Goal: Task Accomplishment & Management: Manage account settings

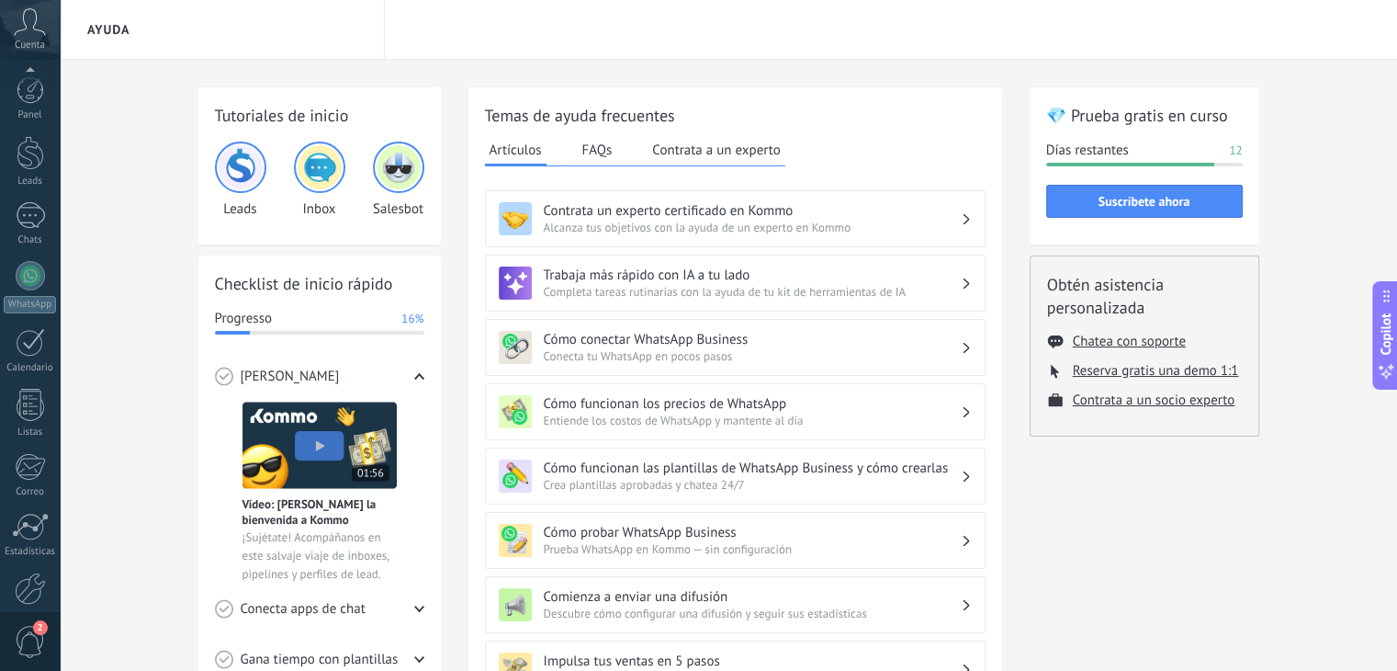
scroll to position [93, 0]
drag, startPoint x: 1183, startPoint y: 199, endPoint x: 1334, endPoint y: 218, distance: 151.8
click at [882, 218] on div "Tutoriales de inicio Leads Inbox Salesbot Checklist de inicio rápido Progresso …" at bounding box center [729, 601] width 1338 height 1083
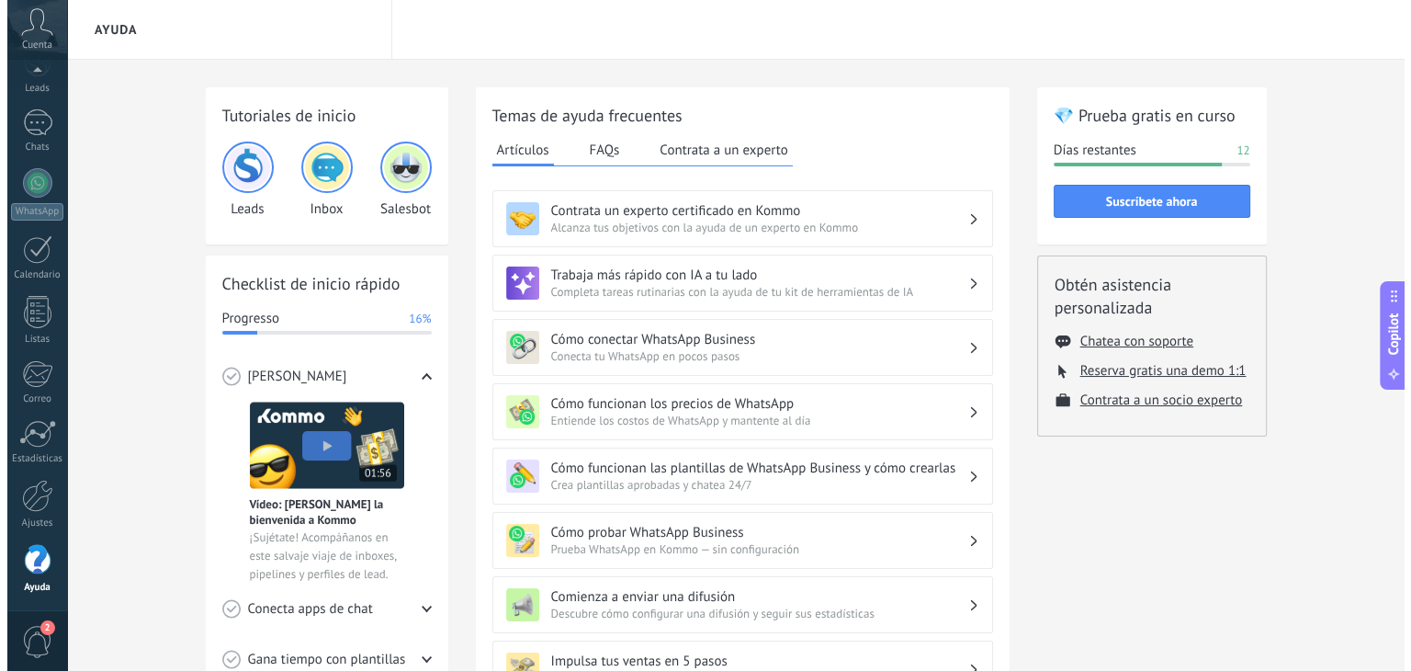
scroll to position [78, 0]
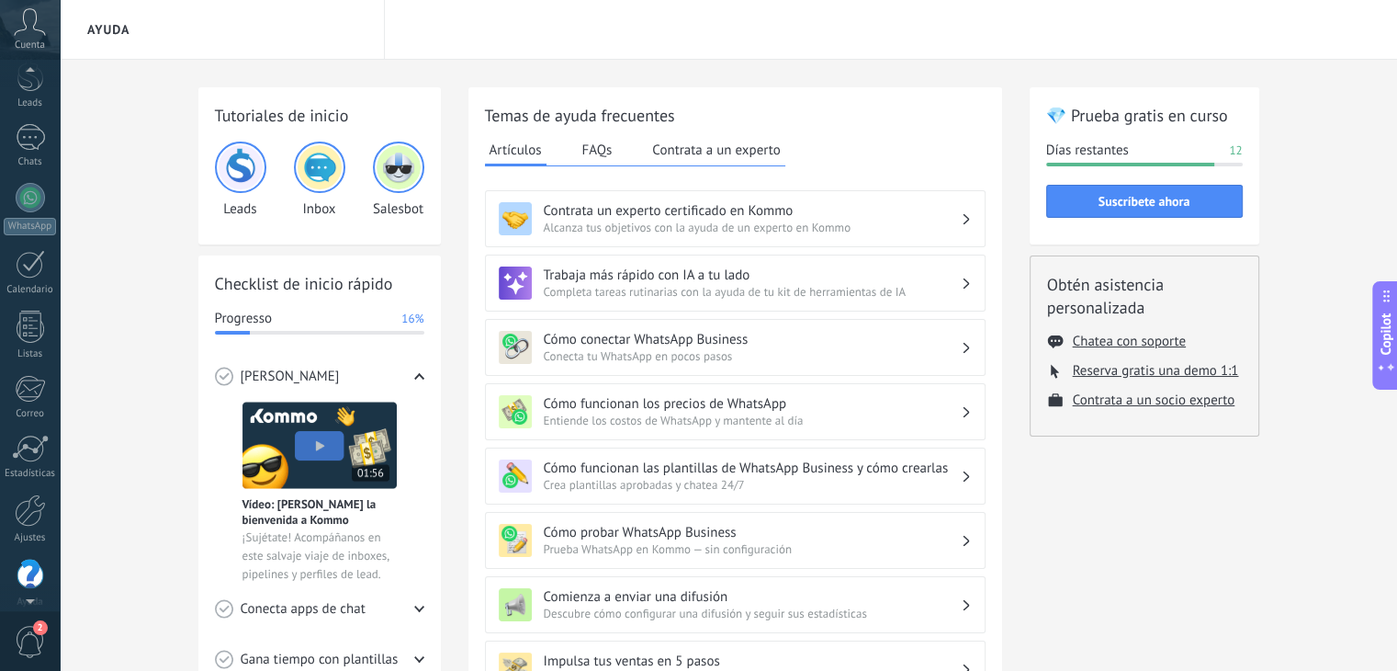
click at [29, 31] on icon at bounding box center [30, 22] width 32 height 28
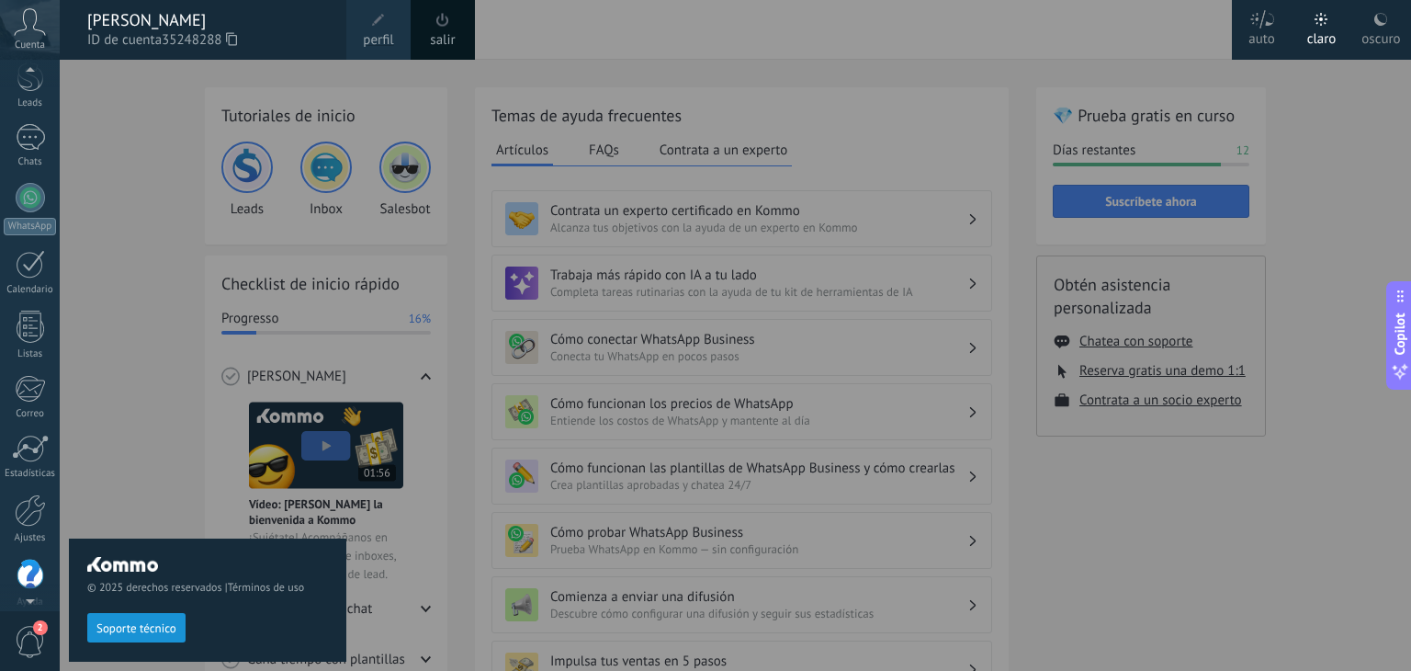
click at [173, 30] on span "35248288" at bounding box center [199, 40] width 75 height 20
click at [31, 644] on span "2" at bounding box center [30, 642] width 31 height 32
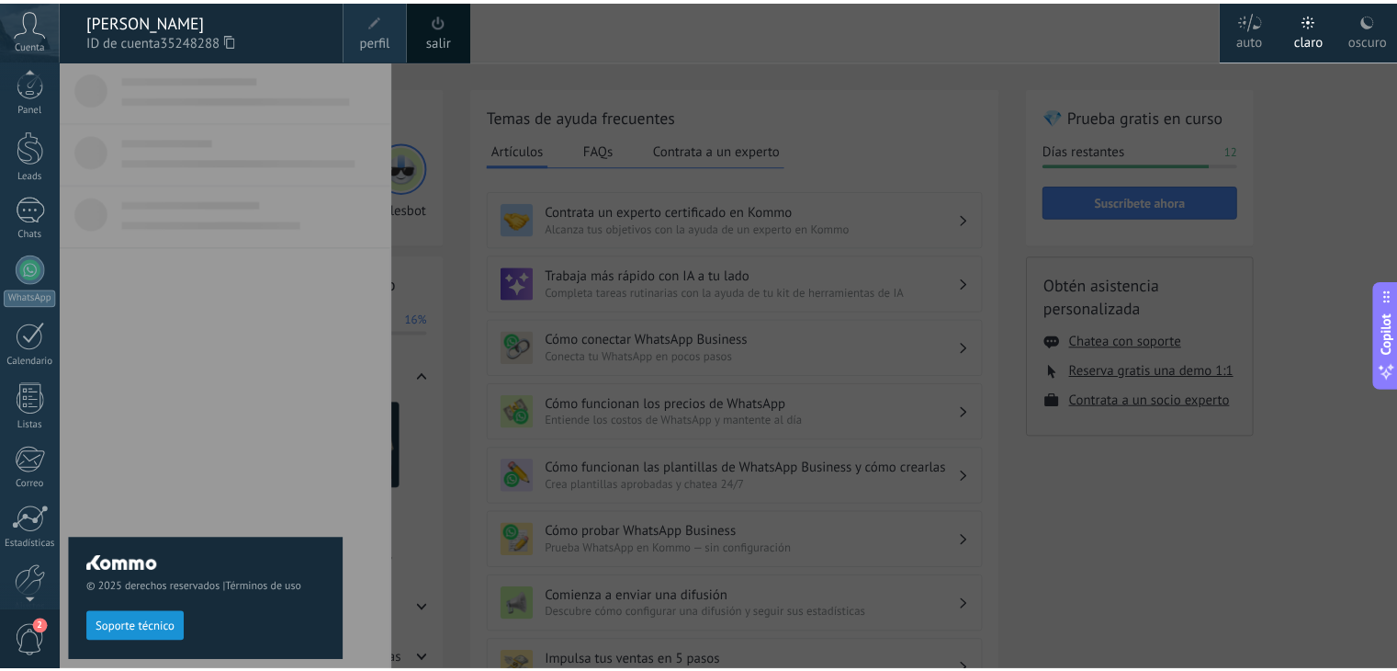
scroll to position [0, 0]
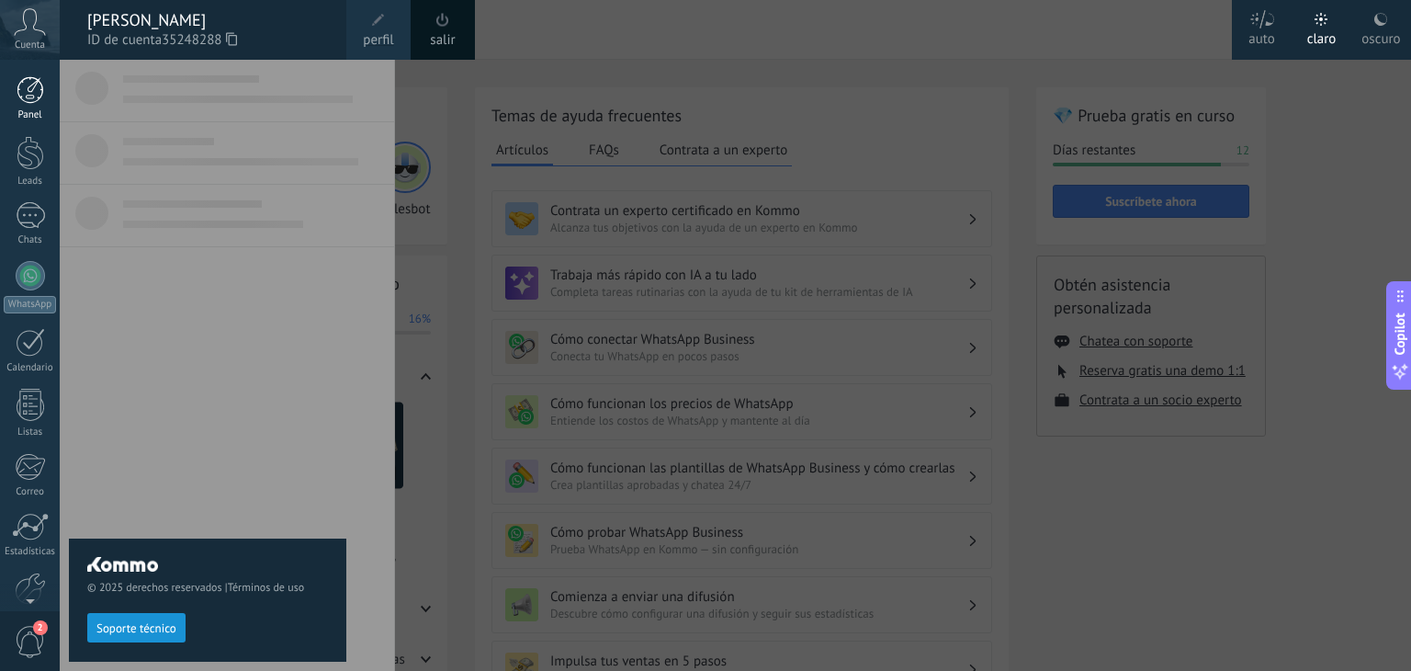
click at [28, 107] on link "Panel" at bounding box center [30, 98] width 60 height 45
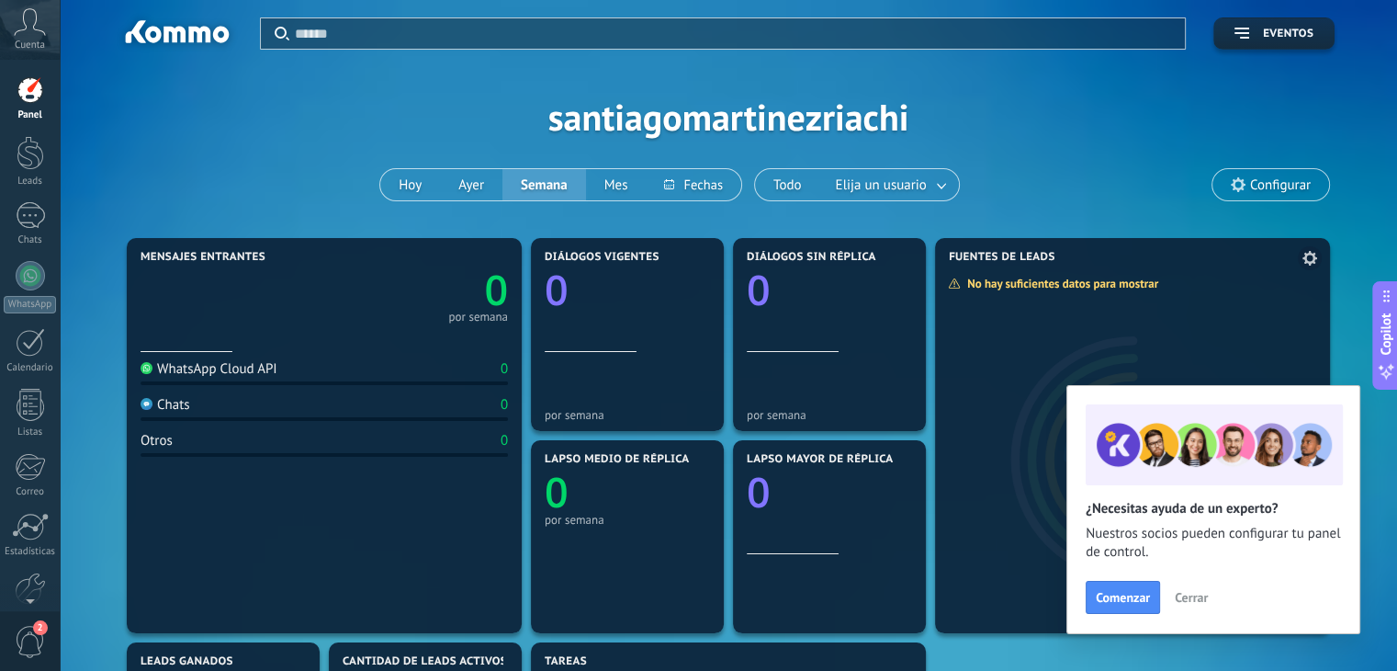
click at [882, 600] on span "Cerrar" at bounding box center [1191, 597] width 33 height 13
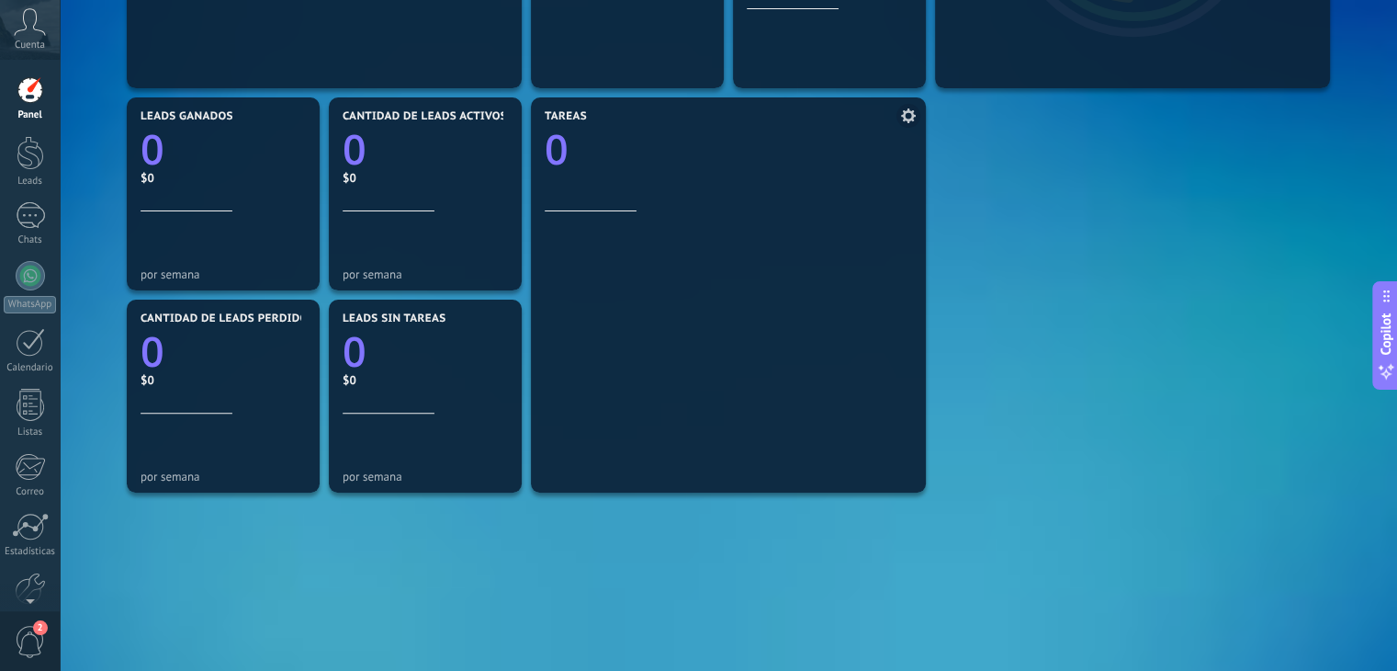
scroll to position [551, 0]
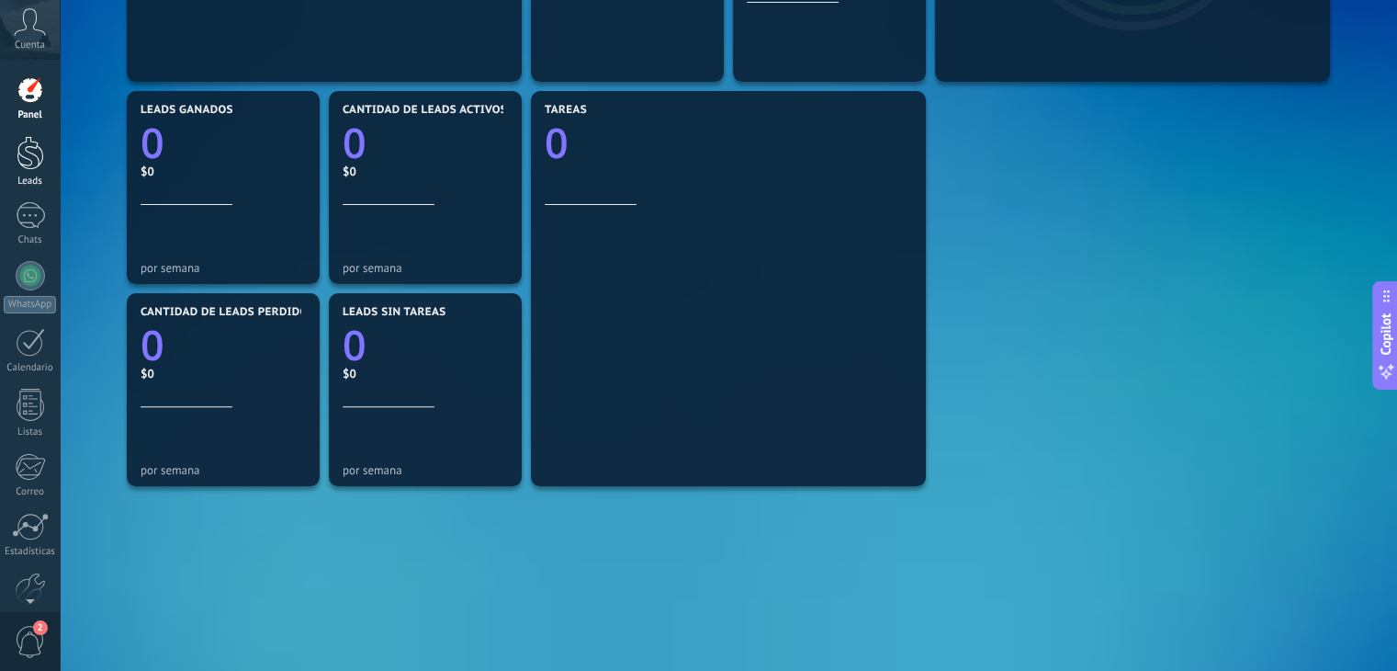
click at [30, 149] on div at bounding box center [31, 153] width 28 height 34
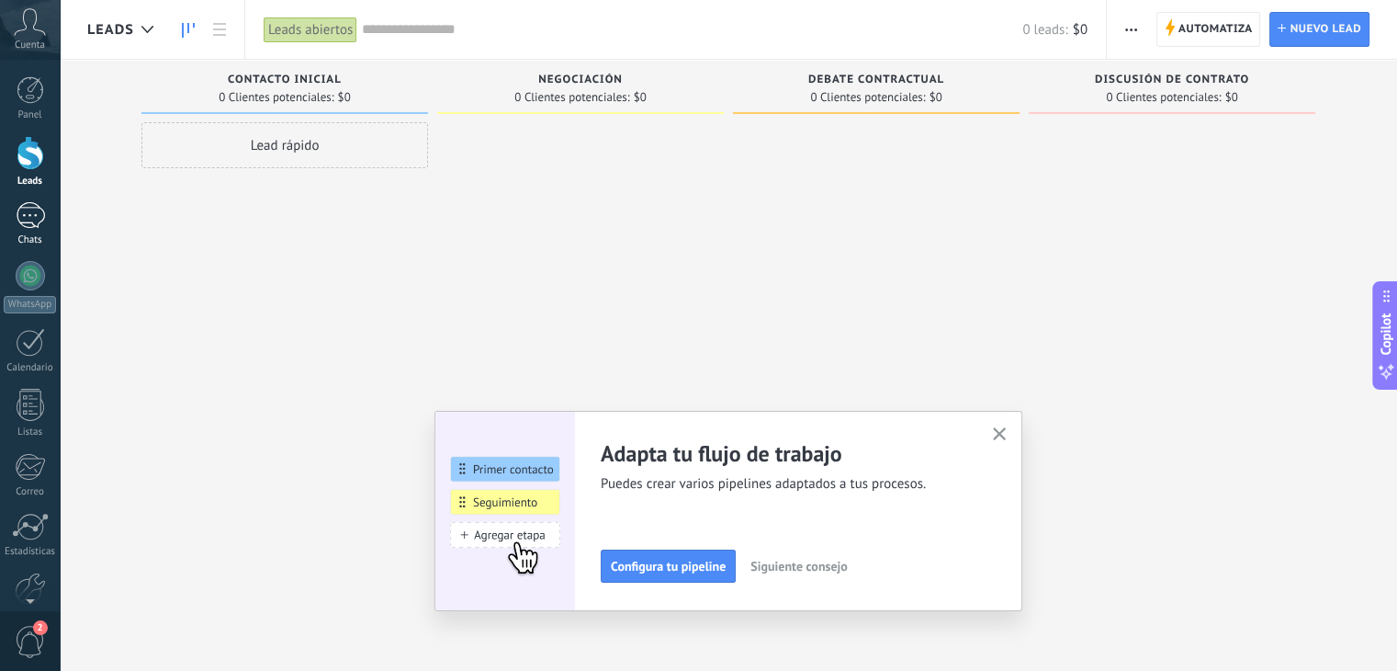
click at [24, 228] on div at bounding box center [30, 215] width 29 height 27
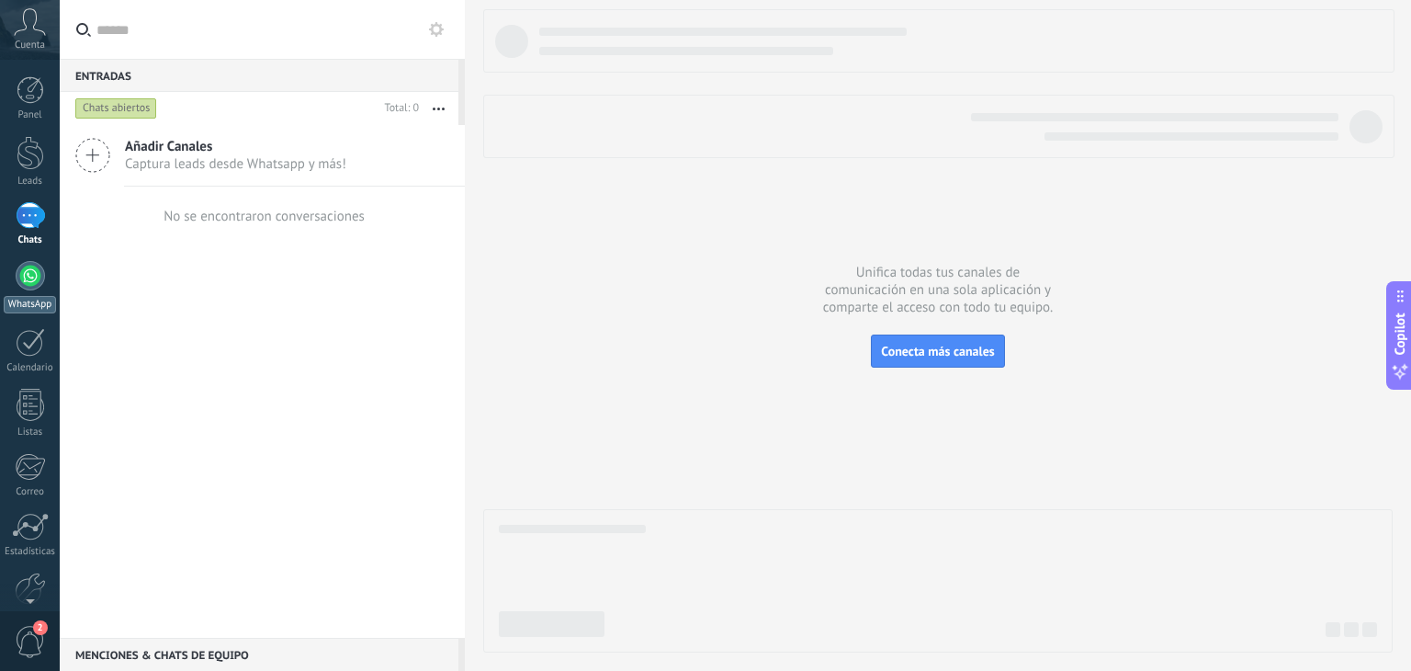
click at [34, 277] on div at bounding box center [30, 275] width 29 height 29
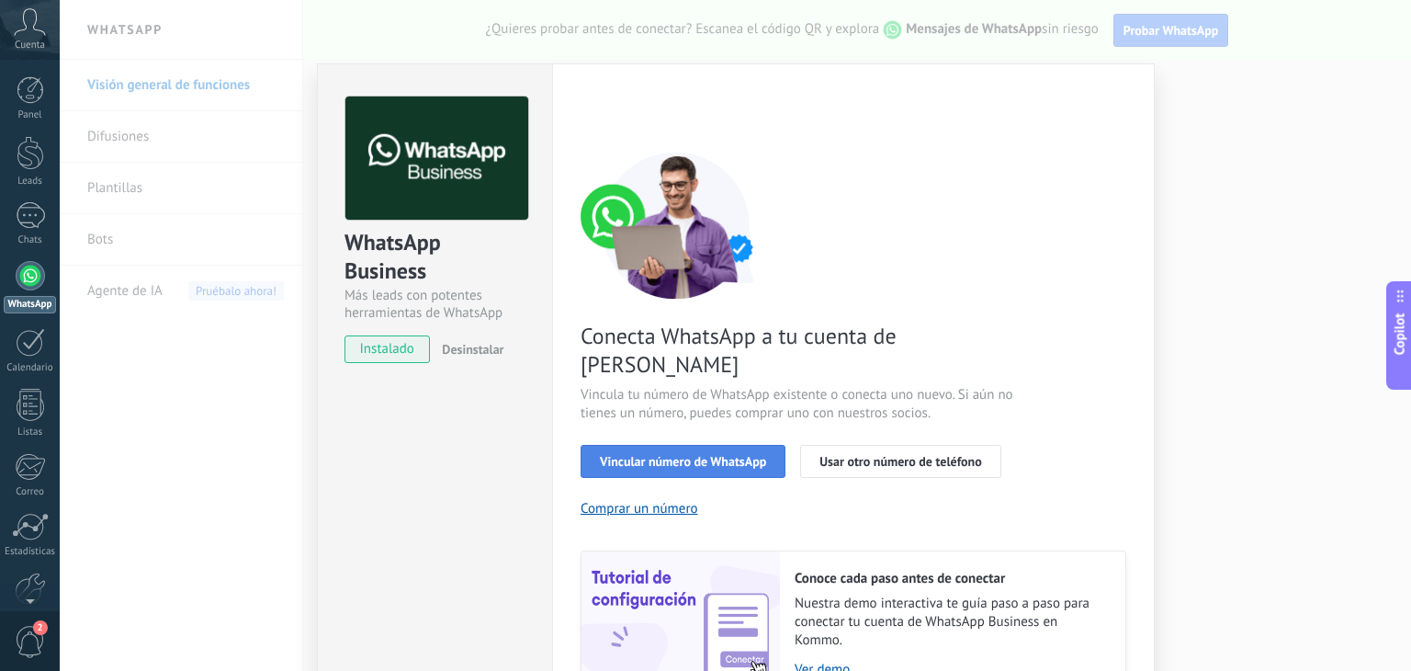
click at [716, 455] on span "Vincular número de WhatsApp" at bounding box center [683, 461] width 166 height 13
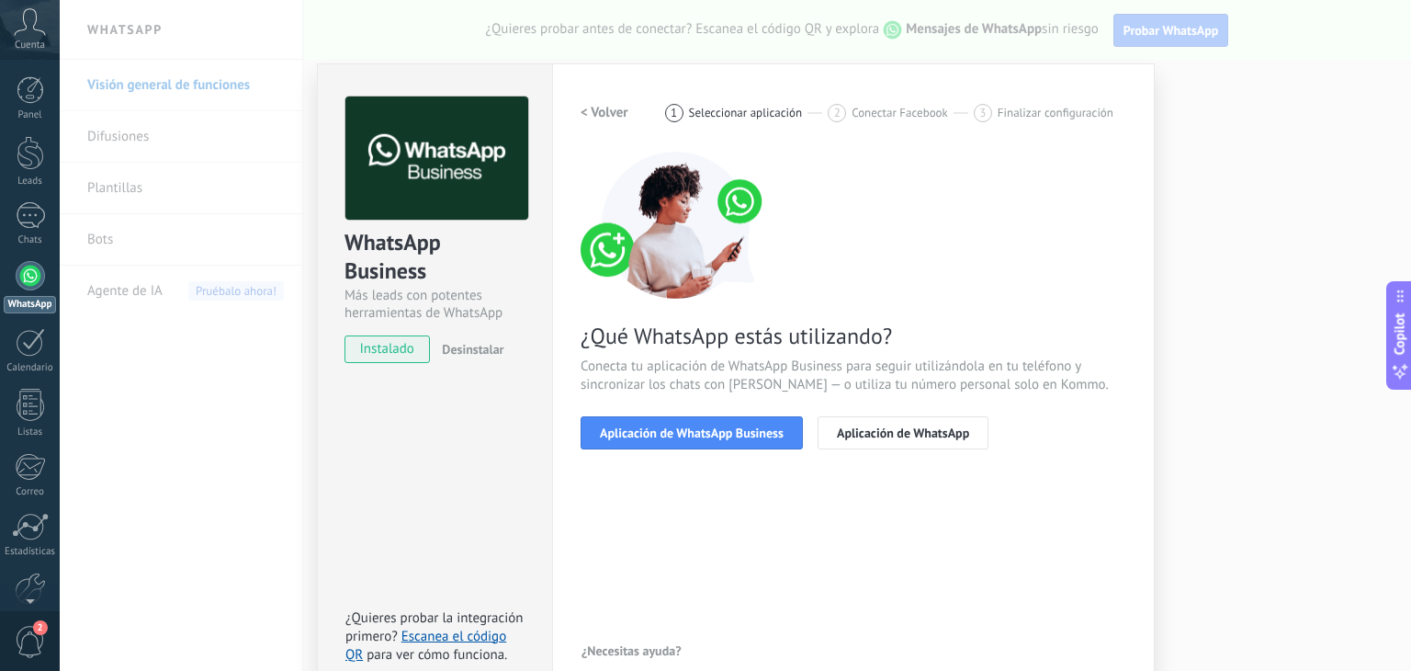
click at [716, 435] on span "Aplicación de WhatsApp Business" at bounding box center [692, 432] width 184 height 13
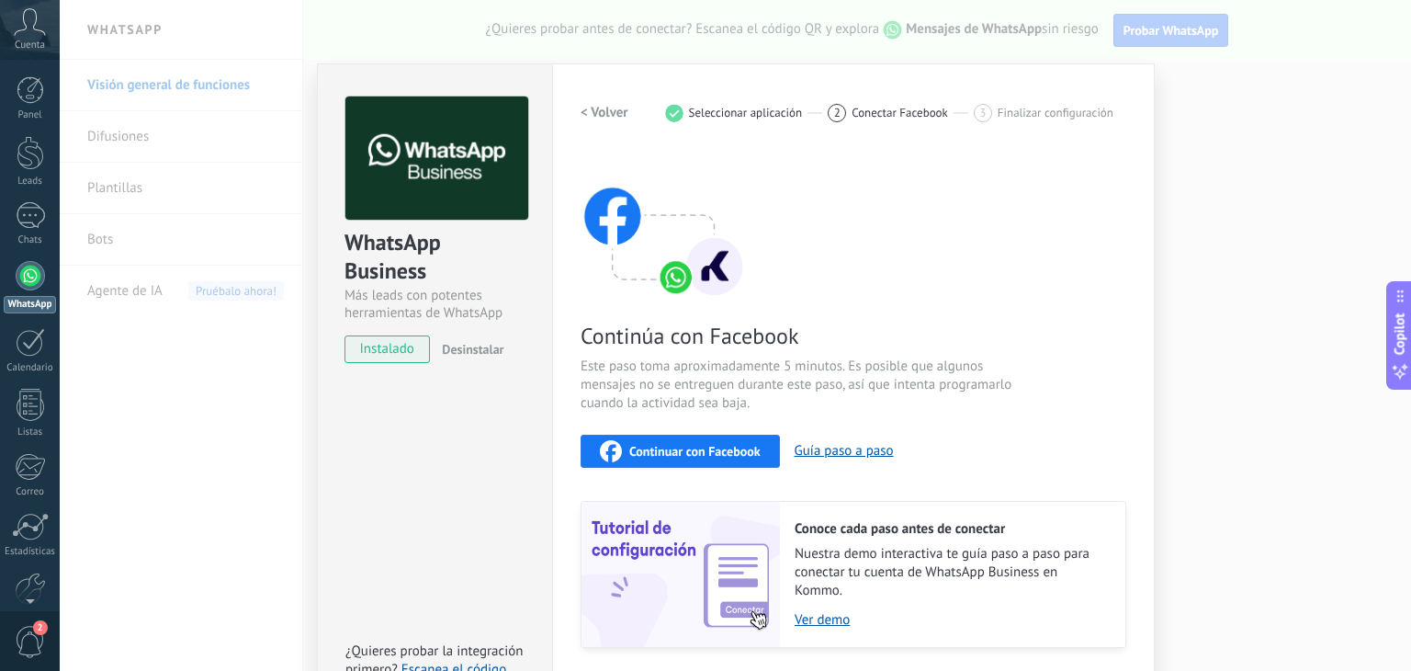
click at [717, 451] on span "Continuar con Facebook" at bounding box center [694, 451] width 131 height 13
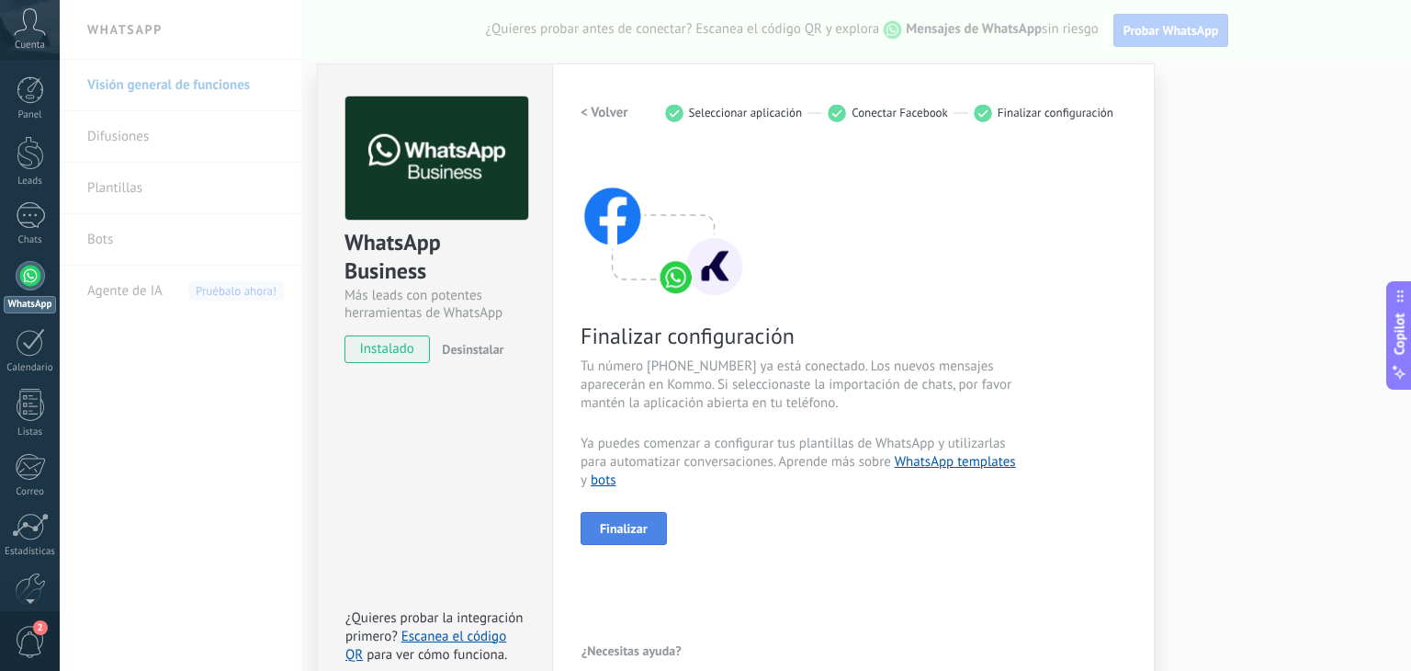
click at [638, 522] on span "Finalizar" at bounding box center [624, 528] width 48 height 13
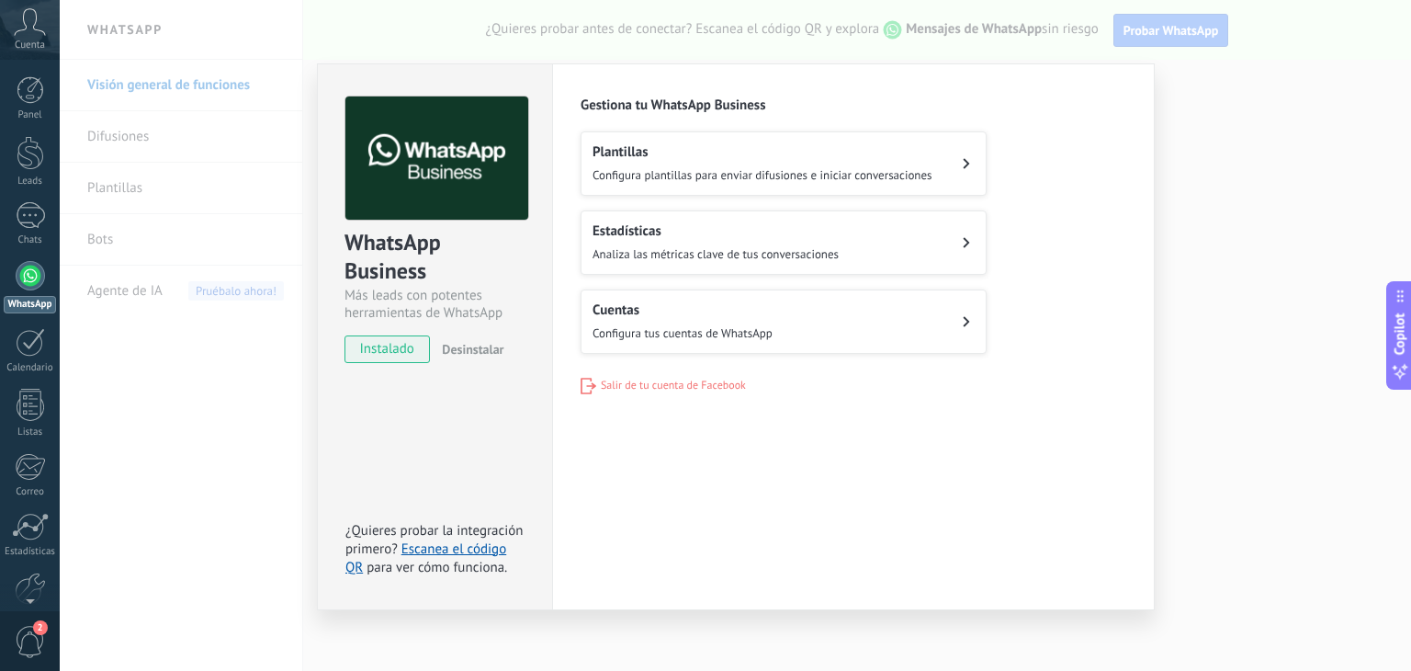
click at [882, 167] on span "Configura plantillas para enviar difusiones e iniciar conversaciones" at bounding box center [763, 175] width 340 height 16
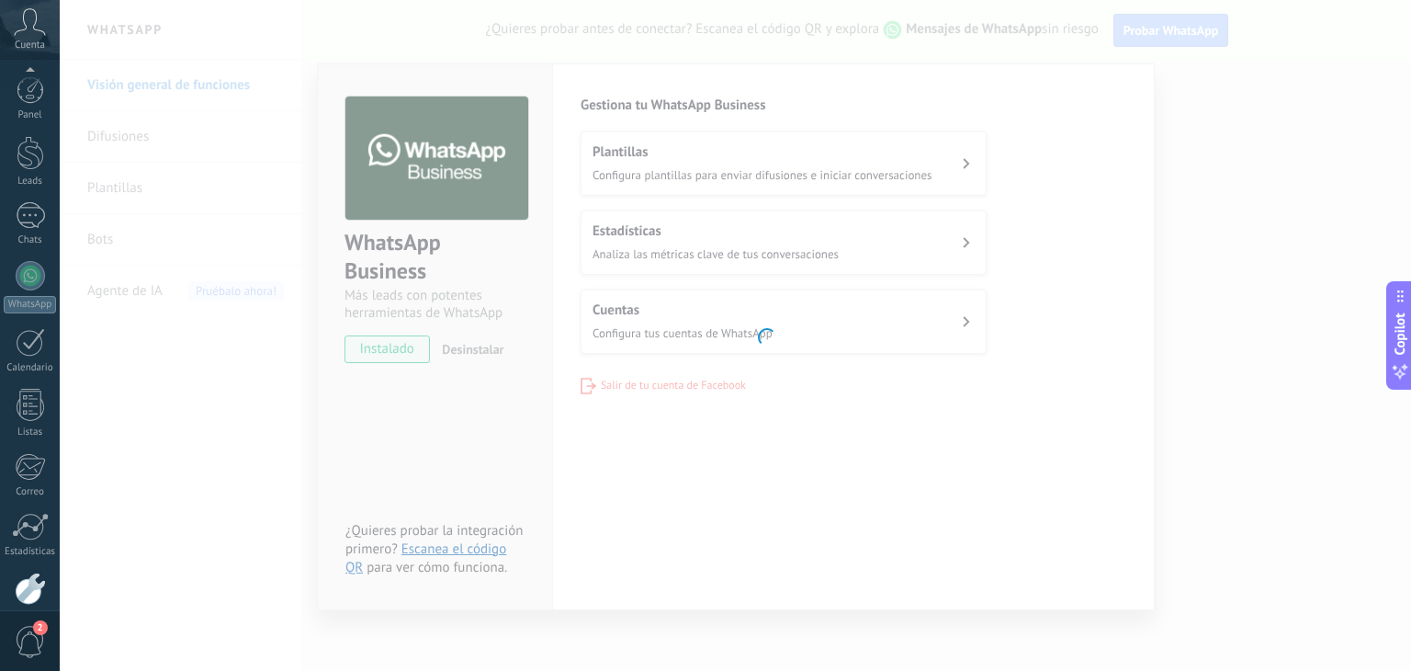
scroll to position [93, 0]
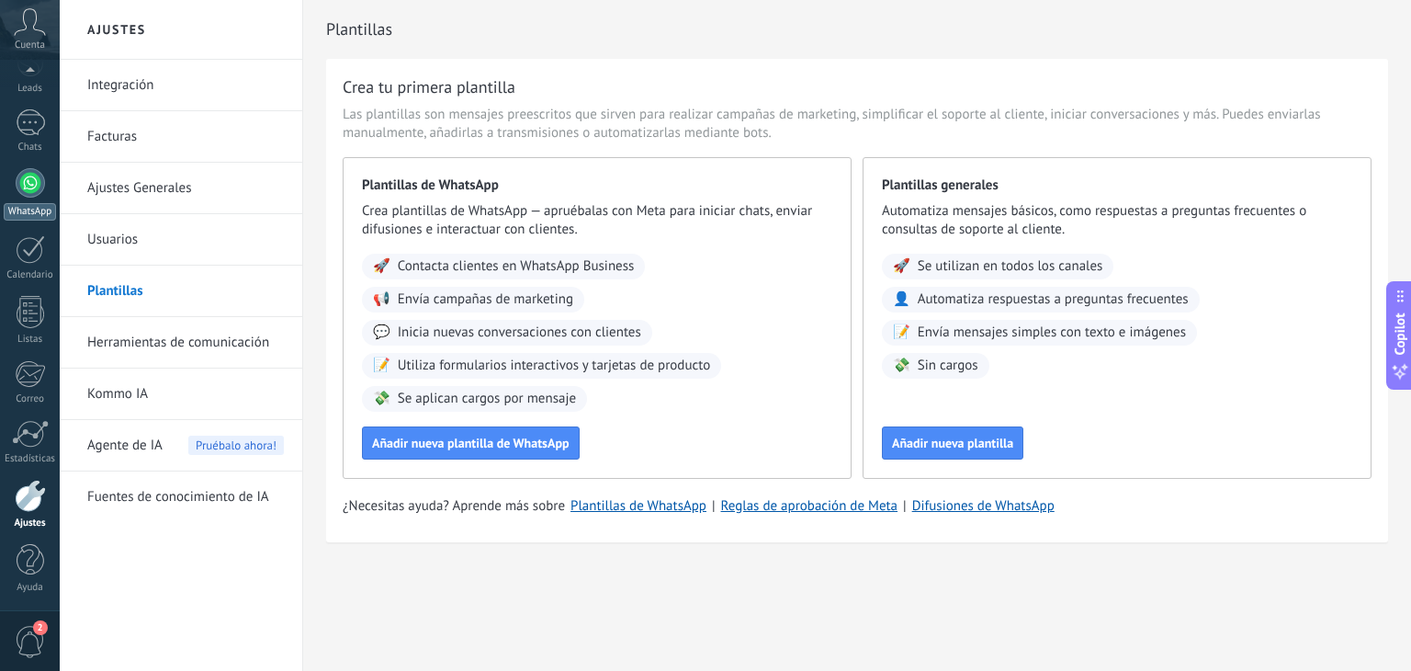
click at [36, 175] on div at bounding box center [30, 182] width 29 height 29
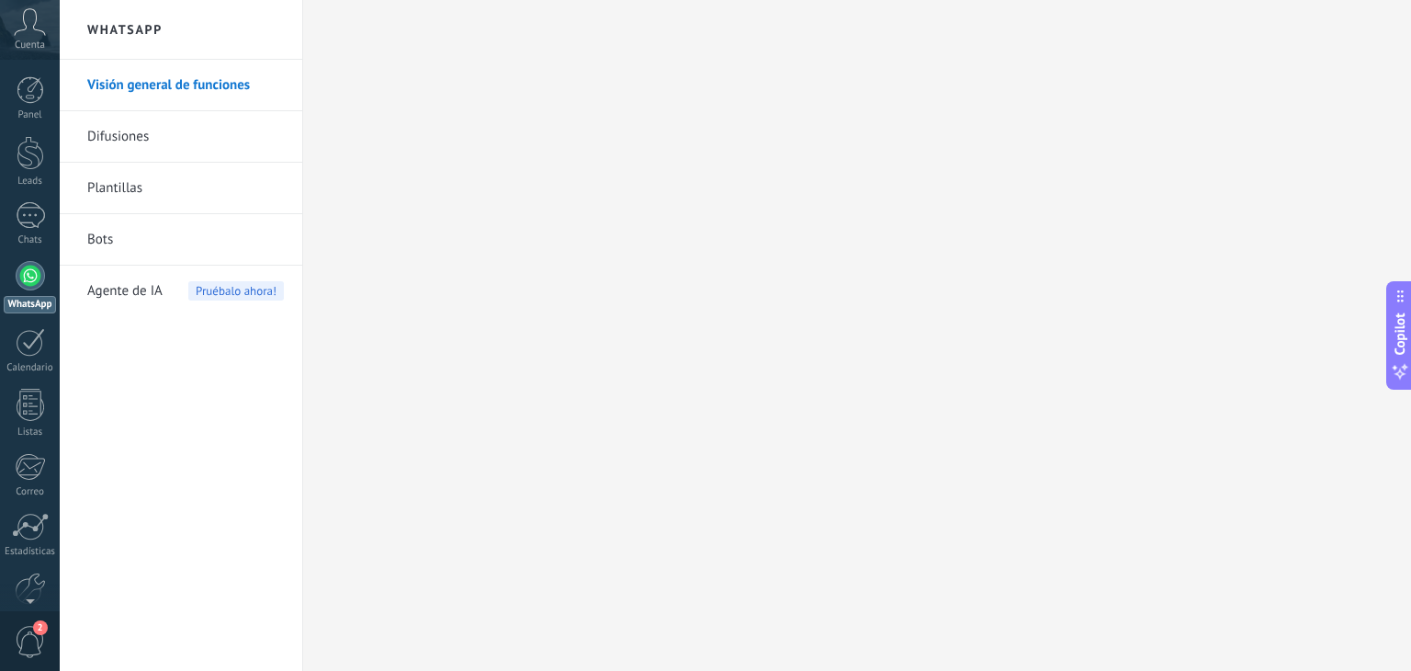
click at [209, 130] on link "Difusiones" at bounding box center [185, 136] width 197 height 51
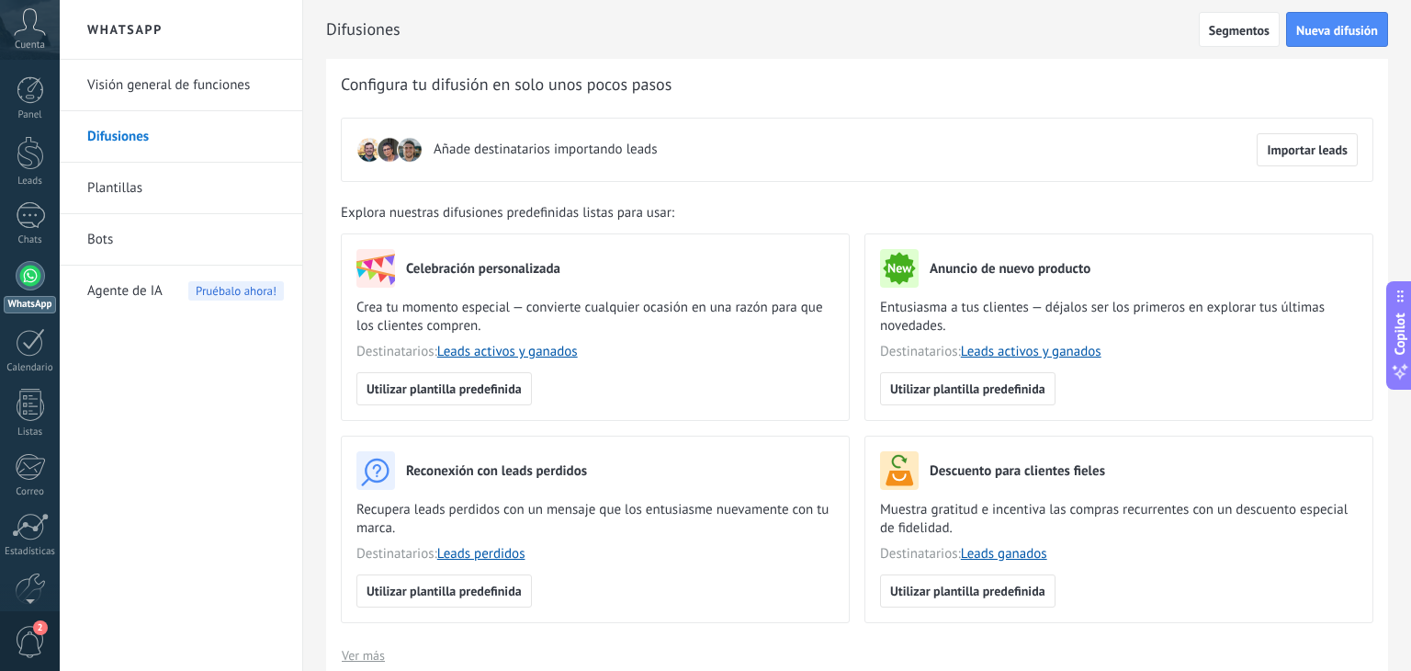
click at [129, 177] on link "Plantillas" at bounding box center [185, 188] width 197 height 51
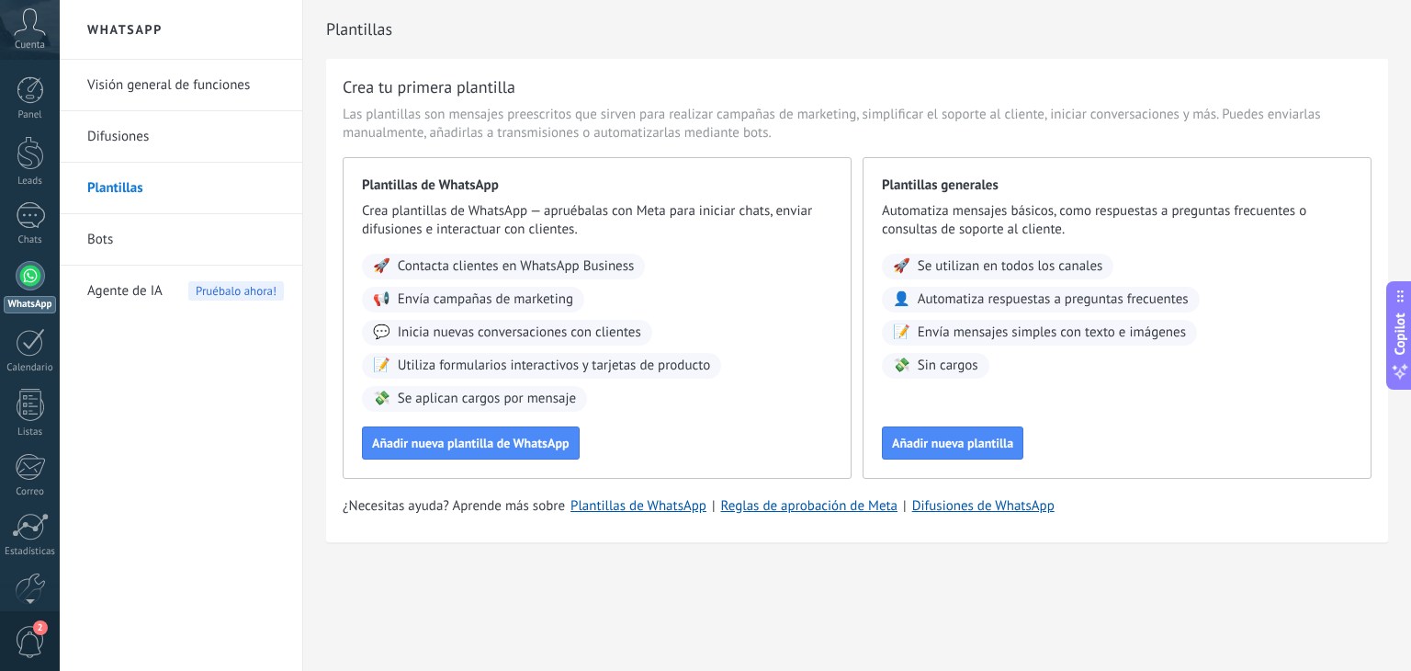
click at [130, 244] on link "Bots" at bounding box center [185, 239] width 197 height 51
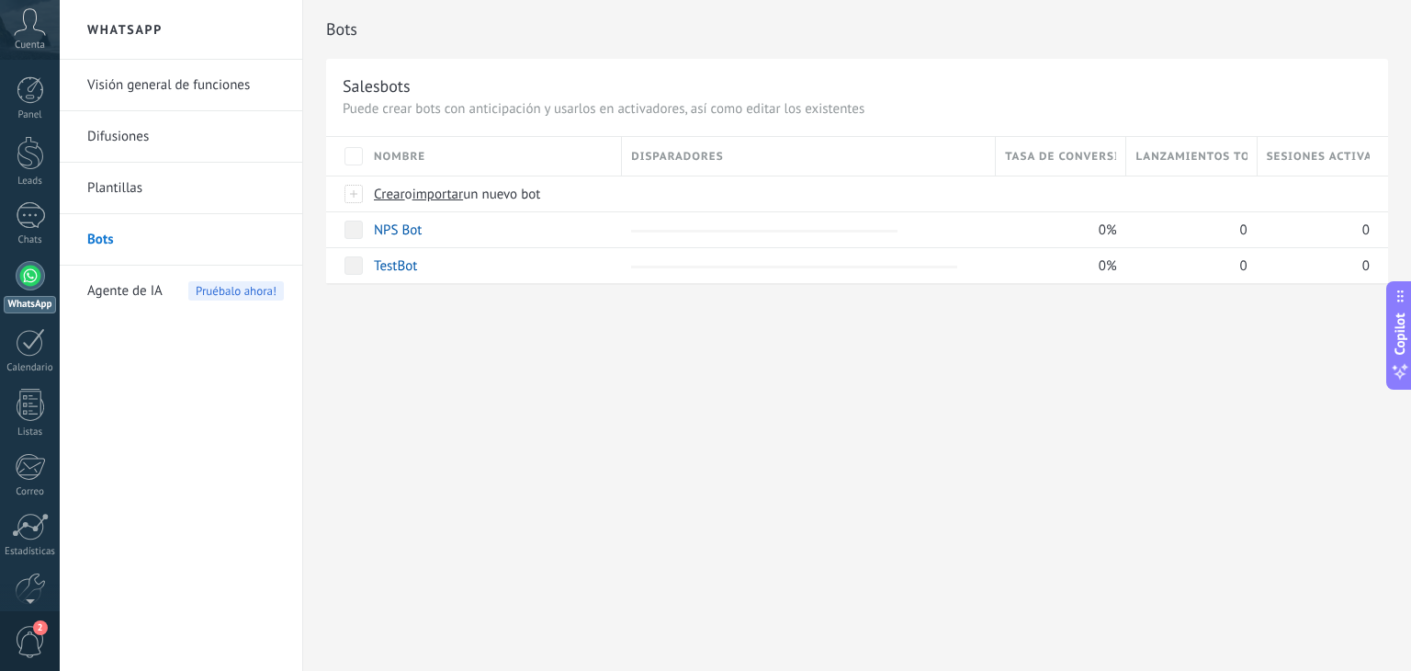
click at [115, 291] on span "Agente de IA" at bounding box center [124, 290] width 75 height 51
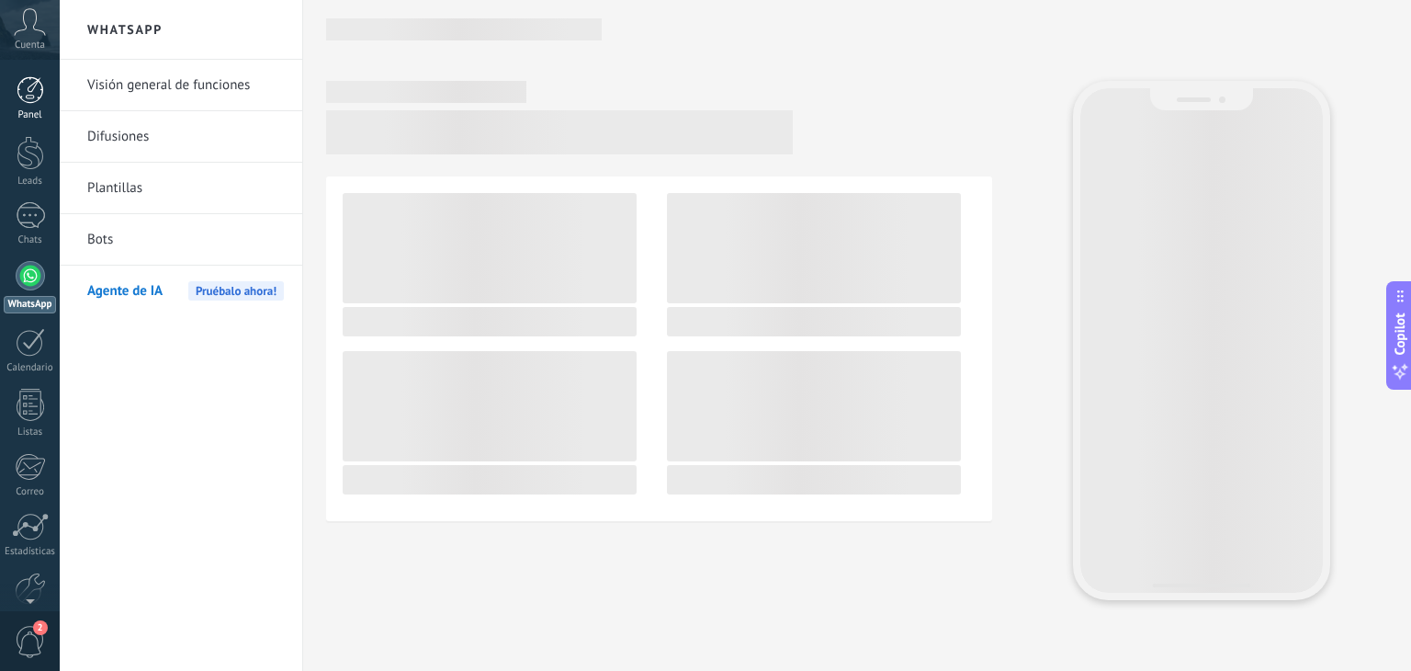
click at [29, 103] on div at bounding box center [31, 90] width 28 height 28
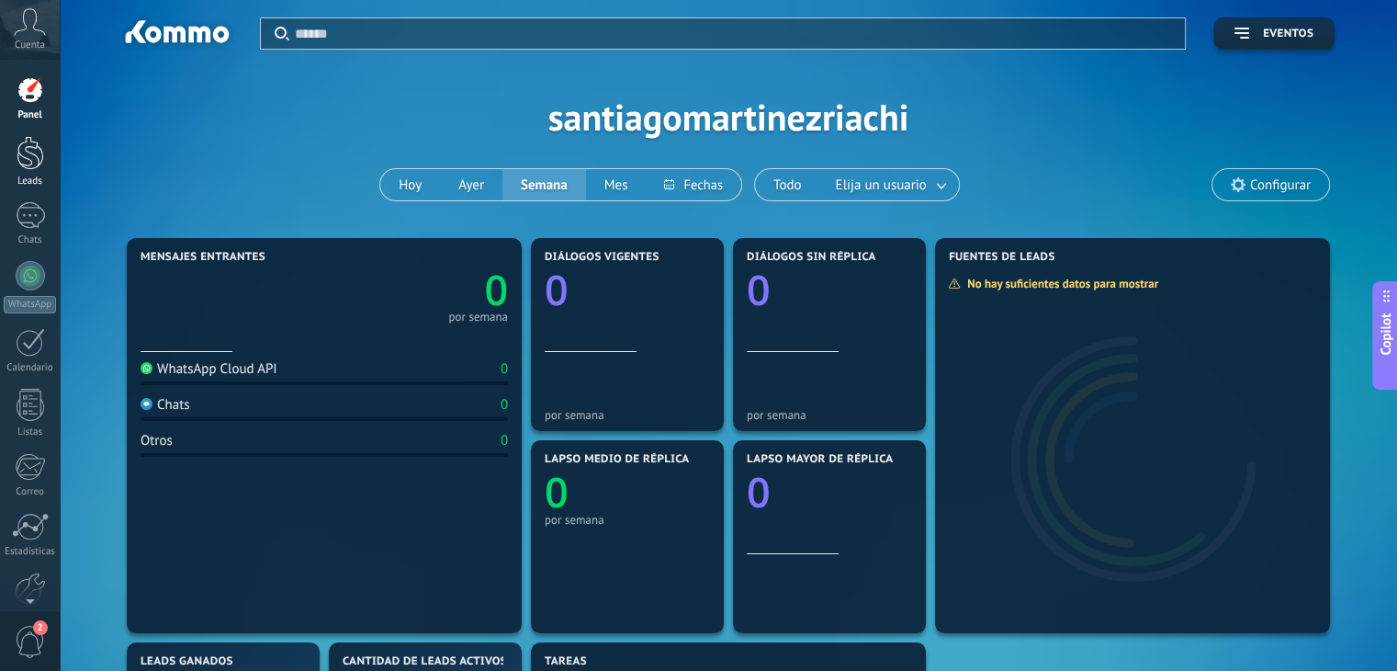
click at [28, 141] on div at bounding box center [31, 153] width 28 height 34
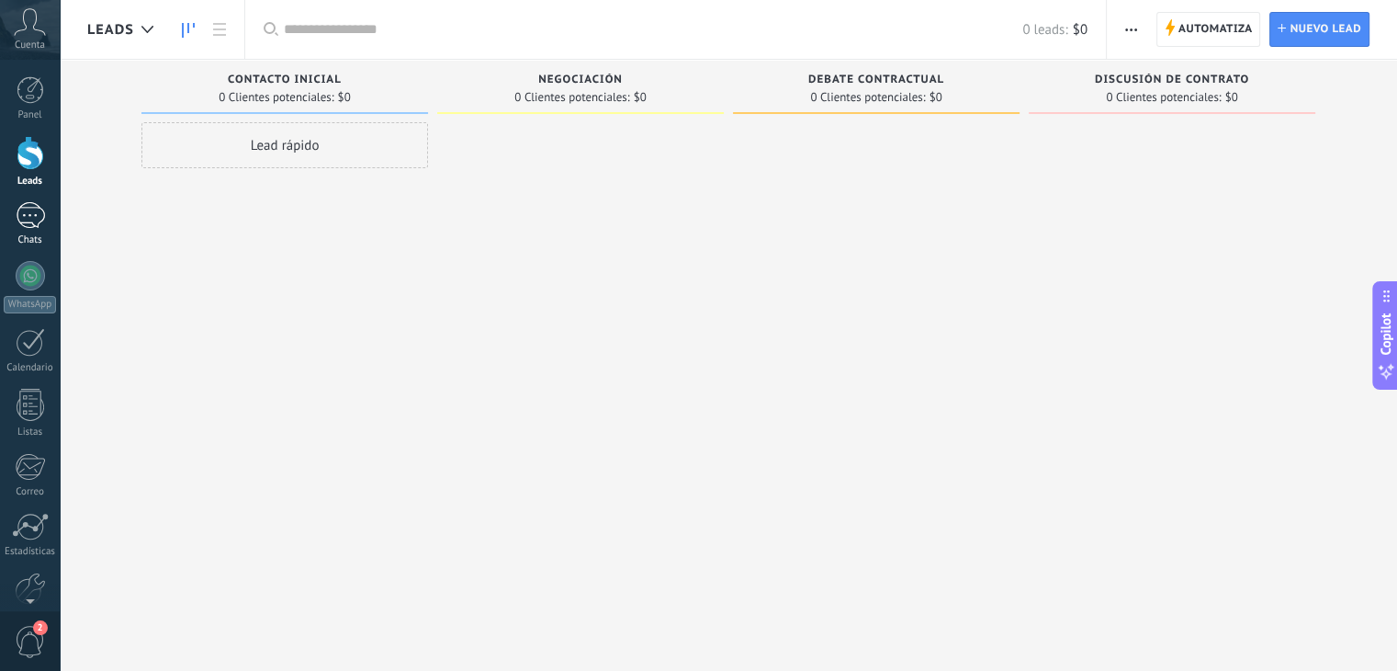
click at [39, 231] on link "Chats" at bounding box center [30, 224] width 60 height 44
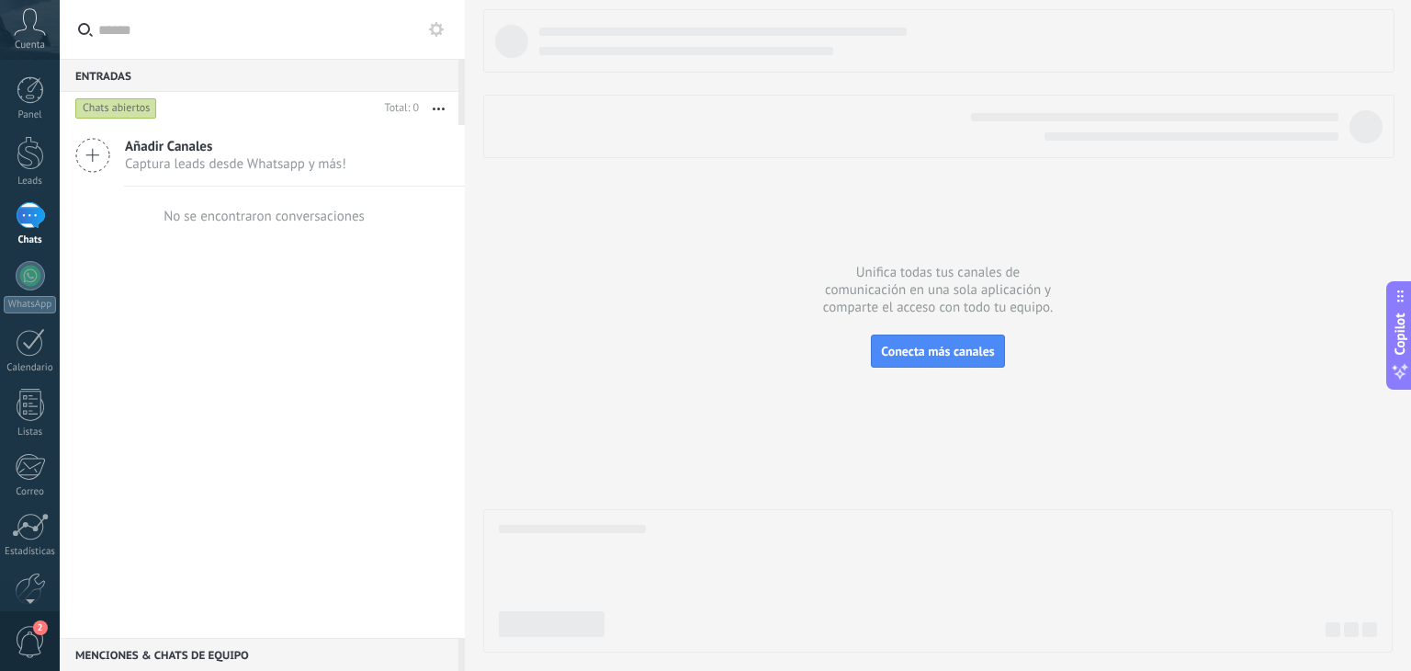
click at [180, 156] on span "Captura leads desde Whatsapp y más!" at bounding box center [235, 163] width 221 height 17
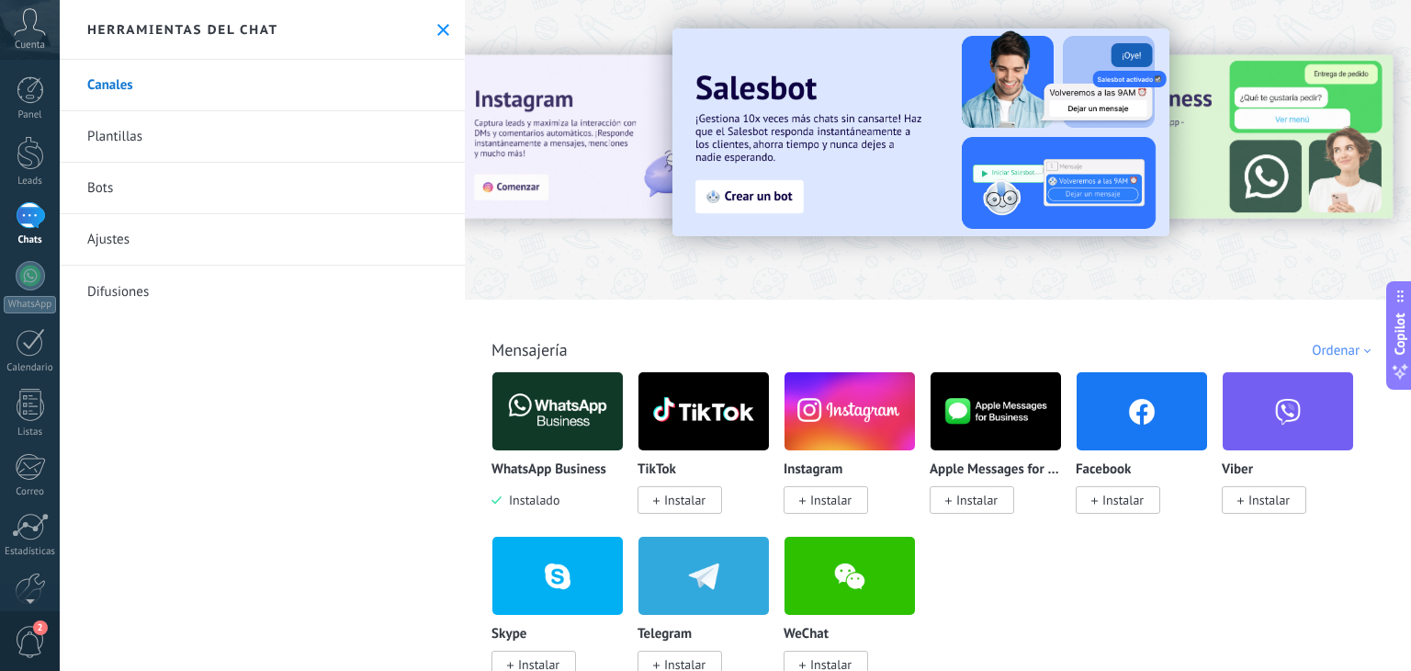
click at [551, 410] on img at bounding box center [557, 411] width 130 height 89
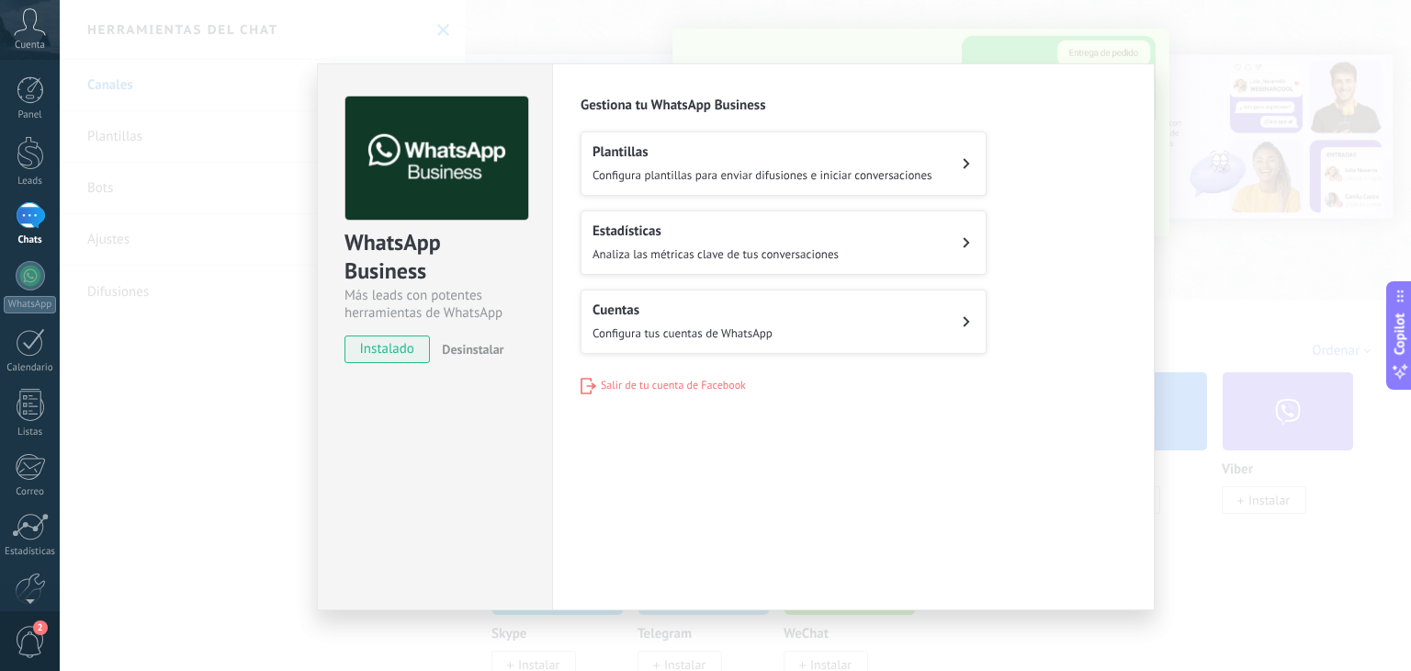
click at [812, 317] on button "Cuentas Configura tus cuentas de WhatsApp" at bounding box center [784, 321] width 406 height 64
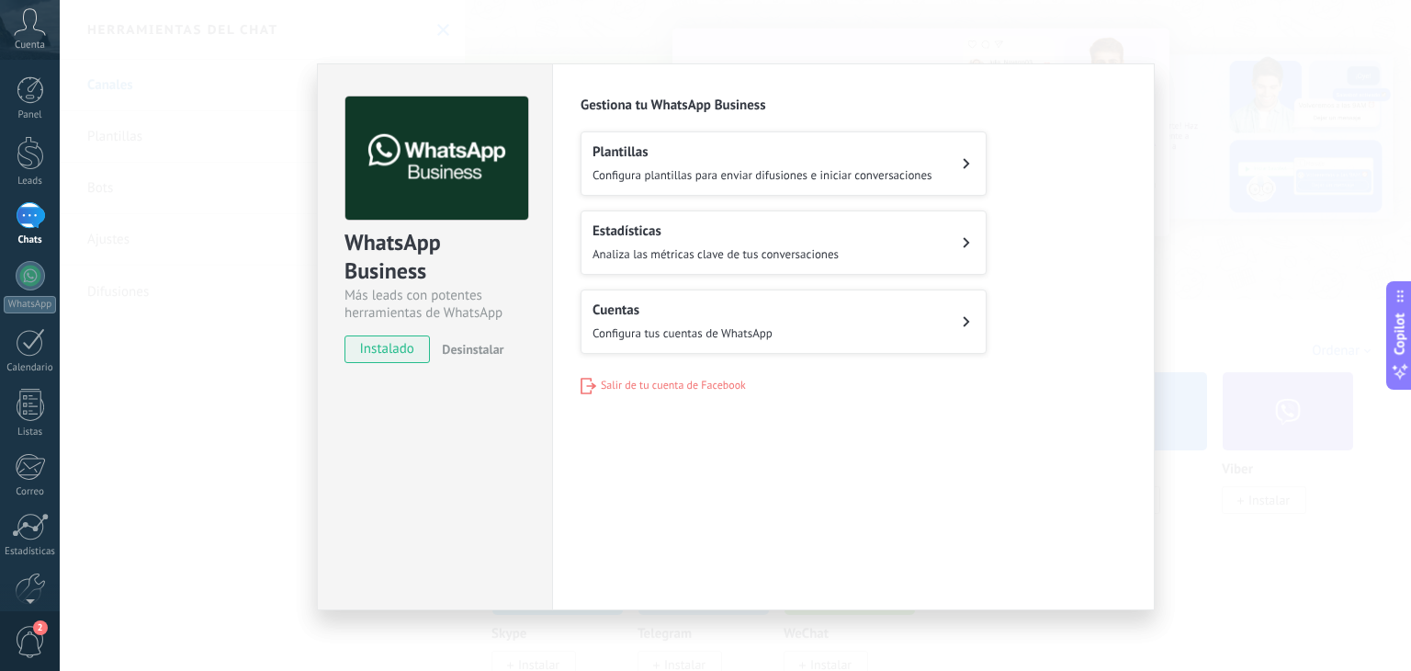
click at [793, 186] on button "Plantillas Configura plantillas para enviar difusiones e iniciar conversaciones" at bounding box center [784, 163] width 406 height 64
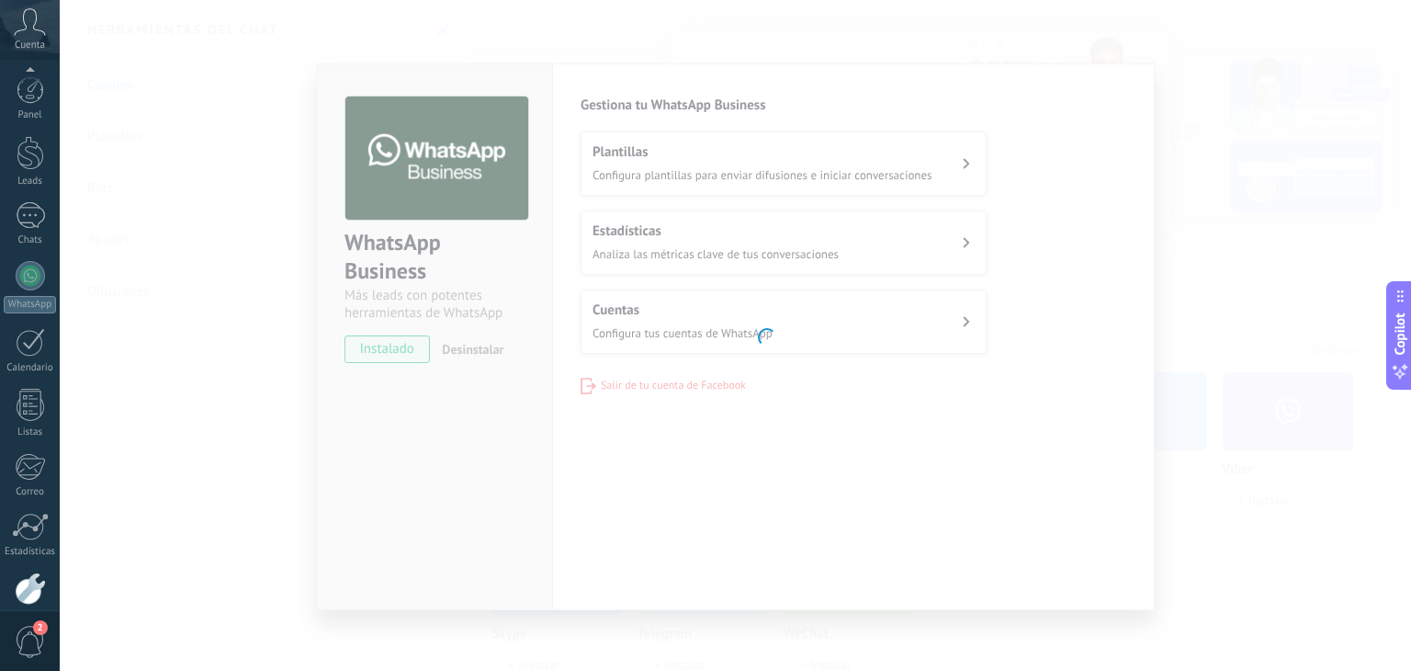
scroll to position [93, 0]
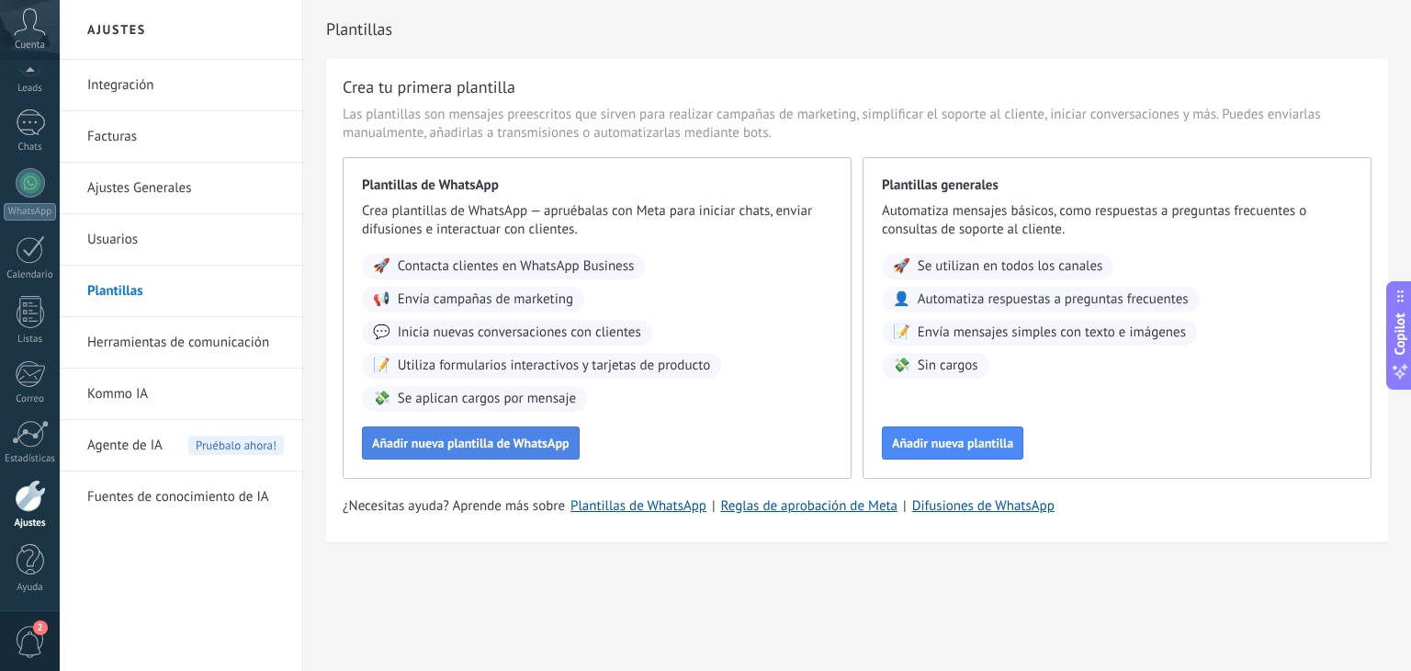
click at [514, 447] on span "Añadir nueva plantilla de WhatsApp" at bounding box center [471, 442] width 198 height 13
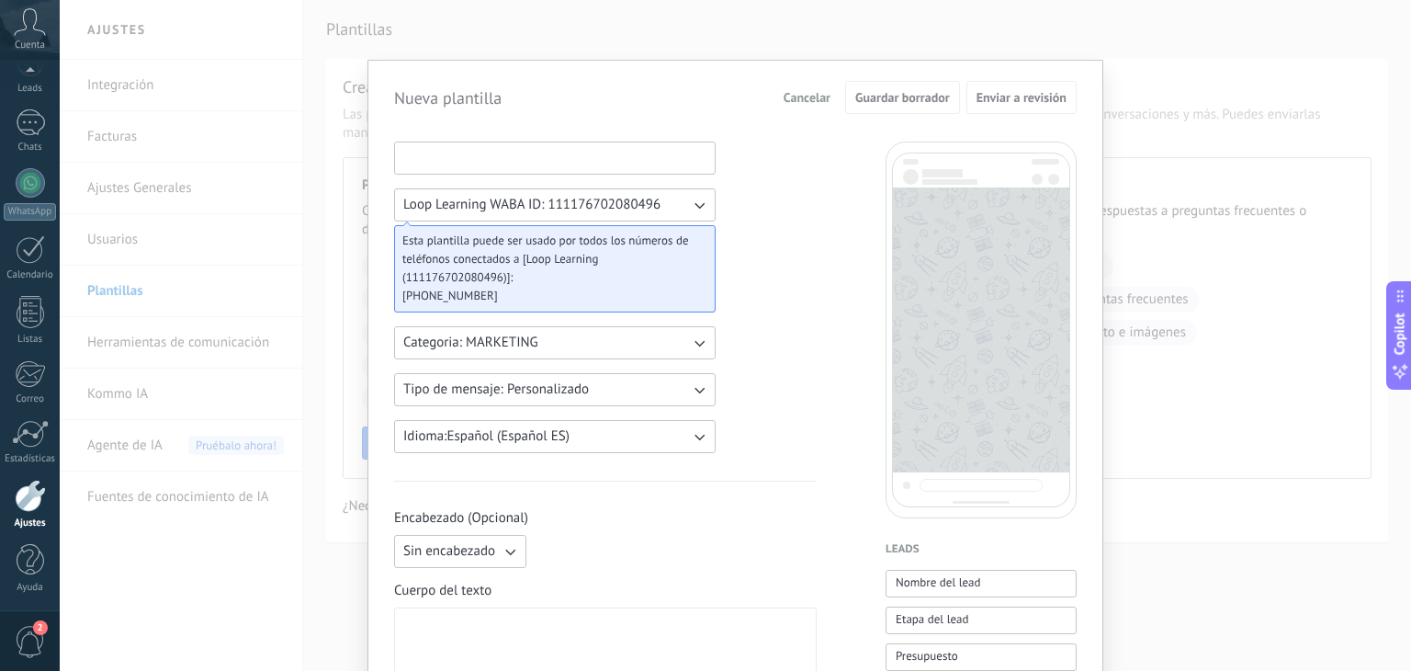
click at [492, 157] on input at bounding box center [555, 156] width 320 height 29
click at [485, 204] on span "Loop Learning WABA ID: 111176702080496" at bounding box center [531, 205] width 257 height 18
click at [610, 334] on button "Categoria: MARKETING" at bounding box center [555, 342] width 322 height 33
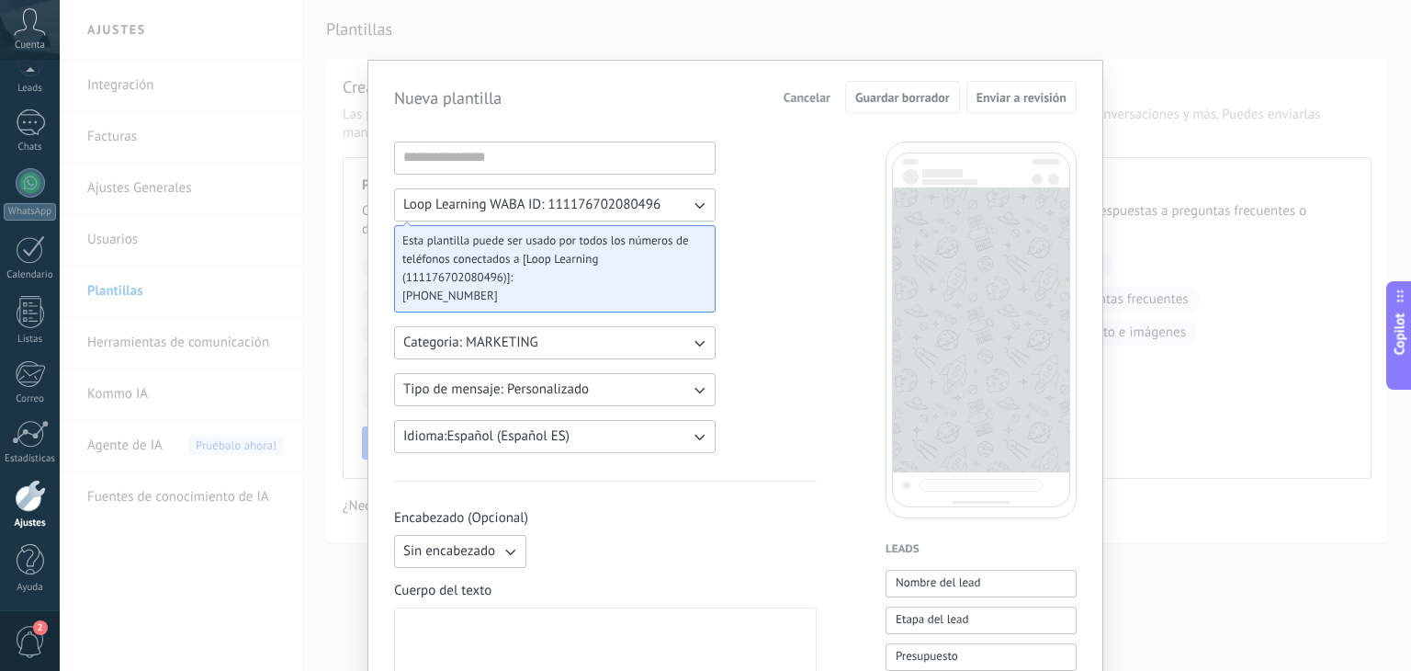
click at [685, 382] on button "Tipo de mensaje: Personalizado" at bounding box center [555, 389] width 322 height 33
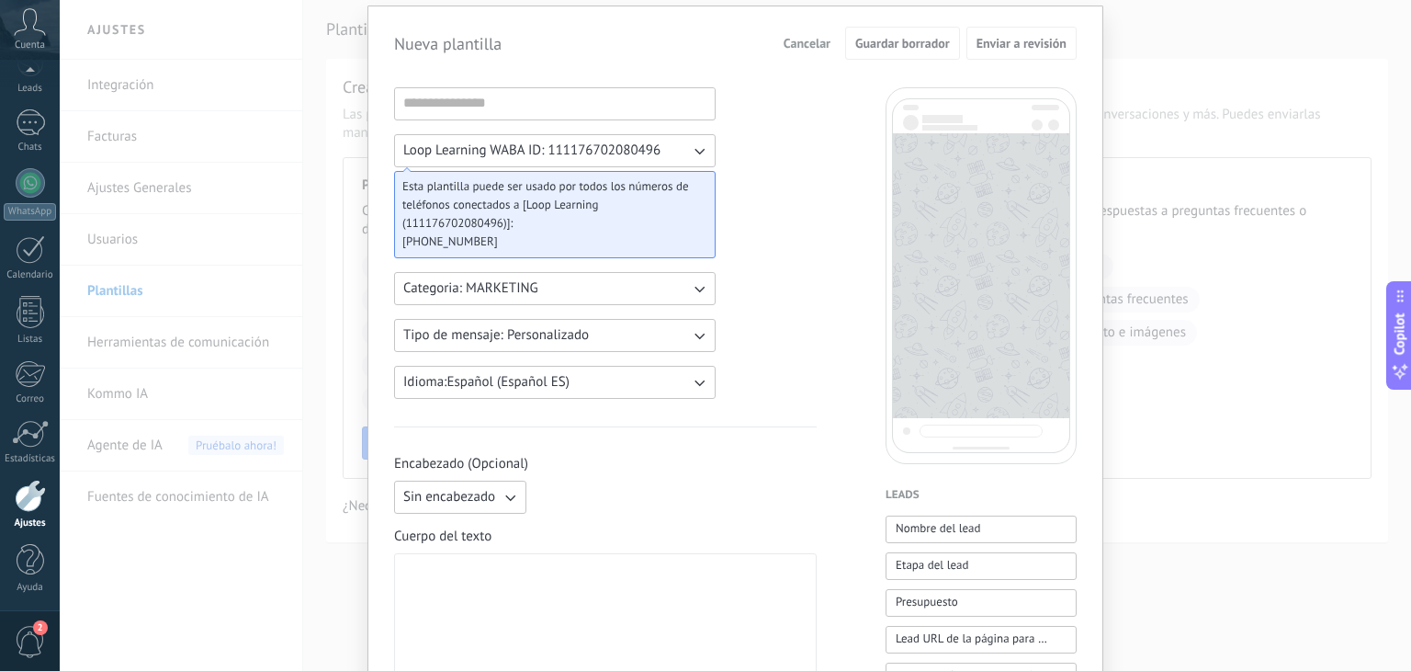
scroll to position [276, 0]
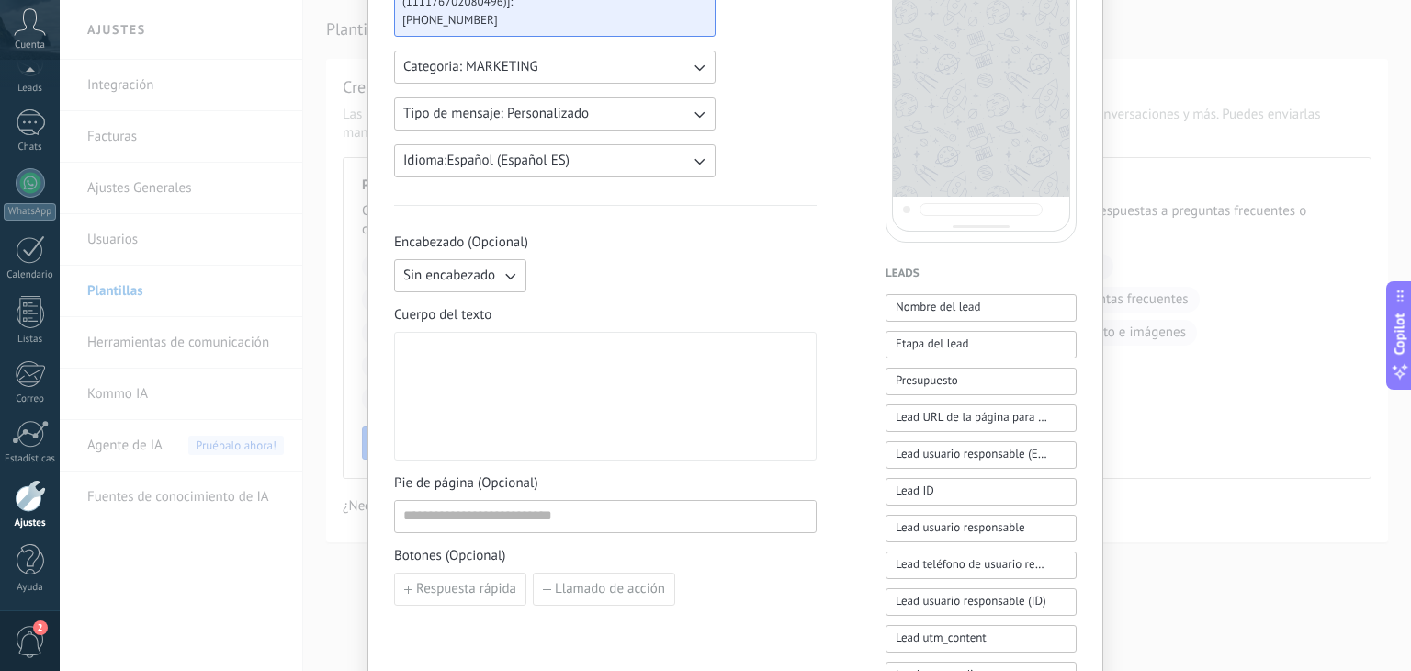
click at [653, 386] on div at bounding box center [605, 396] width 404 height 113
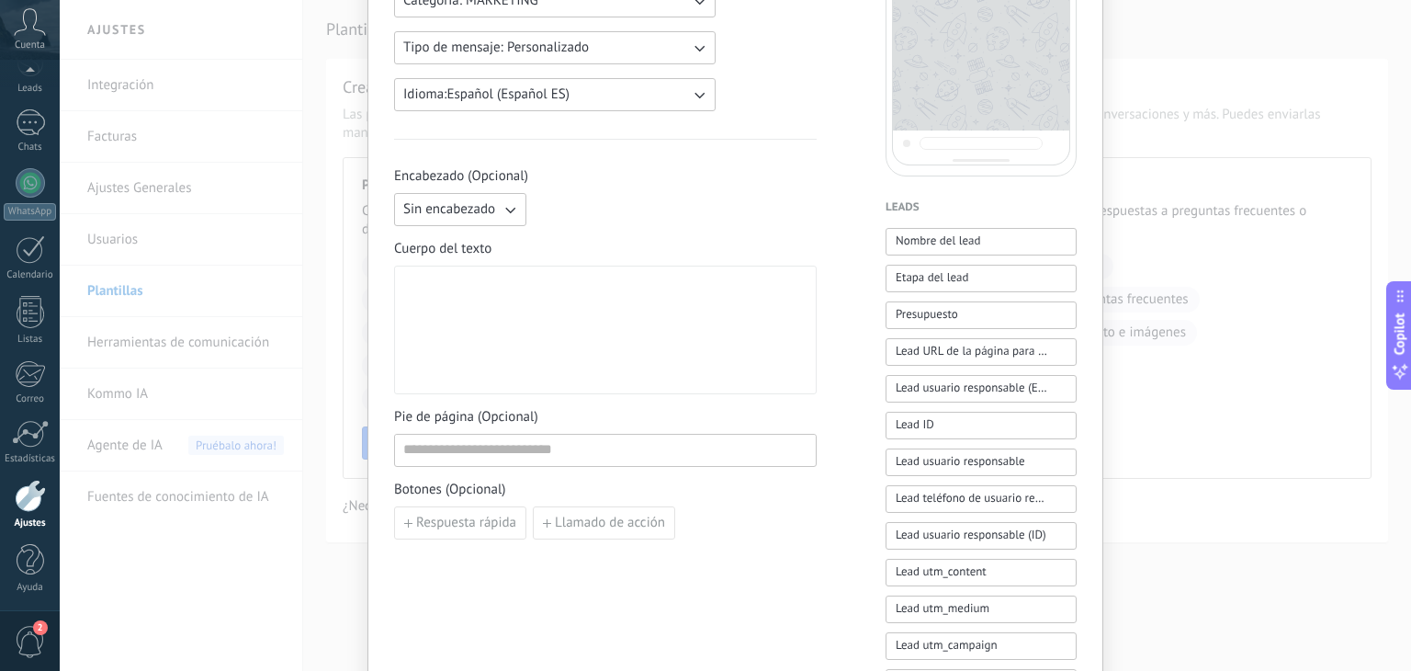
scroll to position [0, 0]
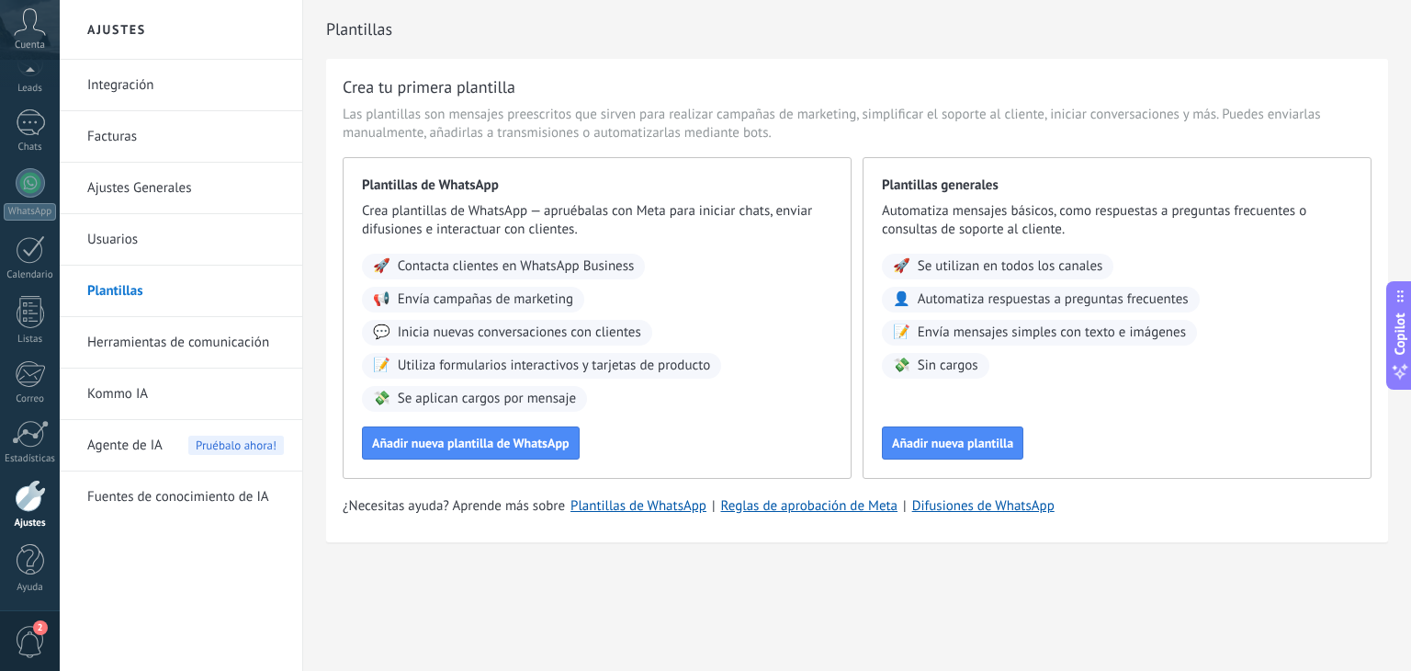
click at [116, 76] on link "Integración" at bounding box center [185, 85] width 197 height 51
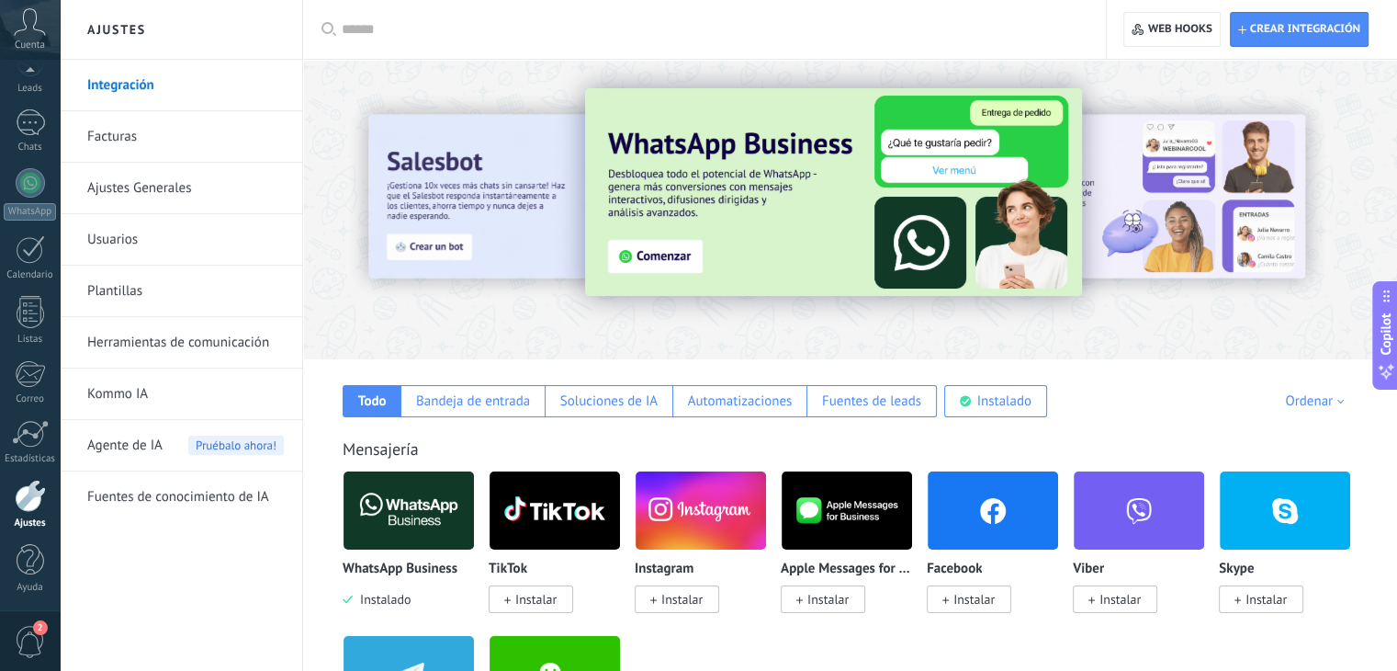
click at [690, 590] on span "Instalar" at bounding box center [677, 599] width 85 height 28
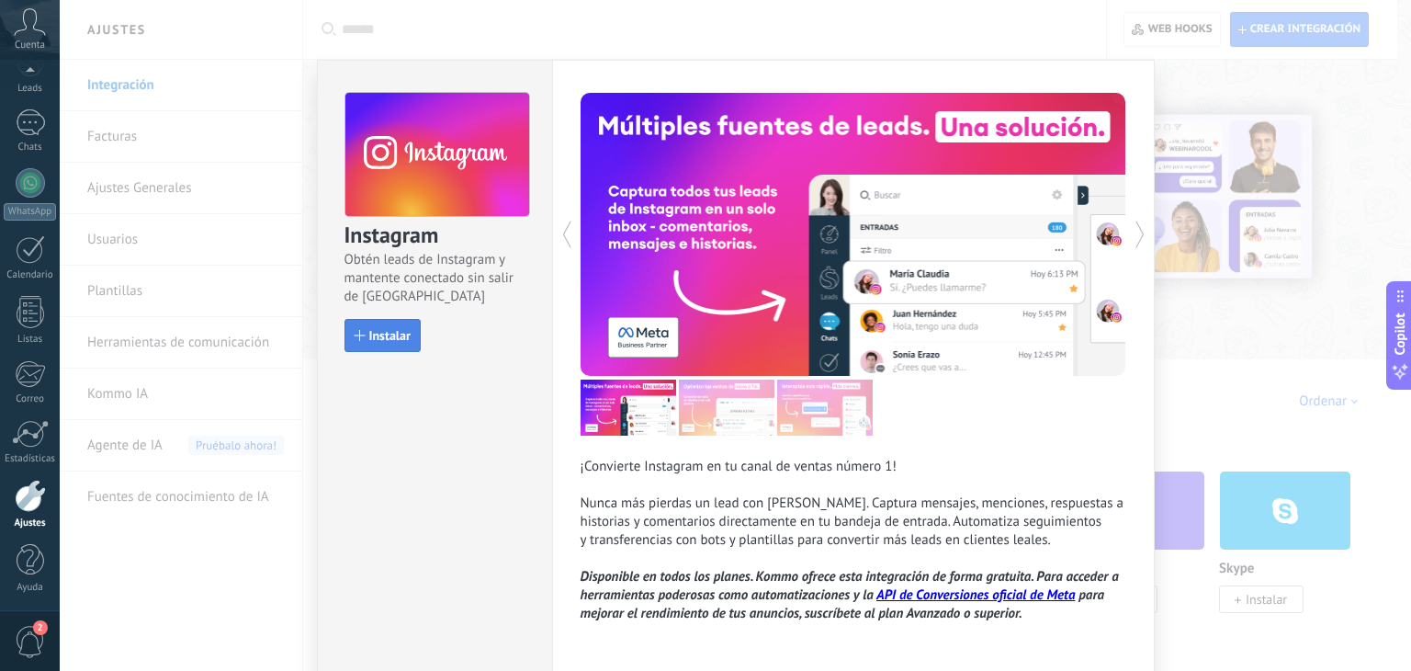
click at [411, 332] on button "Instalar" at bounding box center [382, 335] width 76 height 33
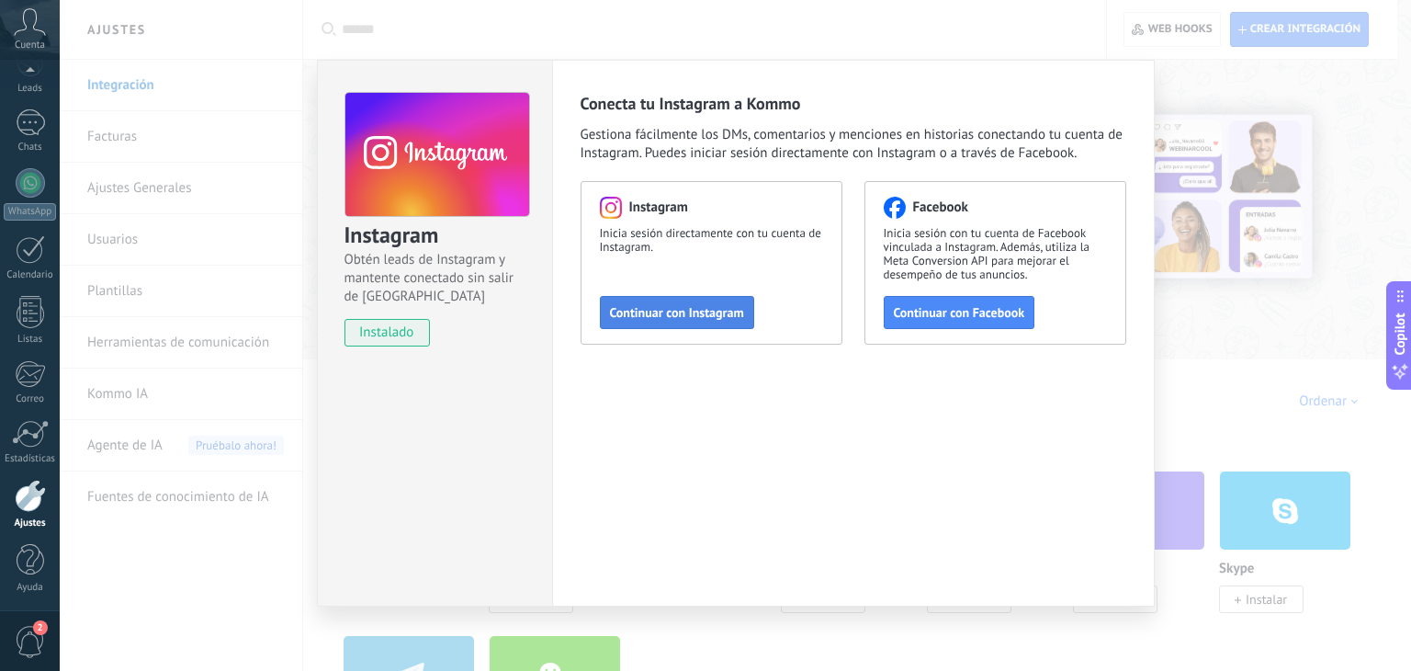
click at [705, 295] on div "Instagram Inicia sesión directamente con tu cuenta de Instagram. Continuar con …" at bounding box center [712, 263] width 262 height 164
click at [713, 311] on span "Continuar con Instagram" at bounding box center [677, 312] width 134 height 13
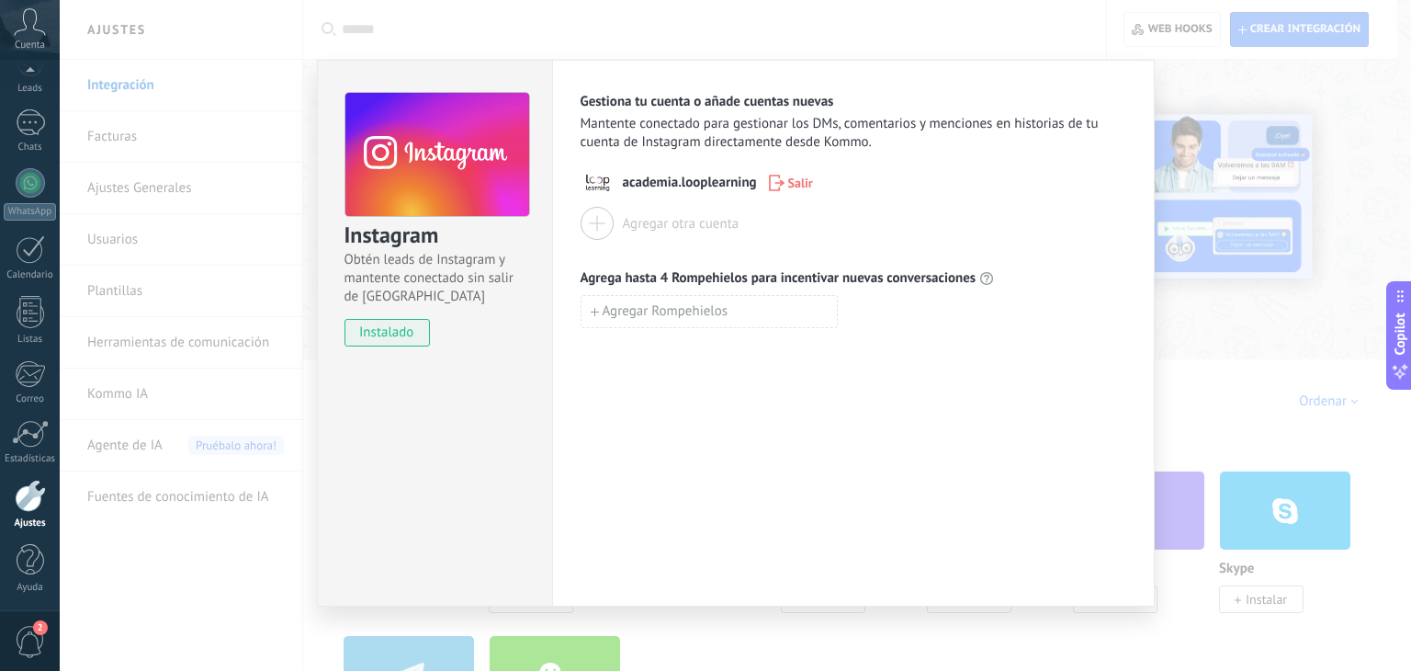
click at [882, 203] on div "academia.looplearning Salir Agregar otra cuenta" at bounding box center [854, 202] width 546 height 73
click at [864, 378] on div "Gestiona tu cuenta o añade cuentas nuevas Mantente conectado para gestionar los…" at bounding box center [853, 333] width 603 height 547
click at [661, 310] on span "Agregar Rompehielos" at bounding box center [666, 311] width 126 height 13
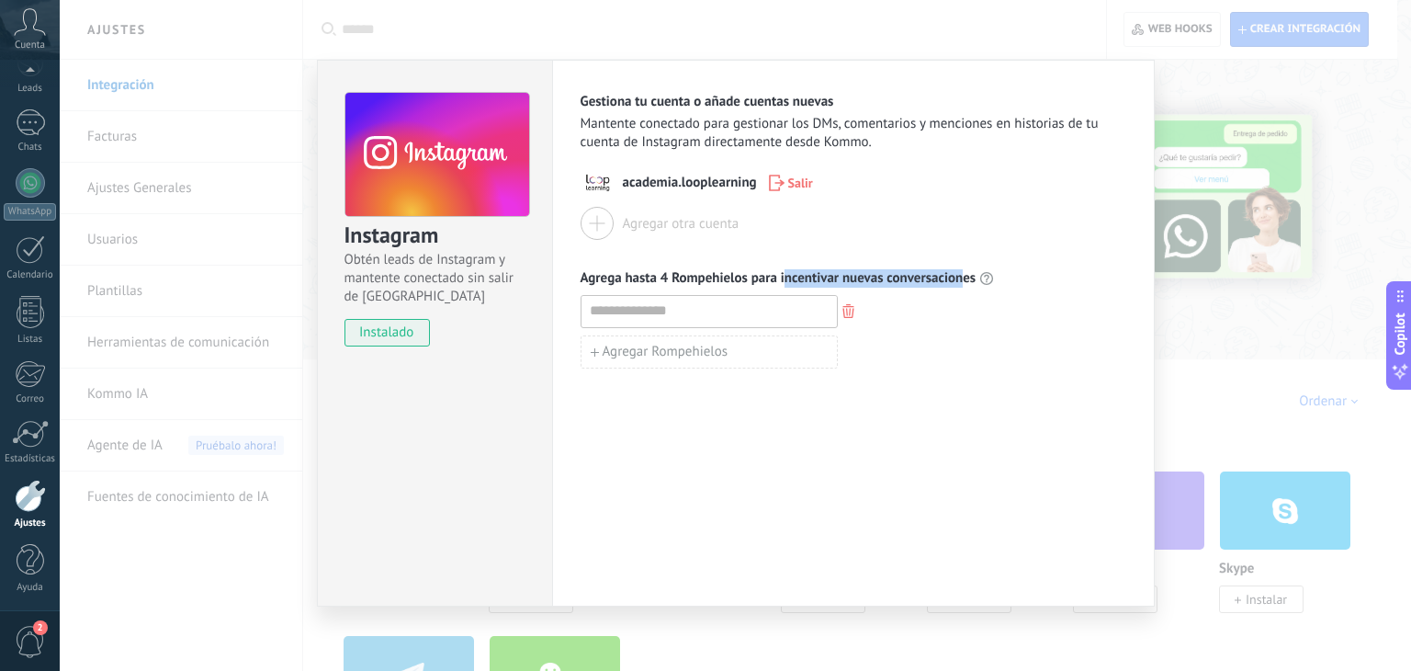
drag, startPoint x: 889, startPoint y: 274, endPoint x: 974, endPoint y: 277, distance: 84.6
click at [882, 275] on span "Agrega hasta 4 Rompehielos para incentivar nuevas conversaciones" at bounding box center [779, 278] width 396 height 18
click at [882, 277] on div "Agrega hasta 4 Rompehielos para incentivar nuevas conversaciones" at bounding box center [854, 278] width 546 height 18
click at [882, 427] on div "Gestiona tu cuenta o añade cuentas nuevas Mantente conectado para gestionar los…" at bounding box center [853, 333] width 603 height 547
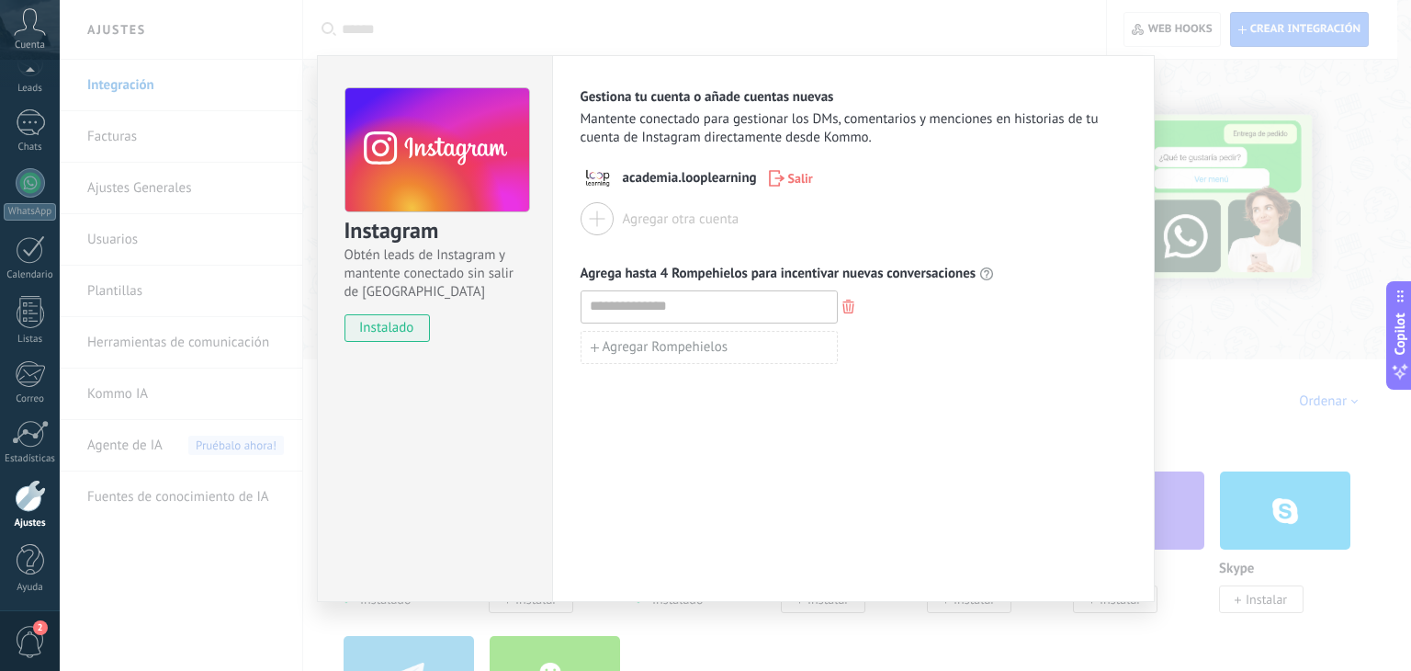
click at [882, 590] on div "Gestiona tu cuenta o añade cuentas nuevas Mantente conectado para gestionar los…" at bounding box center [853, 328] width 603 height 547
click at [882, 632] on div "Instagram Obtén leads de Instagram y mantente conectado sin salir de Kommo inst…" at bounding box center [735, 335] width 1351 height 671
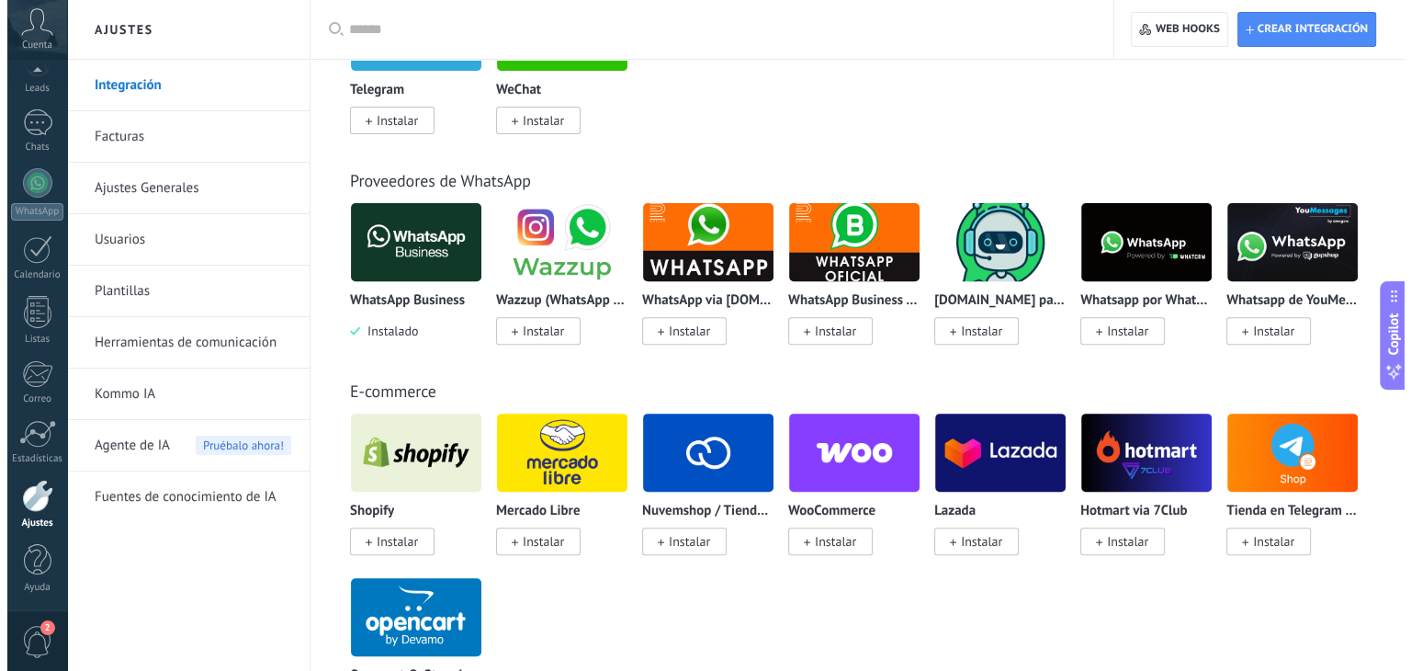
scroll to position [0, 0]
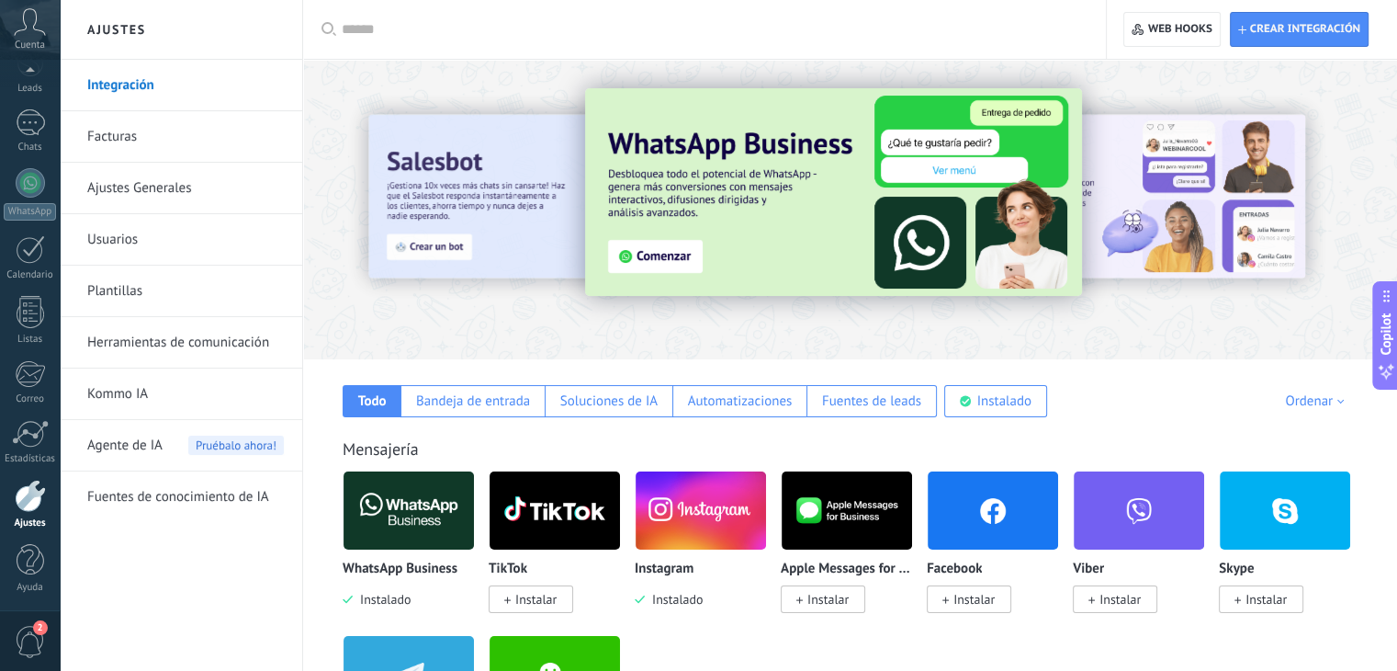
click at [882, 523] on img at bounding box center [993, 510] width 130 height 89
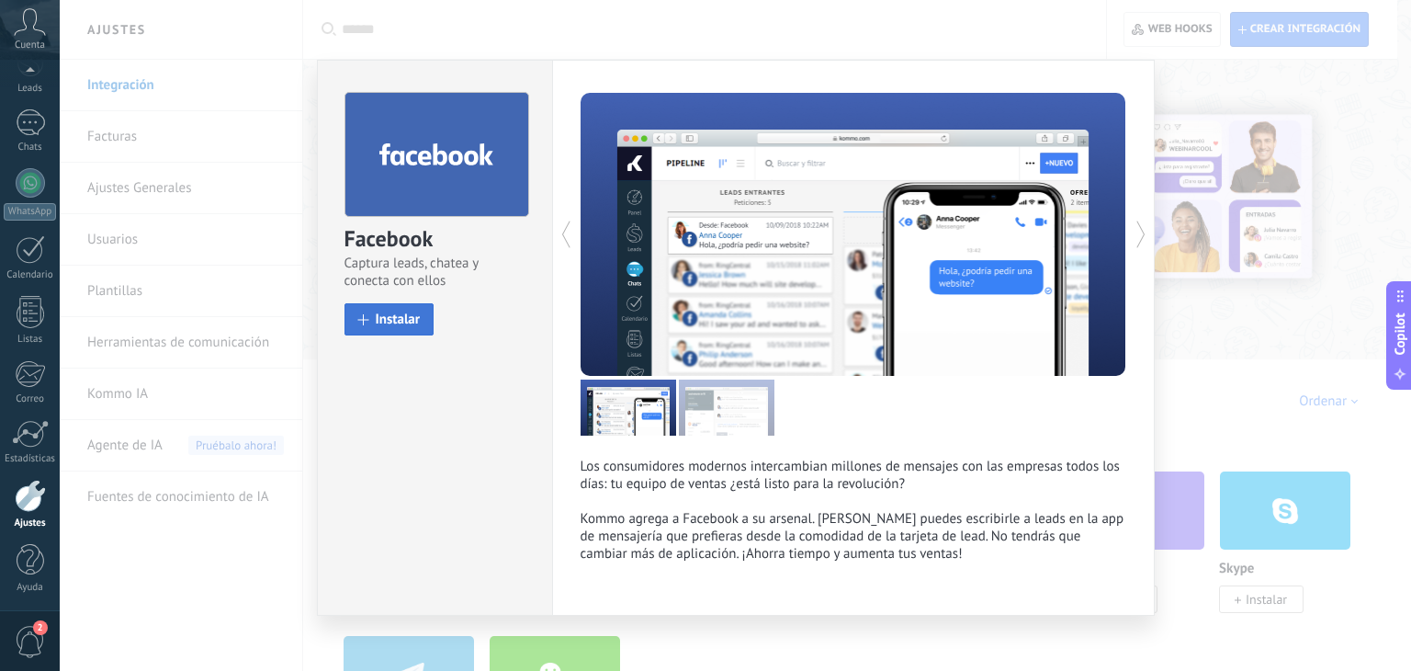
click at [413, 317] on span "Instalar" at bounding box center [398, 319] width 45 height 14
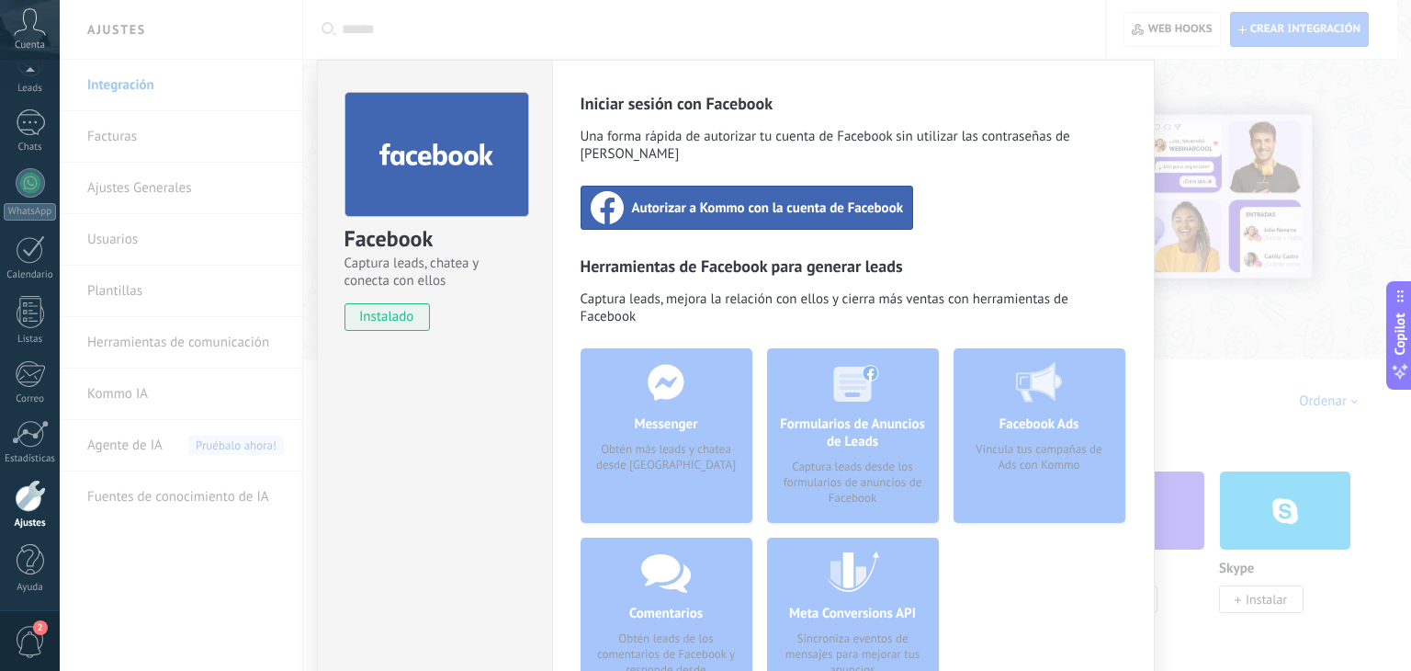
click at [784, 198] on span "Autorizar a Kommo con la cuenta de Facebook" at bounding box center [768, 207] width 272 height 18
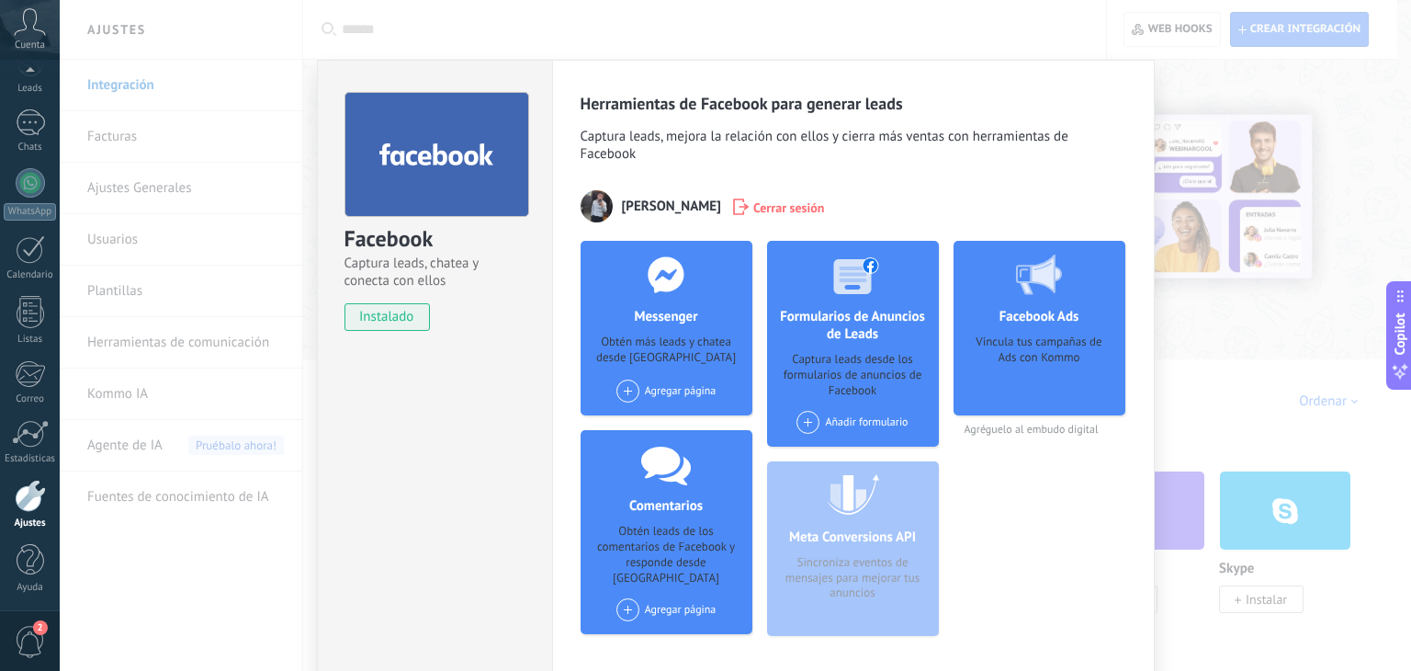
click at [882, 91] on div "Facebook Captura leads, chatea y conecta con ellos instalado Desinstalar Herram…" at bounding box center [735, 335] width 1351 height 671
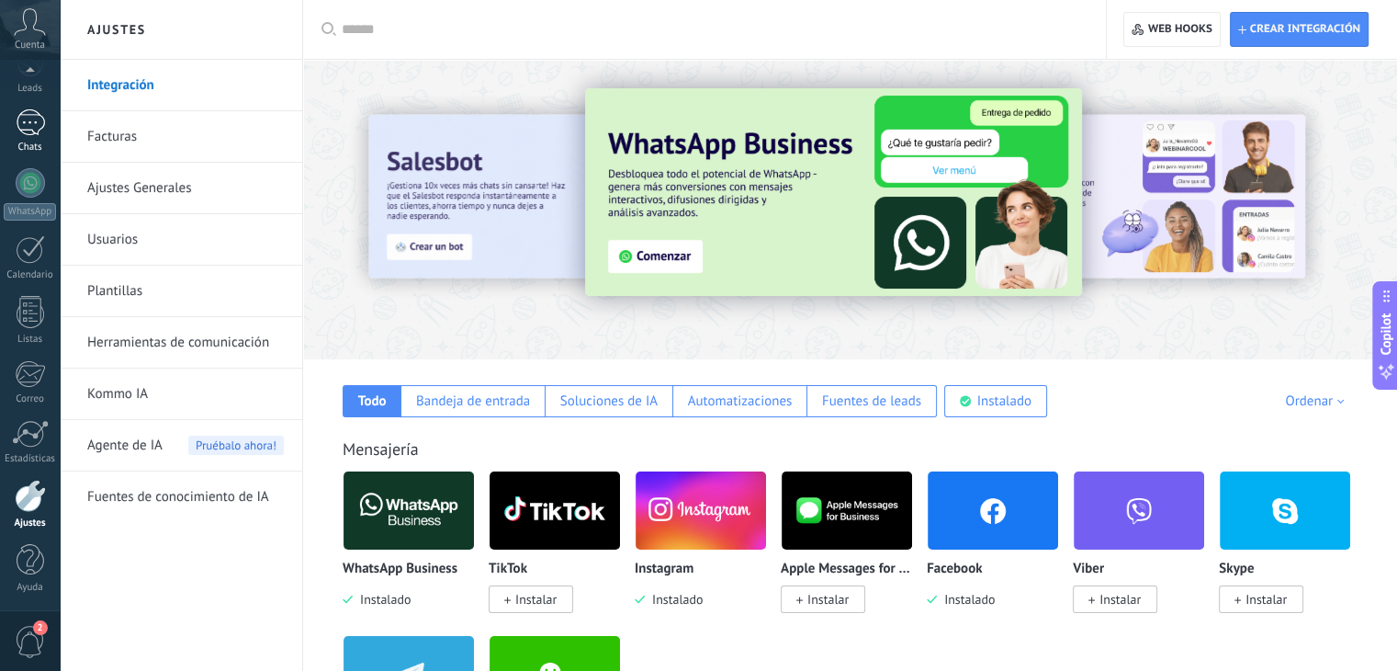
click at [17, 126] on div at bounding box center [30, 122] width 29 height 27
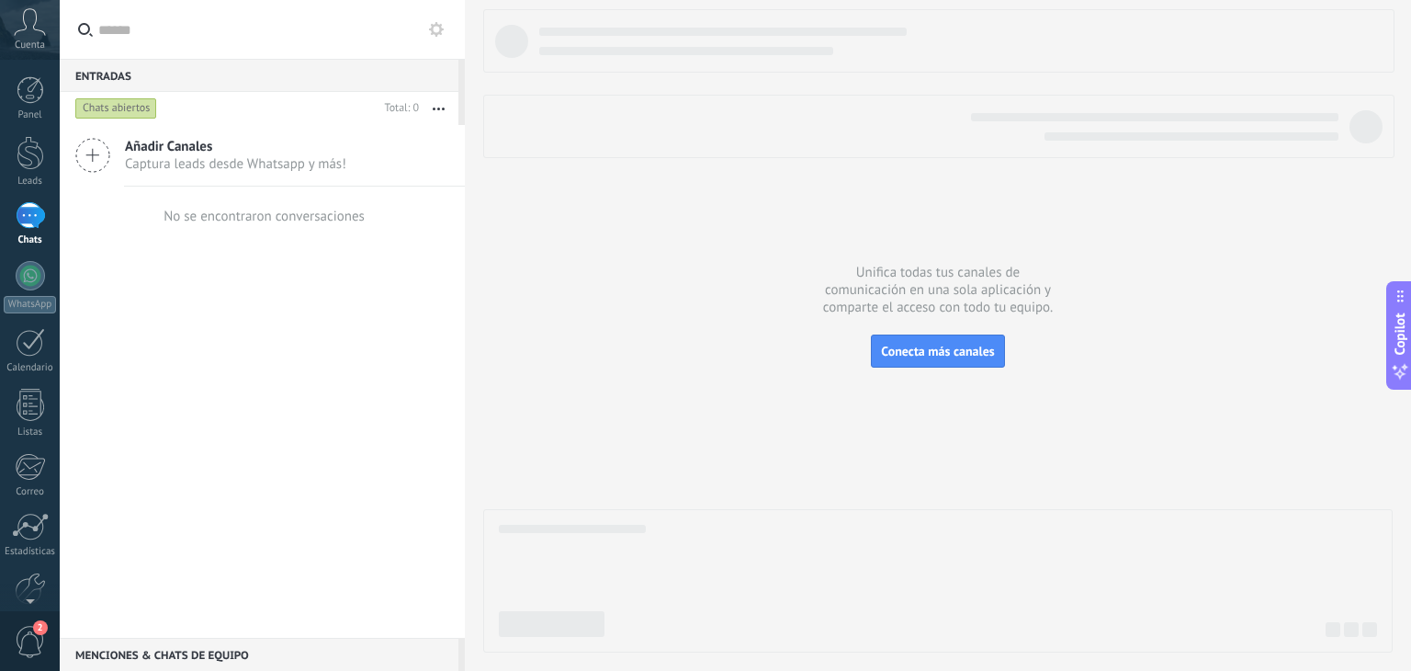
click at [265, 163] on span "Captura leads desde Whatsapp y más!" at bounding box center [235, 163] width 221 height 17
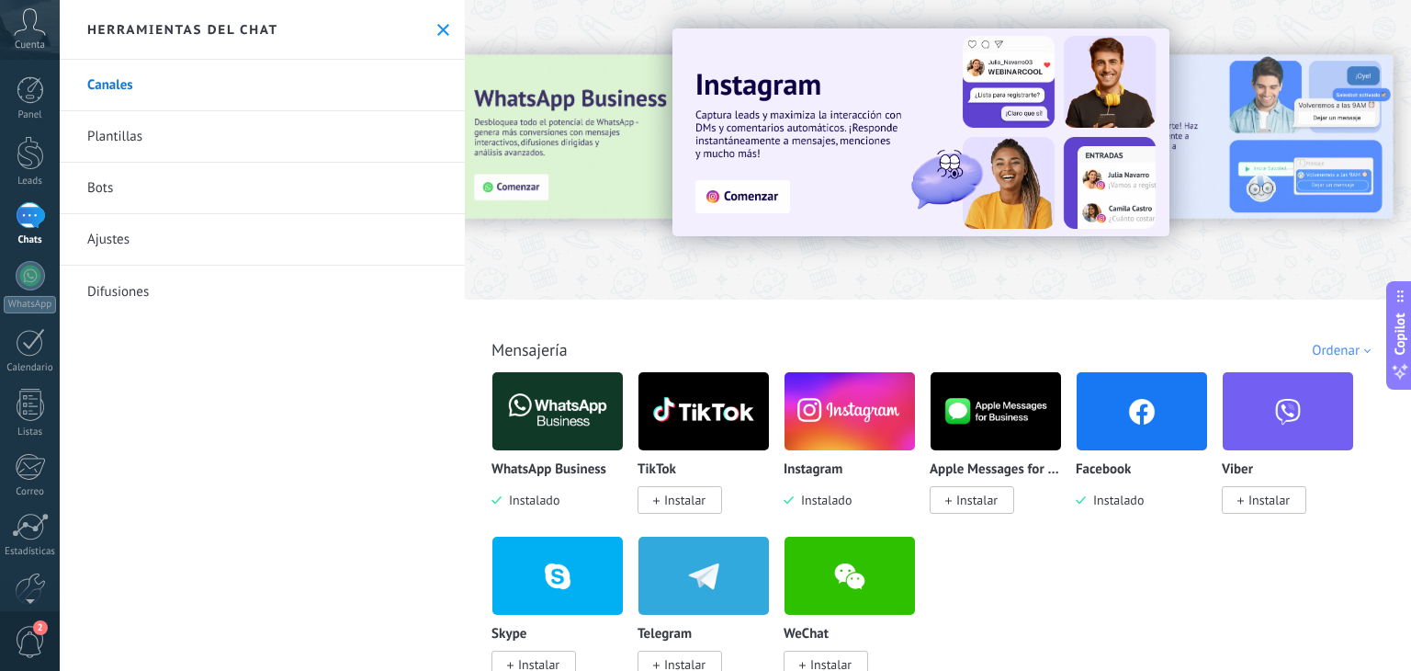
click at [152, 131] on link "Plantillas" at bounding box center [262, 136] width 405 height 51
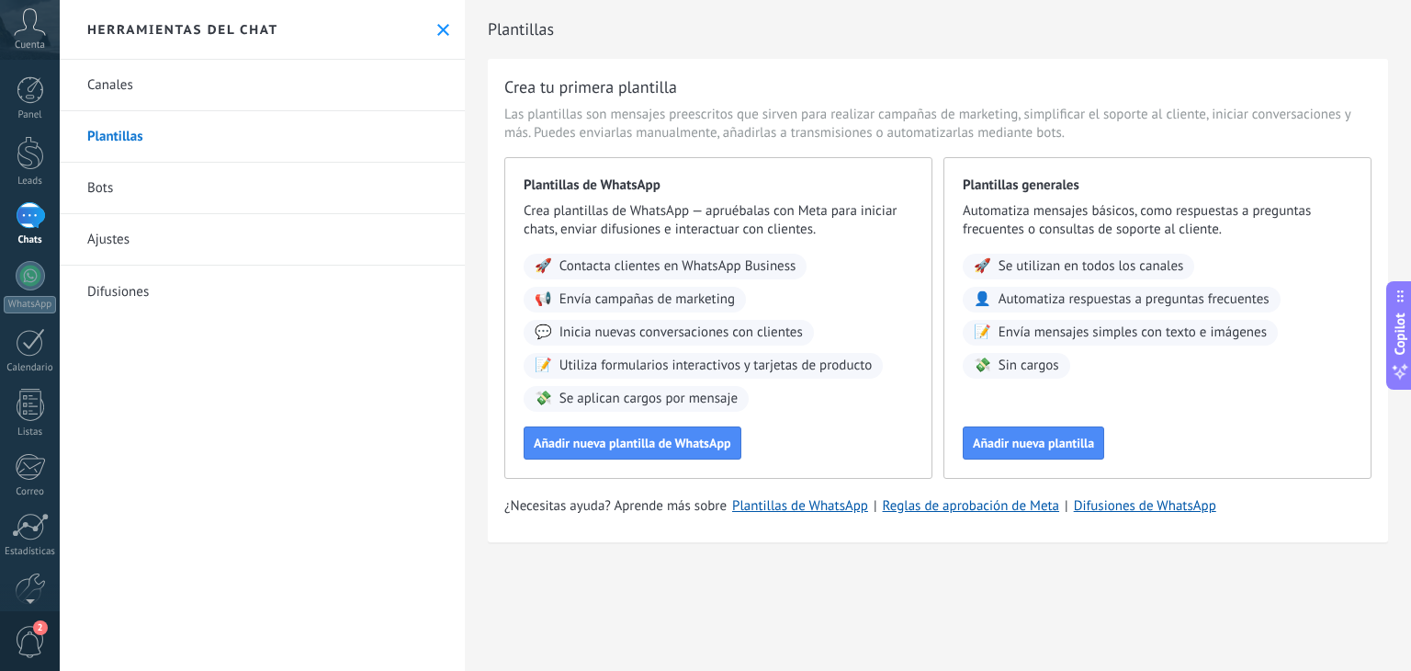
click at [163, 171] on link "Bots" at bounding box center [262, 188] width 405 height 51
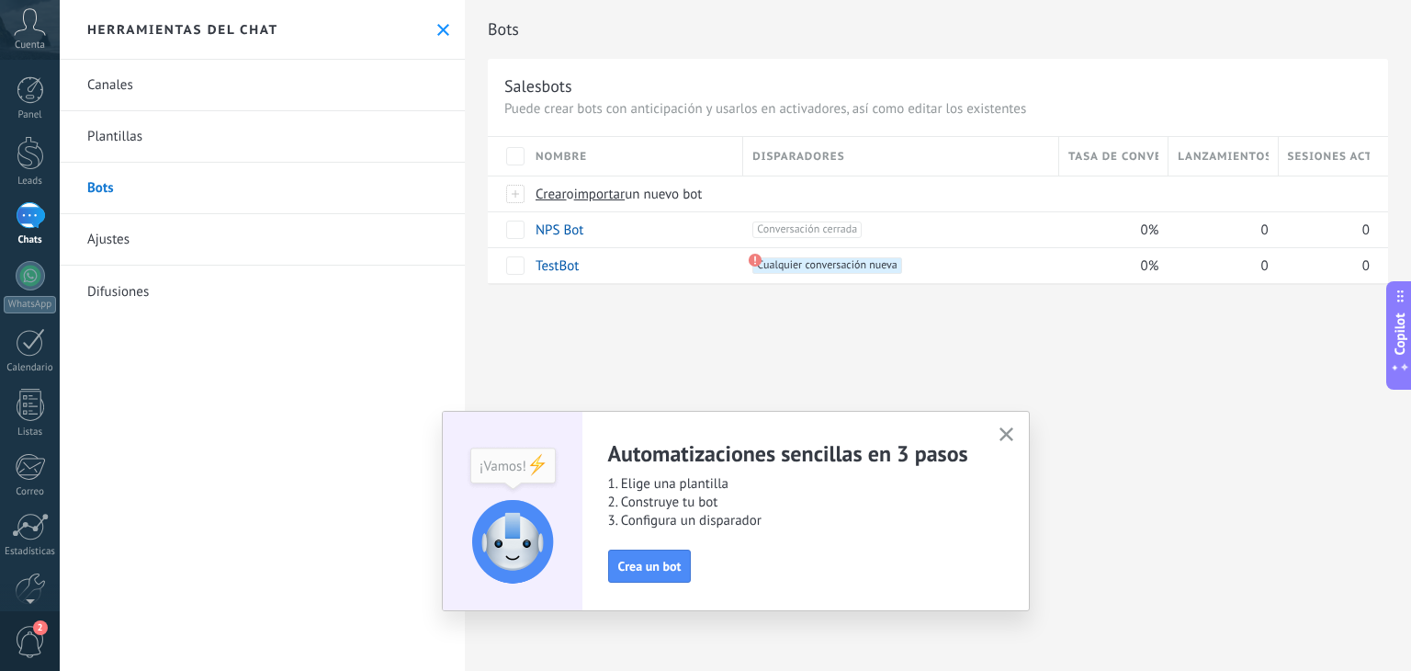
click at [160, 251] on link "Ajustes" at bounding box center [262, 239] width 405 height 51
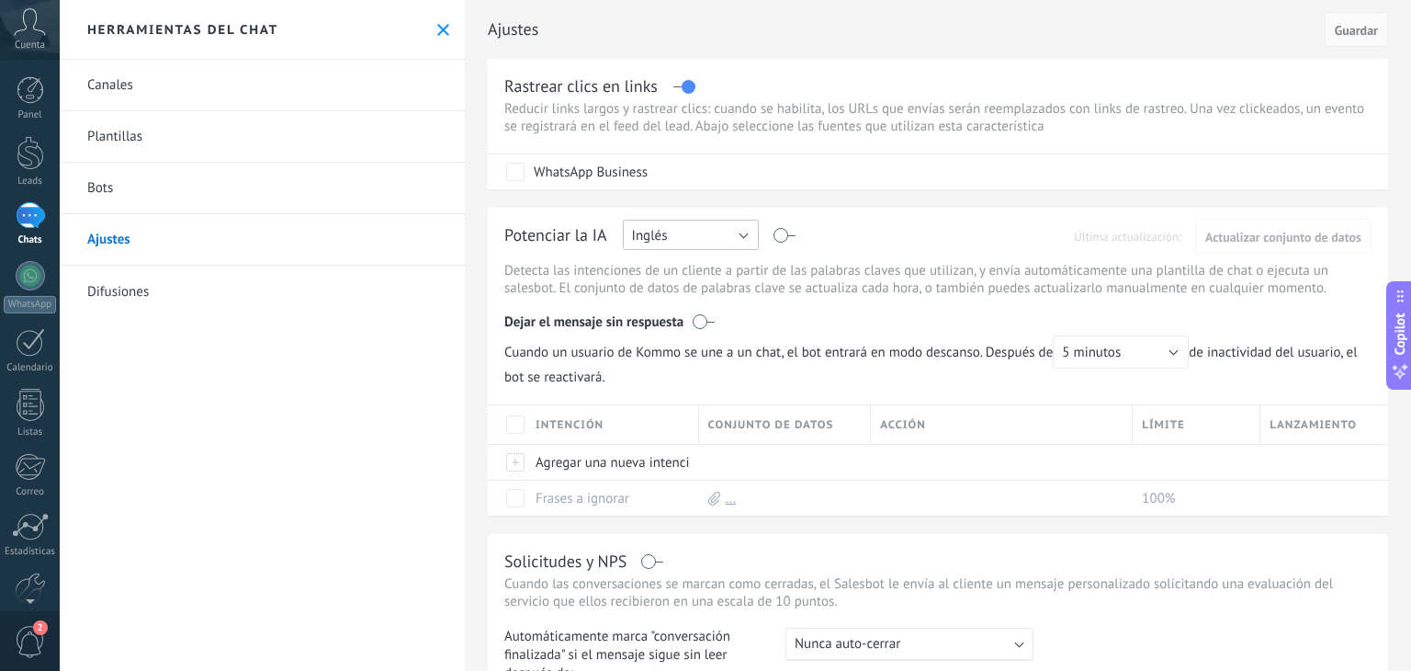
click at [707, 250] on button "Inglés" at bounding box center [691, 235] width 136 height 30
click at [697, 308] on span "Español" at bounding box center [682, 298] width 141 height 17
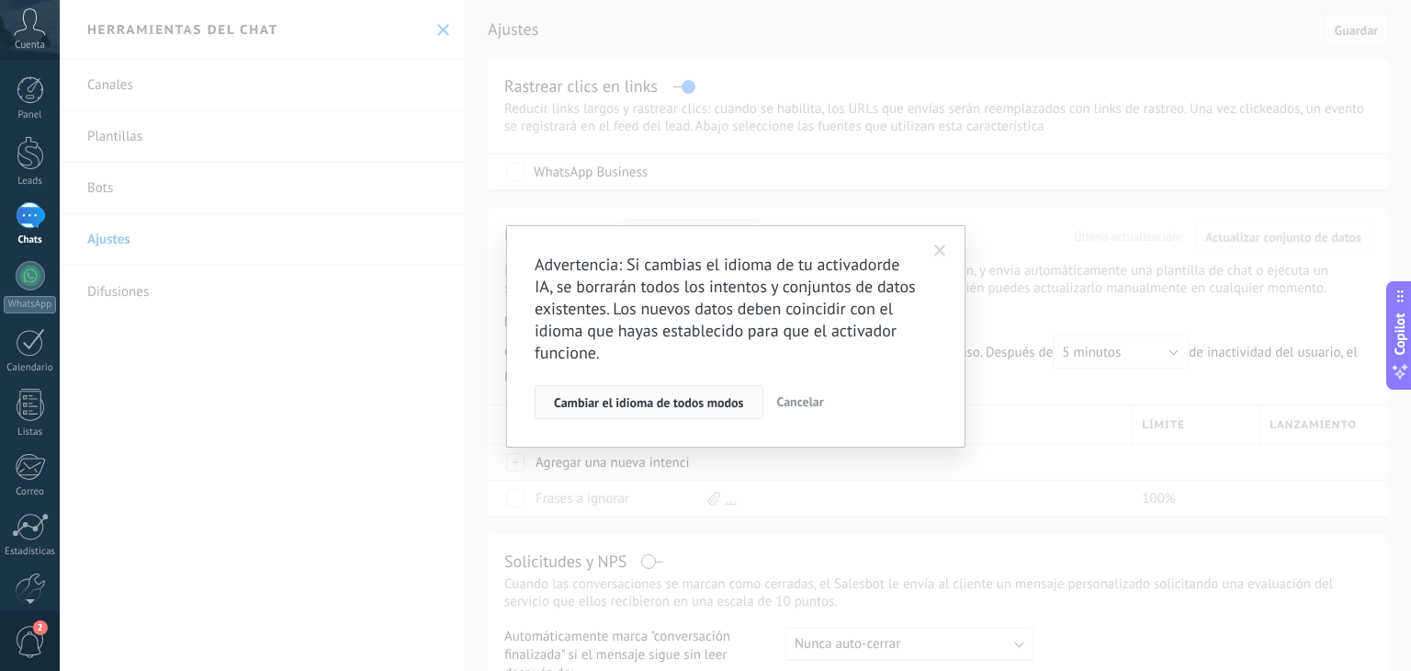
click at [686, 390] on button "Cambiar el idioma de todos modos" at bounding box center [649, 402] width 229 height 35
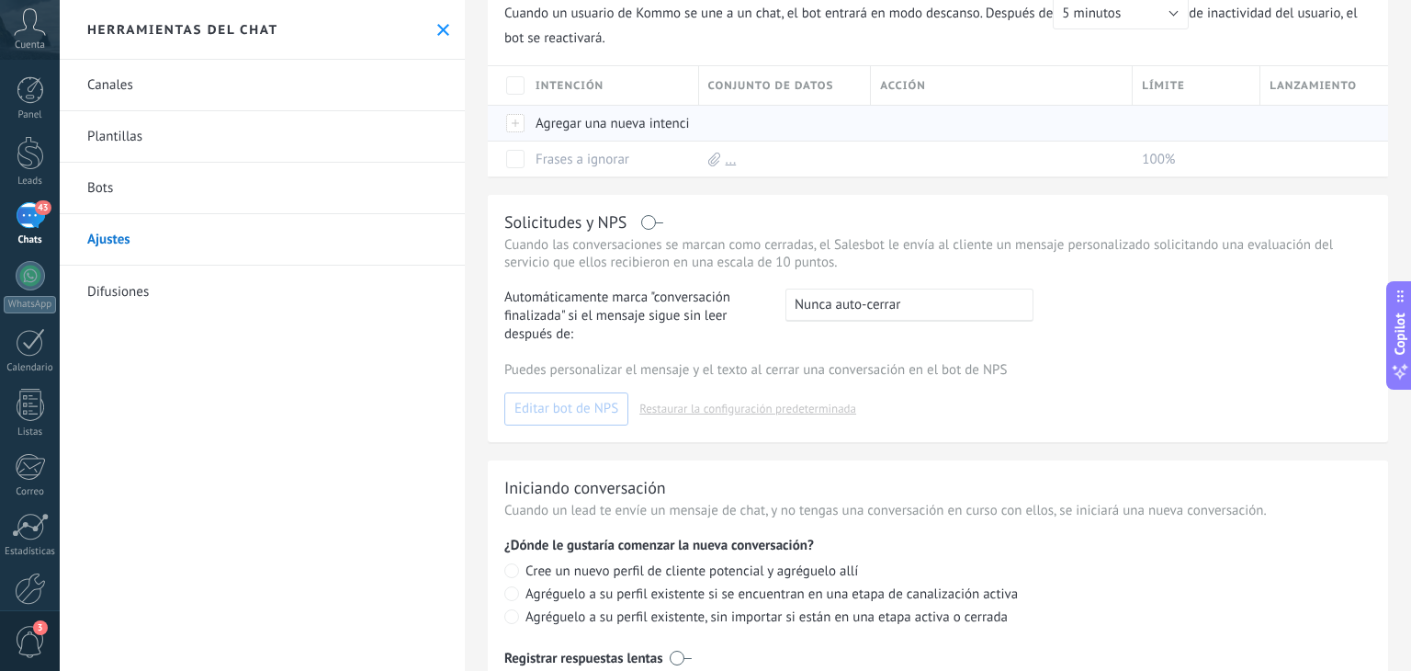
scroll to position [405, 0]
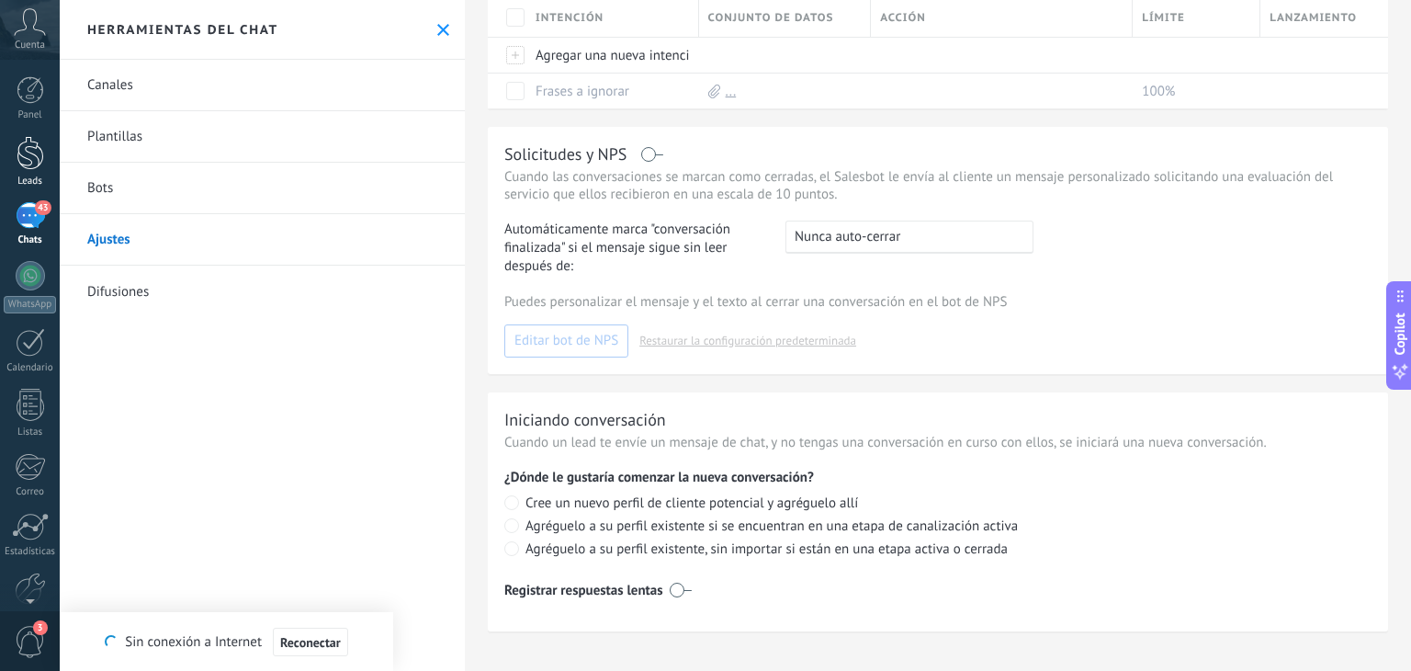
click at [13, 148] on link "Leads" at bounding box center [30, 161] width 60 height 51
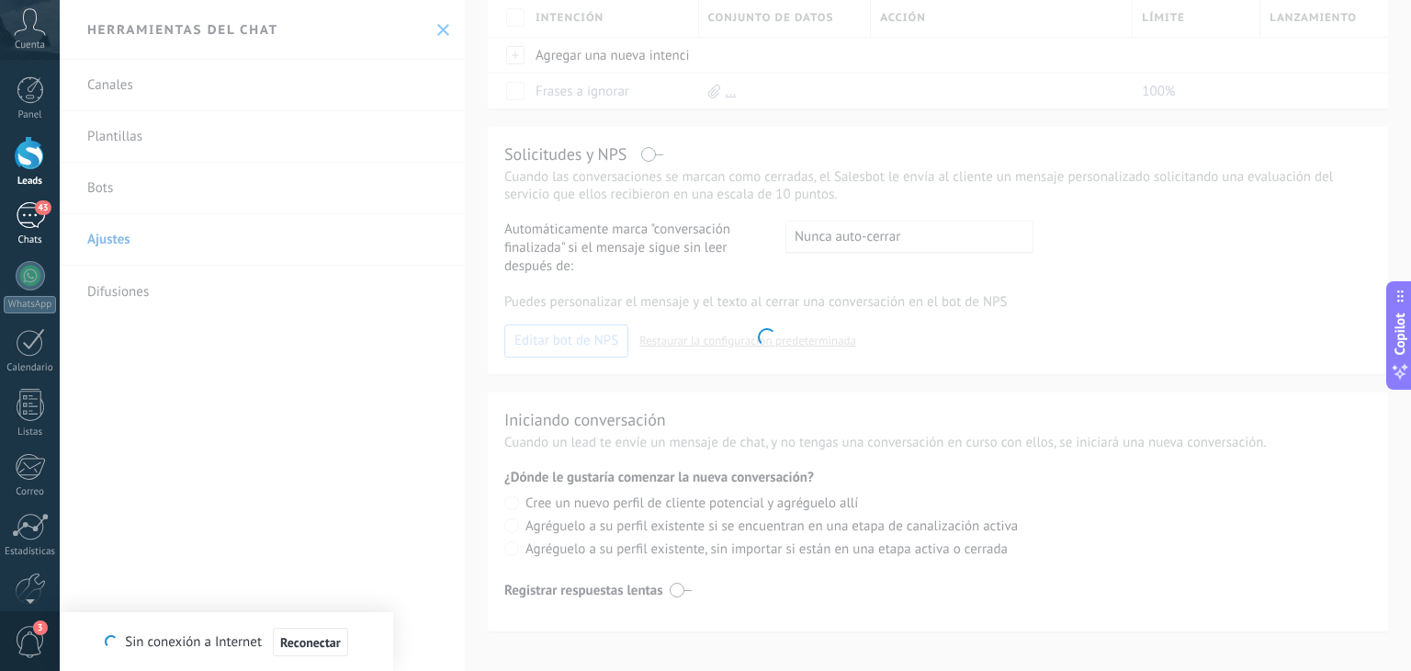
click at [37, 213] on span "43" at bounding box center [43, 207] width 16 height 15
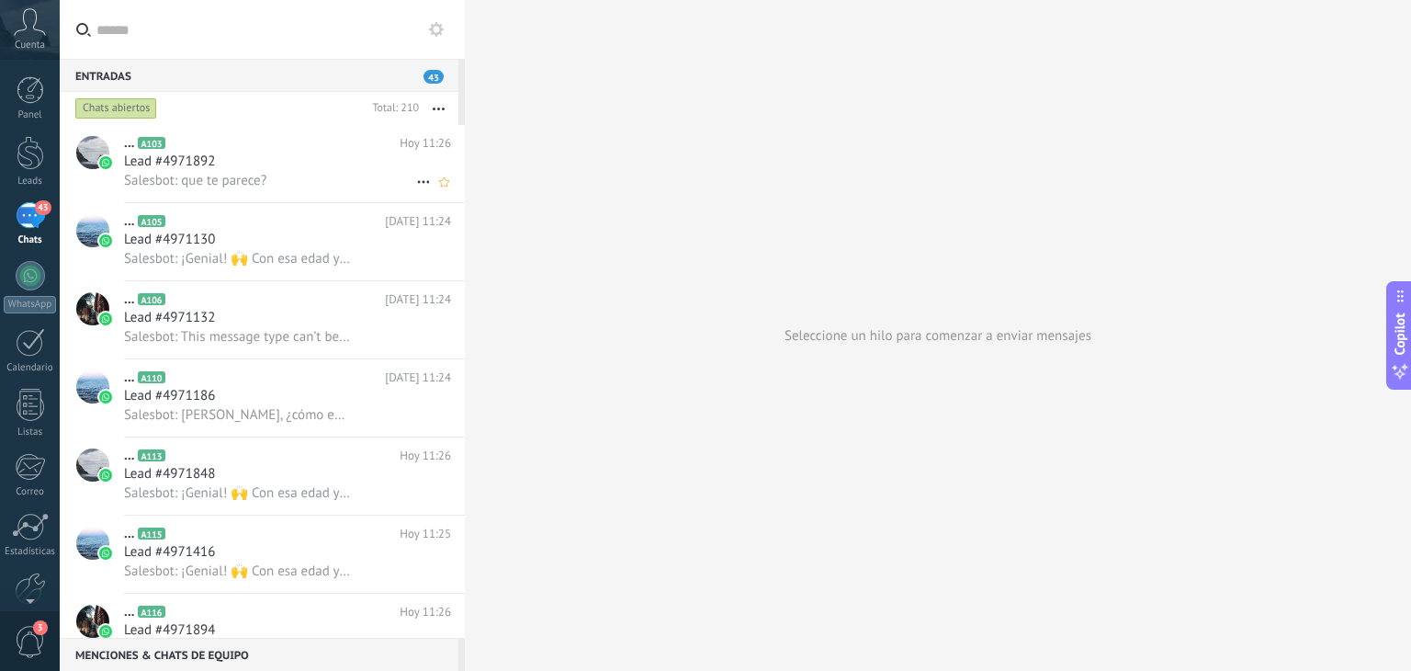
click at [290, 170] on div "Lead #4971892" at bounding box center [287, 161] width 327 height 18
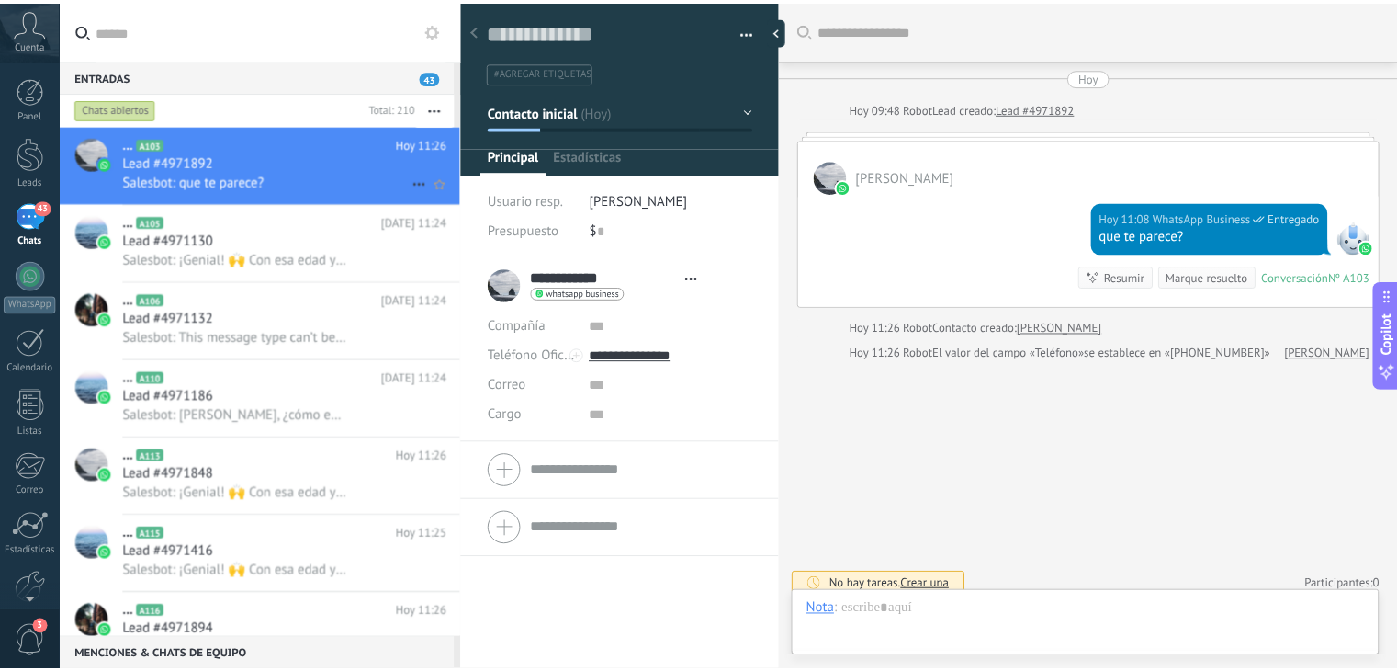
scroll to position [11, 0]
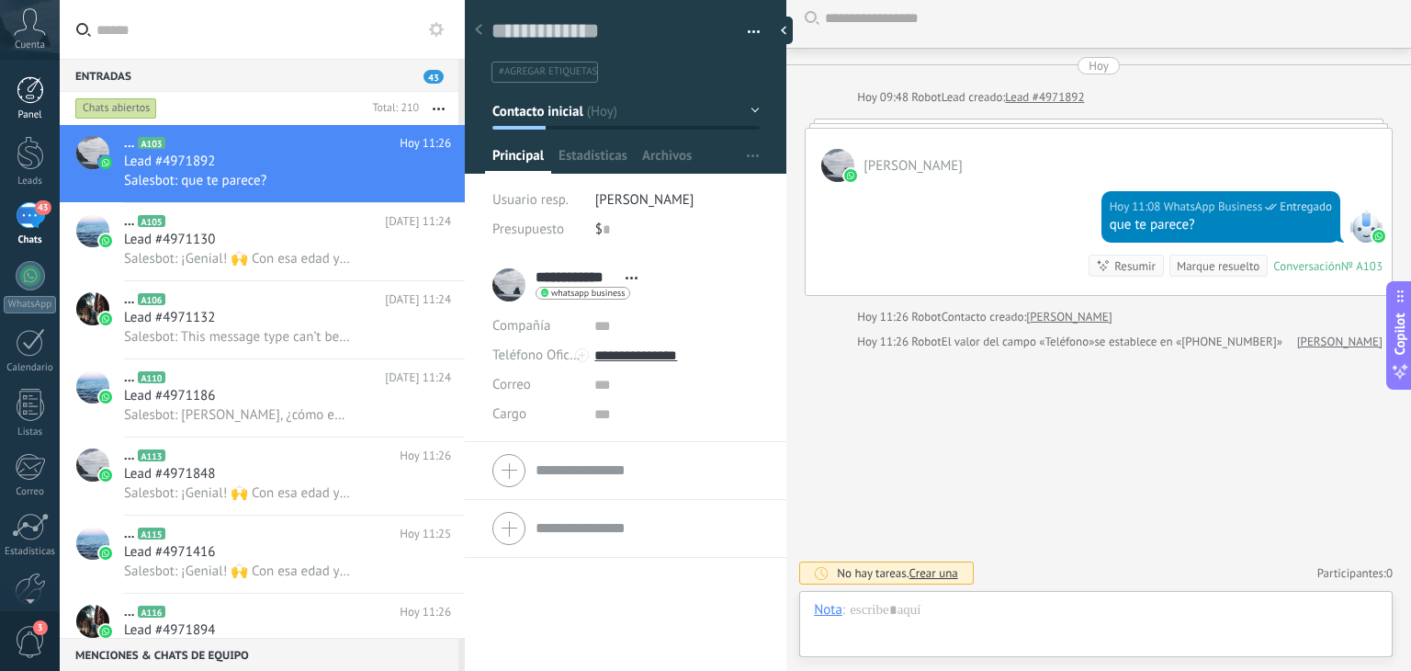
click at [40, 89] on div at bounding box center [31, 90] width 28 height 28
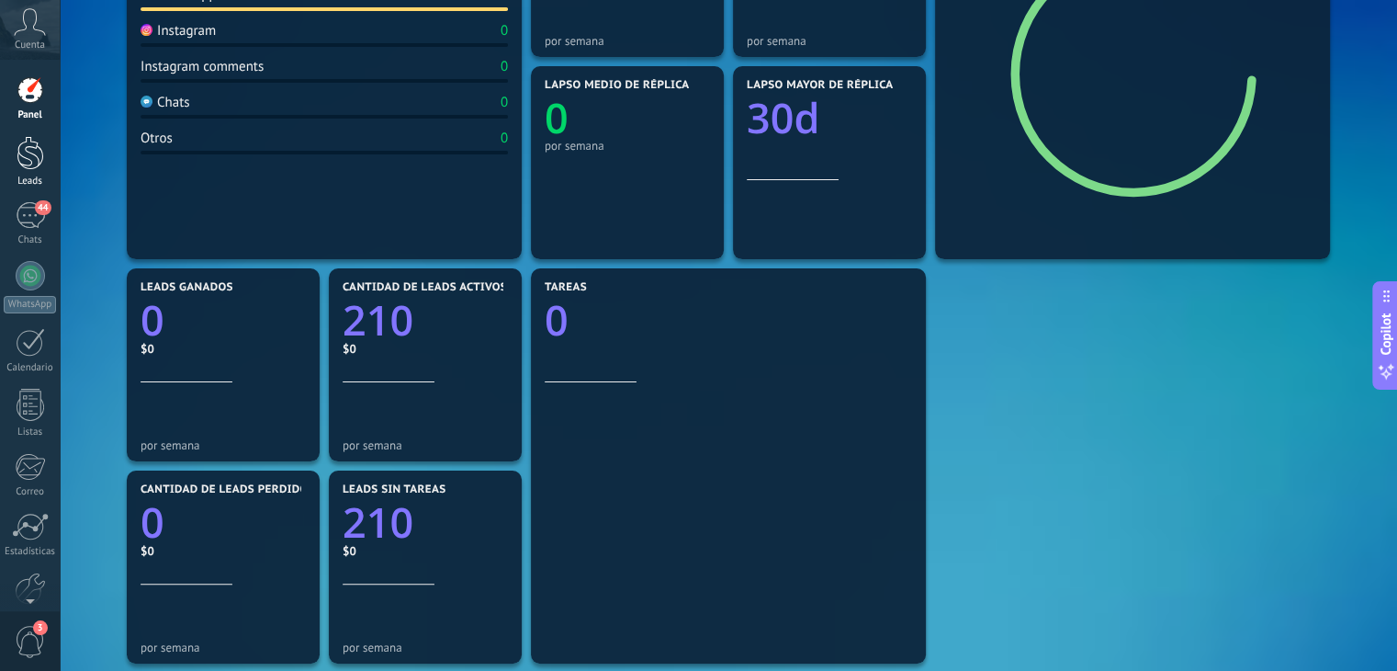
scroll to position [367, 0]
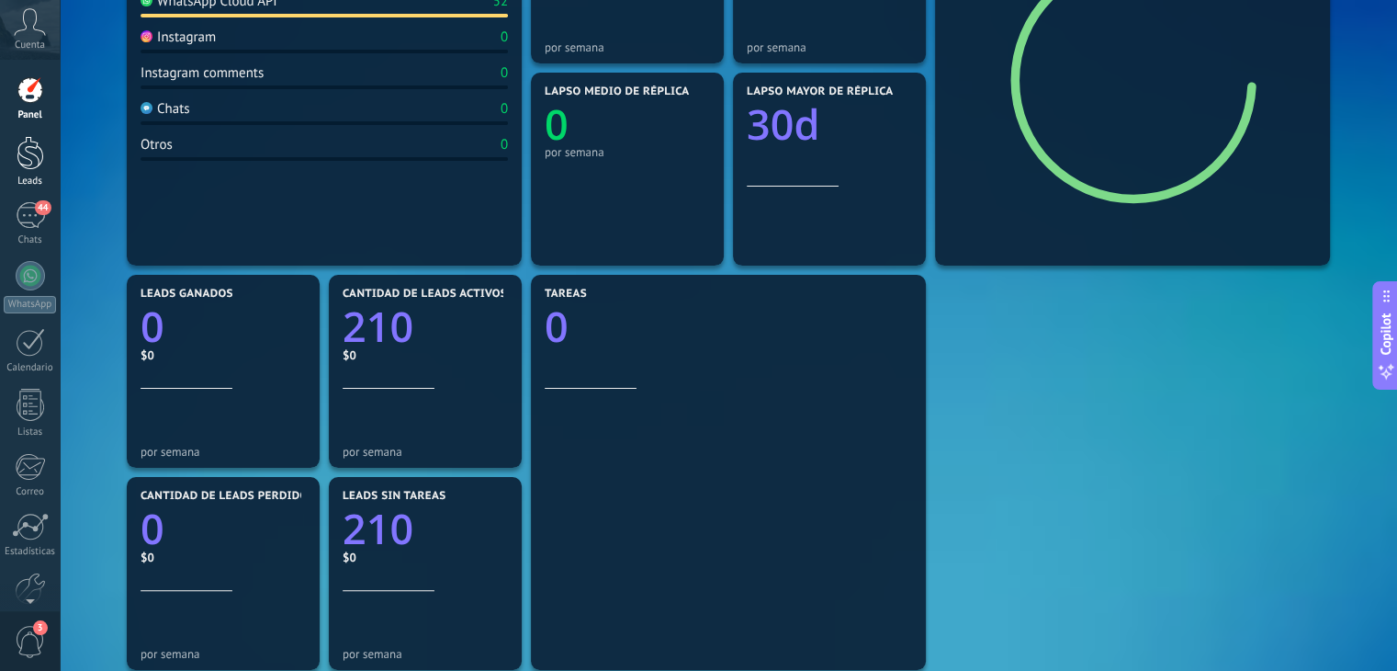
click at [53, 151] on link "Leads" at bounding box center [30, 161] width 60 height 51
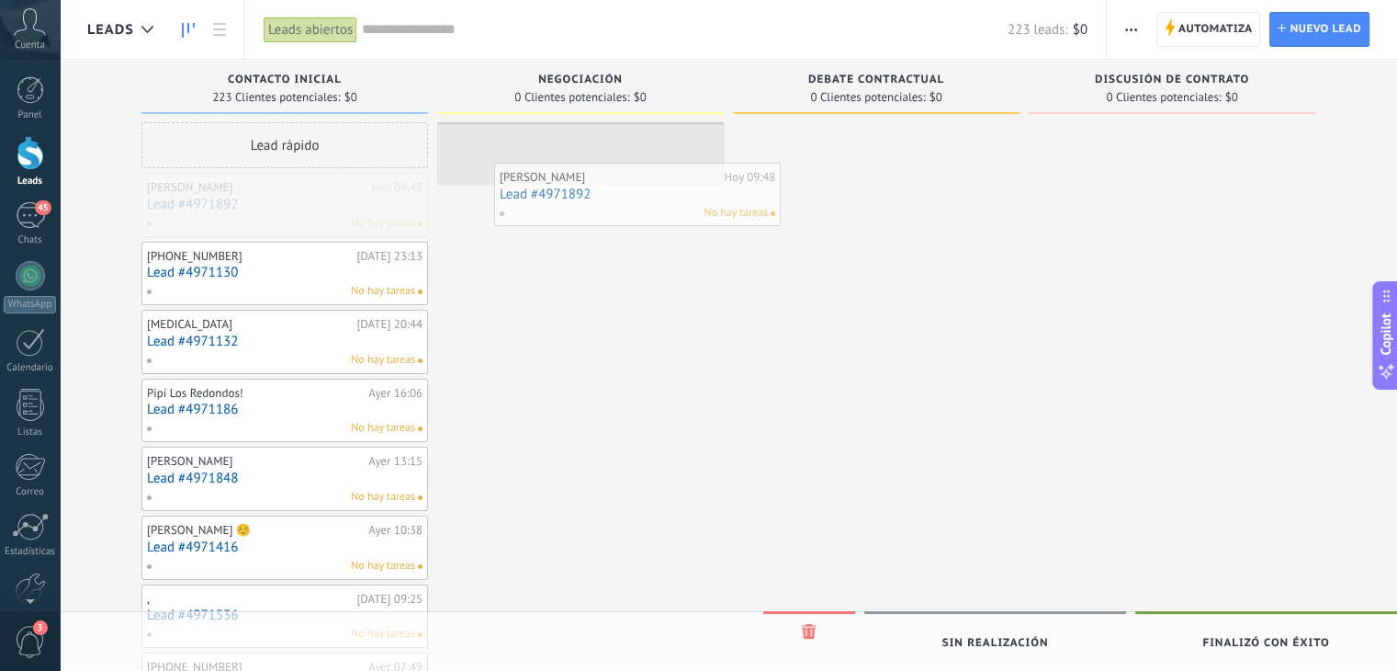
drag, startPoint x: 329, startPoint y: 203, endPoint x: 674, endPoint y: 193, distance: 345.6
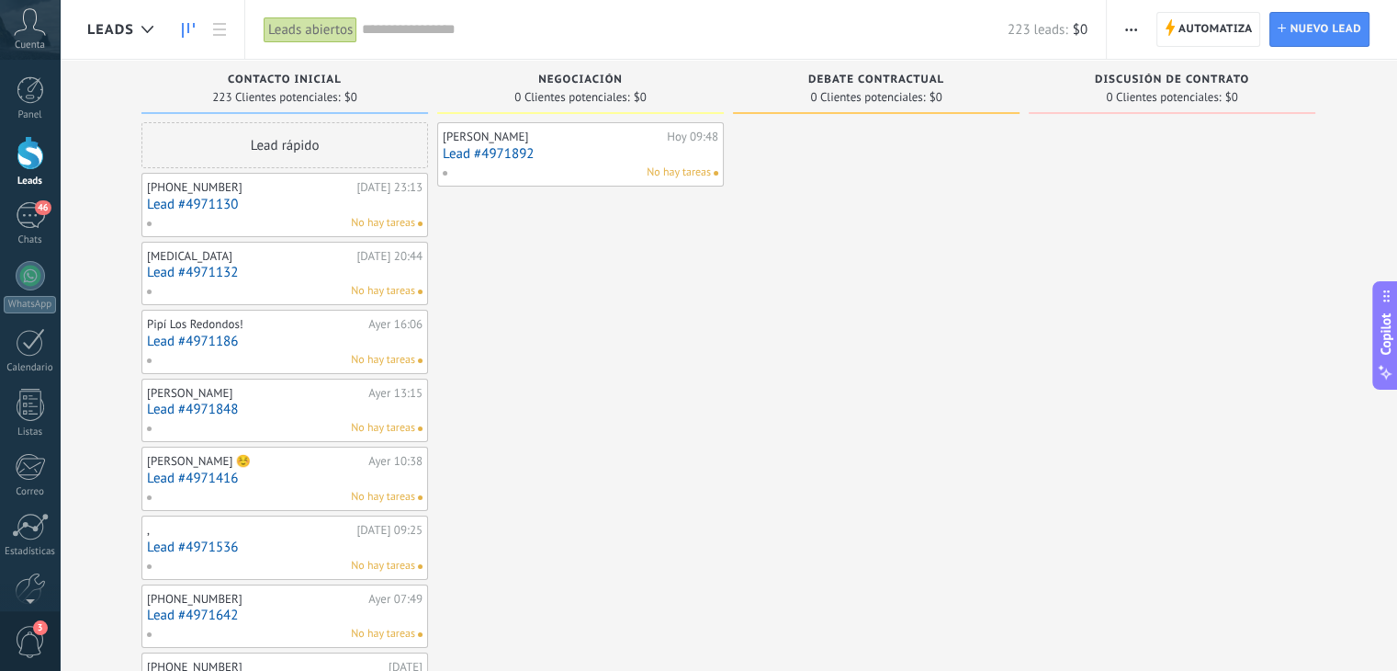
click at [388, 93] on div "223 Clientes potenciales: $0" at bounding box center [285, 97] width 268 height 16
click at [308, 84] on span "Contacto inicial" at bounding box center [285, 79] width 114 height 13
click at [904, 83] on span "Debate contractual" at bounding box center [876, 79] width 136 height 13
click at [1143, 82] on span "Discusión de contrato" at bounding box center [1172, 79] width 154 height 13
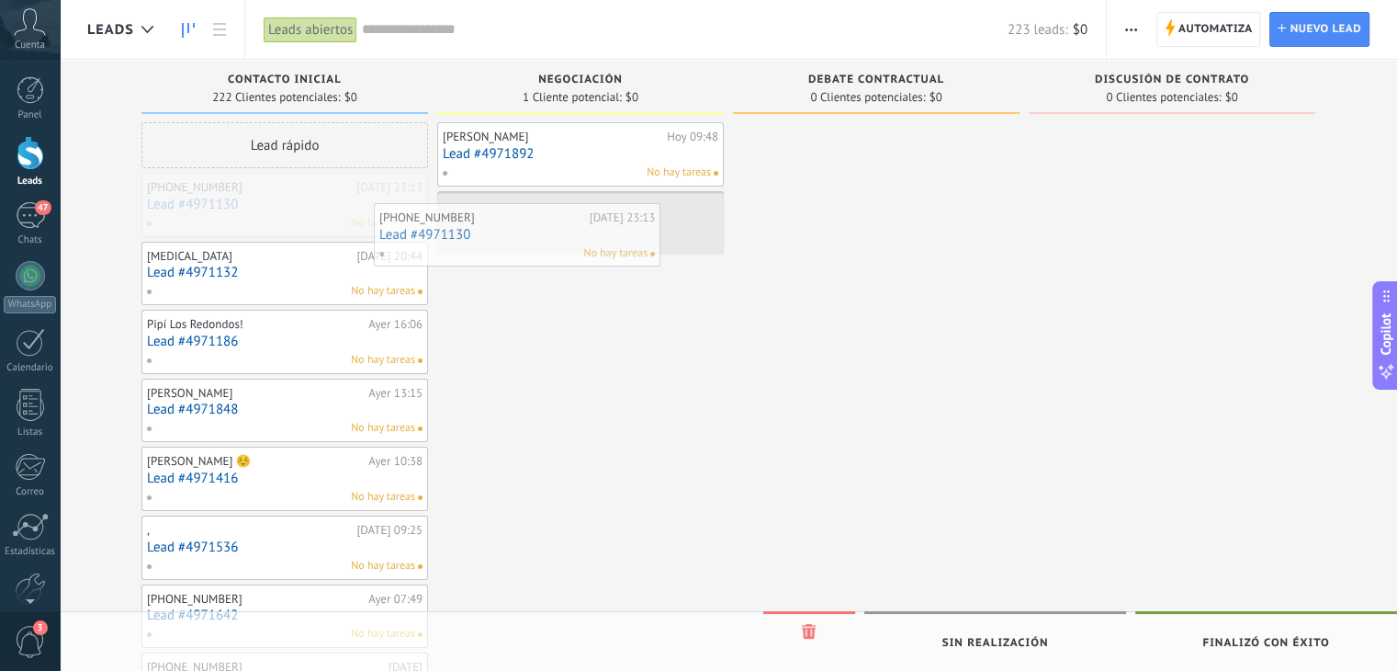
drag, startPoint x: 361, startPoint y: 200, endPoint x: 593, endPoint y: 231, distance: 234.4
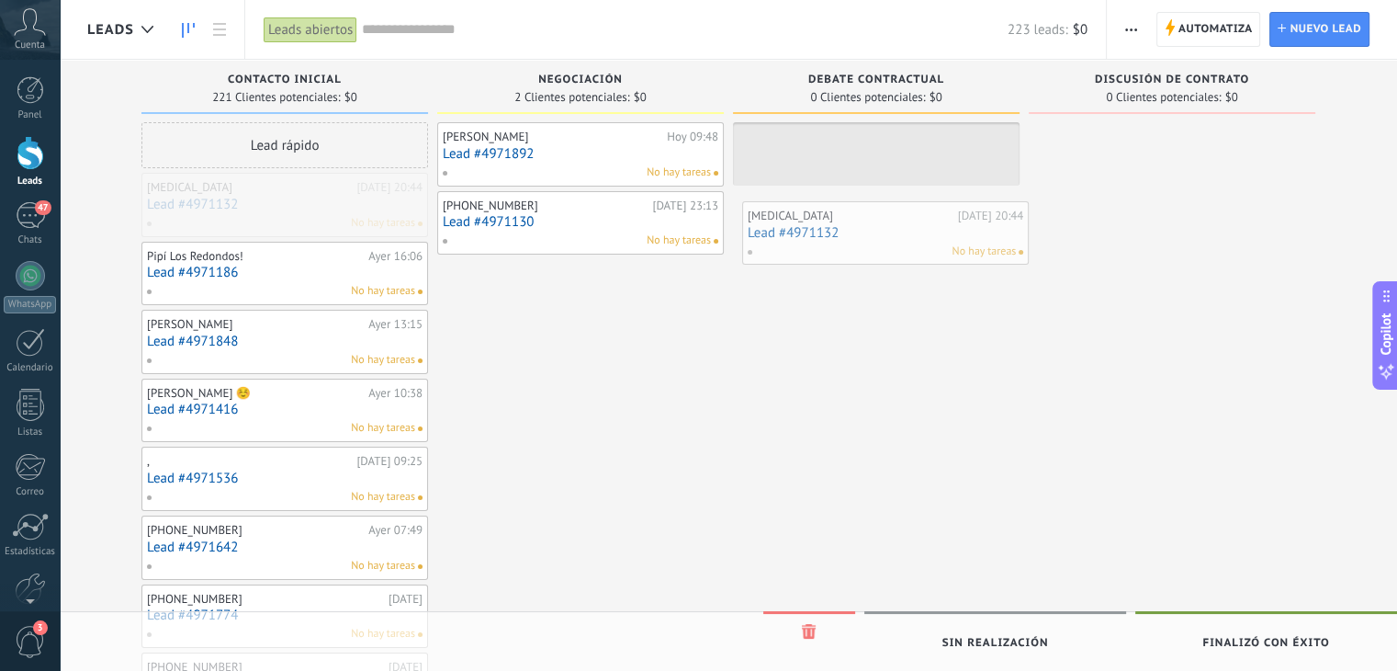
drag, startPoint x: 338, startPoint y: 214, endPoint x: 940, endPoint y: 240, distance: 602.3
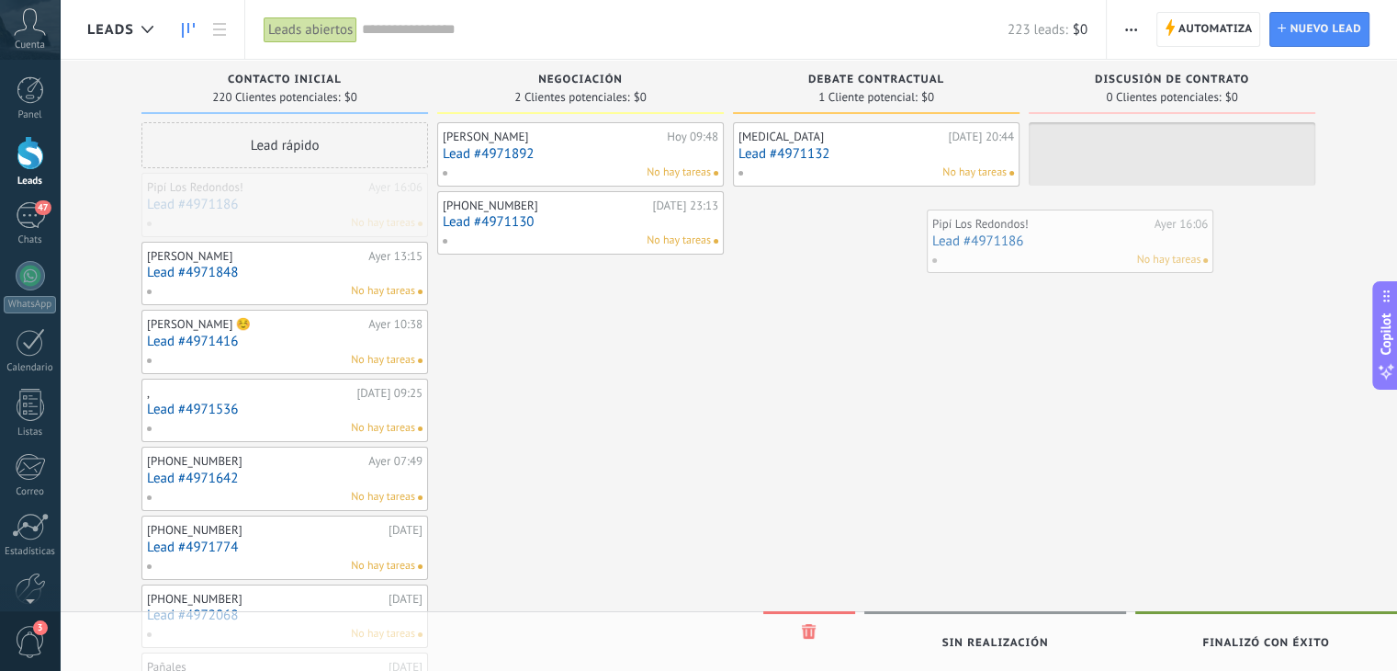
drag, startPoint x: 258, startPoint y: 225, endPoint x: 1044, endPoint y: 262, distance: 786.3
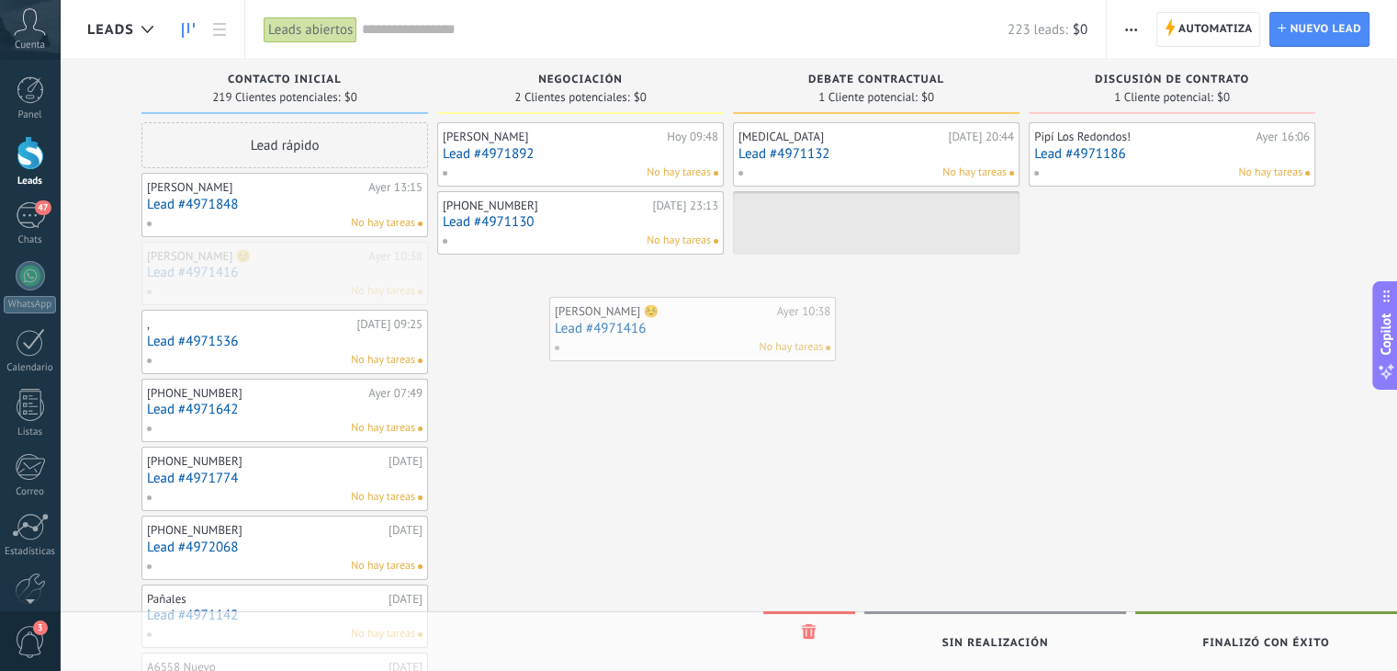
drag, startPoint x: 353, startPoint y: 240, endPoint x: 803, endPoint y: 296, distance: 453.6
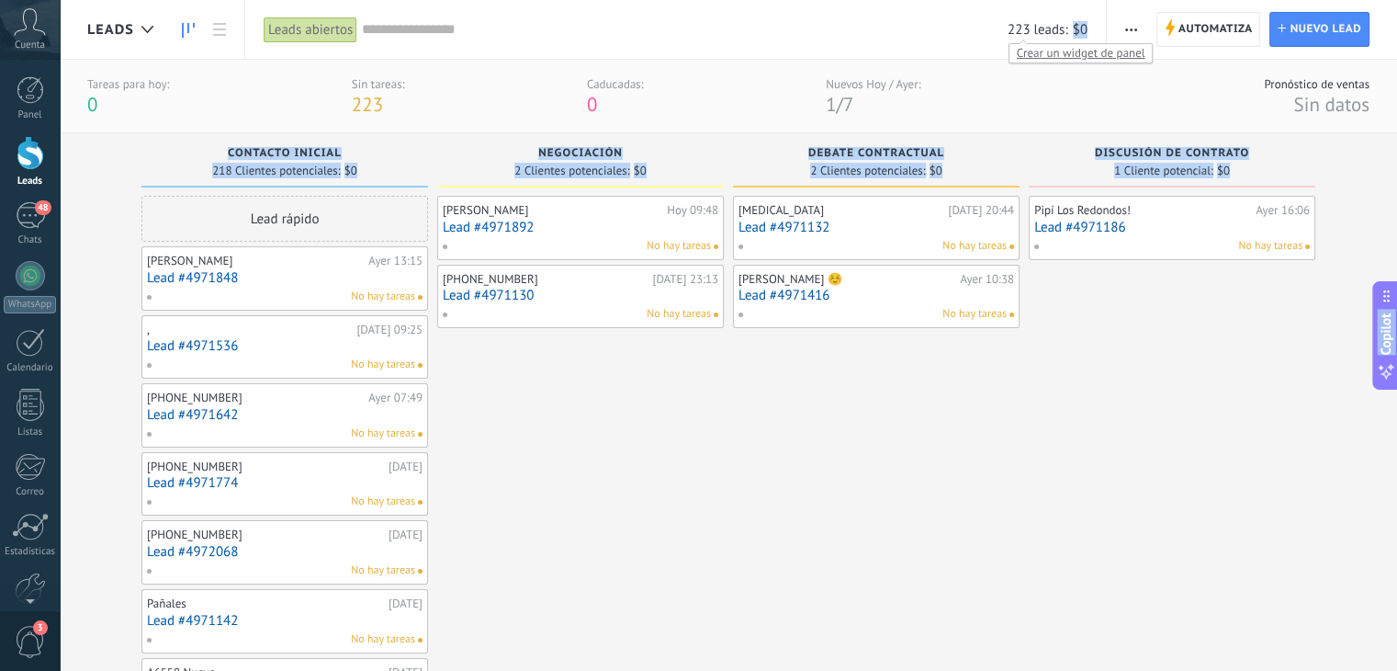
drag, startPoint x: 1038, startPoint y: 31, endPoint x: 1075, endPoint y: 30, distance: 36.8
click at [1075, 30] on body ".abccls-1,.abccls-2{fill-rule:evenodd}.abccls-2{fill:#fff} .abfcls-1{fill:none}…" at bounding box center [698, 335] width 1397 height 671
click at [1075, 30] on span "$0" at bounding box center [1080, 29] width 15 height 17
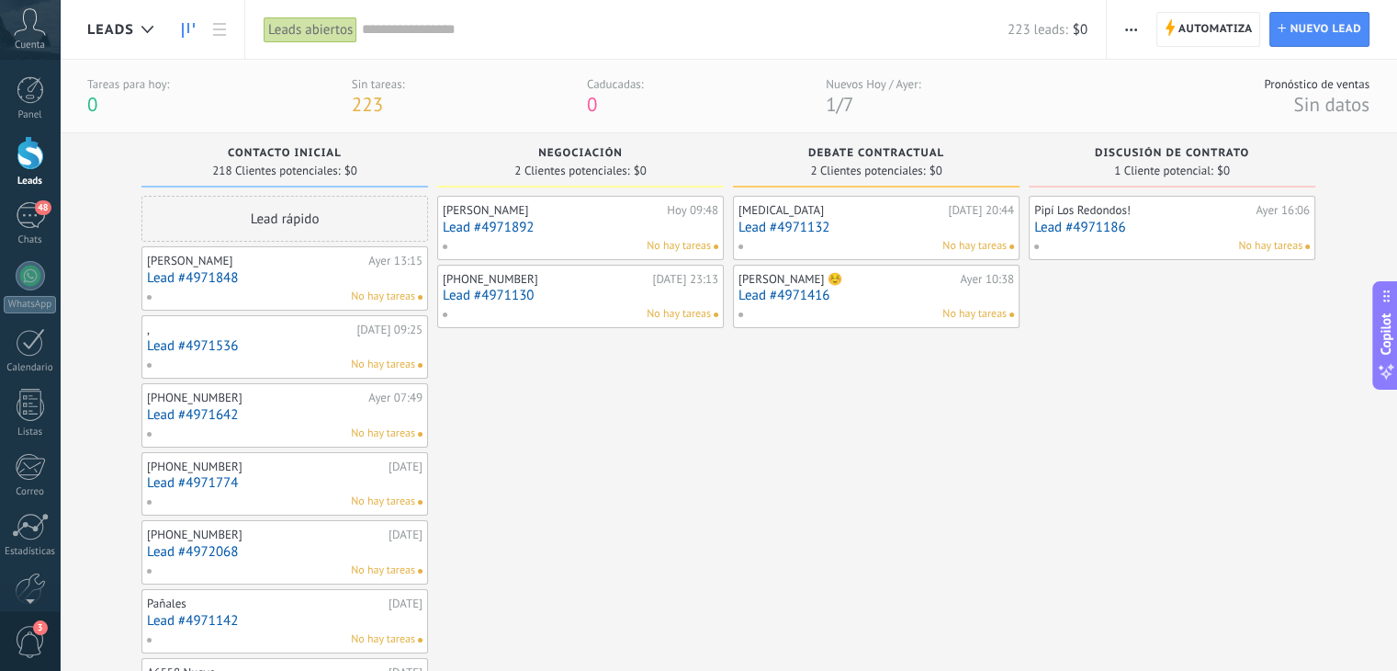
click at [1125, 217] on div "Pipí Los Redondos!" at bounding box center [1142, 210] width 217 height 15
click at [1115, 220] on link "Lead #4971186" at bounding box center [1172, 228] width 276 height 16
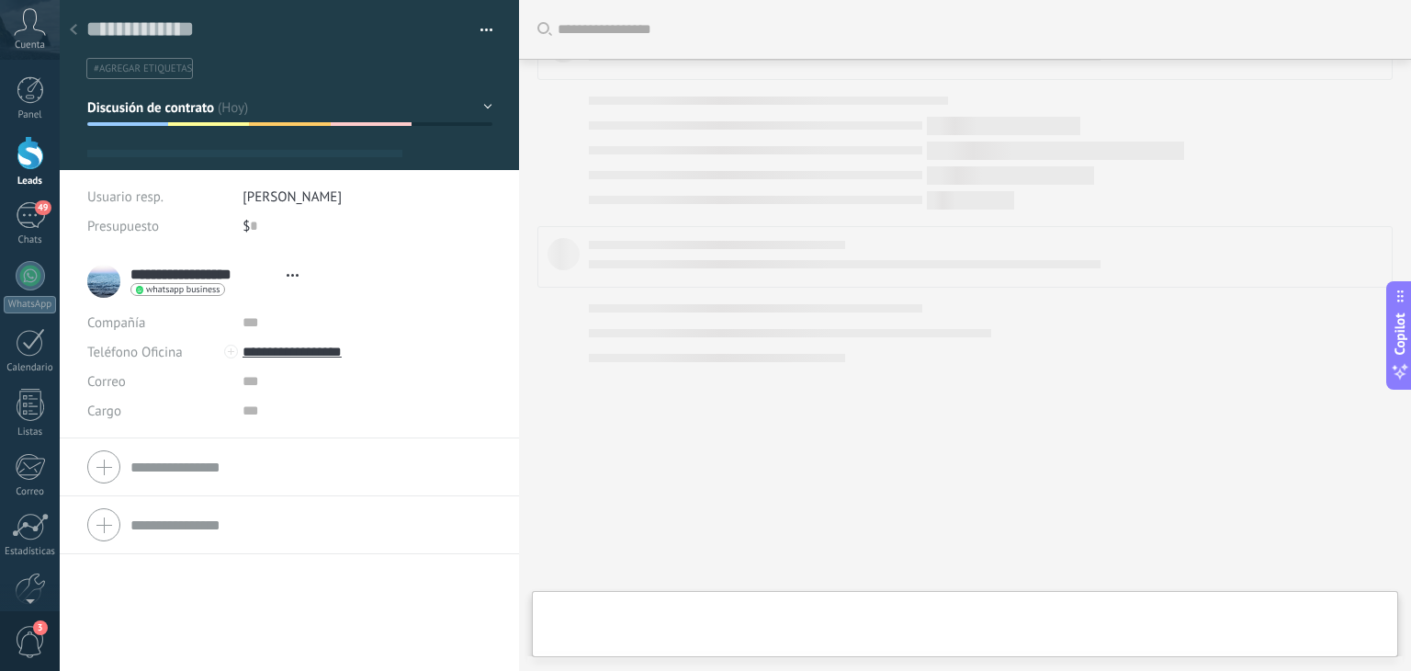
type textarea "**********"
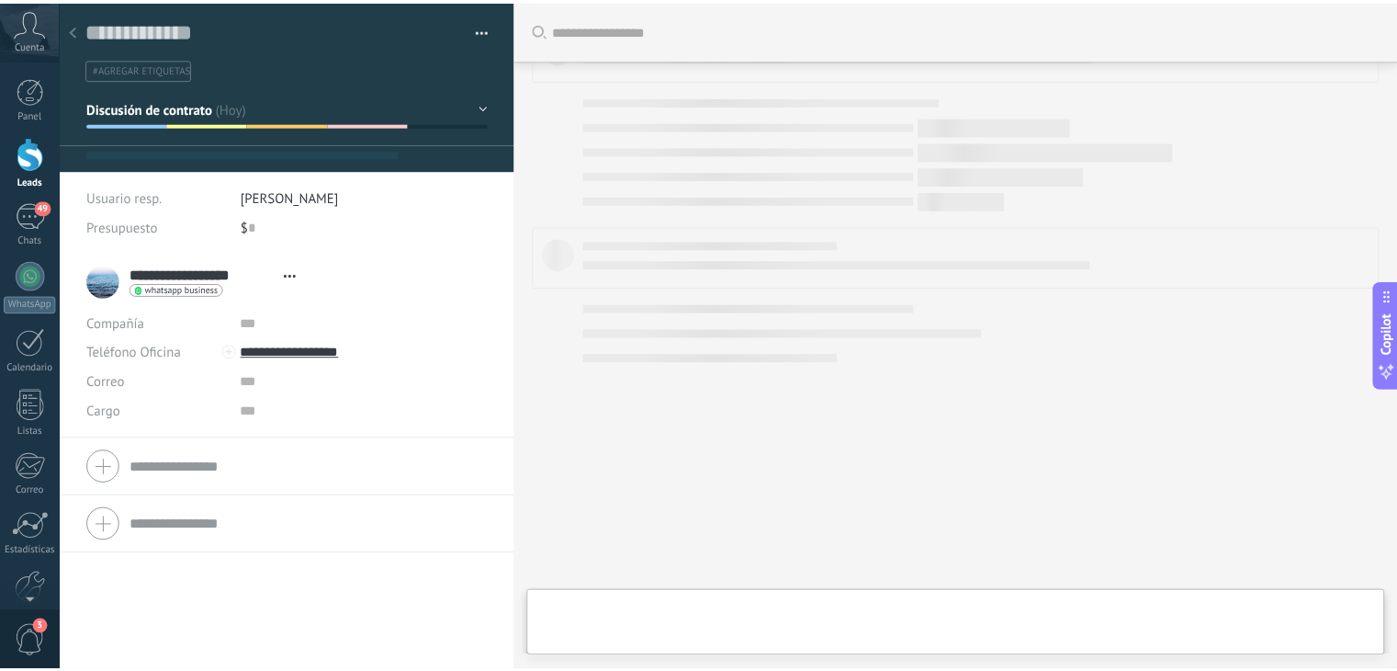
scroll to position [27, 0]
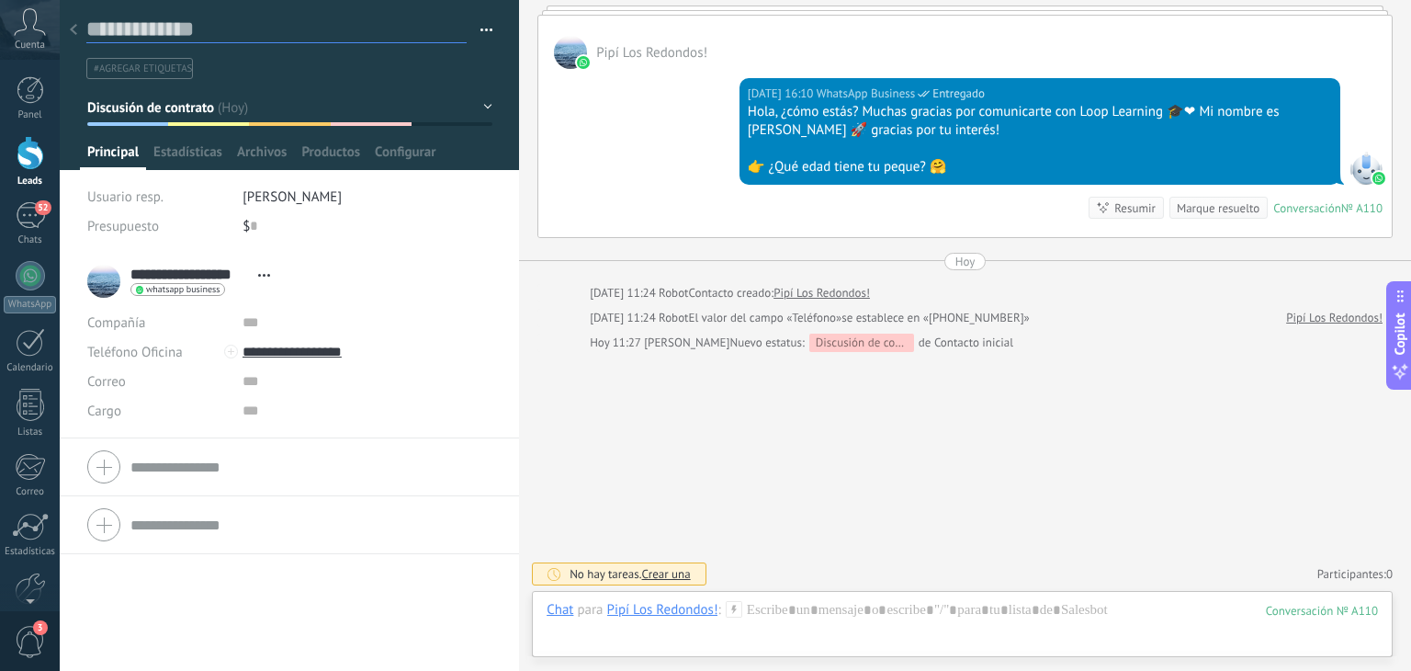
click at [154, 21] on textarea at bounding box center [276, 30] width 380 height 28
click at [695, 618] on div "Chat para Pipí Los Redondos! :" at bounding box center [645, 610] width 196 height 18
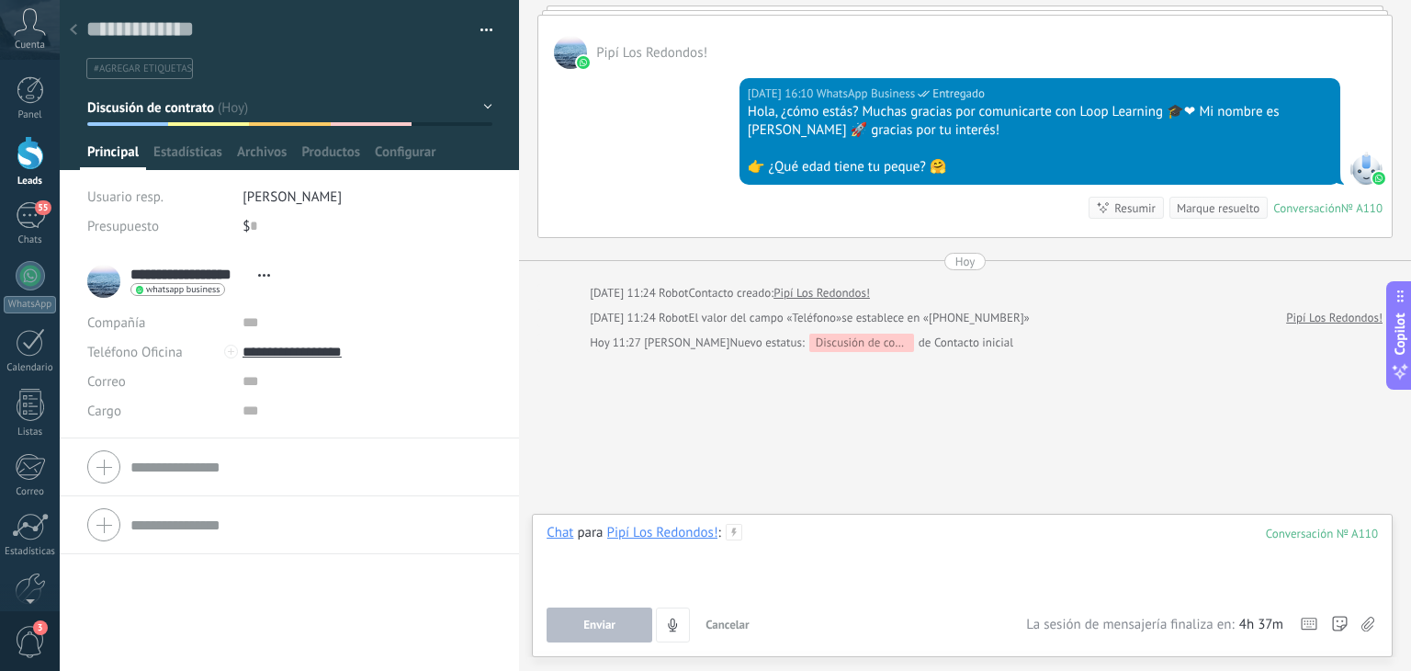
click at [785, 541] on div at bounding box center [962, 559] width 831 height 70
click at [76, 36] on div at bounding box center [74, 31] width 26 height 36
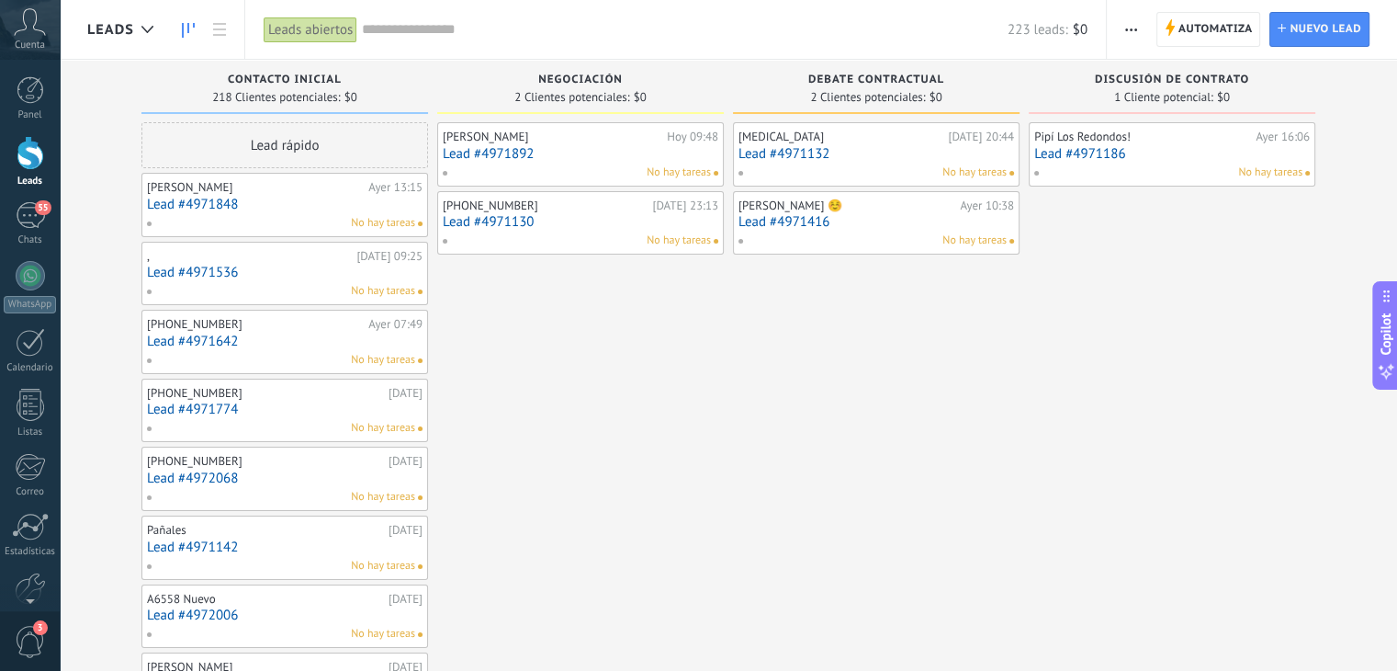
click at [29, 23] on icon at bounding box center [30, 22] width 32 height 28
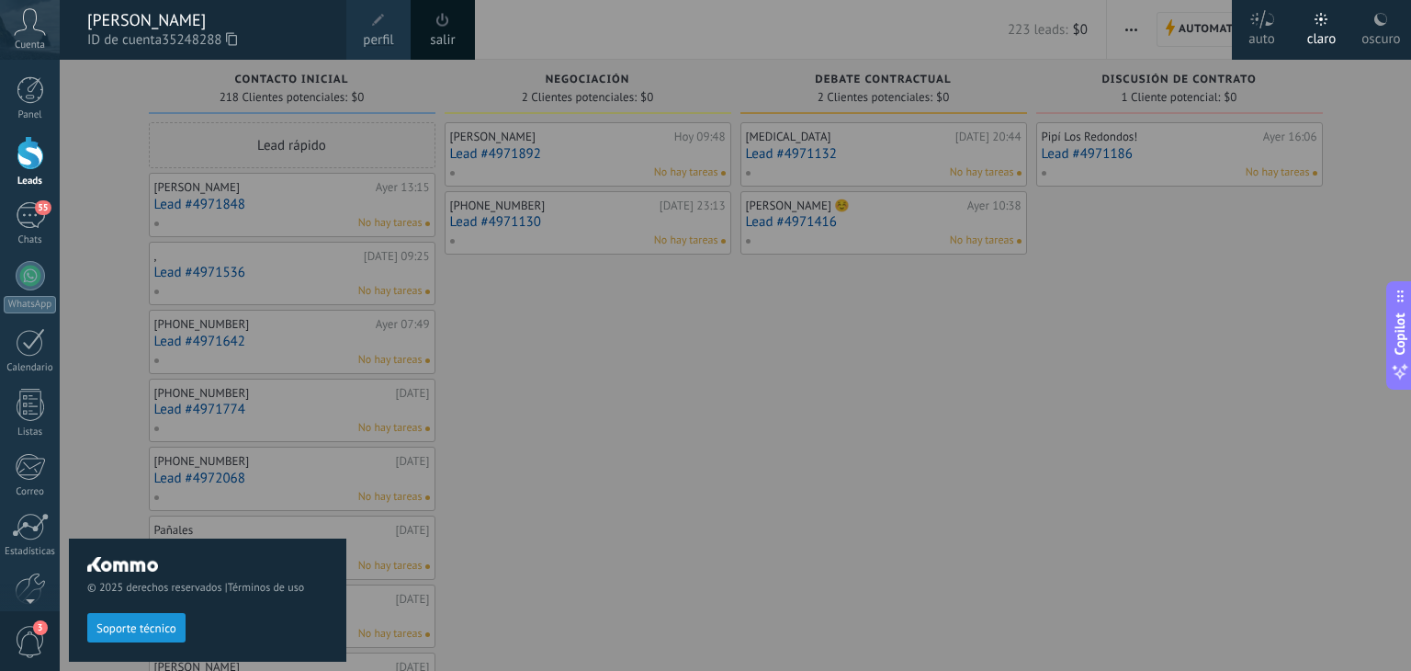
click at [163, 26] on div "[PERSON_NAME]" at bounding box center [207, 20] width 241 height 20
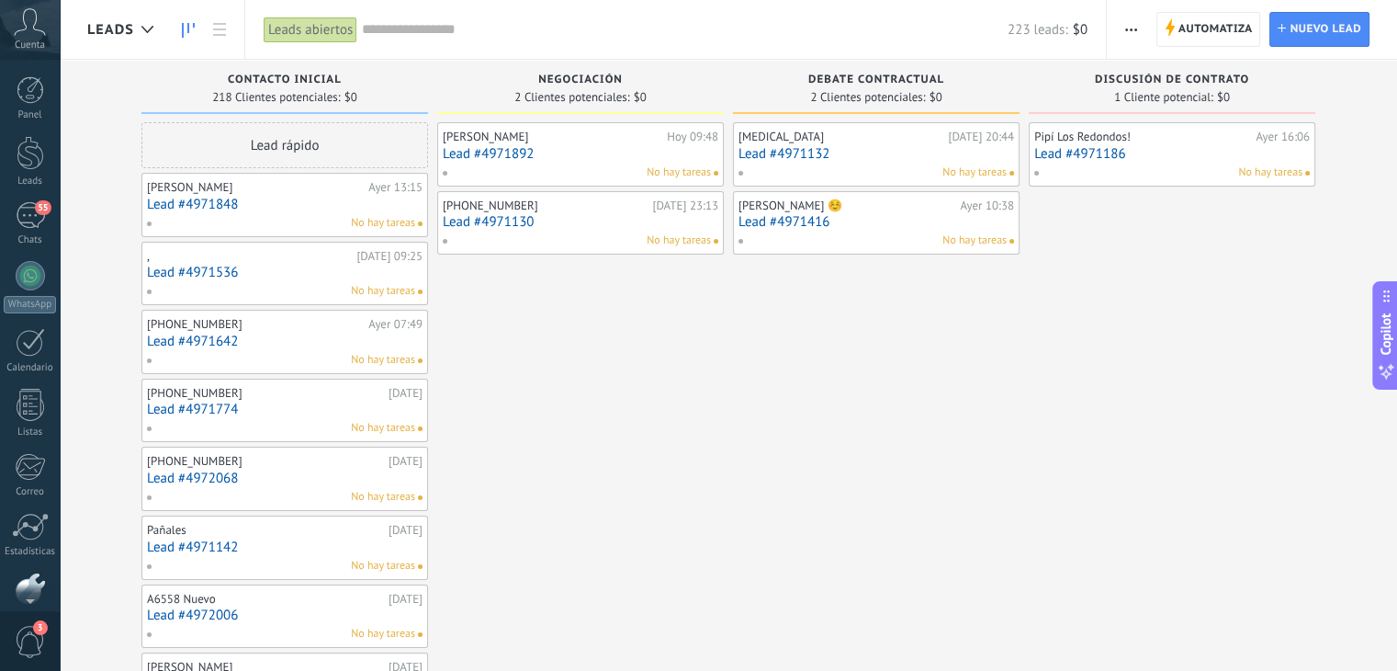
scroll to position [93, 0]
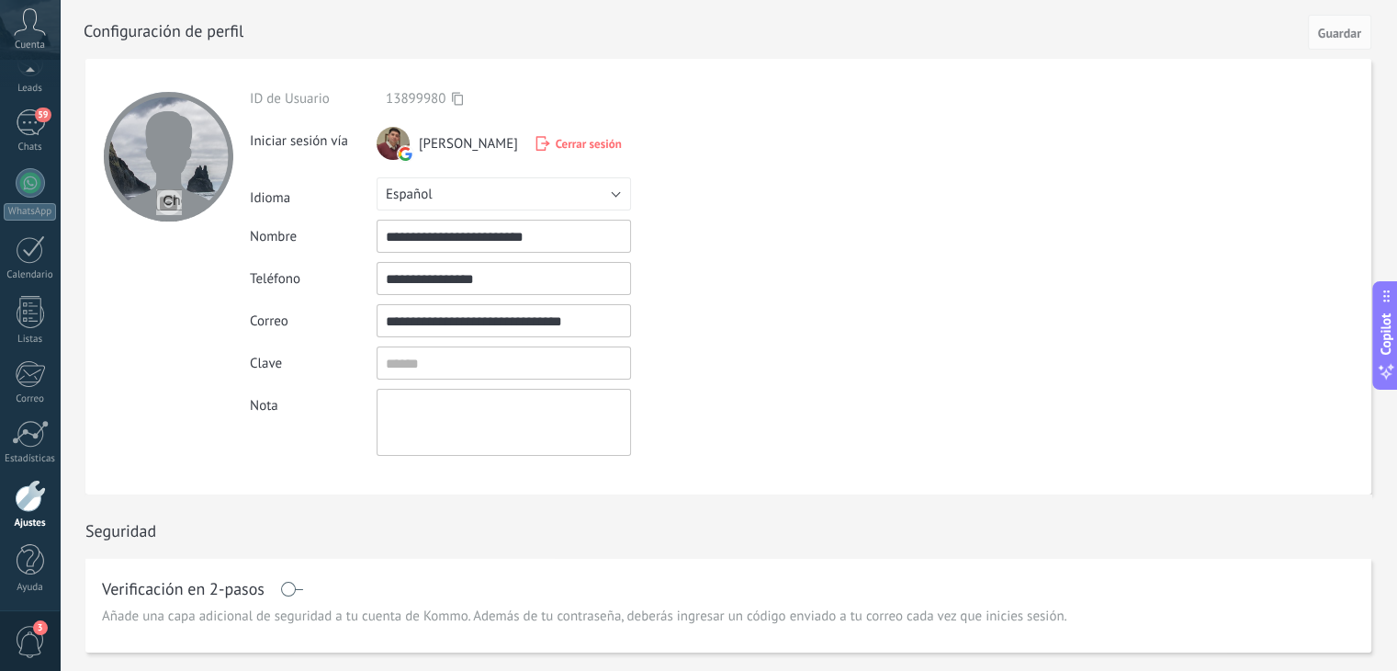
click at [171, 162] on div at bounding box center [169, 157] width 130 height 130
click at [180, 199] on input "file" at bounding box center [169, 202] width 26 height 26
type input "**********"
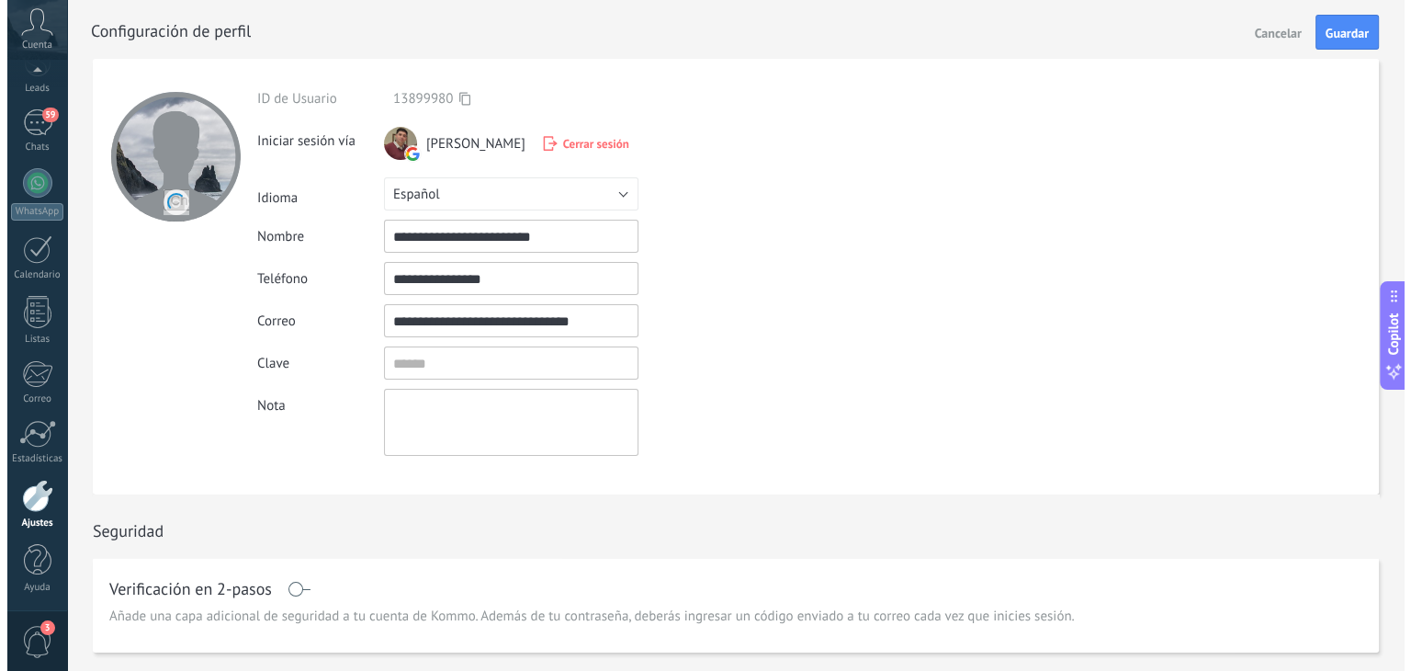
scroll to position [0, 0]
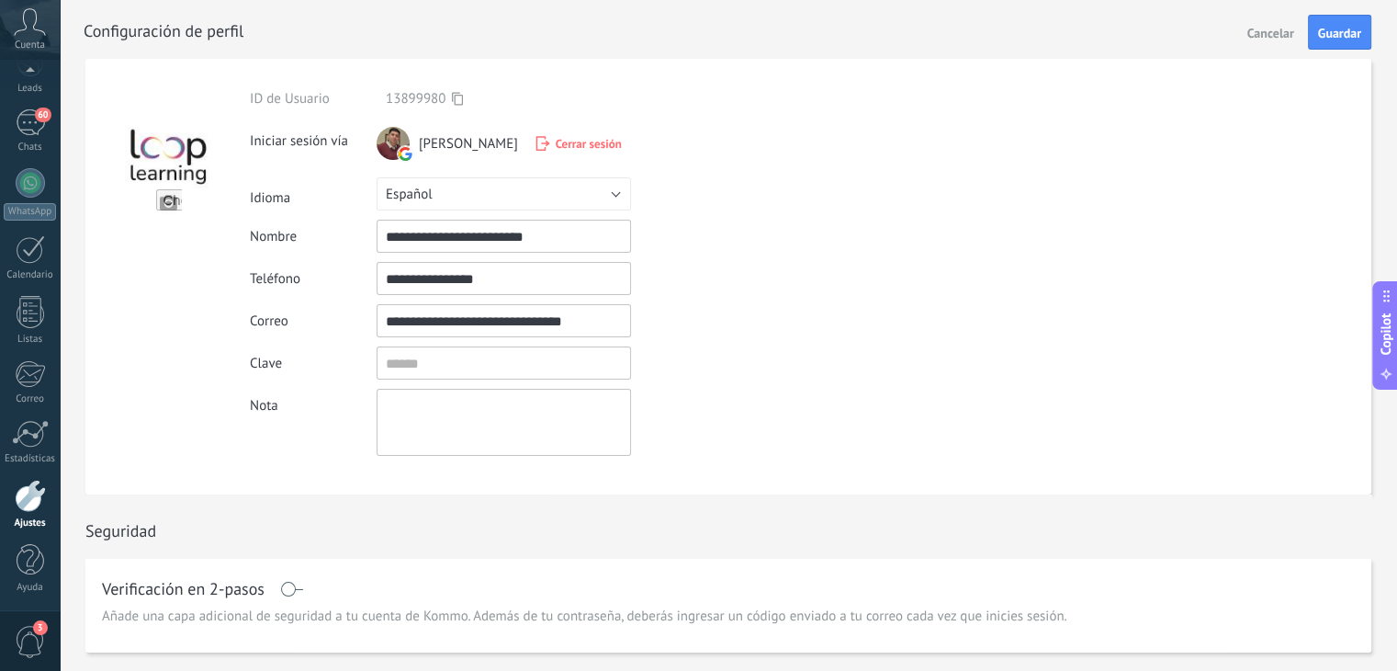
click at [946, 245] on form "**********" at bounding box center [728, 276] width 1286 height 435
click at [49, 39] on div "Cuenta" at bounding box center [30, 30] width 60 height 60
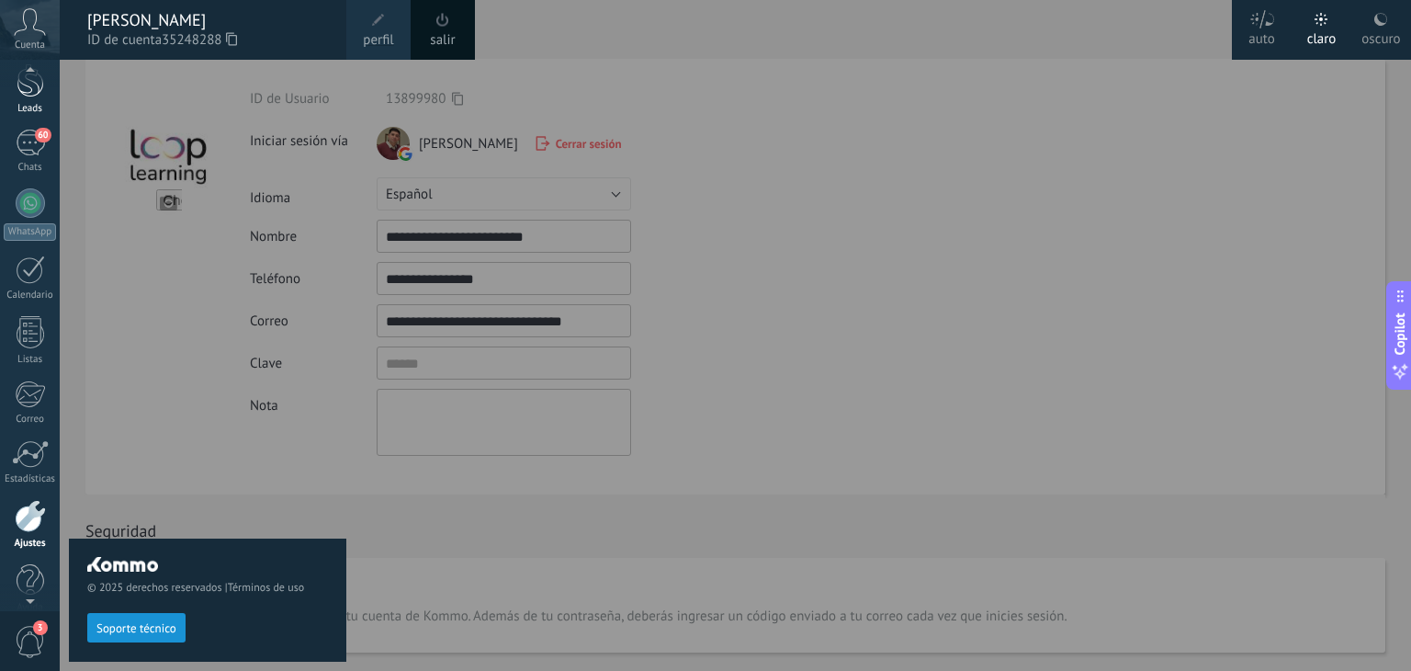
click at [36, 91] on div at bounding box center [31, 80] width 28 height 34
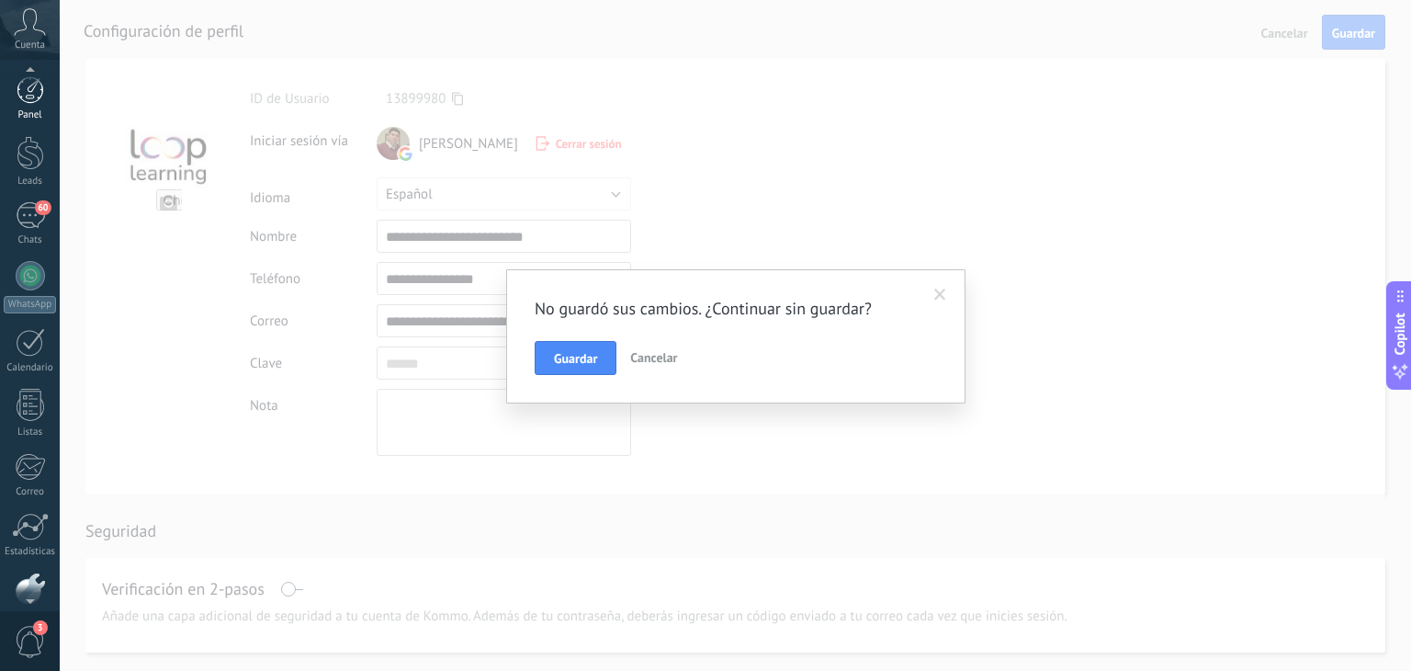
click at [37, 116] on div "Panel" at bounding box center [30, 115] width 53 height 12
click at [34, 122] on div "Panel Leads 60 Chats WhatsApp Clientes" at bounding box center [30, 390] width 60 height 628
click at [37, 101] on div at bounding box center [31, 90] width 28 height 28
click at [30, 119] on div "60" at bounding box center [30, 122] width 29 height 27
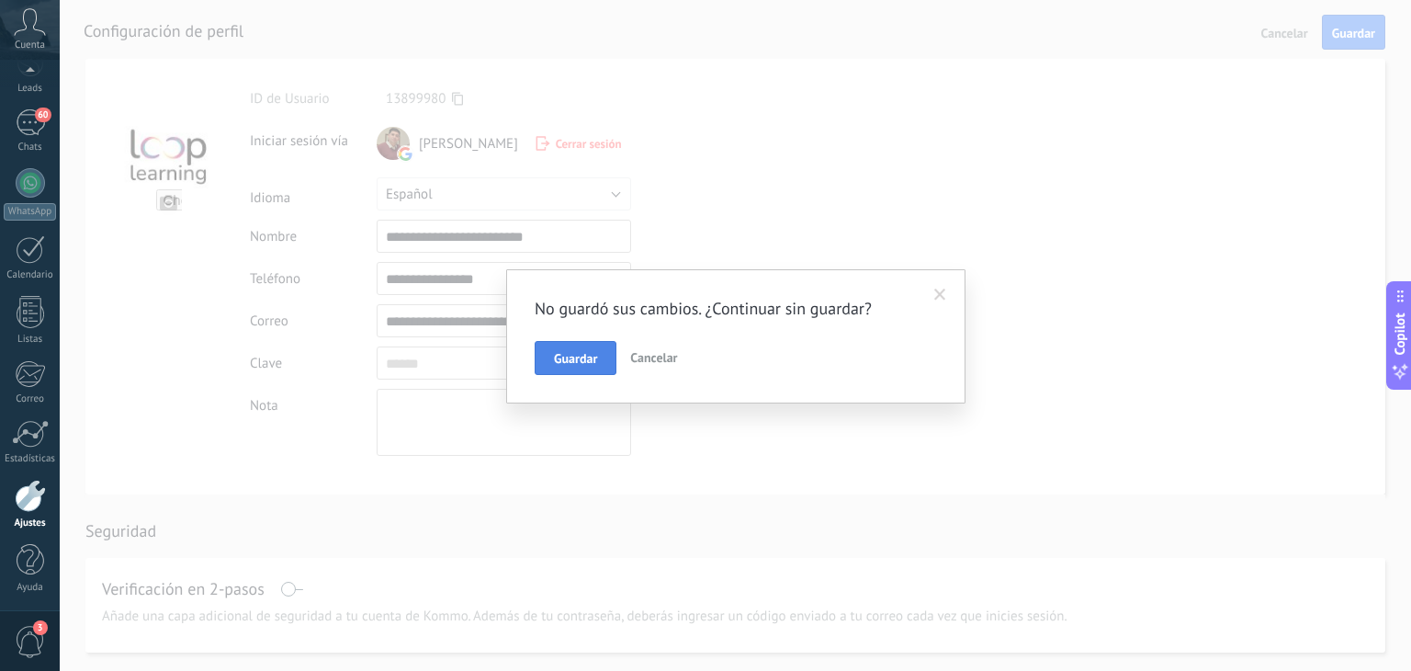
click at [603, 368] on button "Guardar" at bounding box center [576, 358] width 82 height 35
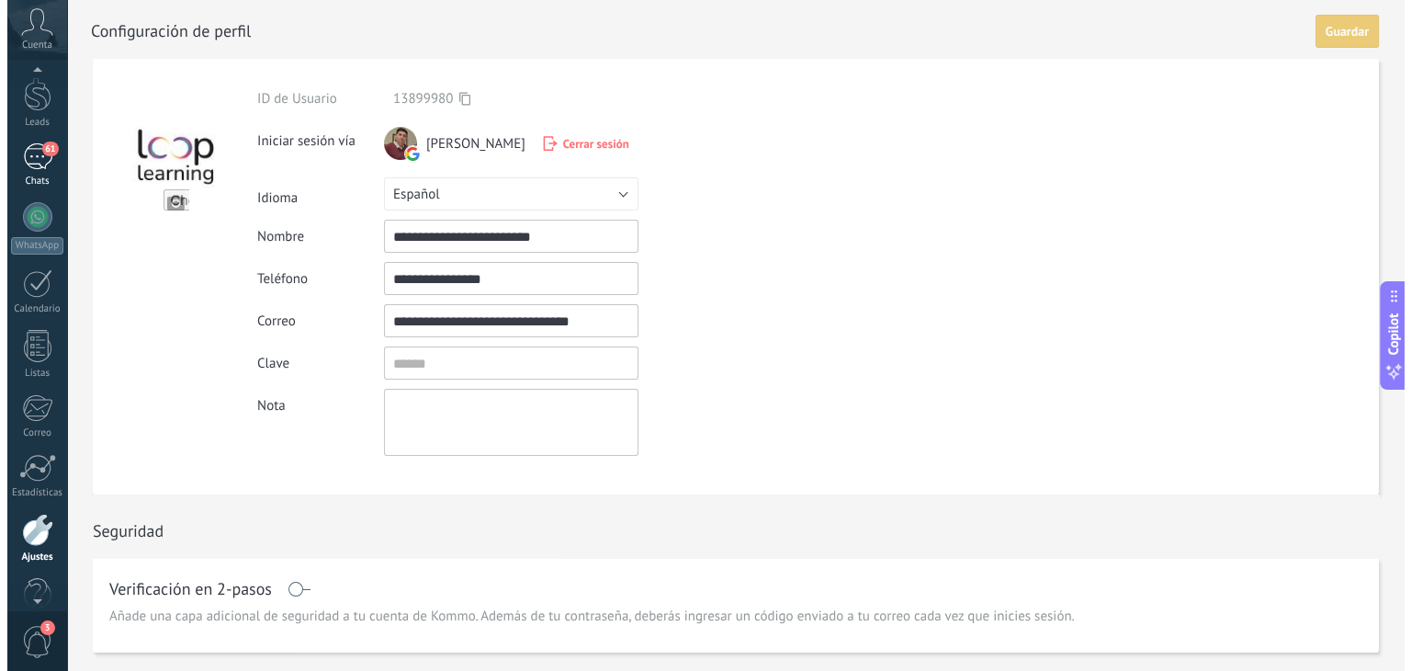
scroll to position [0, 0]
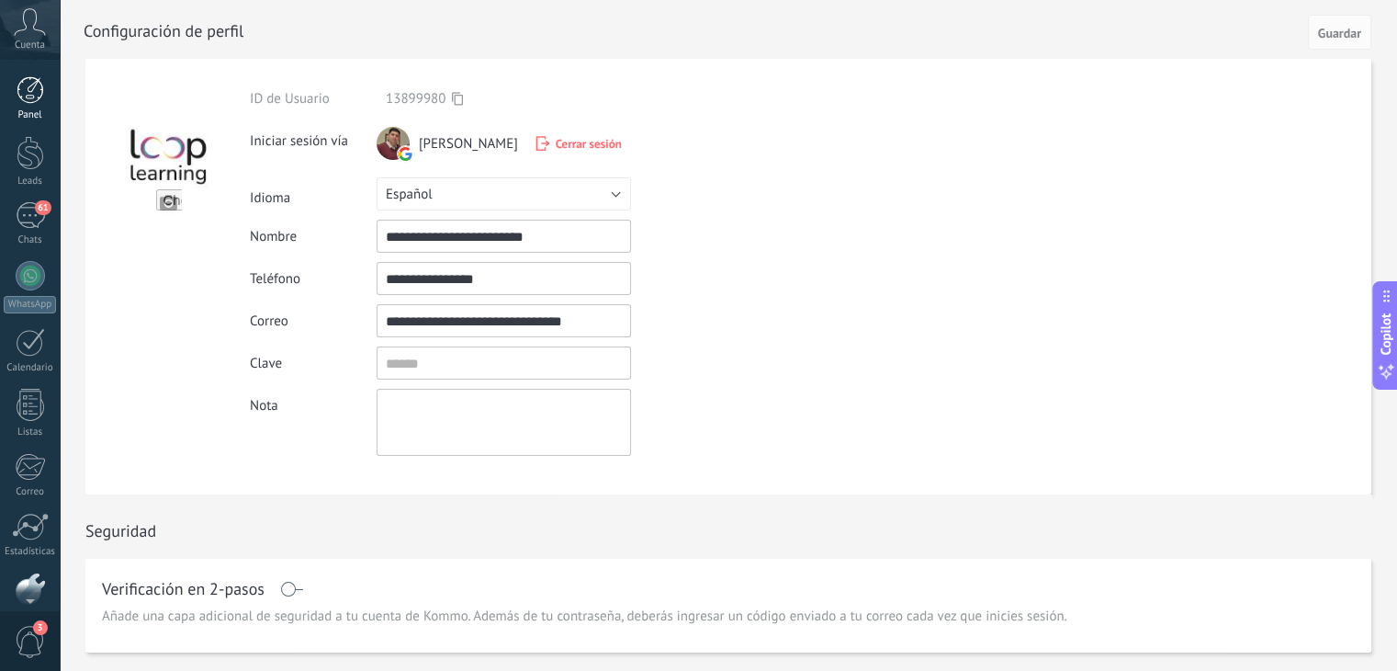
click at [15, 116] on div "Panel" at bounding box center [30, 115] width 53 height 12
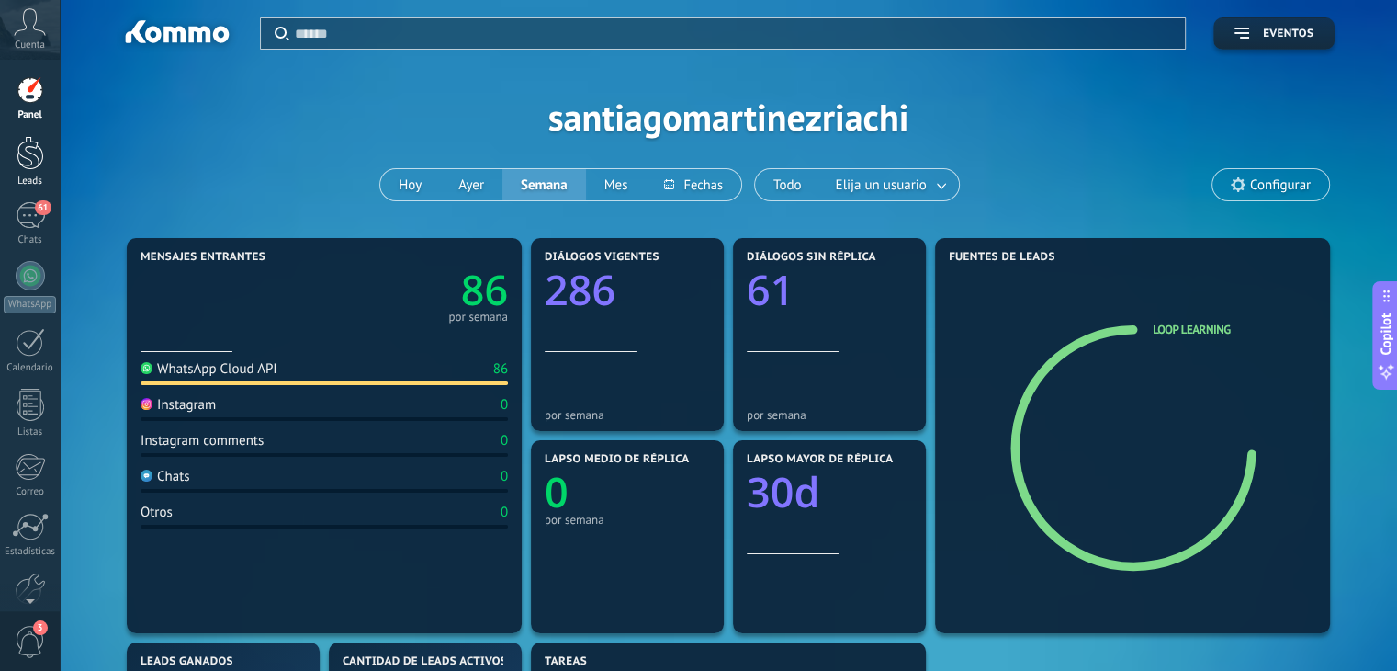
click at [25, 160] on div at bounding box center [31, 153] width 28 height 34
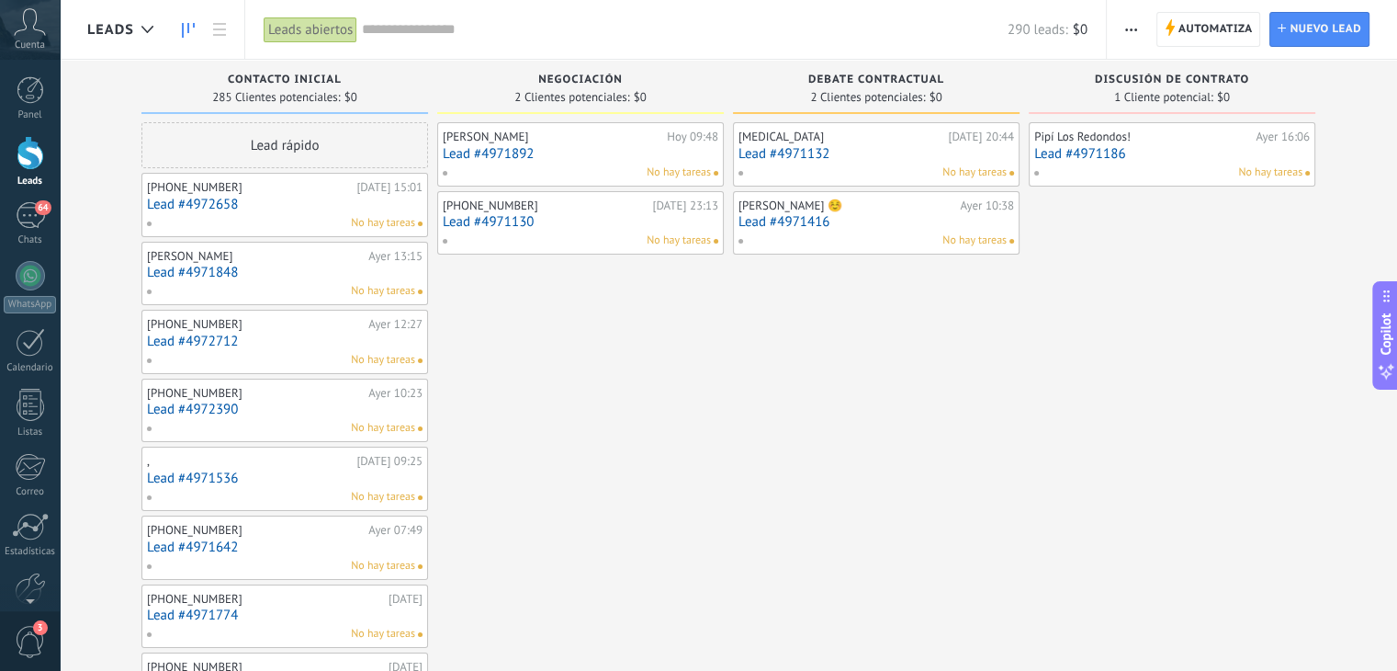
click at [267, 82] on span "Contacto inicial" at bounding box center [285, 79] width 114 height 13
click at [1135, 27] on span "button" at bounding box center [1131, 29] width 12 height 35
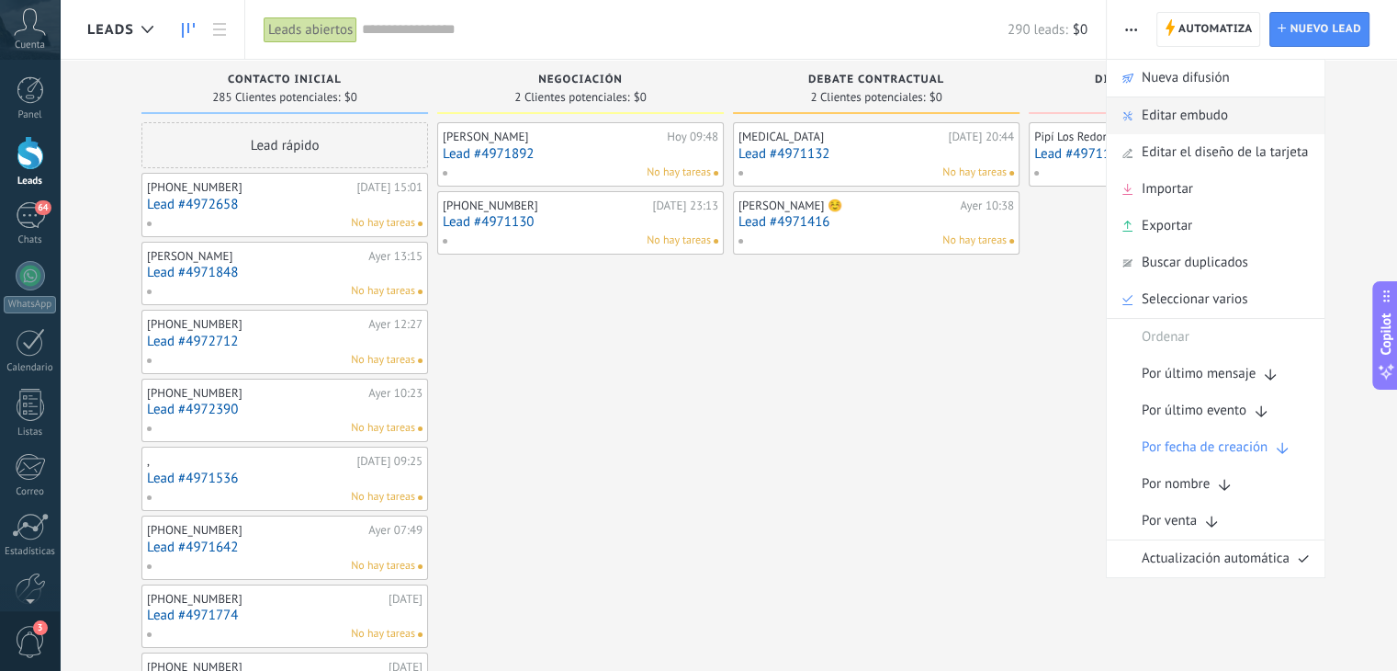
click at [1196, 115] on span "Editar embudo" at bounding box center [1185, 115] width 86 height 37
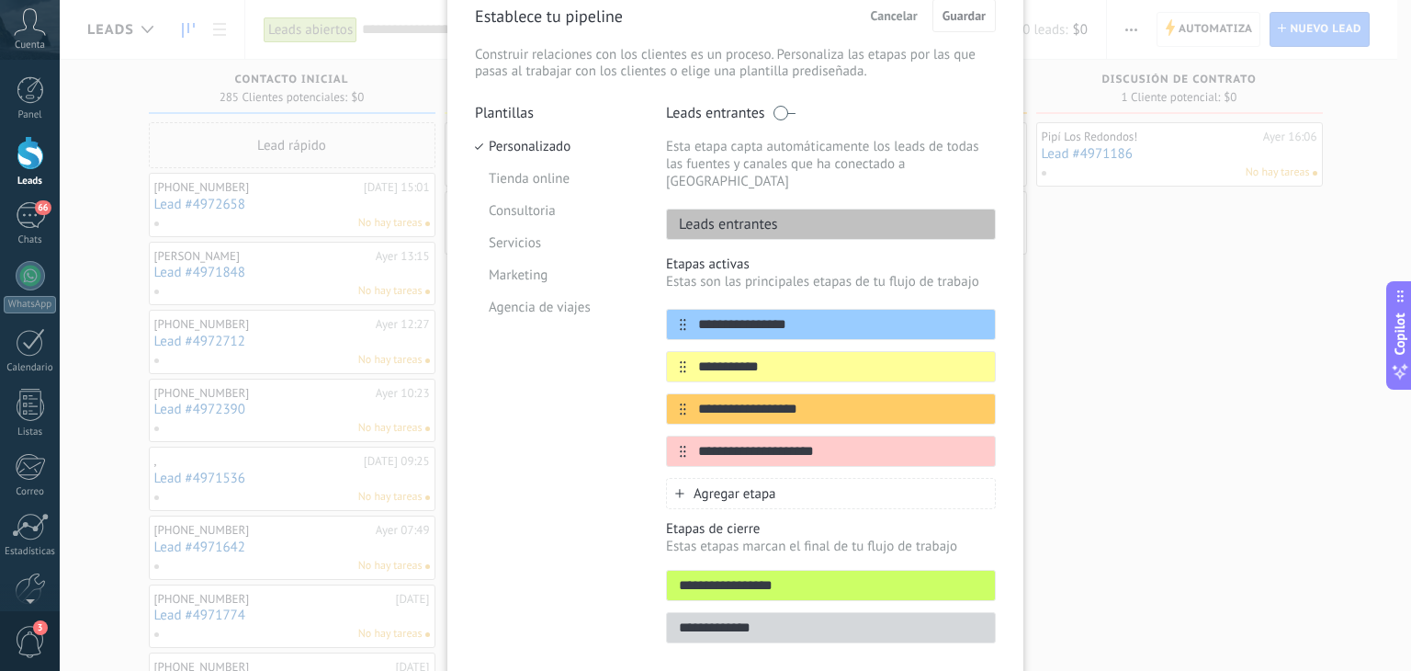
scroll to position [92, 0]
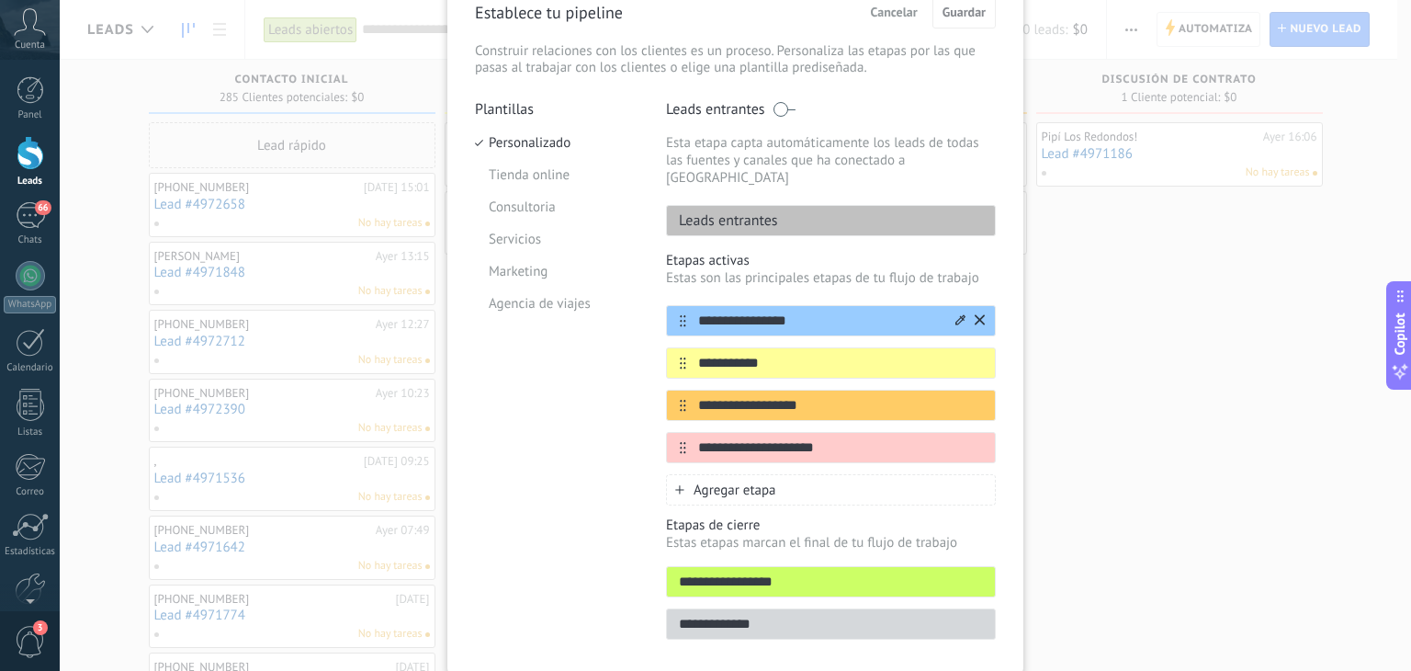
click at [788, 311] on input "**********" at bounding box center [819, 320] width 266 height 19
drag, startPoint x: 795, startPoint y: 299, endPoint x: 679, endPoint y: 296, distance: 115.8
click at [679, 305] on div "**********" at bounding box center [831, 320] width 330 height 31
click at [751, 211] on p "Leads entrantes" at bounding box center [722, 220] width 111 height 18
drag, startPoint x: 709, startPoint y: 201, endPoint x: 742, endPoint y: 198, distance: 33.3
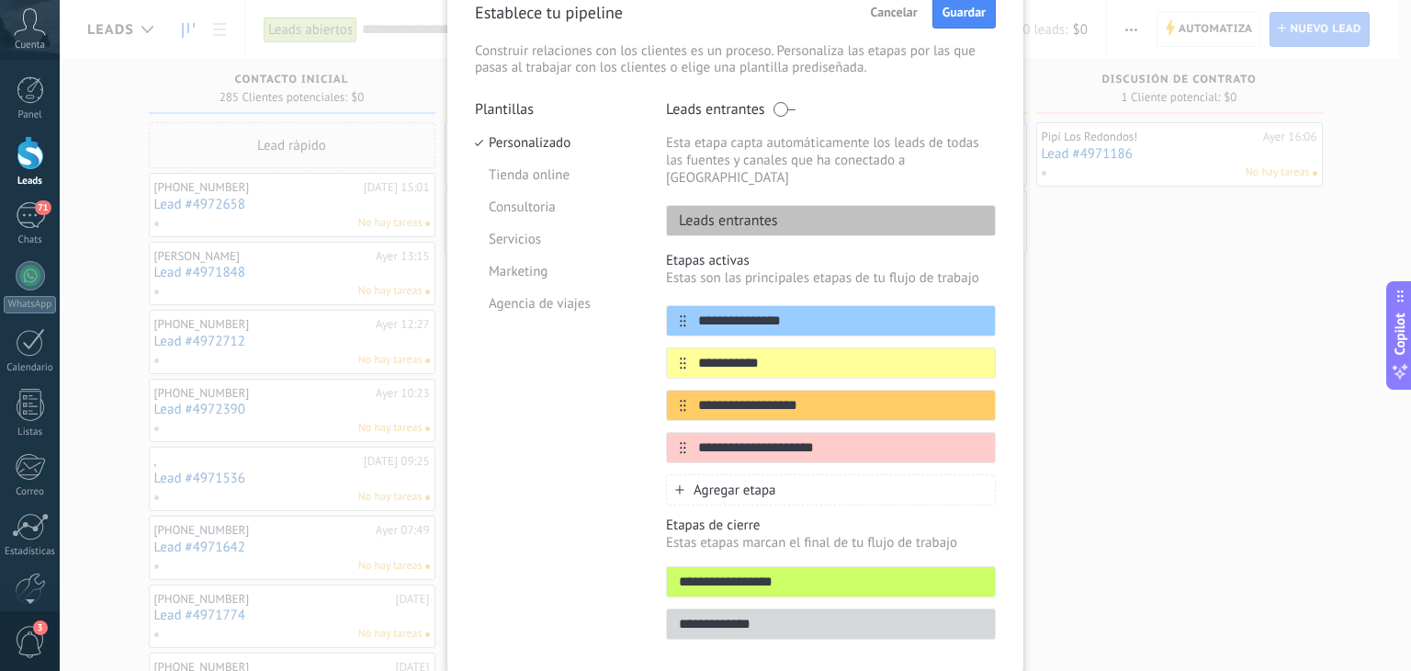
click at [715, 211] on p "Leads entrantes" at bounding box center [722, 220] width 111 height 18
click at [856, 205] on div "Leads entrantes" at bounding box center [831, 220] width 330 height 31
drag, startPoint x: 797, startPoint y: 200, endPoint x: 659, endPoint y: 206, distance: 138.8
click at [659, 206] on div "**********" at bounding box center [735, 375] width 521 height 550
drag, startPoint x: 812, startPoint y: 306, endPoint x: 629, endPoint y: 294, distance: 183.2
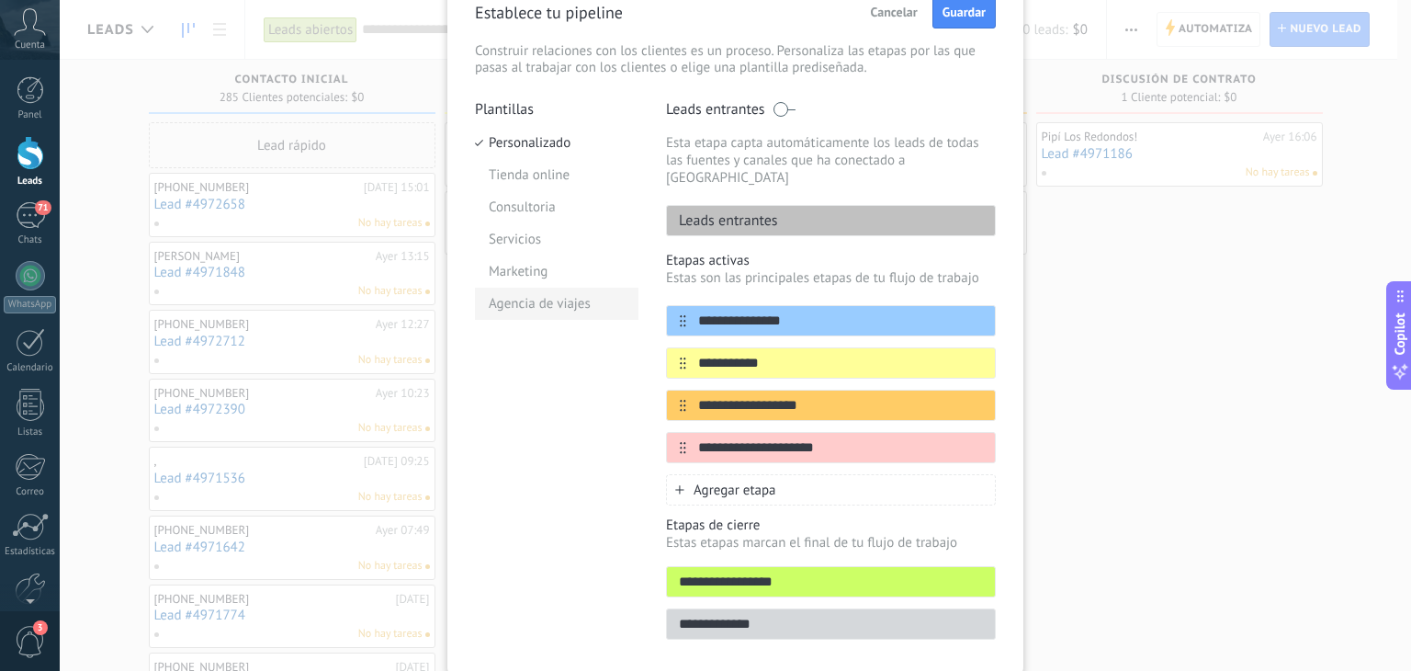
click at [629, 294] on div "**********" at bounding box center [735, 375] width 521 height 550
type input "**********"
drag, startPoint x: 791, startPoint y: 346, endPoint x: 641, endPoint y: 350, distance: 149.8
click at [641, 351] on div "**********" at bounding box center [735, 375] width 521 height 550
click at [955, 314] on icon at bounding box center [960, 319] width 10 height 11
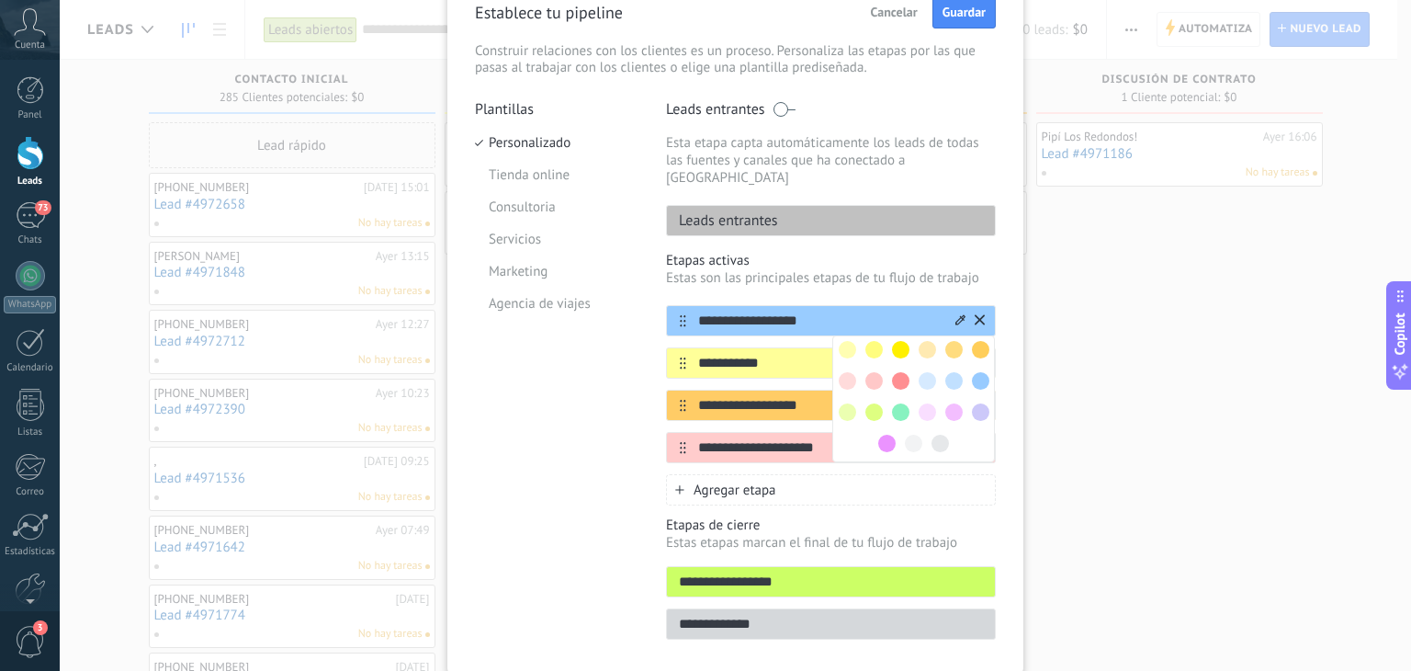
click at [905, 372] on span at bounding box center [900, 380] width 17 height 17
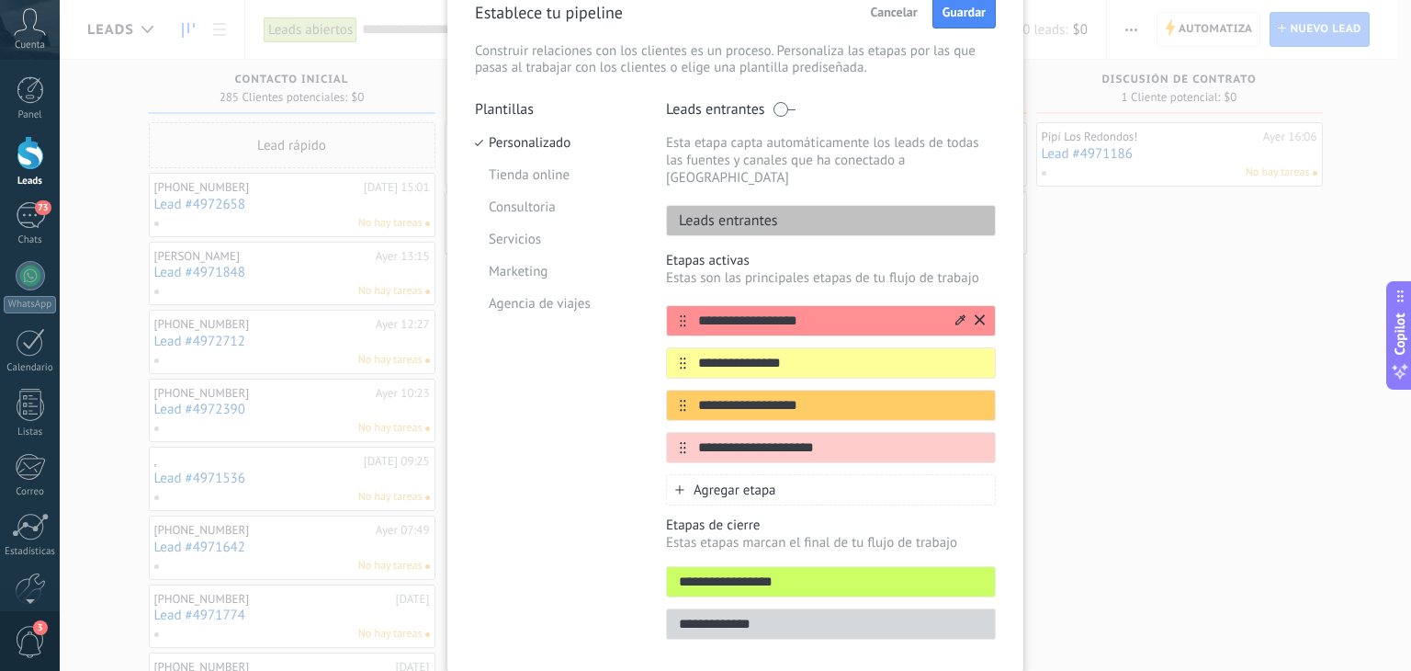
type input "**********"
click at [622, 426] on div "Plantillas Personalizado Tienda online Consultoria Servicios Marketing Agencia …" at bounding box center [557, 375] width 164 height 550
click at [955, 356] on icon at bounding box center [960, 361] width 10 height 11
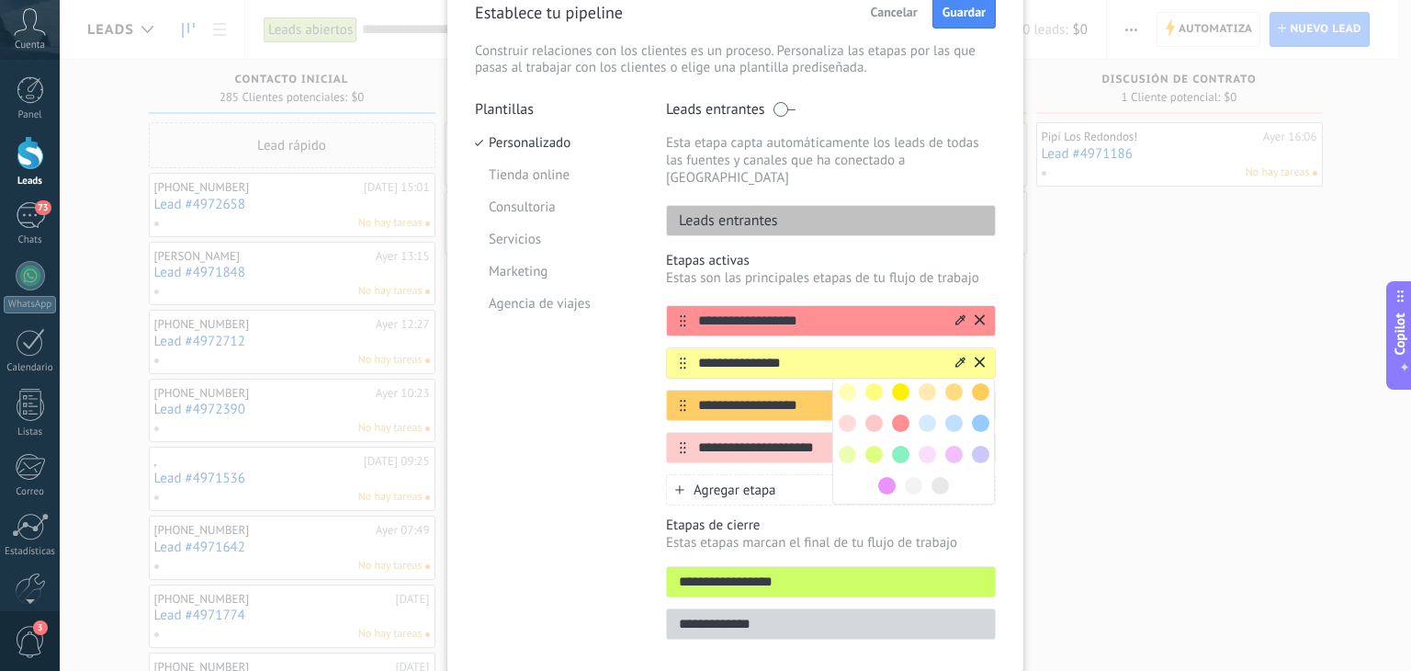
click at [922, 414] on span at bounding box center [927, 422] width 17 height 17
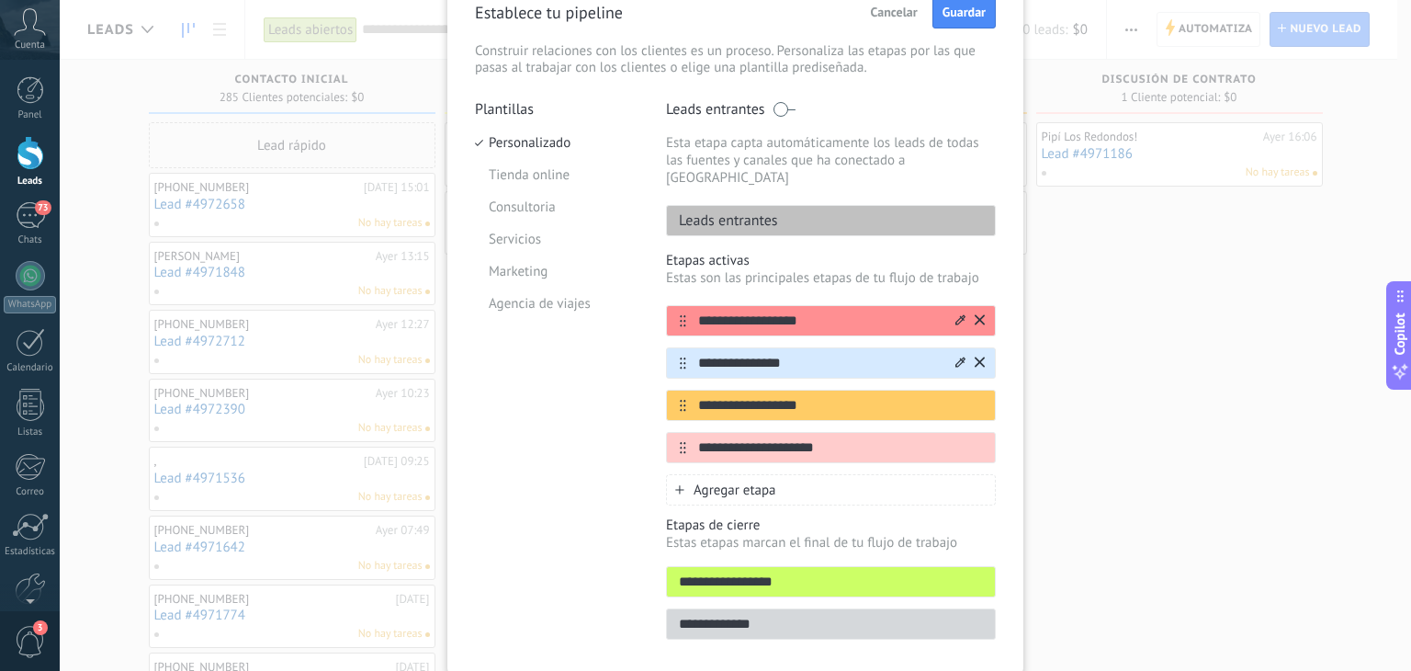
click at [709, 481] on span "Agregar etapa" at bounding box center [735, 489] width 83 height 17
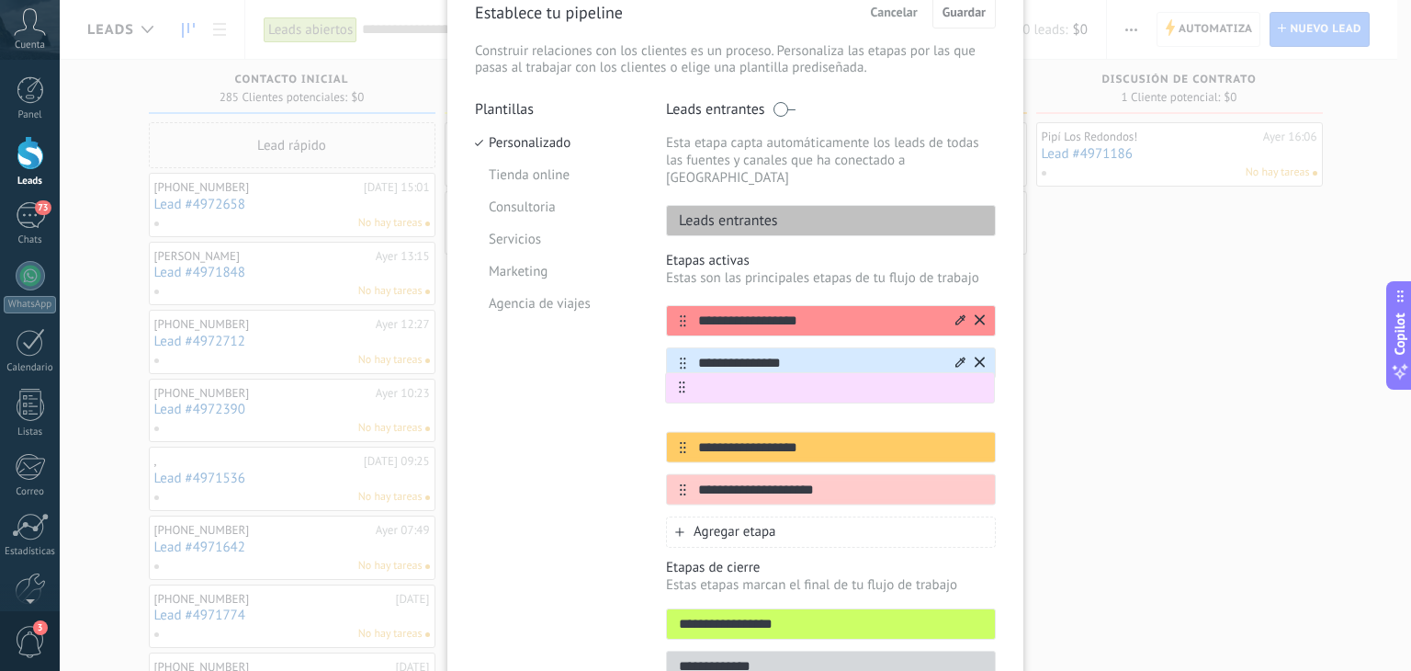
drag, startPoint x: 672, startPoint y: 471, endPoint x: 678, endPoint y: 386, distance: 85.7
click at [678, 386] on div "**********" at bounding box center [831, 405] width 330 height 200
click at [767, 388] on div "**********" at bounding box center [831, 405] width 330 height 200
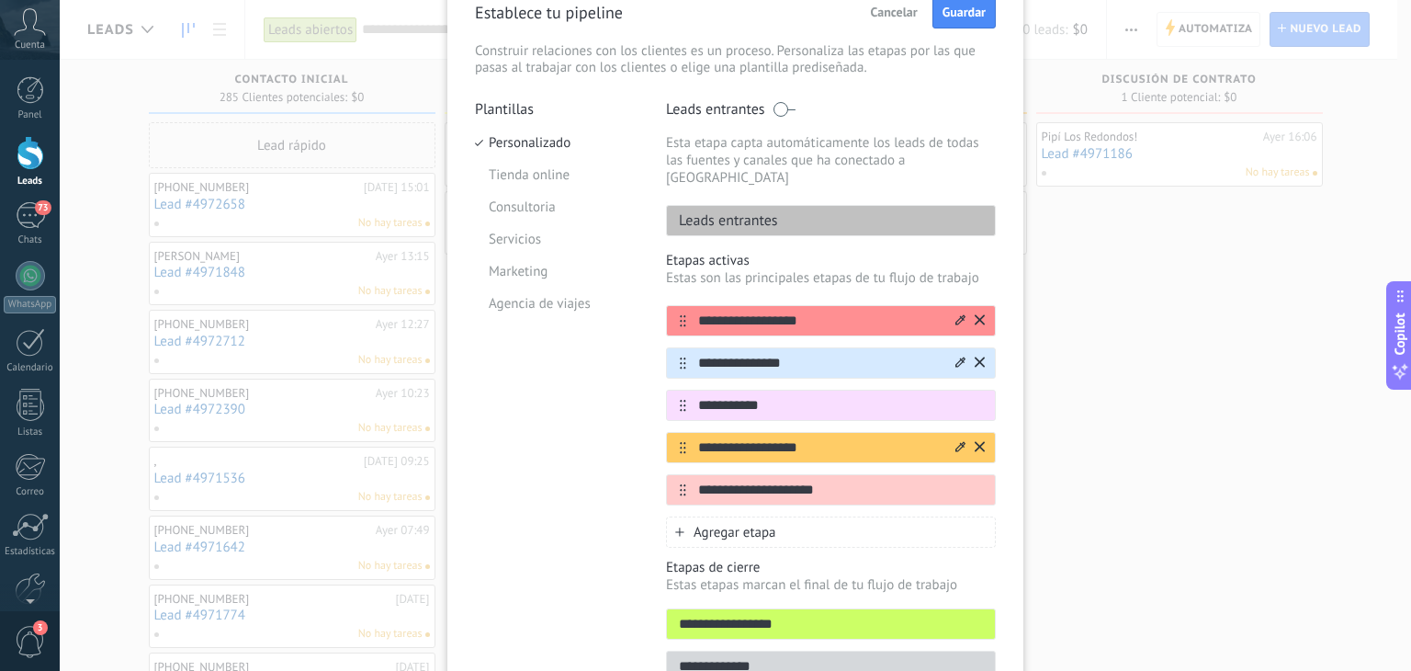
type input "**********"
click at [774, 438] on input "**********" at bounding box center [819, 447] width 266 height 19
drag, startPoint x: 852, startPoint y: 435, endPoint x: 680, endPoint y: 442, distance: 171.9
click at [680, 442] on div "**********" at bounding box center [831, 447] width 330 height 31
type input "**********"
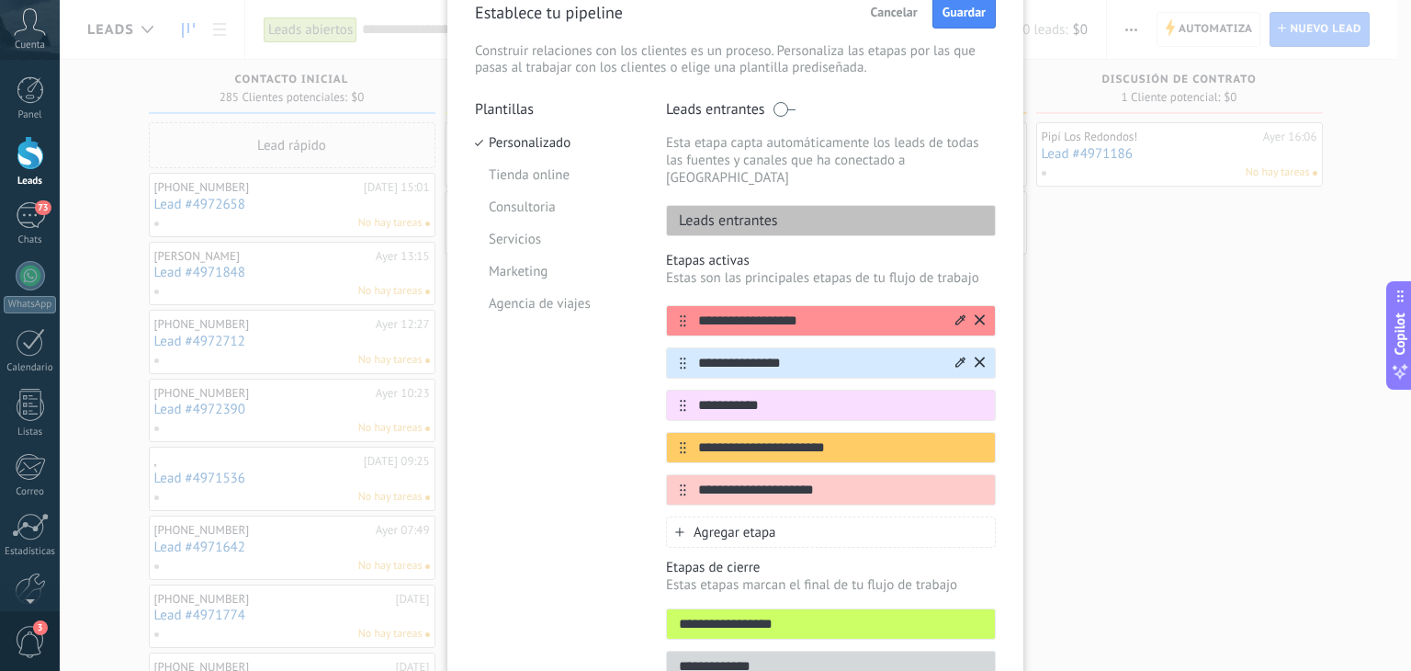
click at [955, 314] on icon at bounding box center [960, 319] width 10 height 11
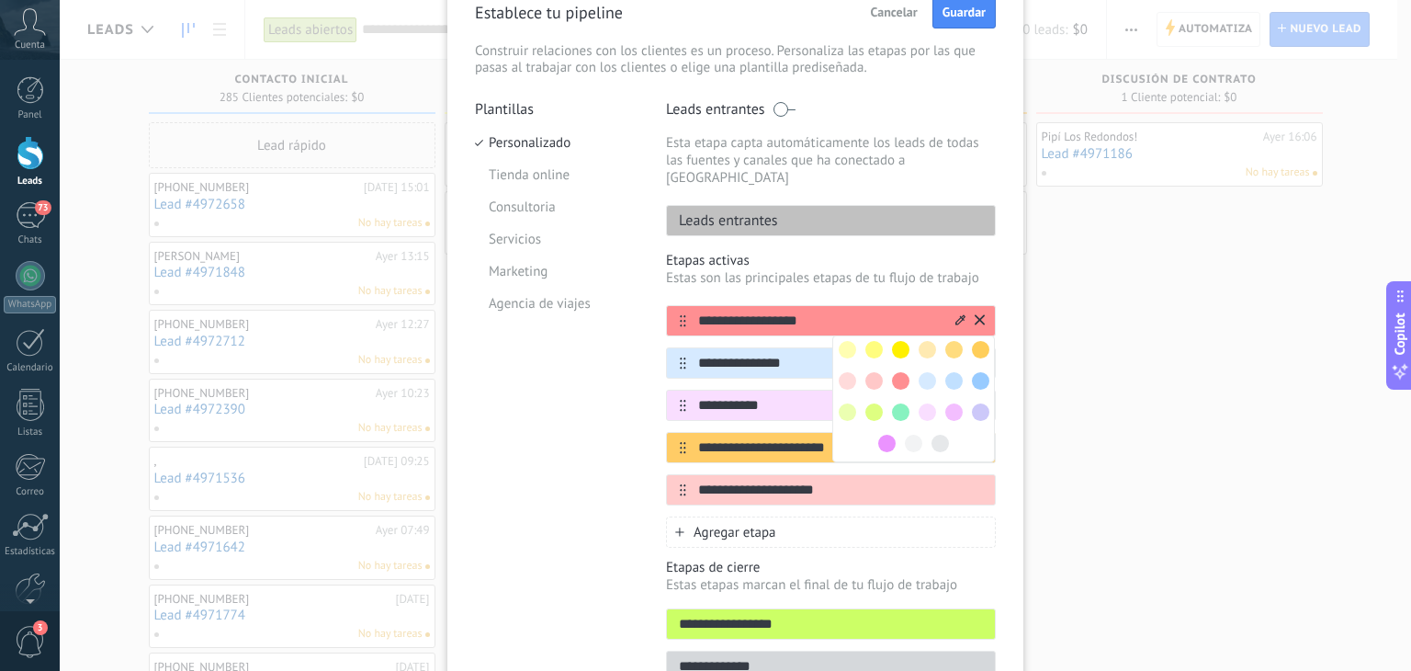
click at [875, 372] on span at bounding box center [873, 380] width 17 height 17
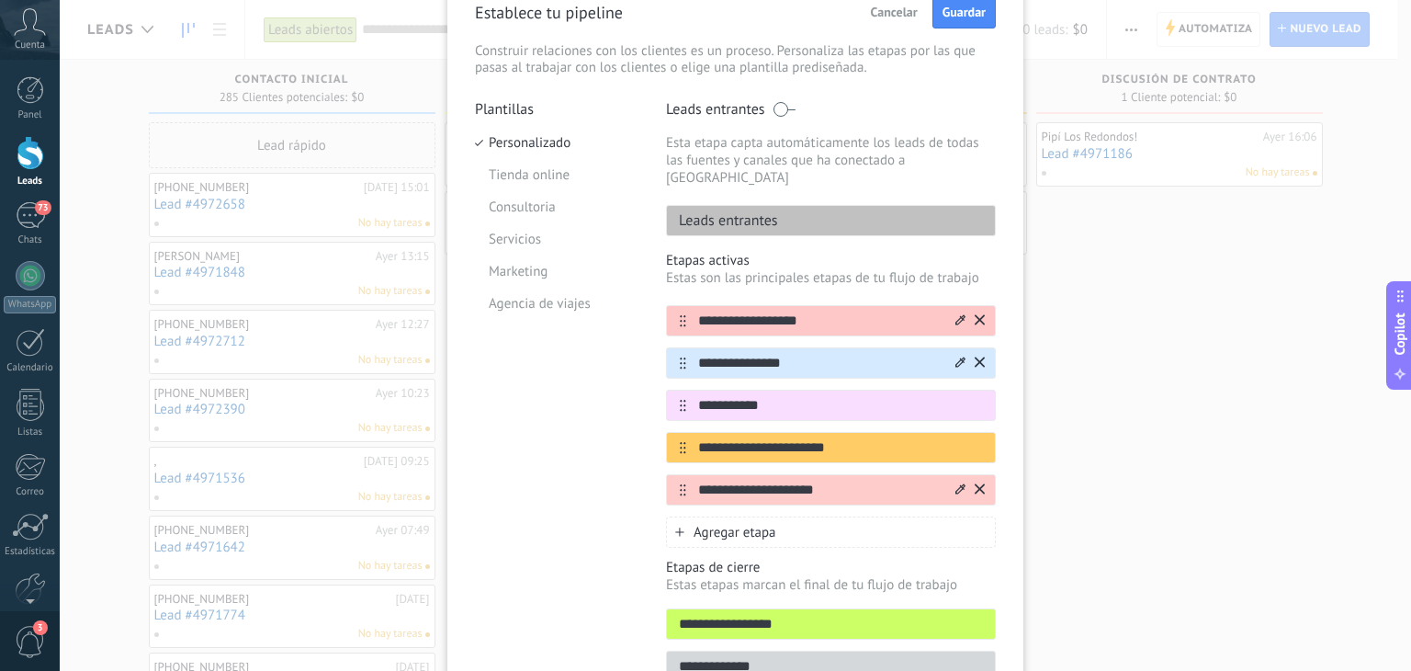
click at [955, 483] on icon at bounding box center [960, 488] width 10 height 11
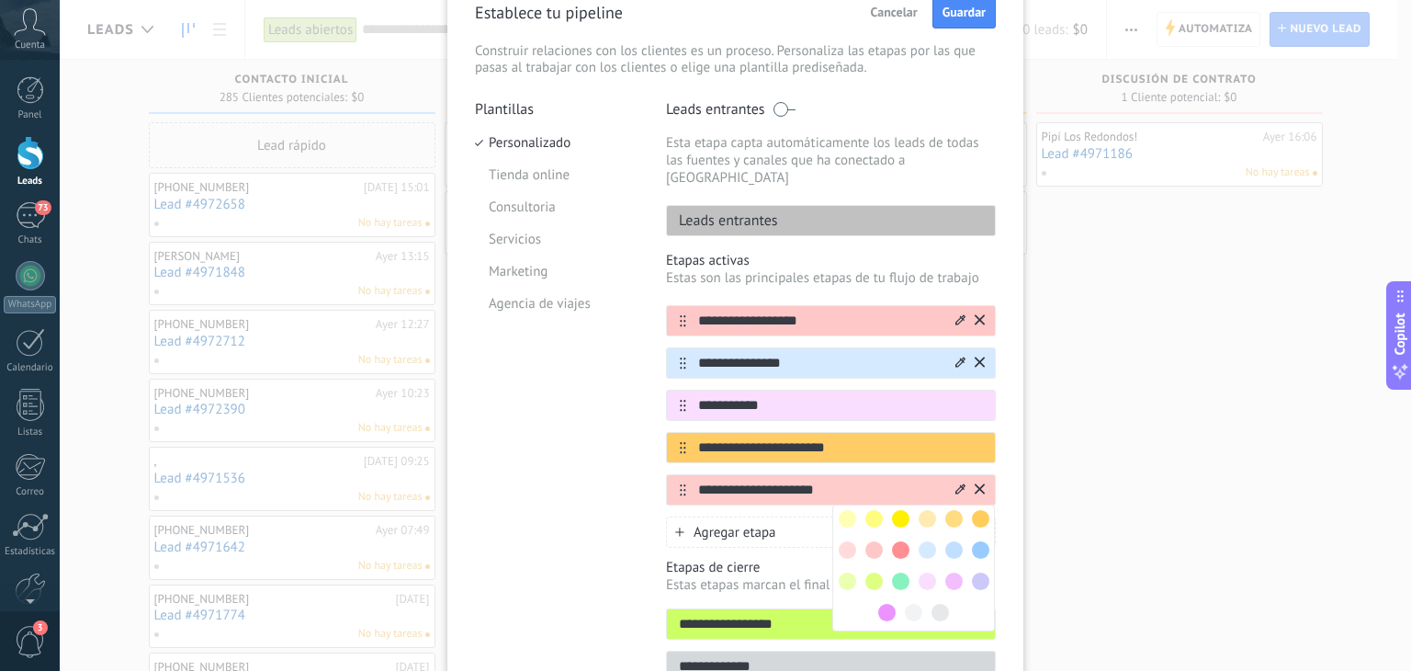
click at [900, 541] on span at bounding box center [900, 549] width 17 height 17
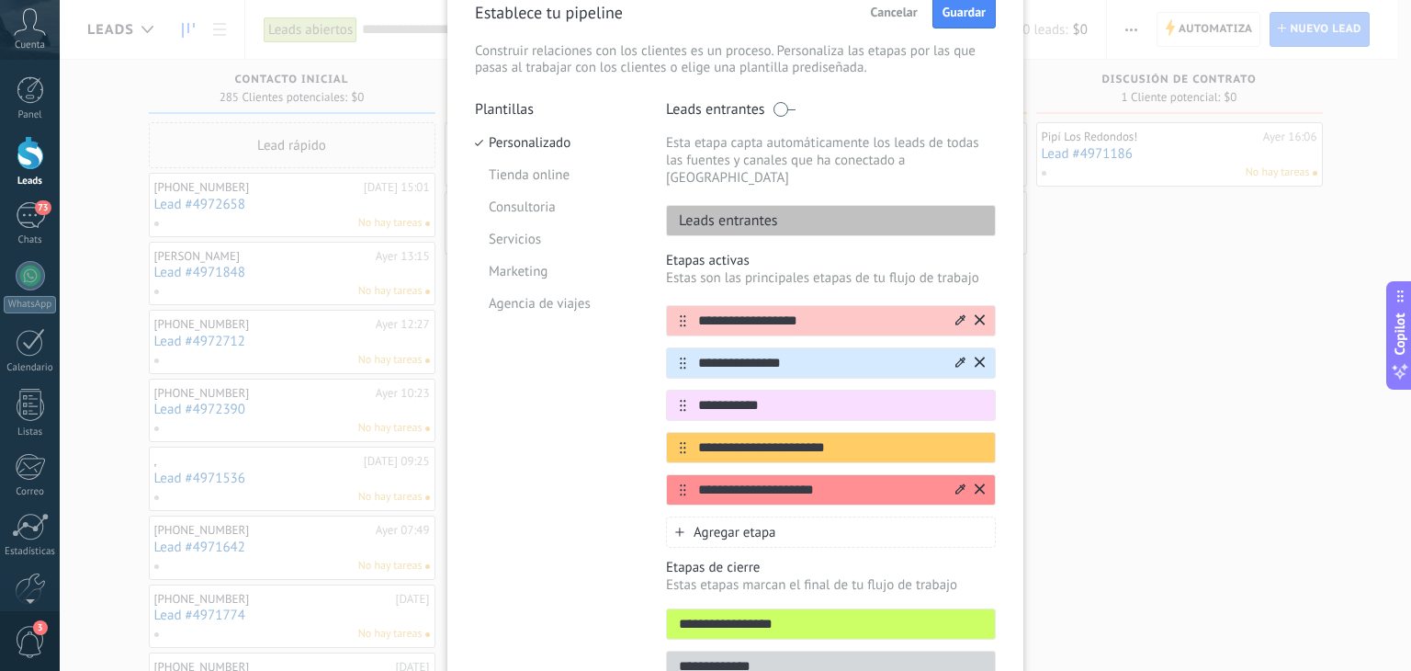
drag, startPoint x: 860, startPoint y: 468, endPoint x: 671, endPoint y: 462, distance: 189.3
click at [671, 474] on div "**********" at bounding box center [831, 489] width 330 height 31
type input "**********"
click at [683, 521] on div "Agregar etapa" at bounding box center [831, 531] width 330 height 31
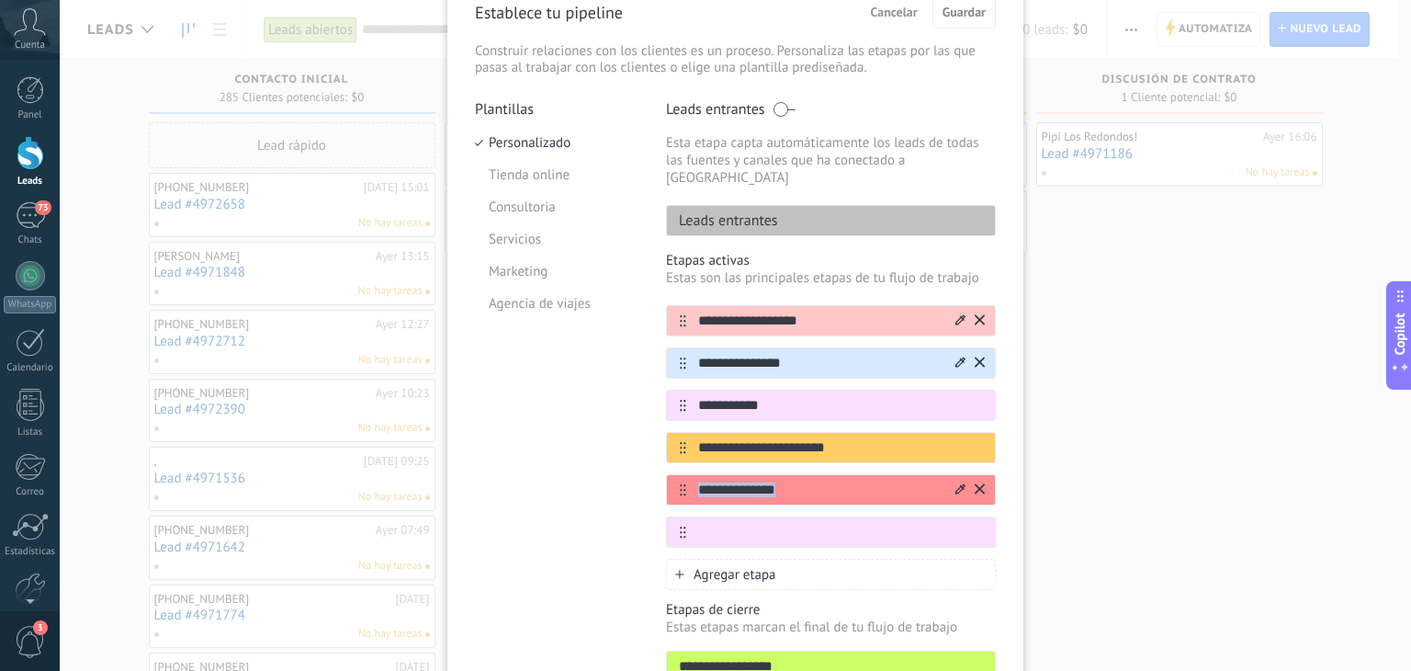
drag, startPoint x: 672, startPoint y: 504, endPoint x: 676, endPoint y: 485, distance: 19.8
click at [672, 465] on div "**********" at bounding box center [831, 426] width 330 height 243
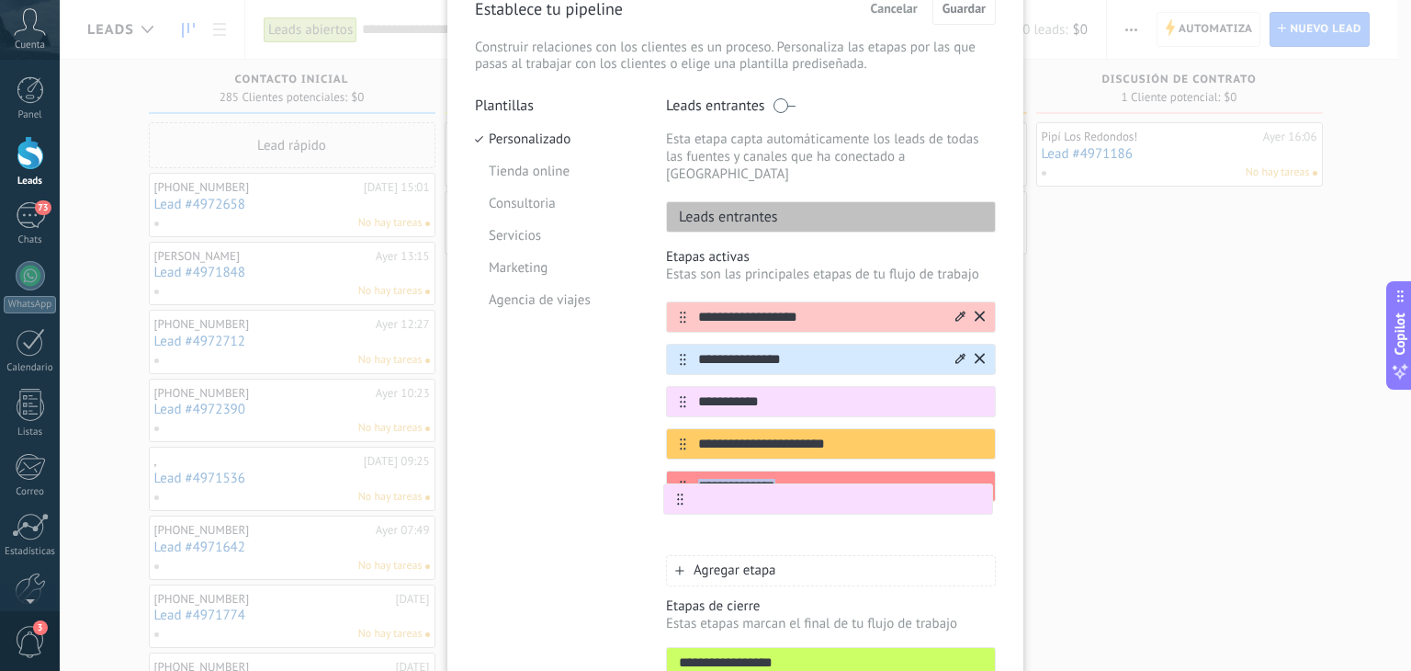
drag, startPoint x: 680, startPoint y: 506, endPoint x: 680, endPoint y: 487, distance: 19.3
click at [680, 487] on div "**********" at bounding box center [831, 422] width 330 height 243
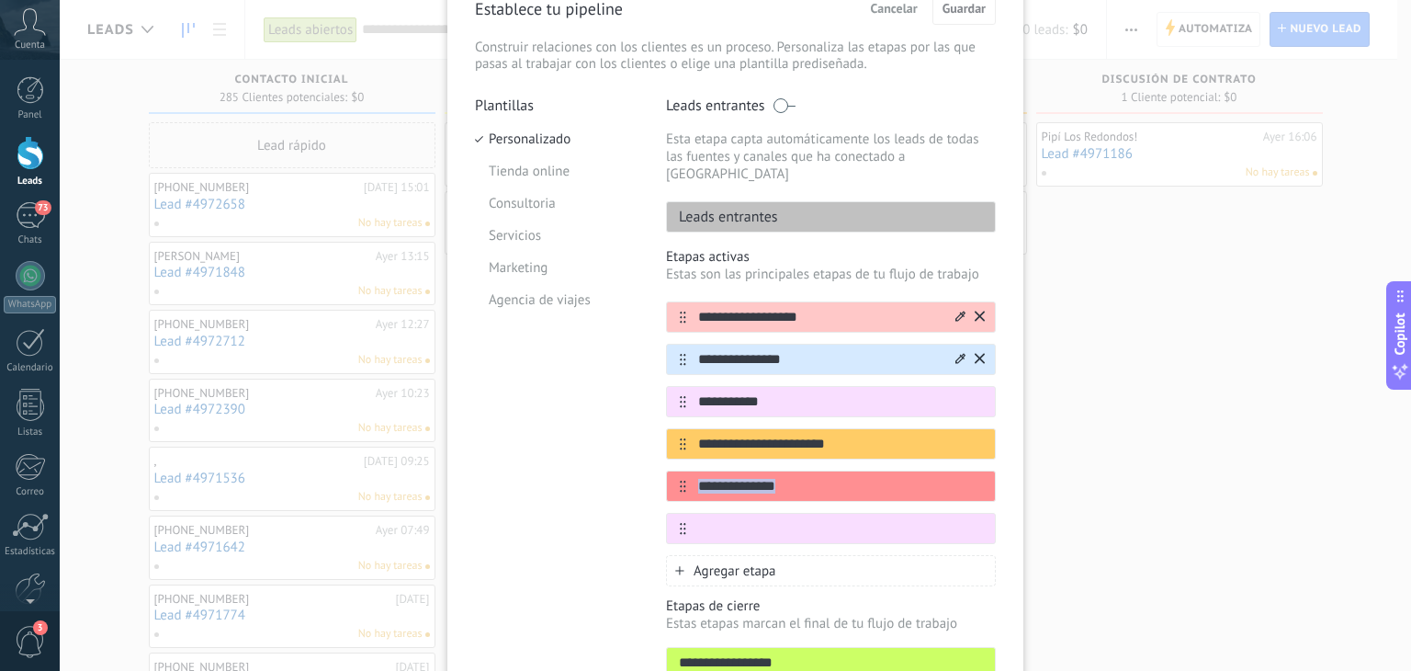
drag, startPoint x: 676, startPoint y: 507, endPoint x: 673, endPoint y: 491, distance: 15.9
click at [676, 468] on div "**********" at bounding box center [831, 422] width 330 height 243
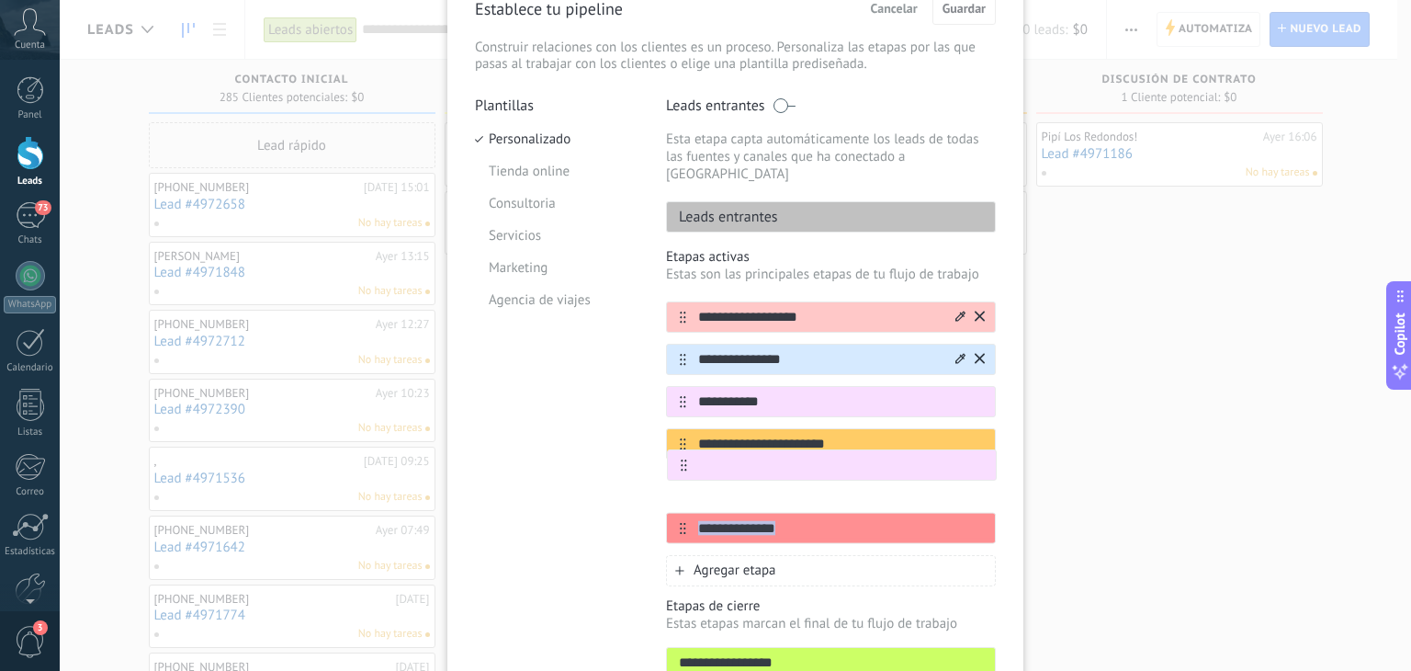
drag, startPoint x: 677, startPoint y: 503, endPoint x: 680, endPoint y: 455, distance: 48.8
click at [680, 455] on div "**********" at bounding box center [831, 422] width 330 height 243
click at [735, 457] on div "**********" at bounding box center [831, 422] width 330 height 243
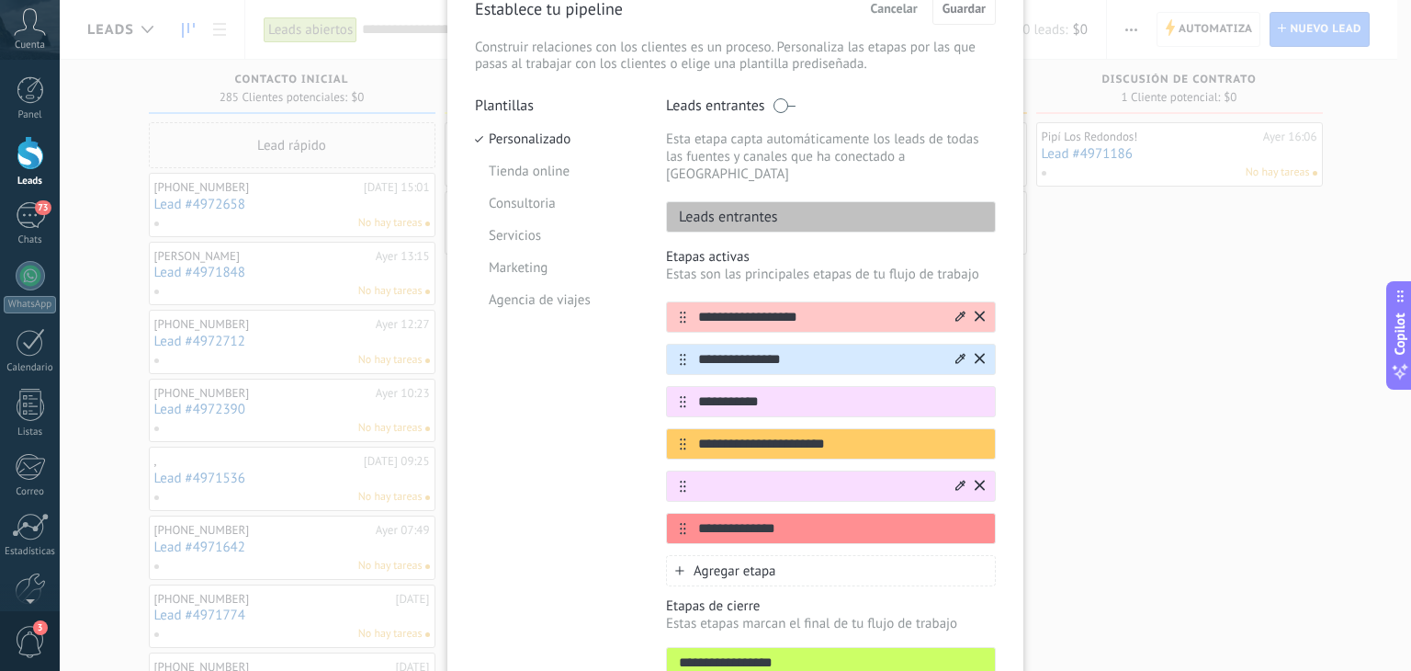
click at [735, 477] on input "text" at bounding box center [819, 486] width 266 height 19
type input "**********"
click at [657, 470] on div "**********" at bounding box center [735, 413] width 521 height 635
click at [962, 480] on icon at bounding box center [960, 485] width 10 height 11
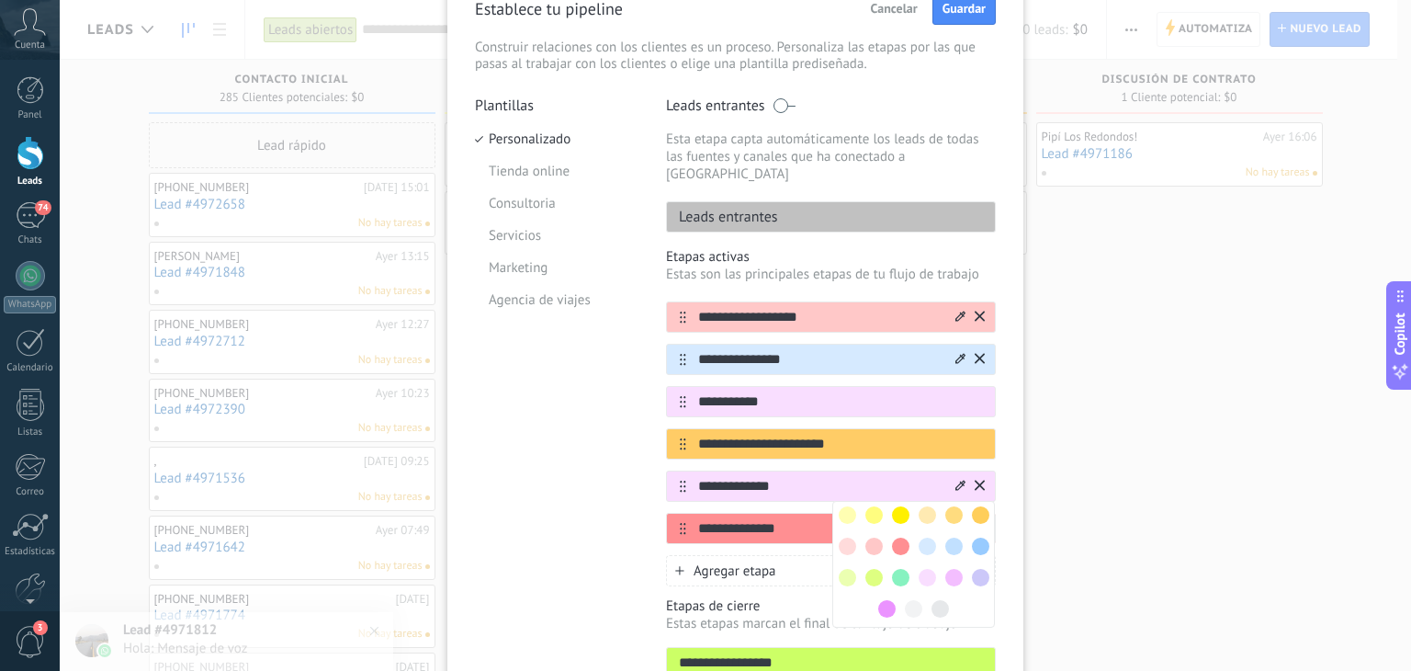
click at [897, 569] on span at bounding box center [900, 577] width 17 height 17
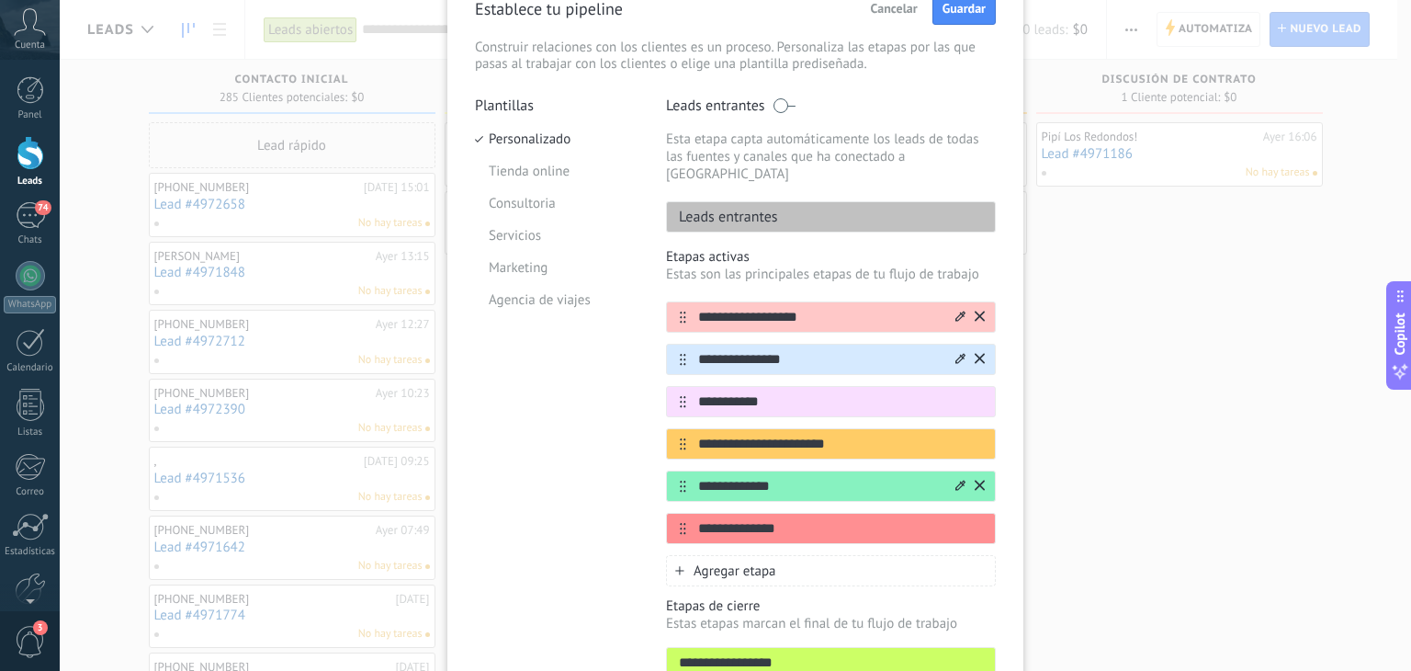
click at [676, 566] on icon at bounding box center [679, 570] width 8 height 8
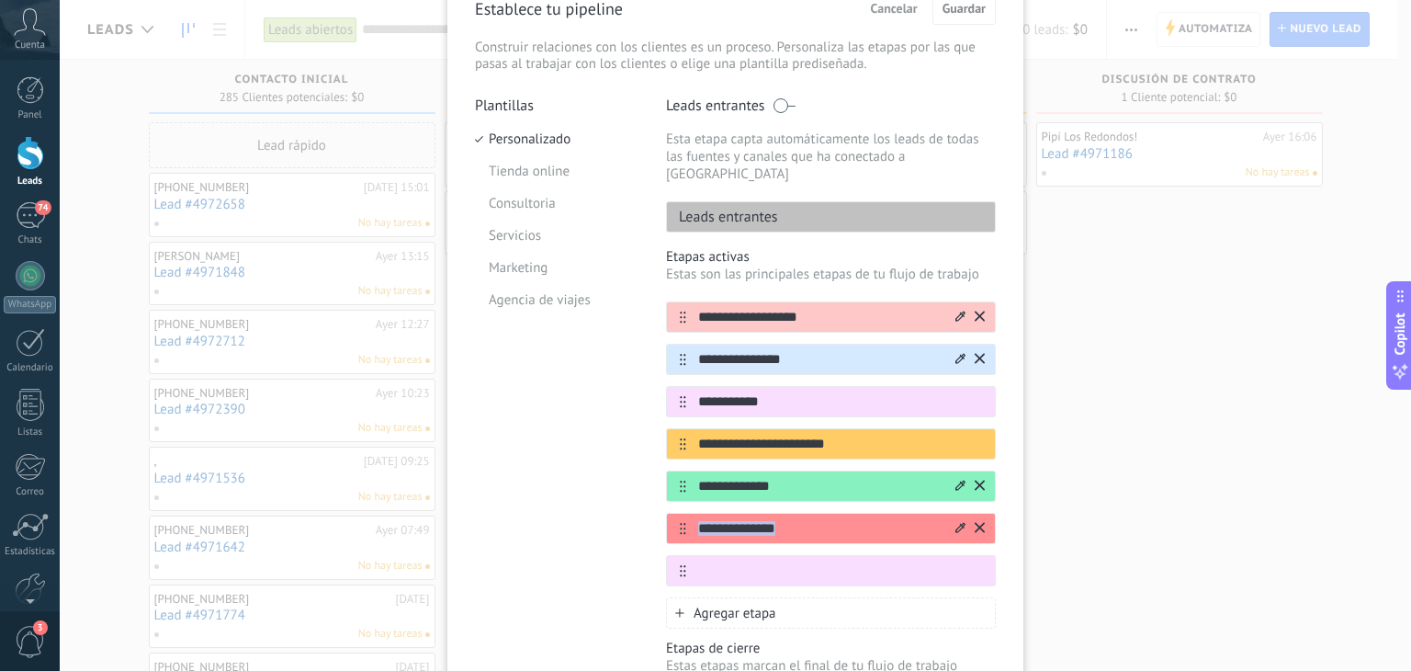
drag, startPoint x: 683, startPoint y: 548, endPoint x: 683, endPoint y: 503, distance: 45.0
click at [683, 503] on div "**********" at bounding box center [831, 443] width 330 height 285
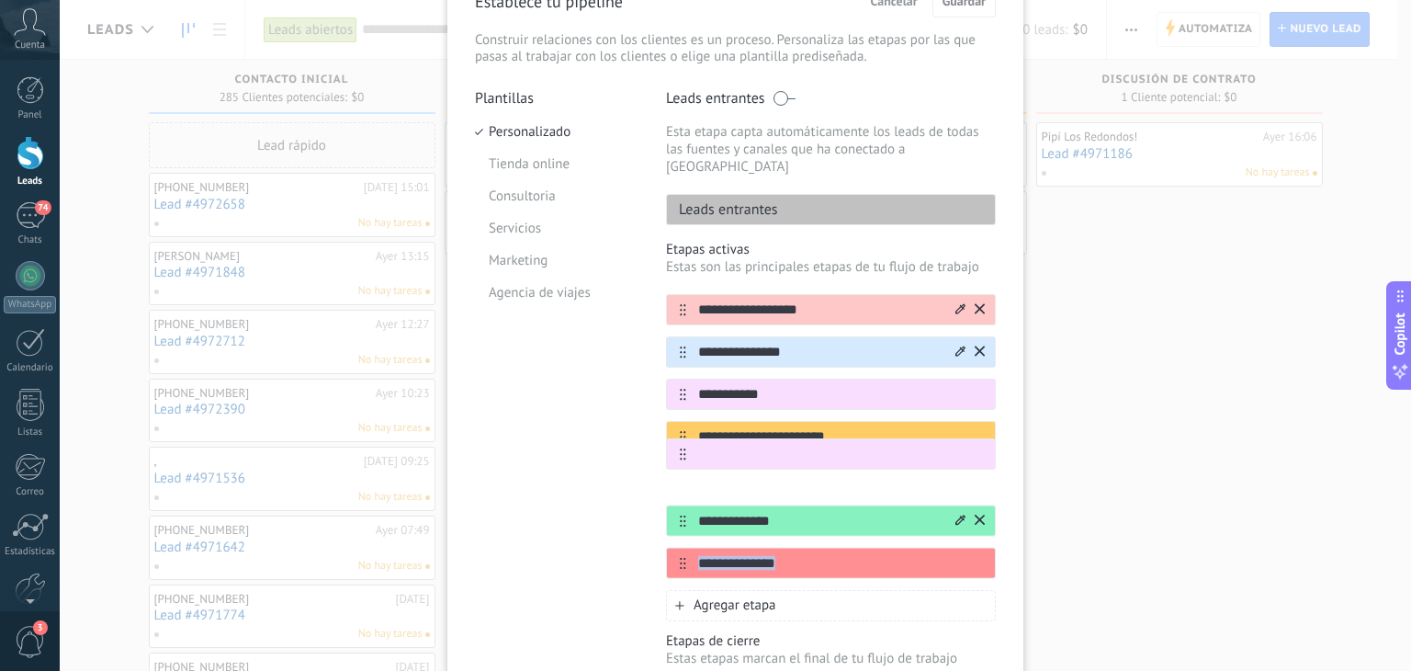
drag, startPoint x: 679, startPoint y: 546, endPoint x: 684, endPoint y: 444, distance: 102.1
click at [684, 444] on div "**********" at bounding box center [831, 436] width 330 height 285
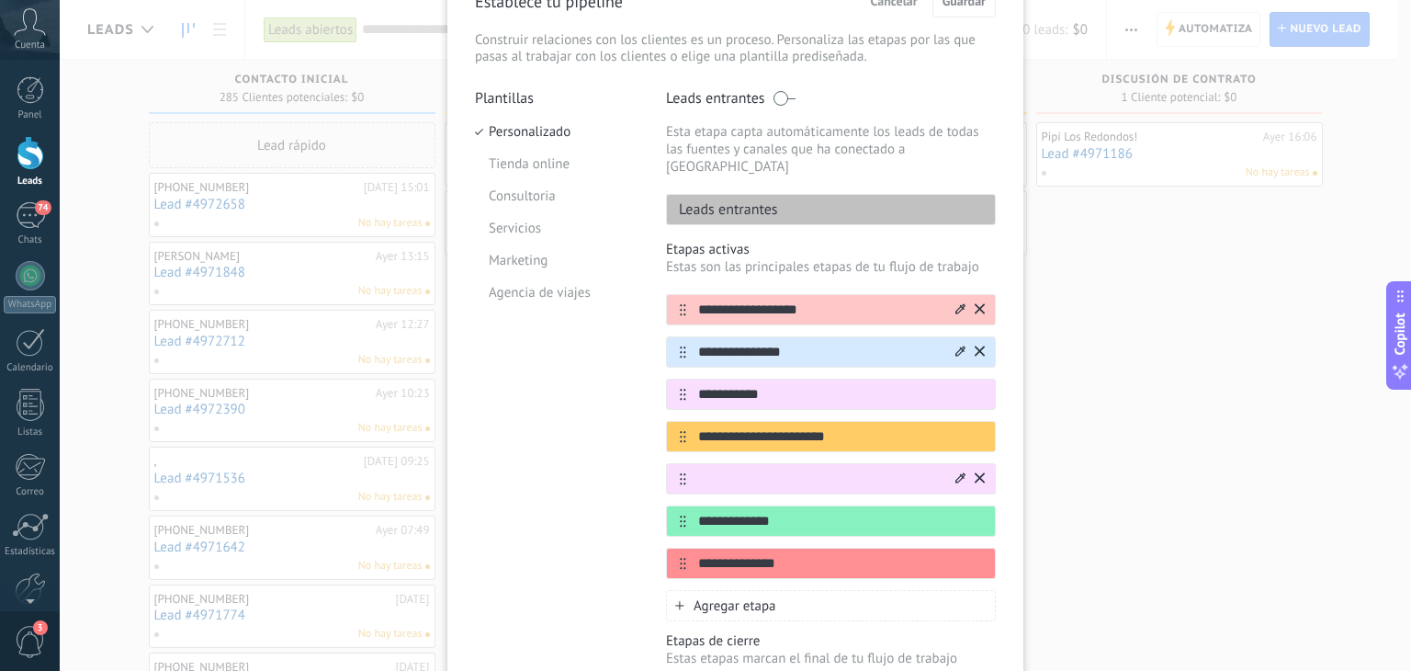
click at [750, 469] on input "text" at bounding box center [819, 478] width 266 height 19
type input "**********"
click at [962, 472] on icon at bounding box center [960, 477] width 10 height 11
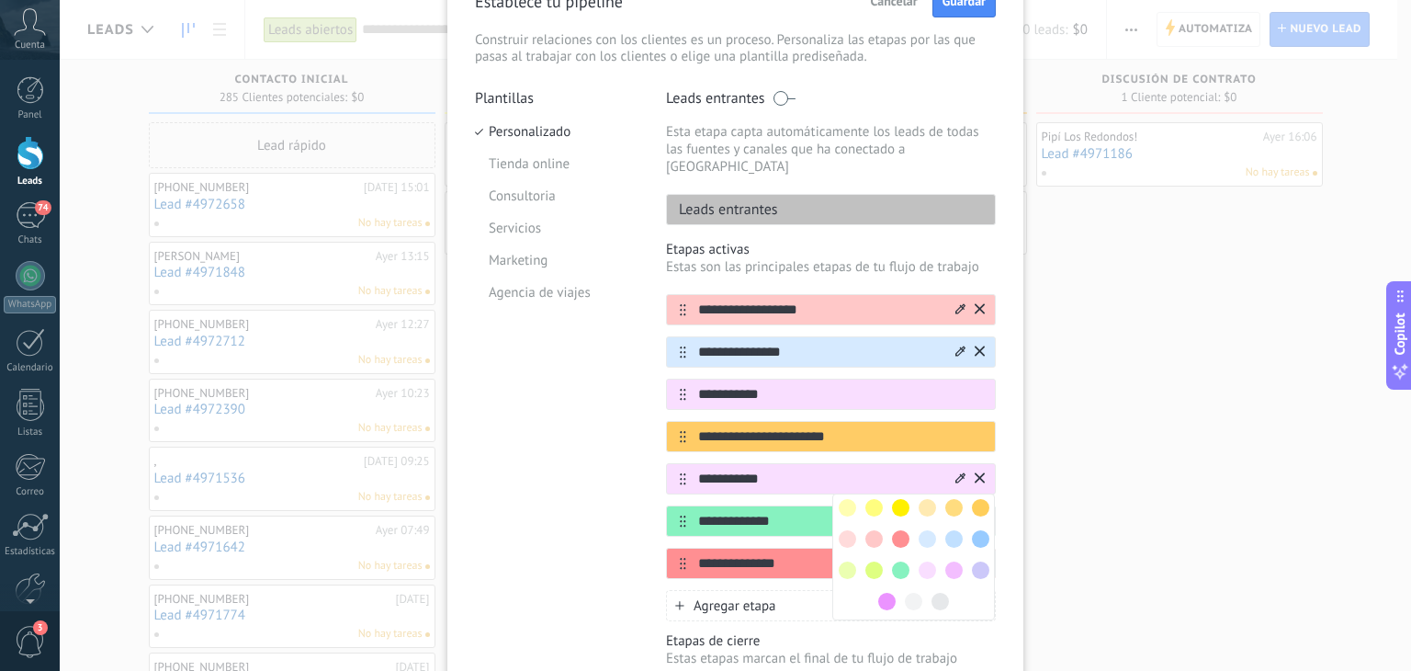
click at [897, 499] on span at bounding box center [900, 507] width 17 height 17
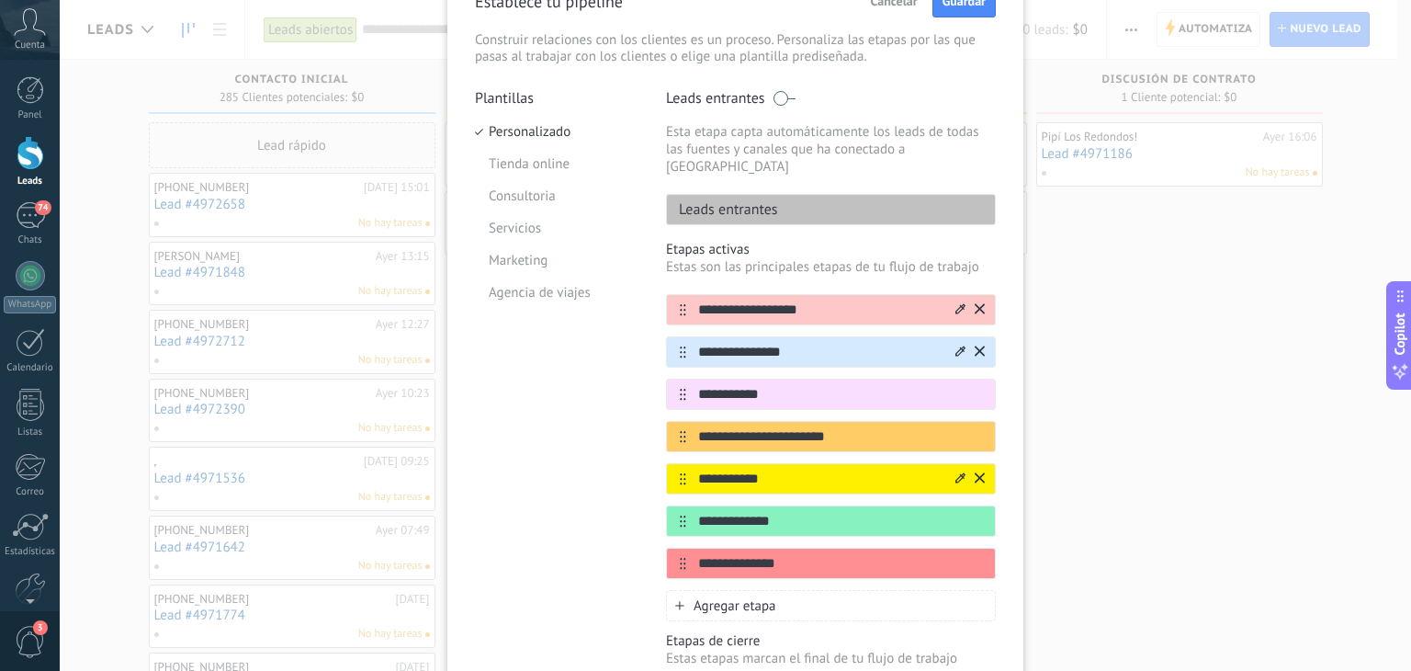
click at [597, 474] on div "Plantillas Personalizado Tienda online Consultoria Servicios Marketing Agencia …" at bounding box center [557, 427] width 164 height 677
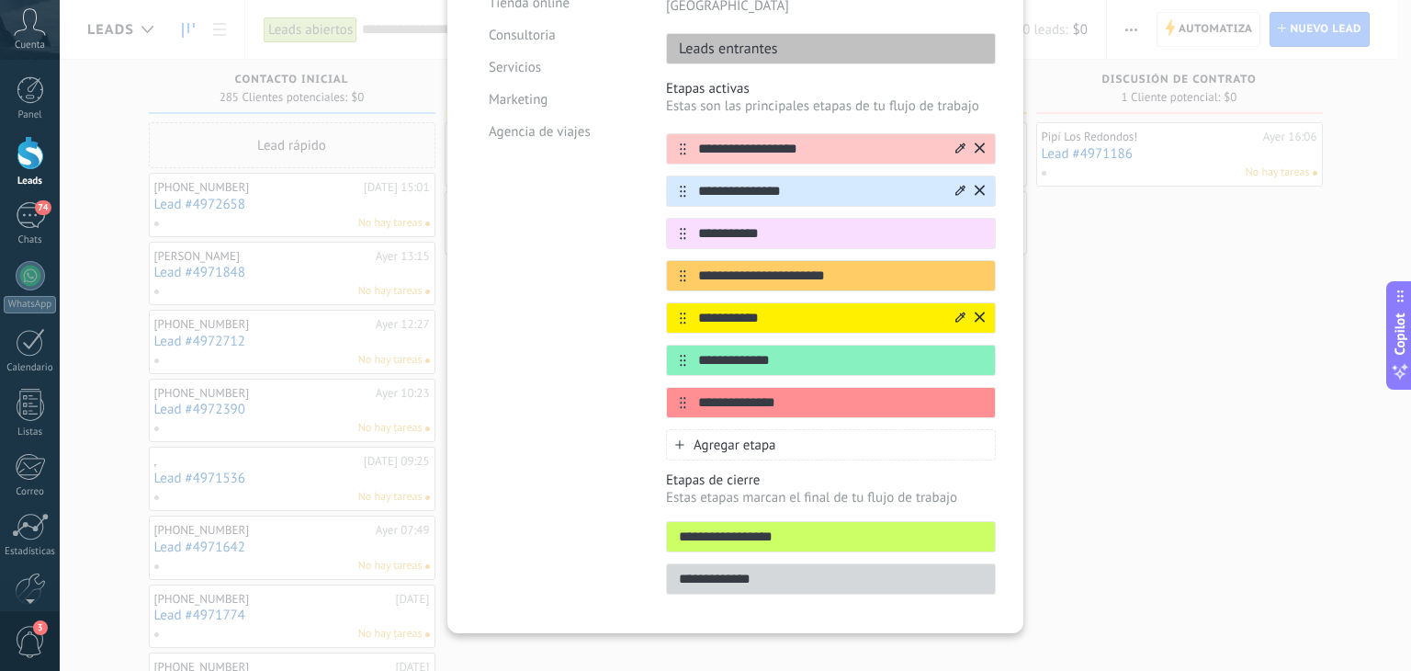
scroll to position [265, 0]
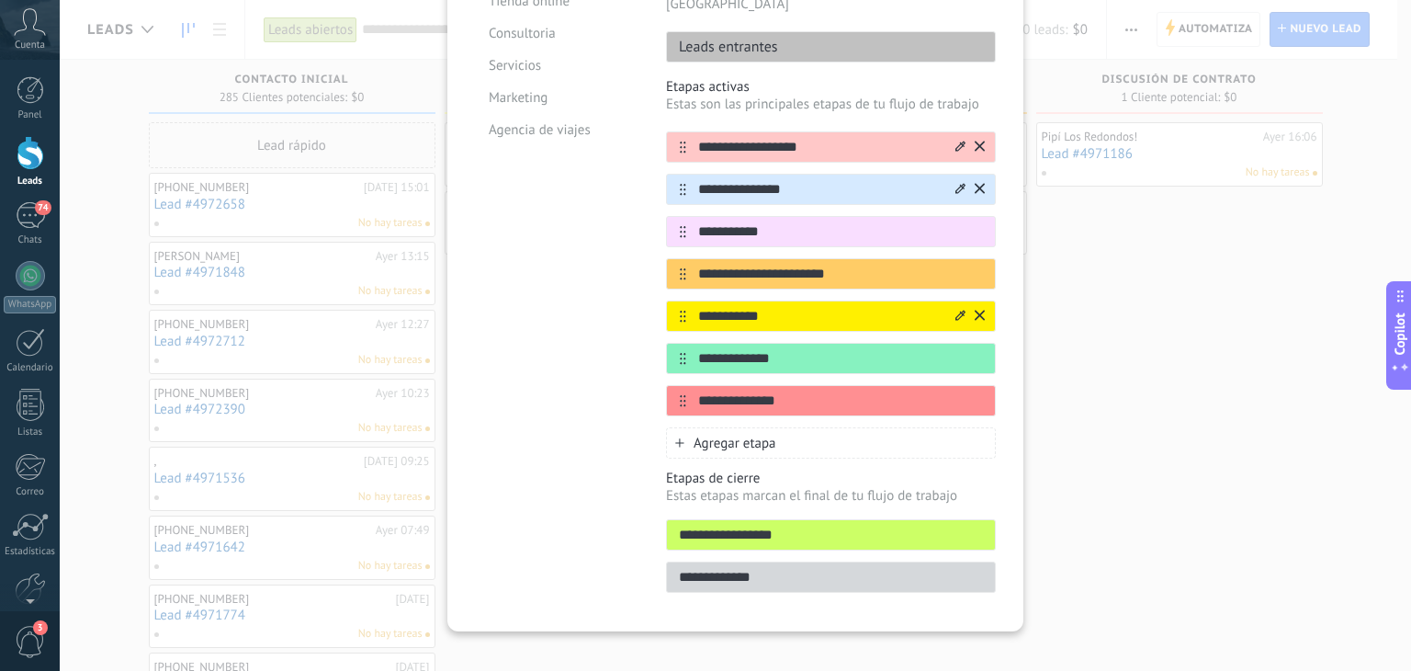
click at [751, 525] on input "**********" at bounding box center [831, 534] width 328 height 19
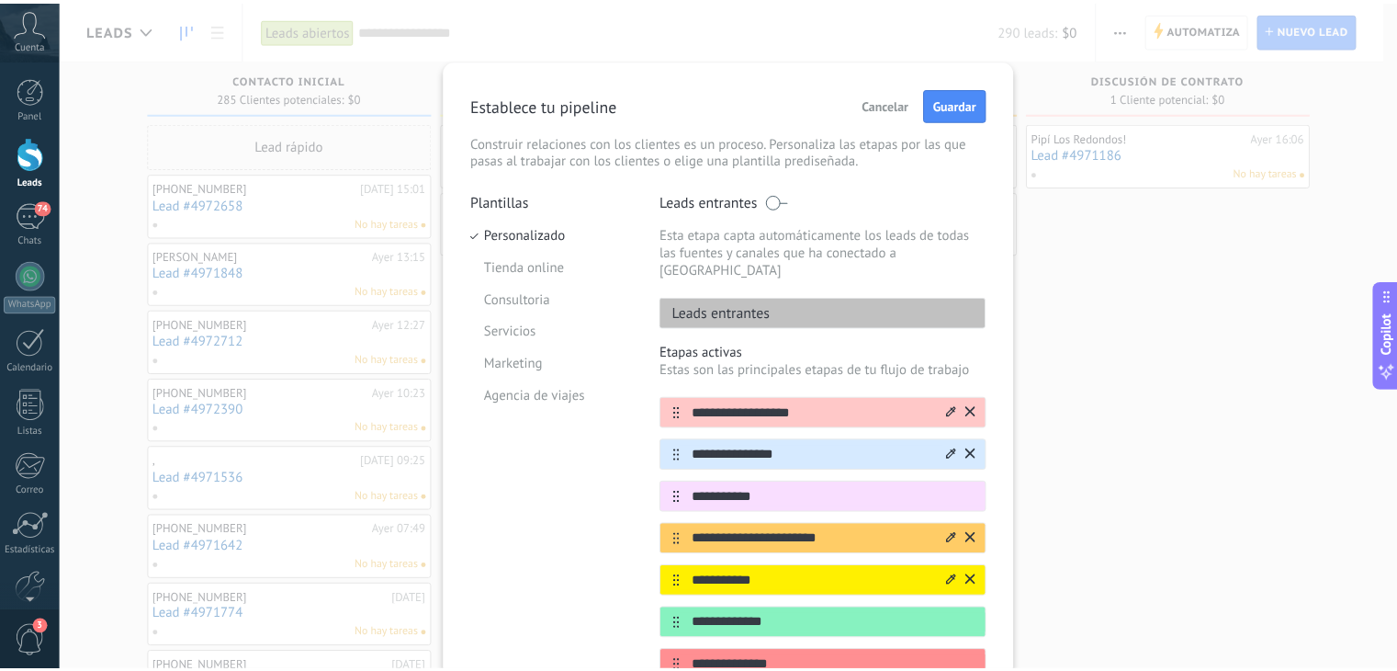
scroll to position [0, 0]
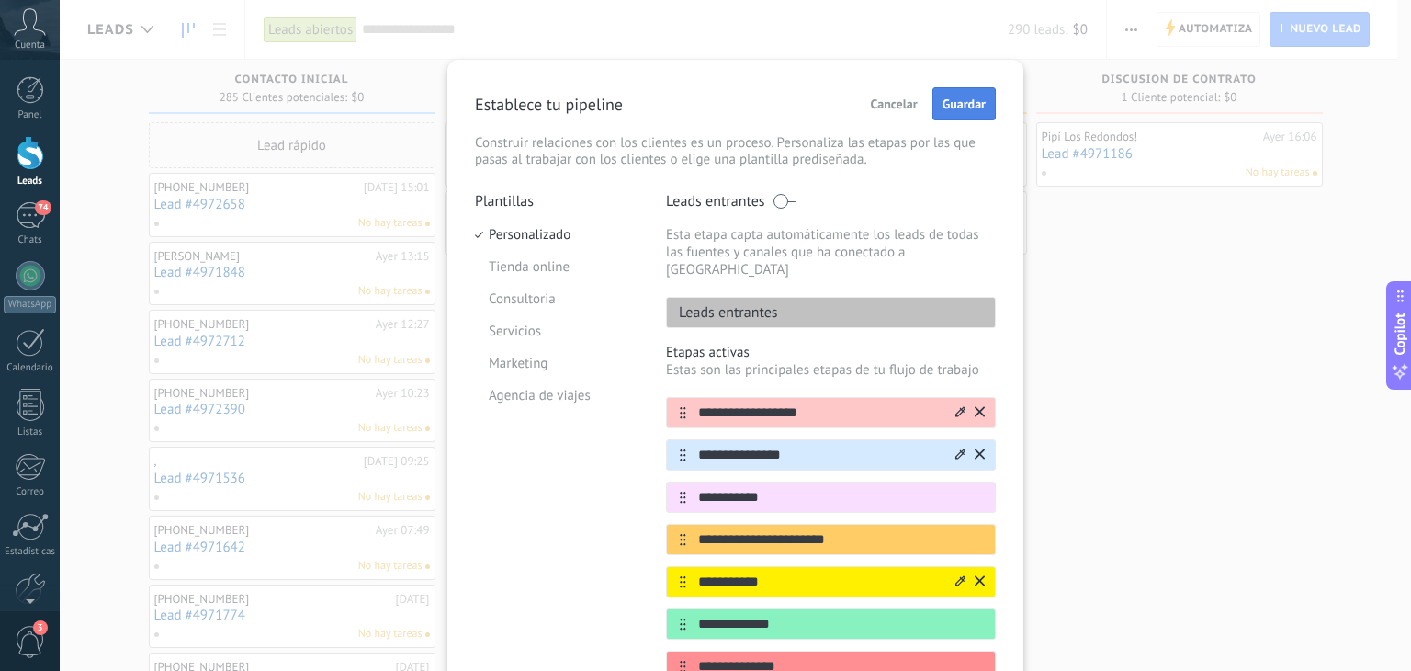
click at [955, 108] on span "Guardar" at bounding box center [964, 103] width 43 height 13
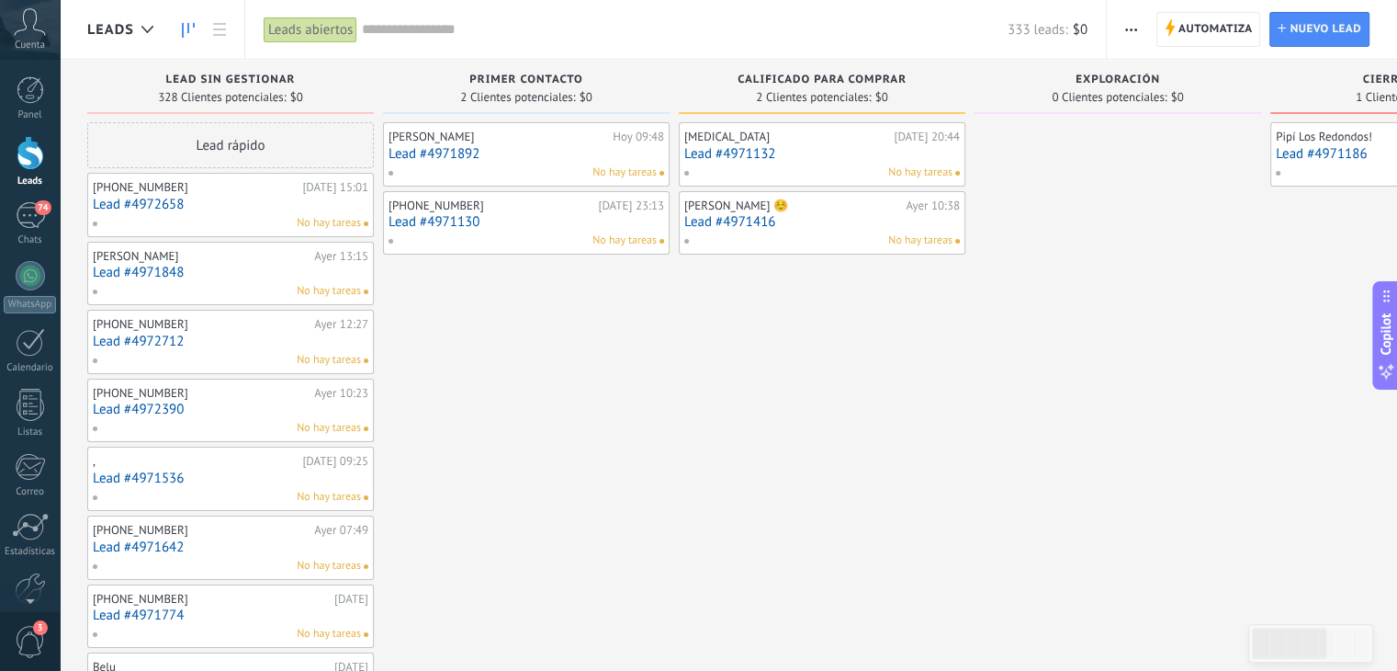
drag, startPoint x: 1260, startPoint y: 299, endPoint x: 389, endPoint y: 182, distance: 879.6
click at [220, 143] on div "Lead rápido" at bounding box center [224, 145] width 287 height 46
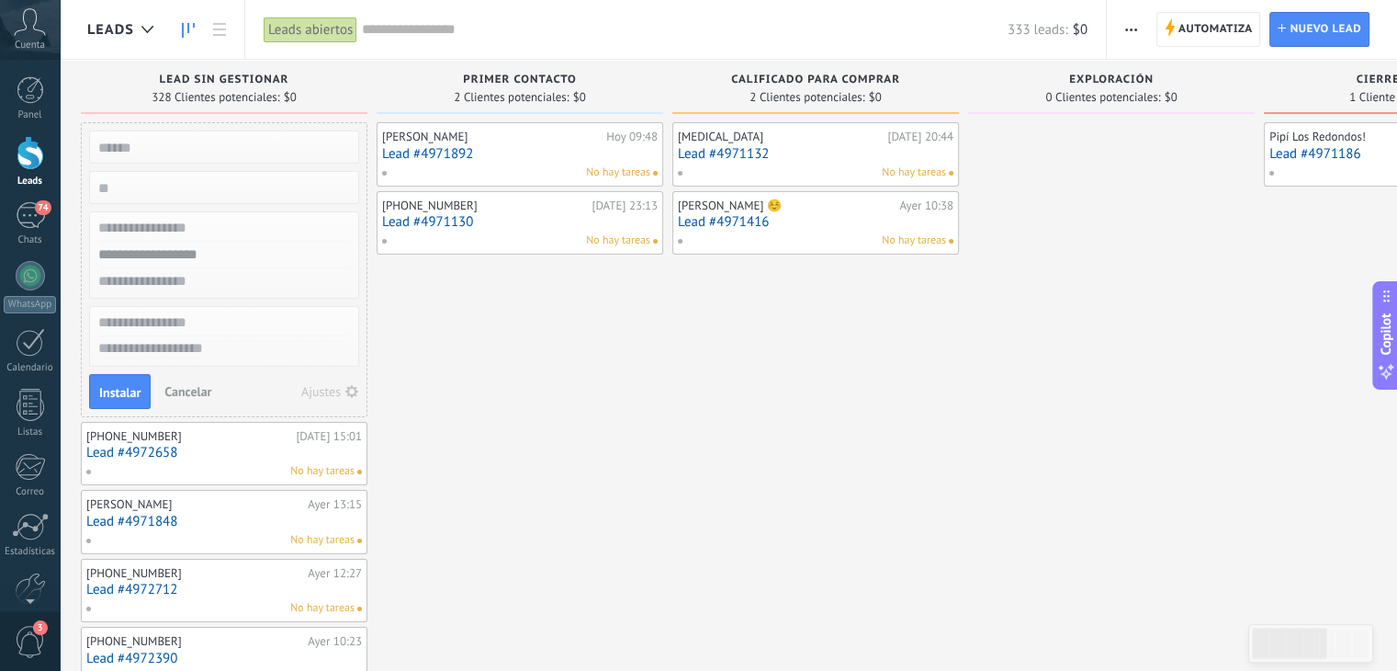
click at [190, 389] on span "Cancelar" at bounding box center [187, 391] width 47 height 17
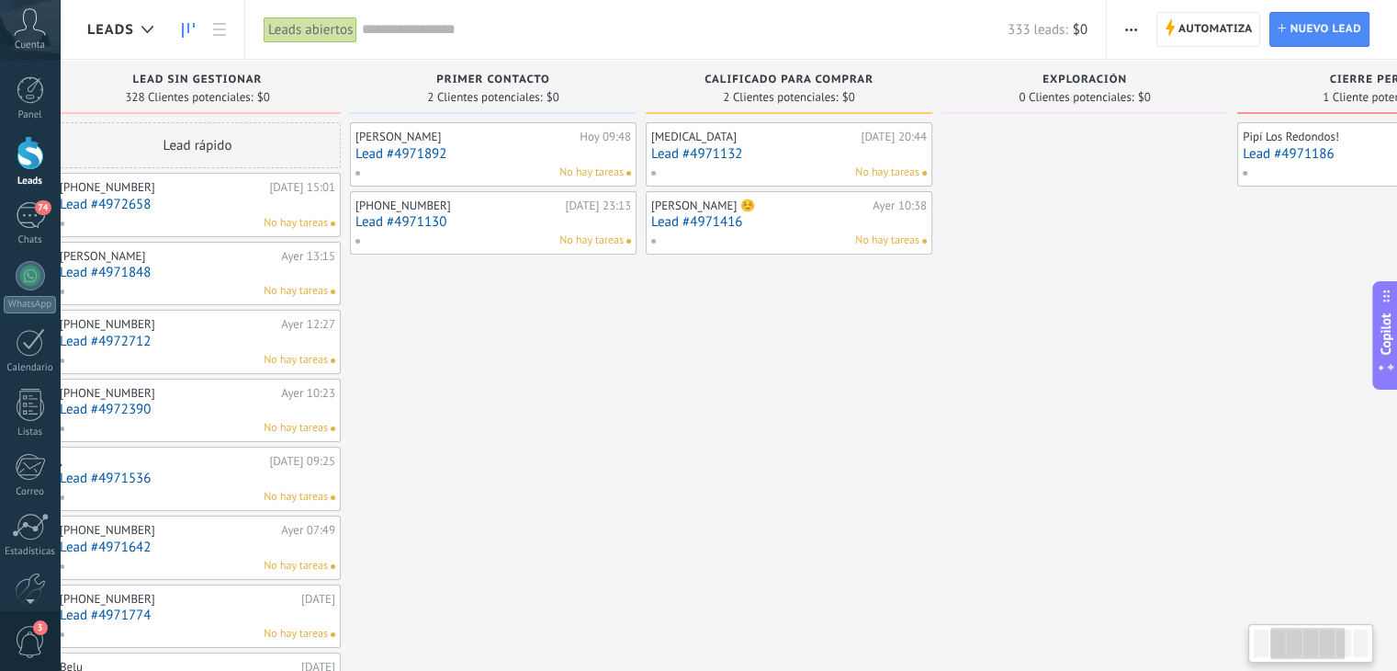
scroll to position [0, 0]
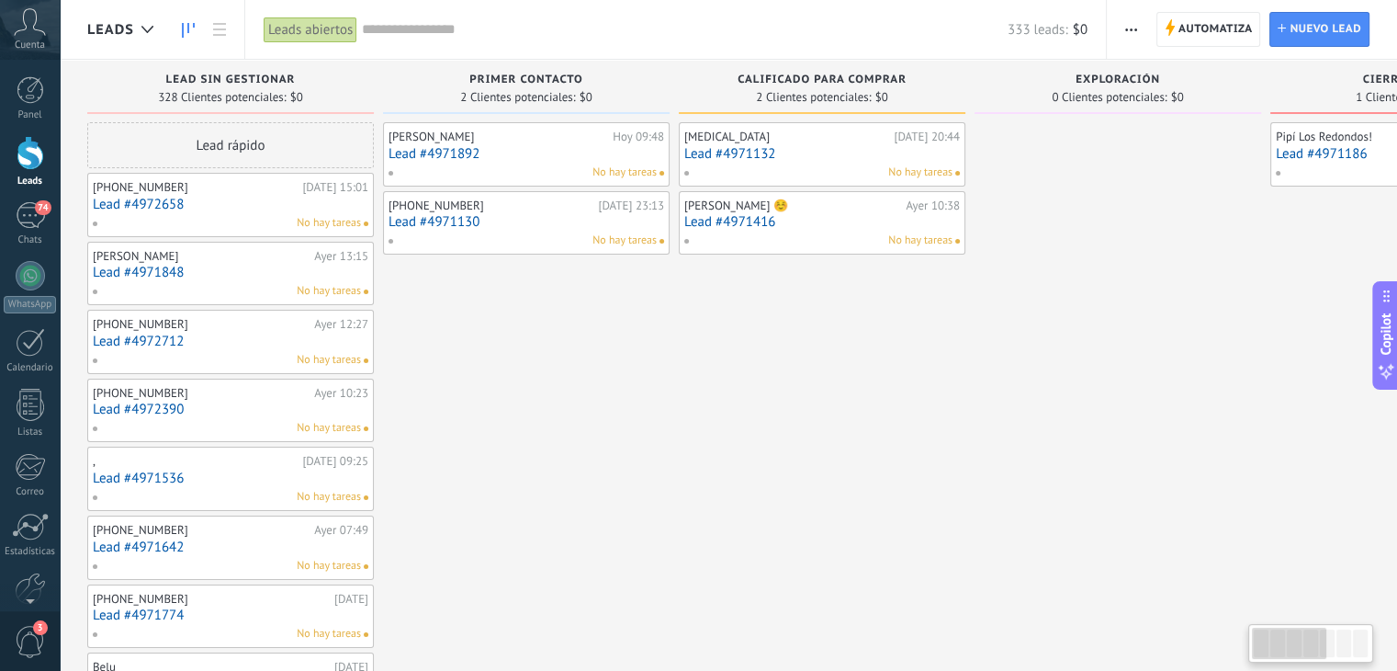
drag, startPoint x: 858, startPoint y: 461, endPoint x: 1056, endPoint y: 504, distance: 203.1
click at [132, 32] on div at bounding box center [147, 30] width 30 height 36
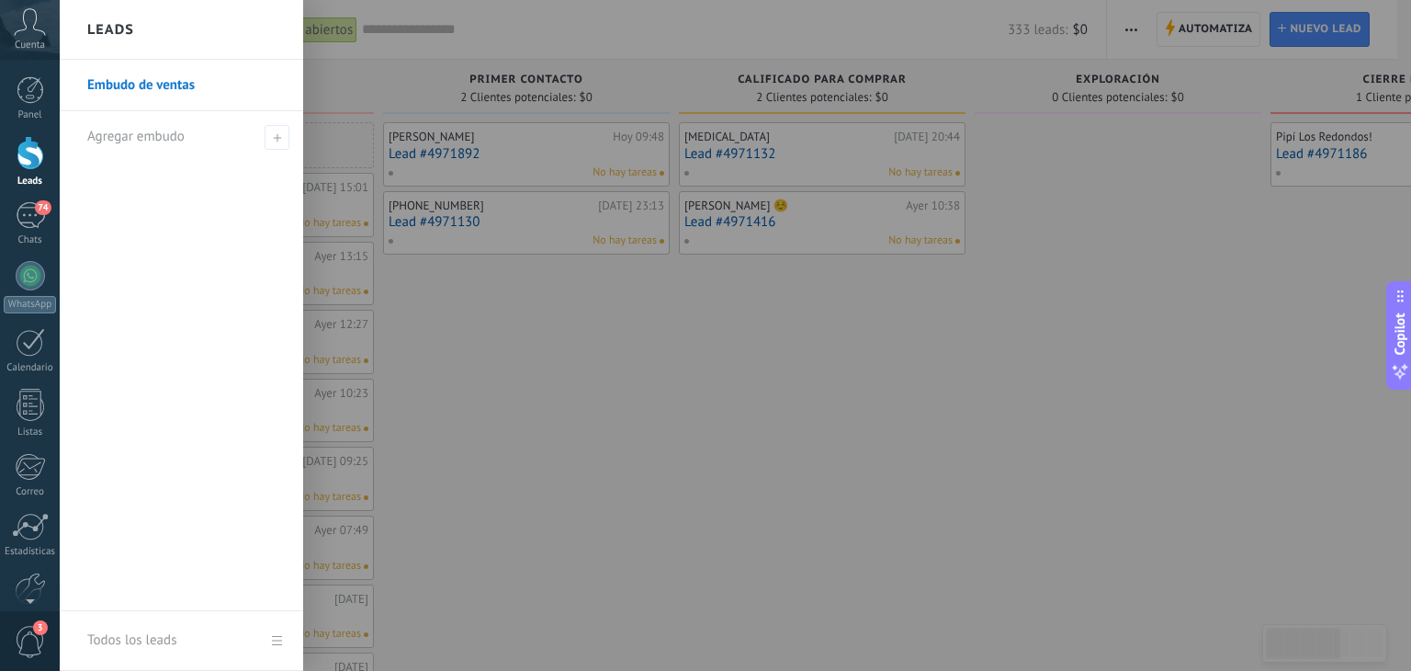
click at [703, 381] on div at bounding box center [765, 335] width 1411 height 671
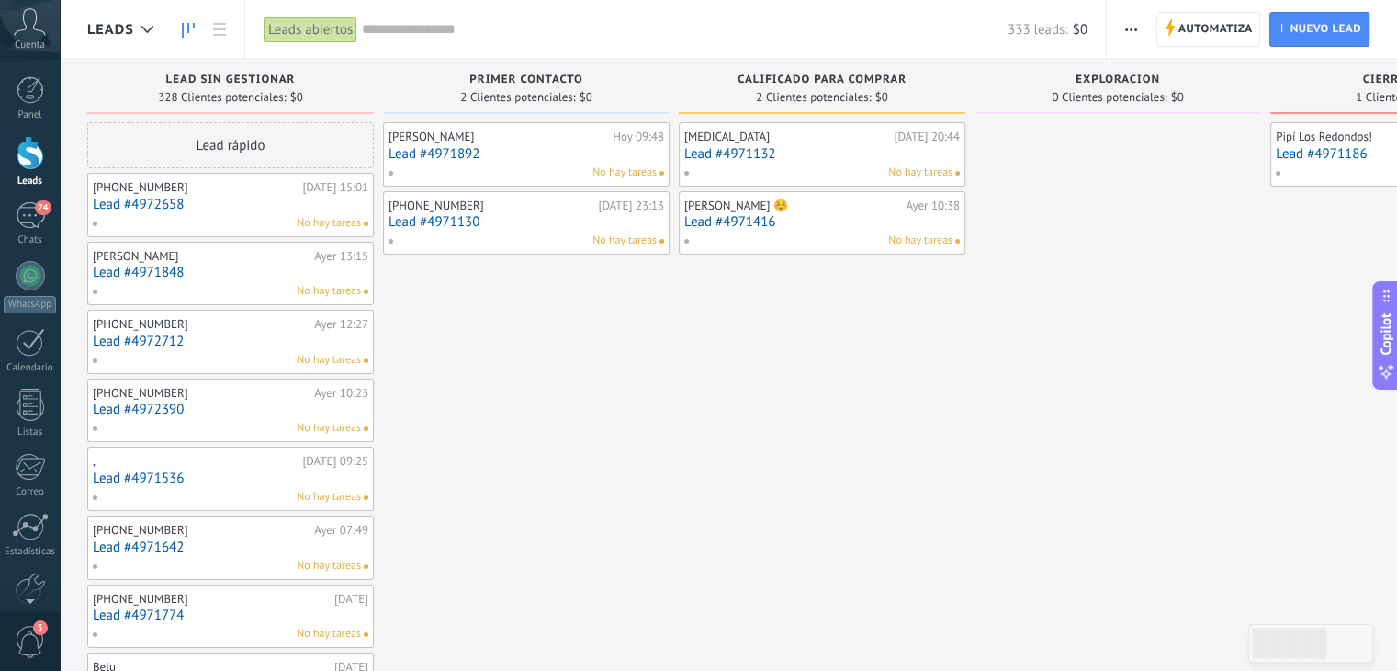
click at [202, 26] on link at bounding box center [188, 30] width 31 height 36
click at [211, 26] on link at bounding box center [219, 30] width 31 height 36
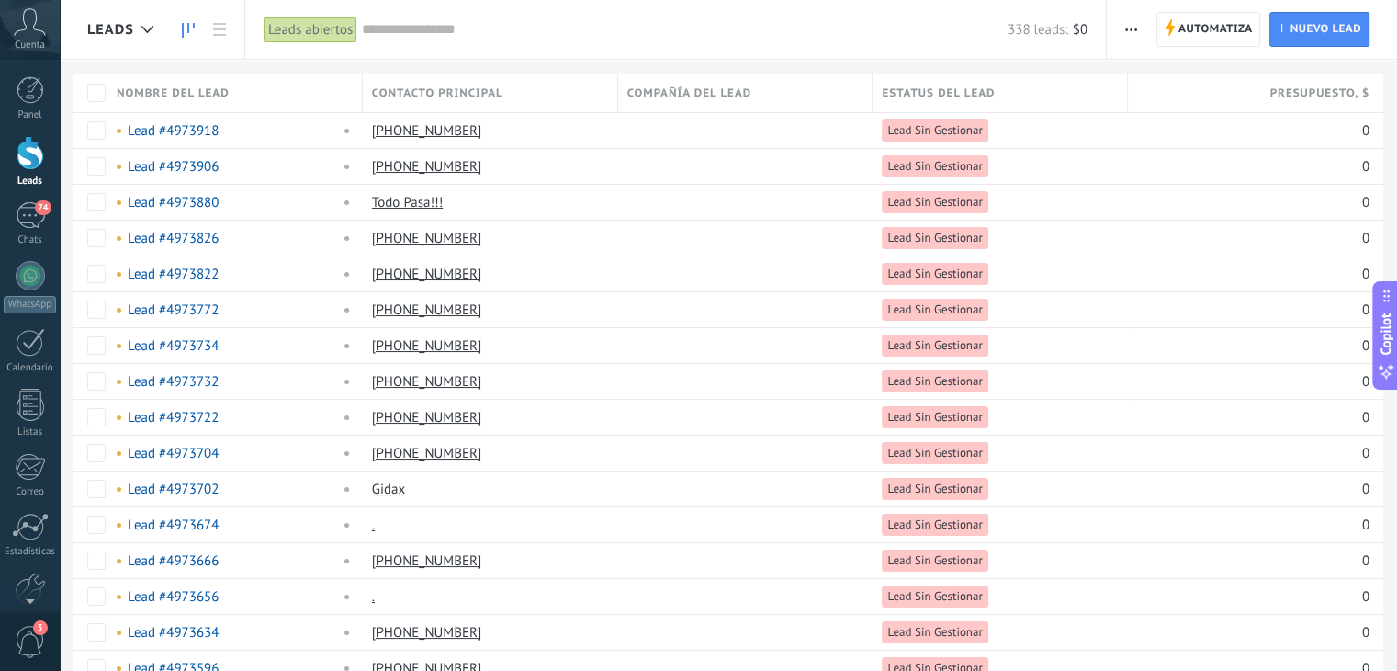
click at [191, 40] on link at bounding box center [188, 30] width 31 height 36
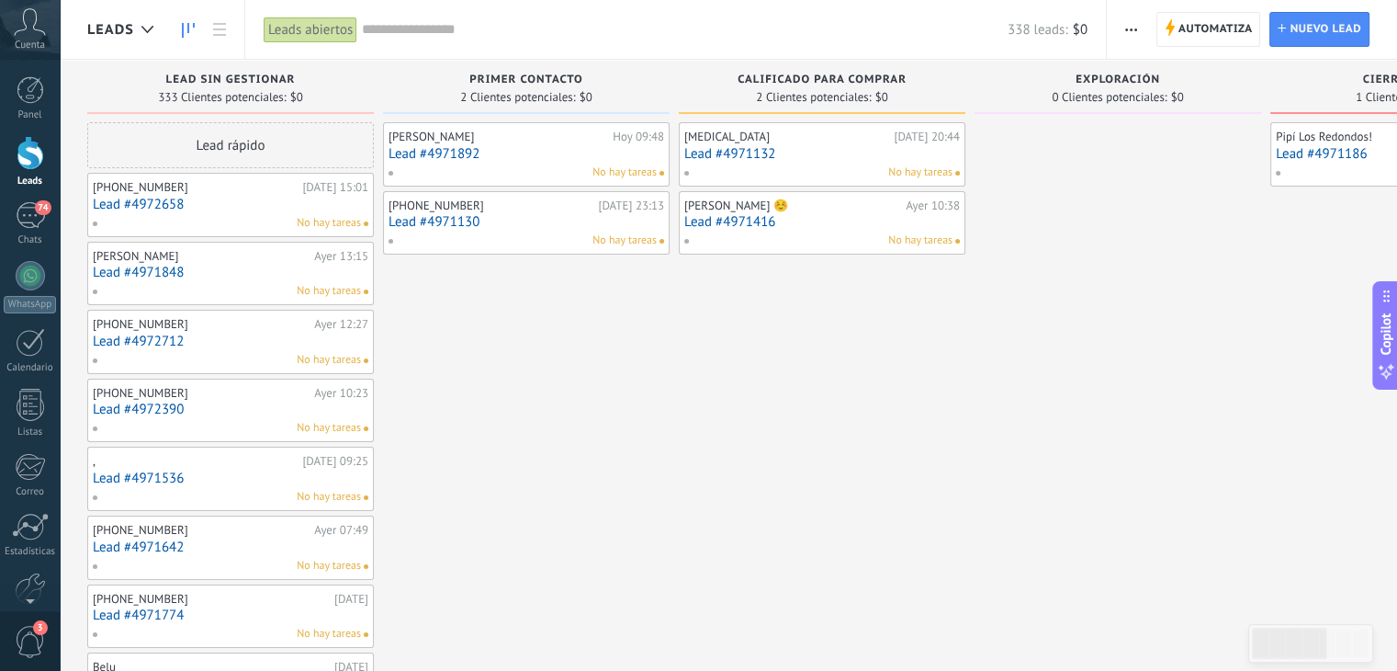
click at [390, 32] on input "text" at bounding box center [685, 29] width 646 height 19
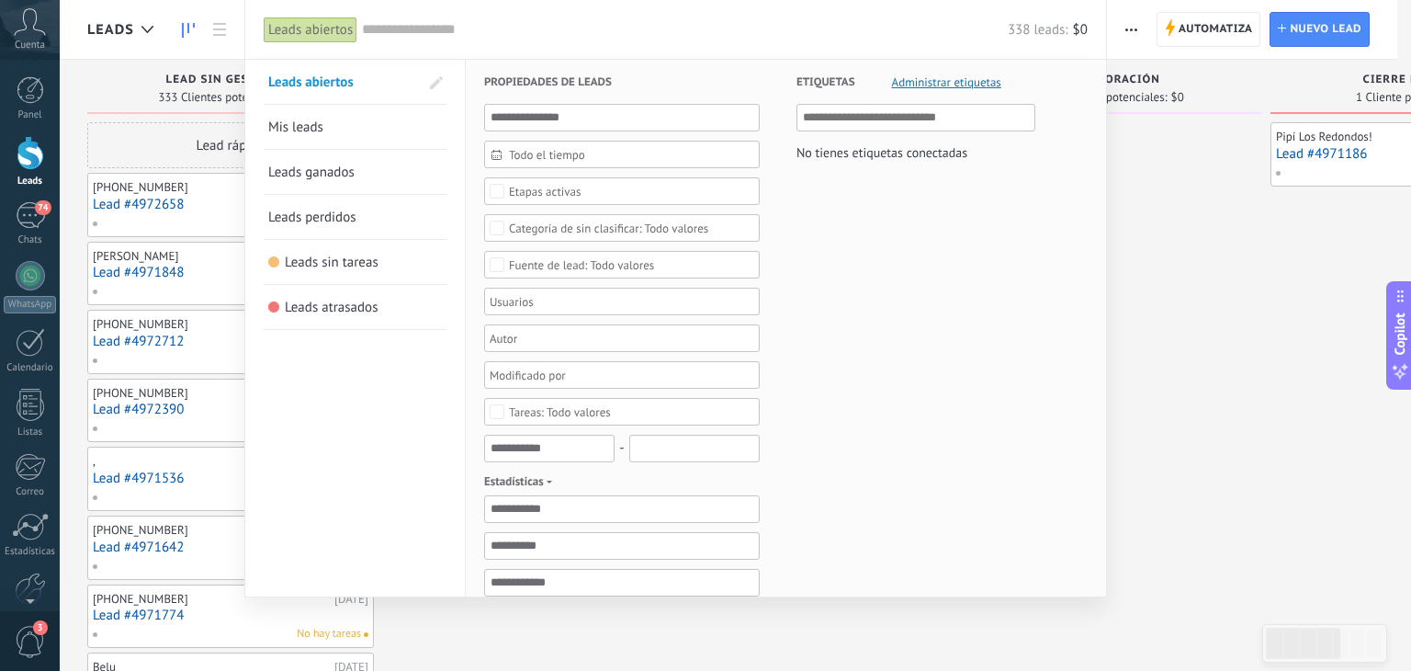
click at [1166, 262] on div at bounding box center [705, 335] width 1411 height 671
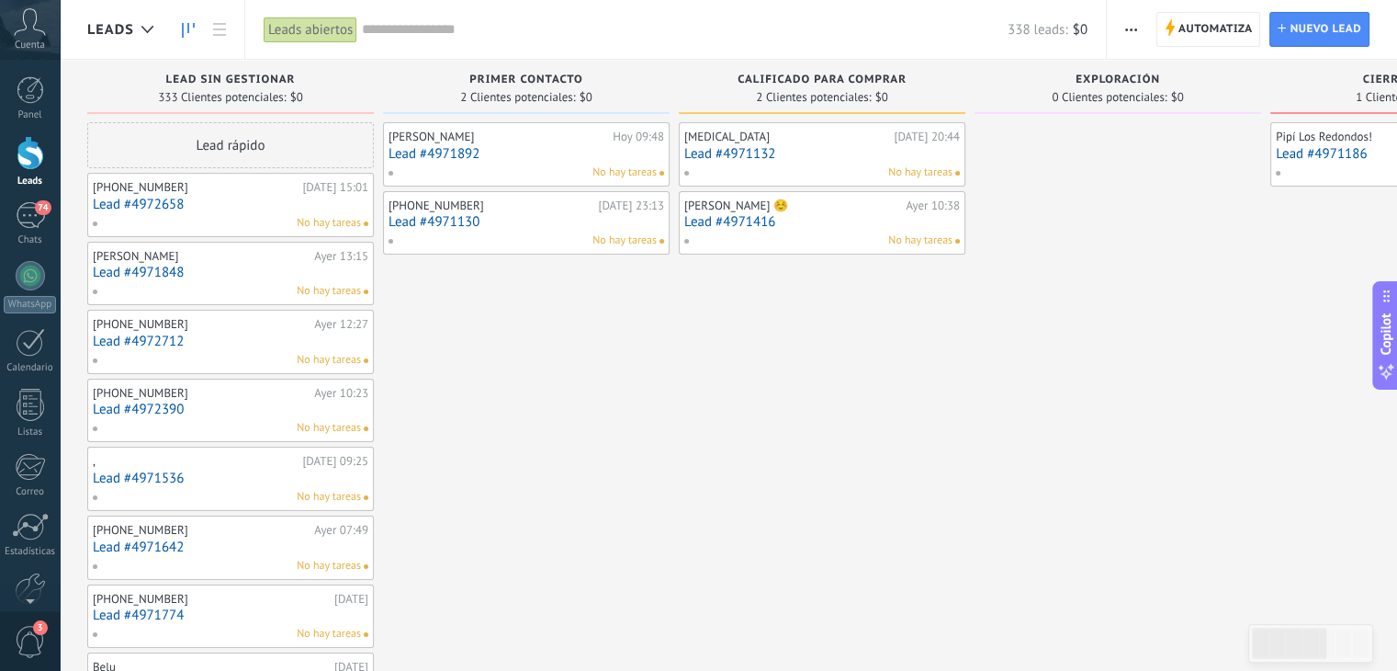
click at [316, 215] on span "No hay tareas" at bounding box center [329, 223] width 64 height 17
drag, startPoint x: 264, startPoint y: 193, endPoint x: 959, endPoint y: 364, distance: 716.1
click at [39, 209] on span "74" at bounding box center [43, 207] width 16 height 15
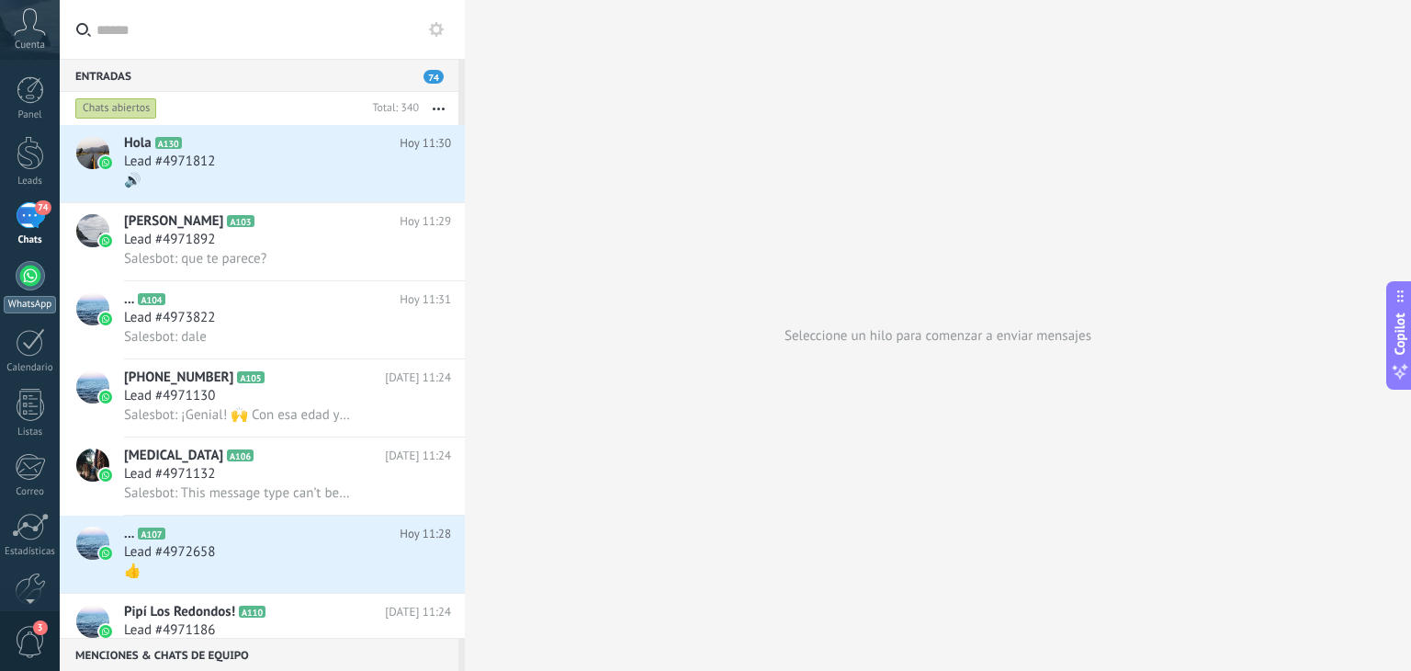
click at [32, 276] on div at bounding box center [30, 275] width 29 height 29
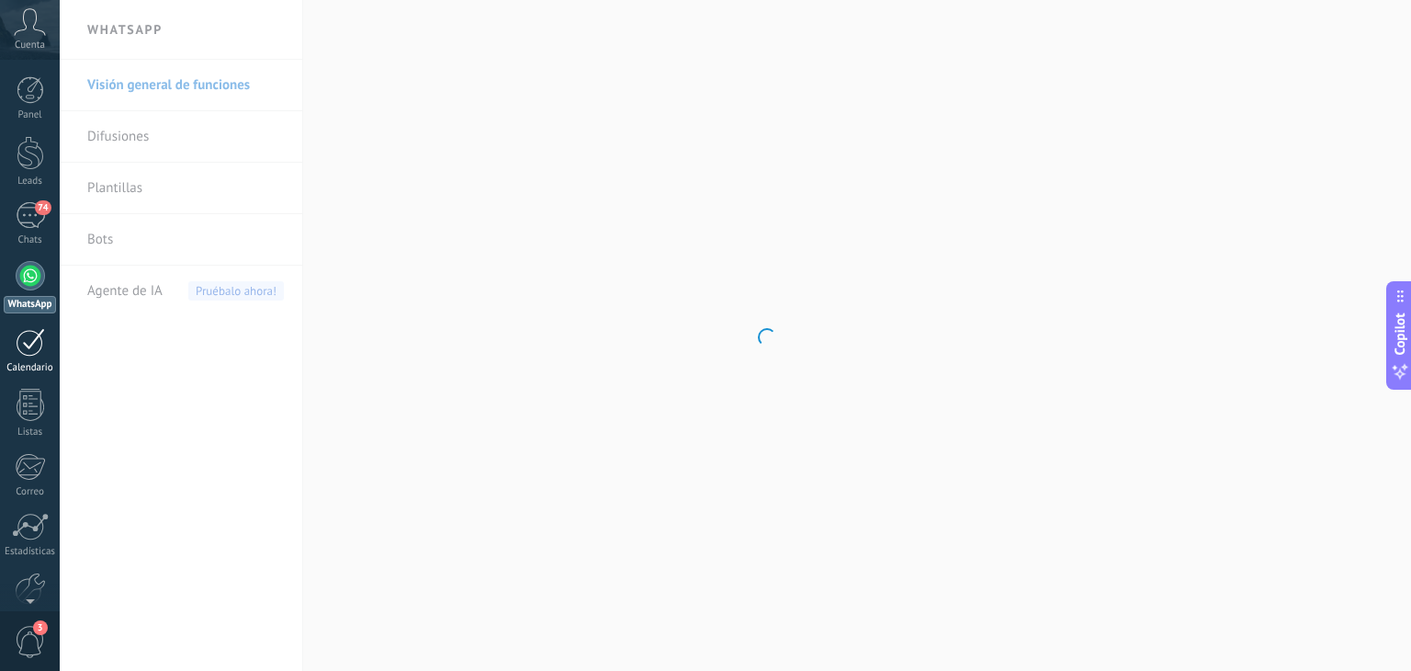
click at [37, 328] on div at bounding box center [30, 342] width 29 height 28
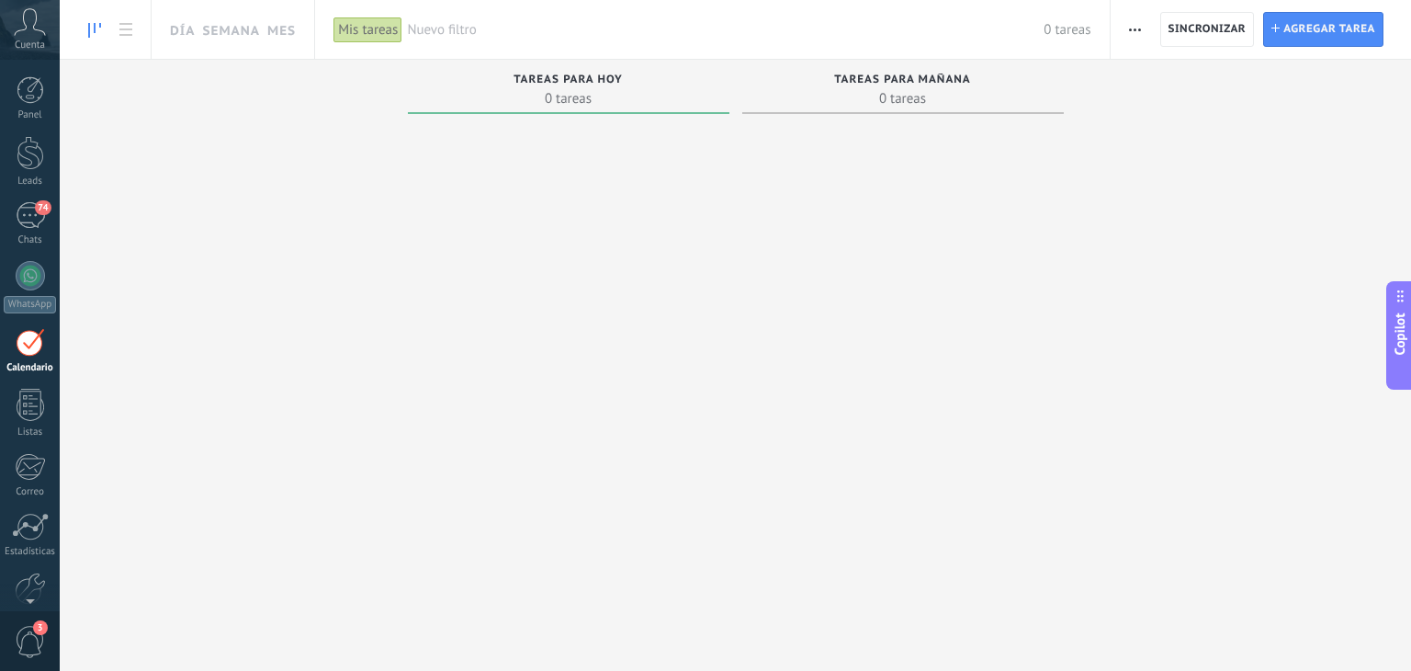
click at [654, 396] on div at bounding box center [569, 372] width 322 height 503
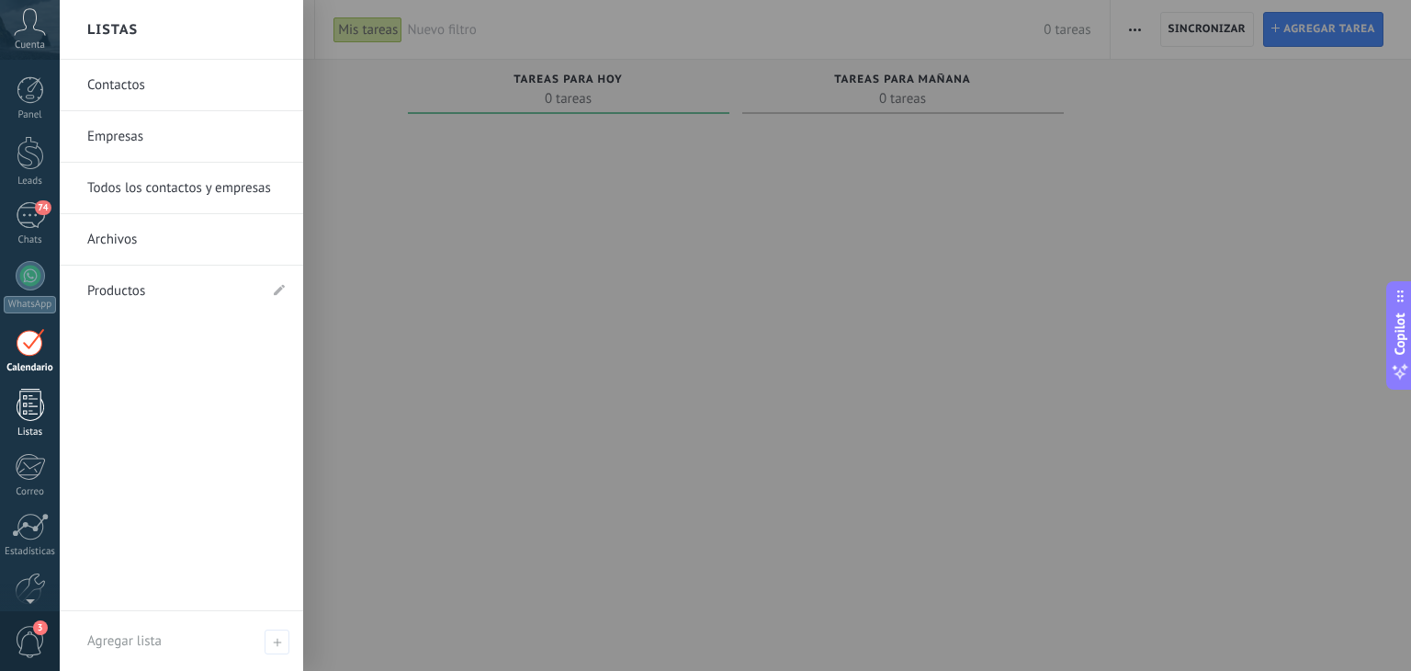
click at [36, 412] on div at bounding box center [31, 405] width 28 height 32
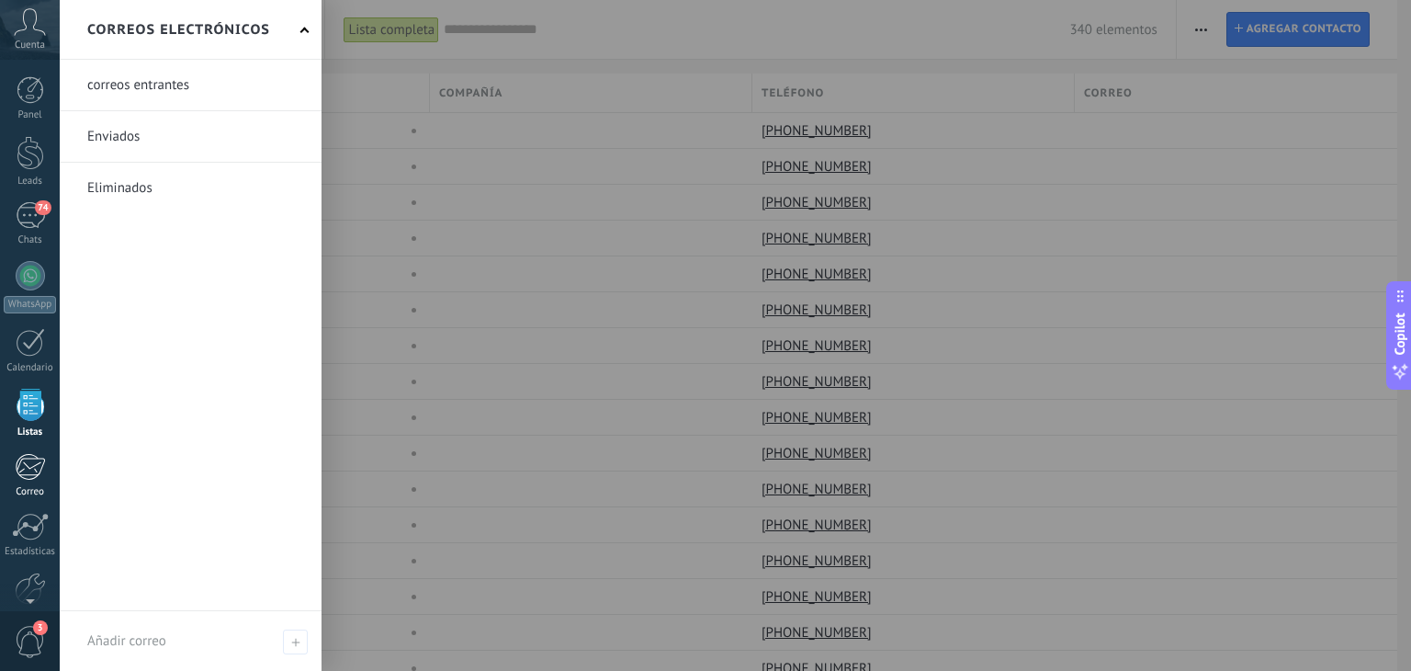
click at [29, 476] on div at bounding box center [30, 467] width 30 height 28
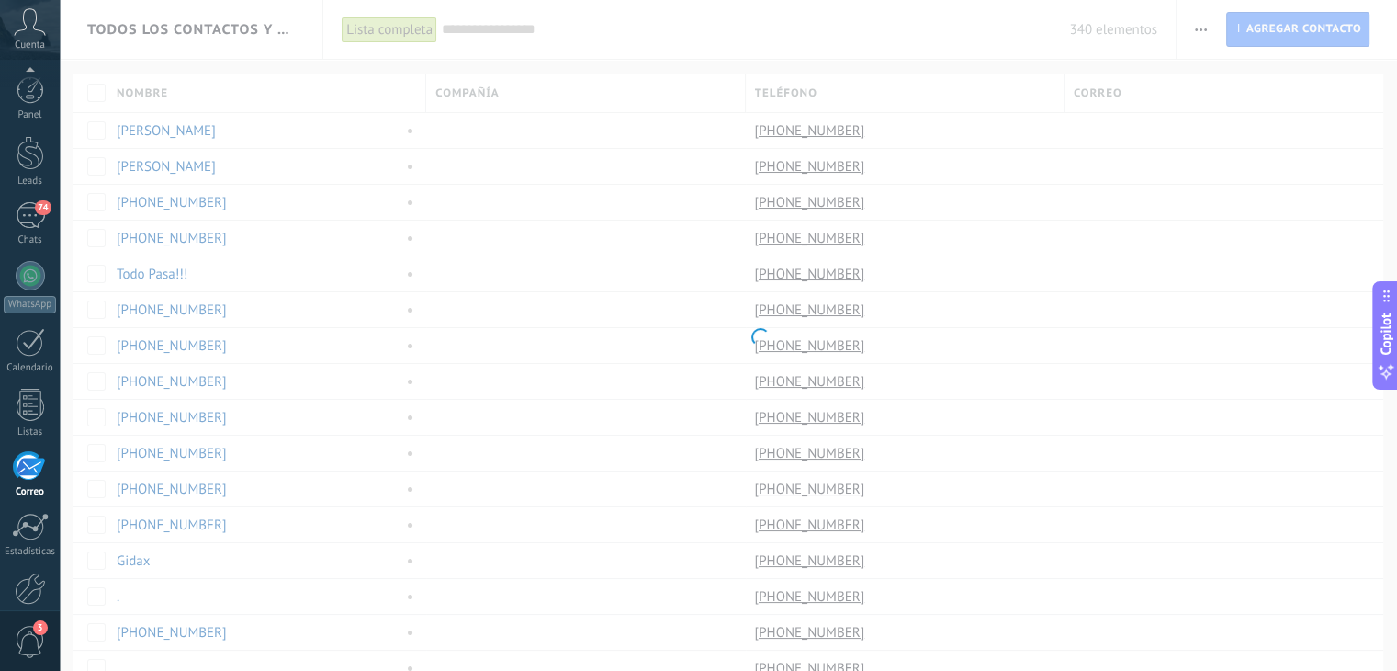
scroll to position [93, 0]
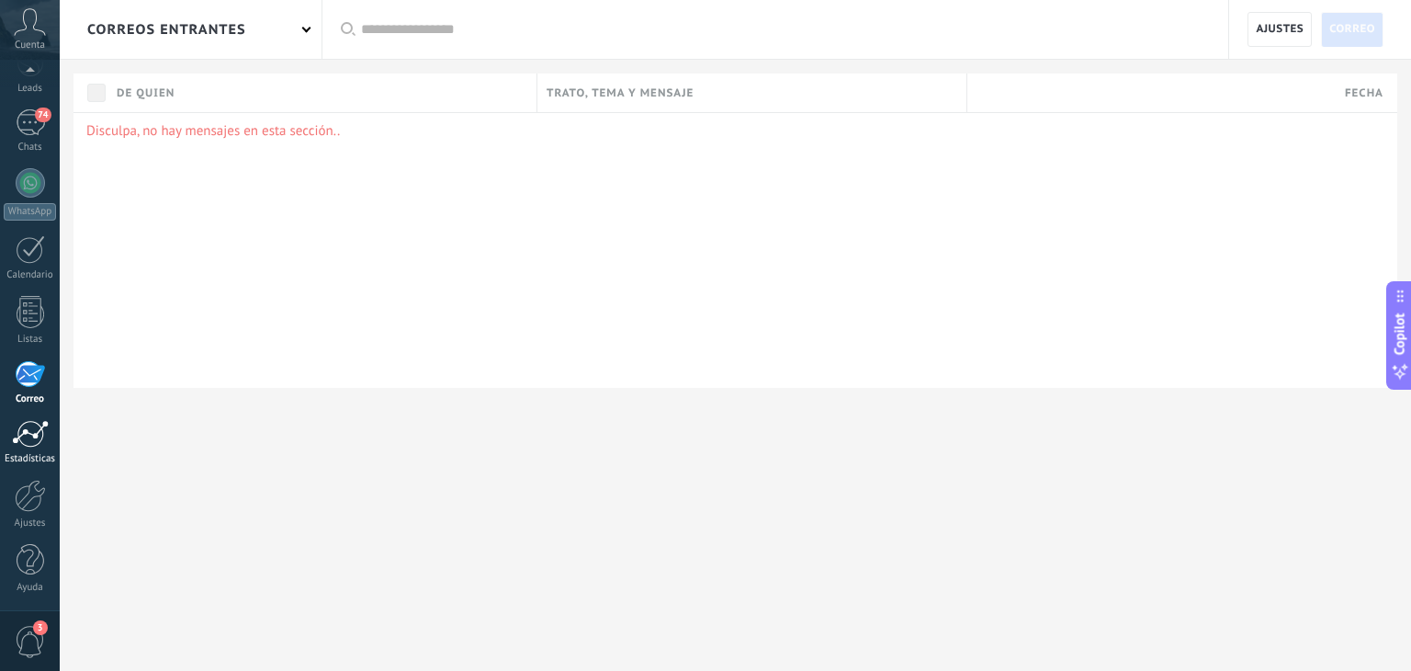
click at [29, 450] on link "Estadísticas" at bounding box center [30, 442] width 60 height 45
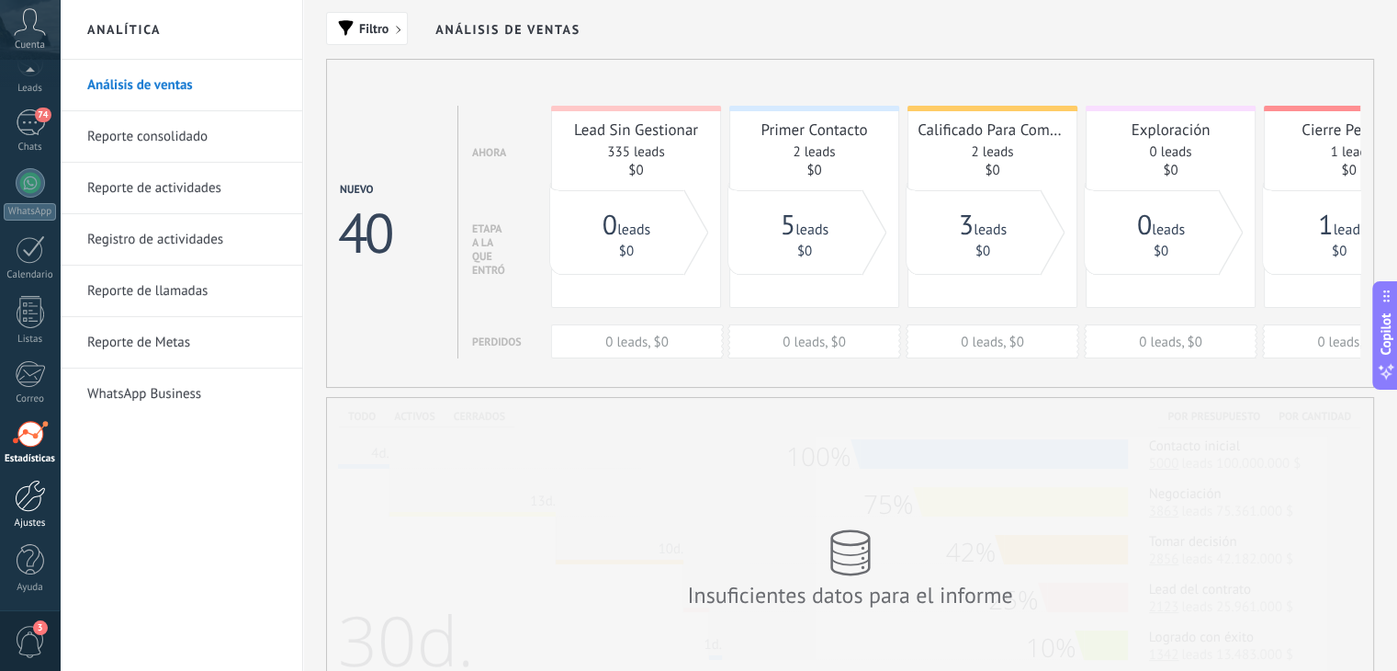
click at [24, 491] on div at bounding box center [30, 496] width 31 height 32
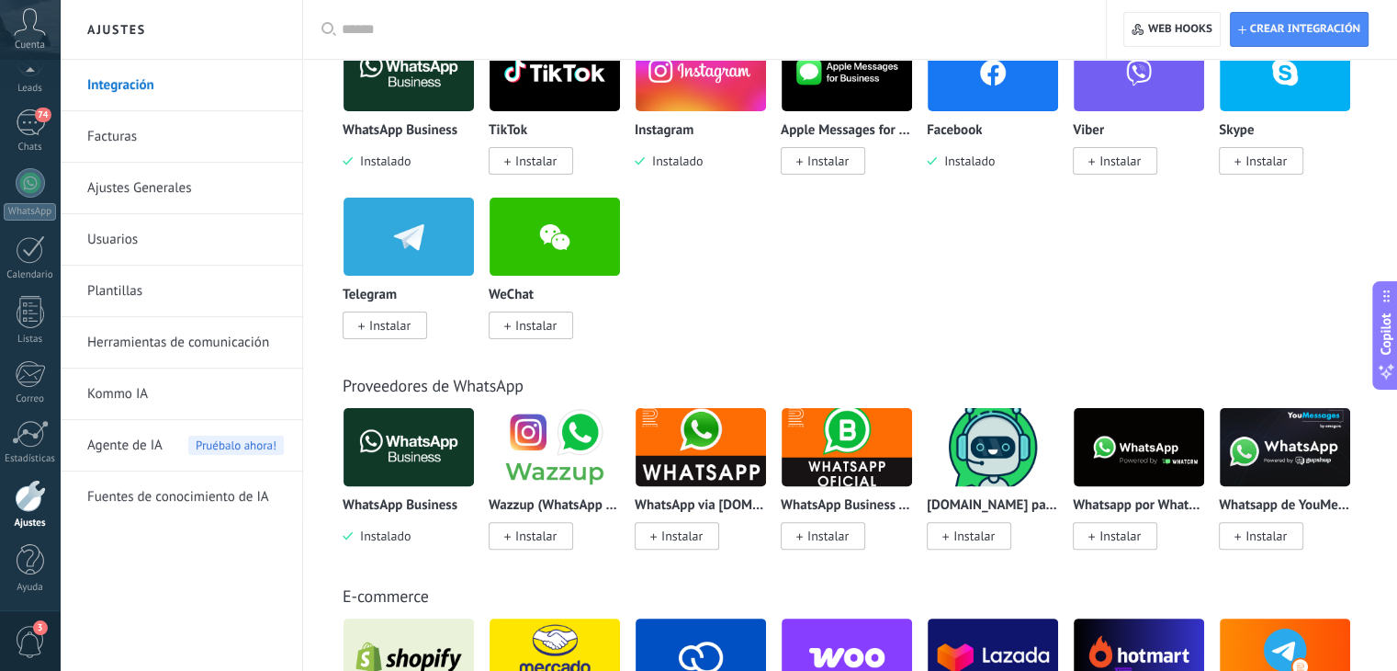
scroll to position [459, 0]
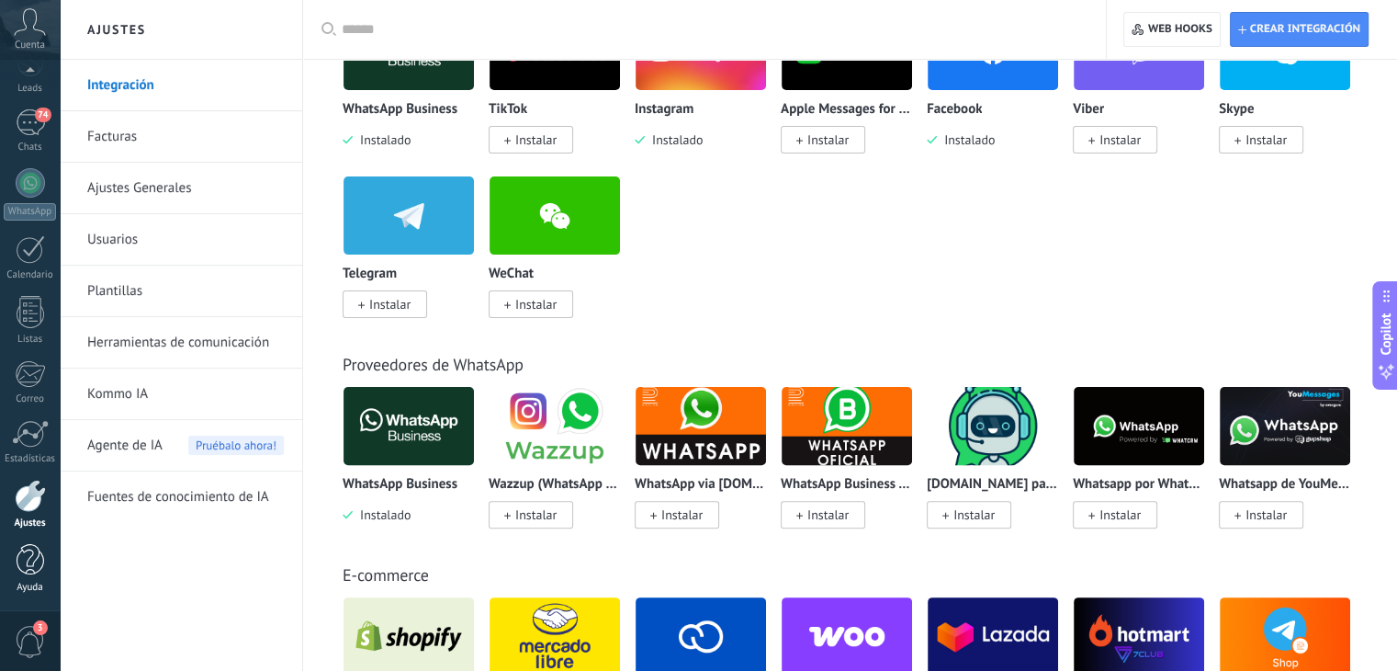
click at [30, 547] on div at bounding box center [31, 560] width 28 height 32
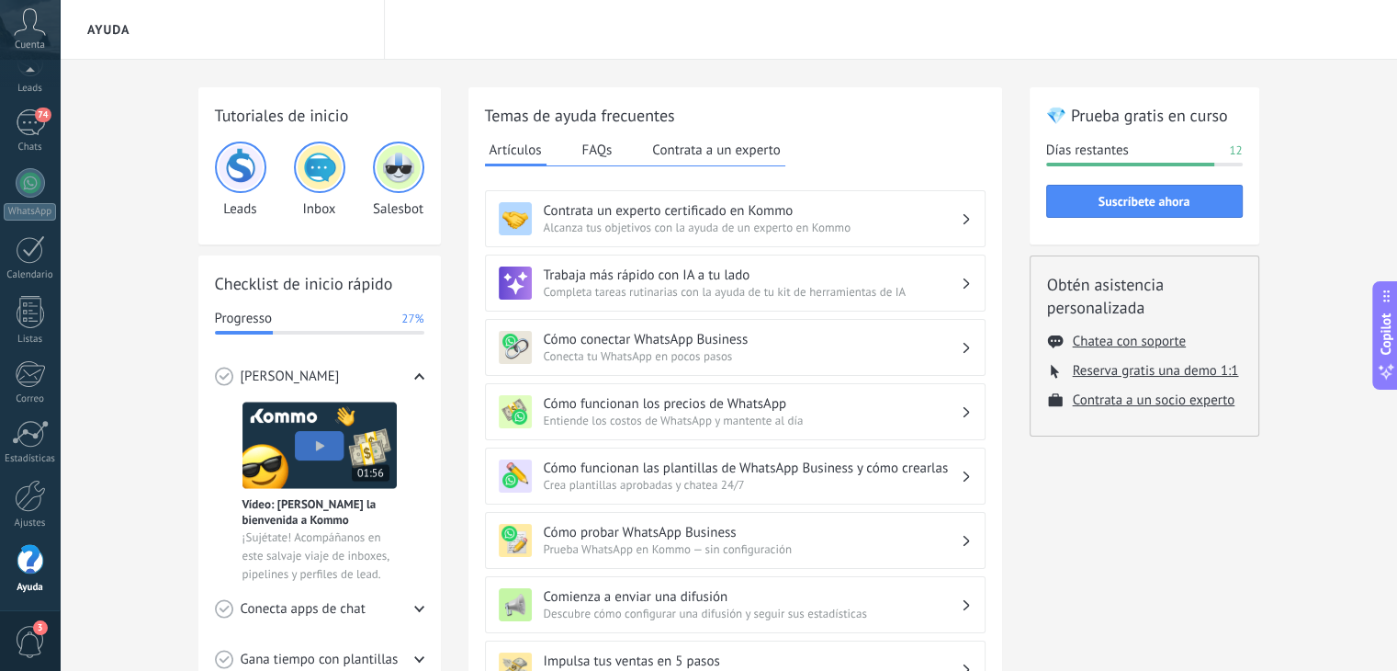
click at [27, 612] on div "3" at bounding box center [30, 640] width 60 height 61
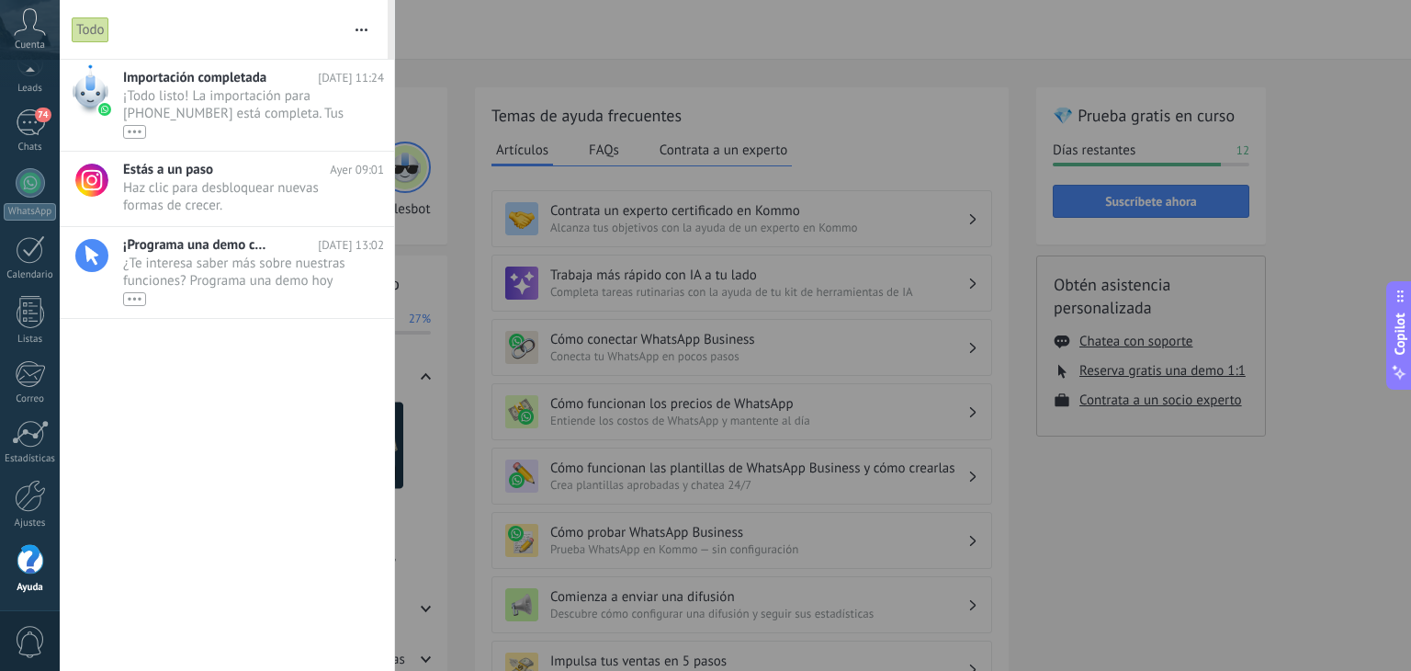
click at [33, 639] on span "0" at bounding box center [30, 642] width 31 height 32
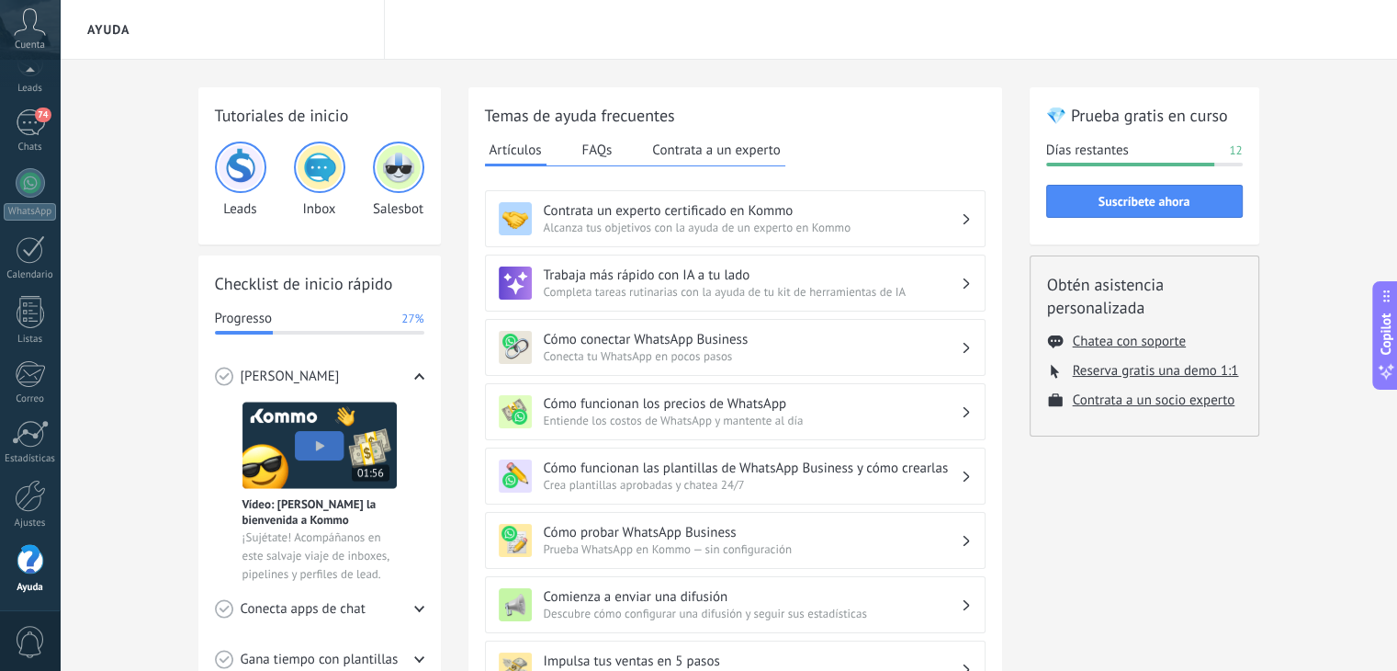
click at [33, 639] on span "0" at bounding box center [30, 642] width 31 height 32
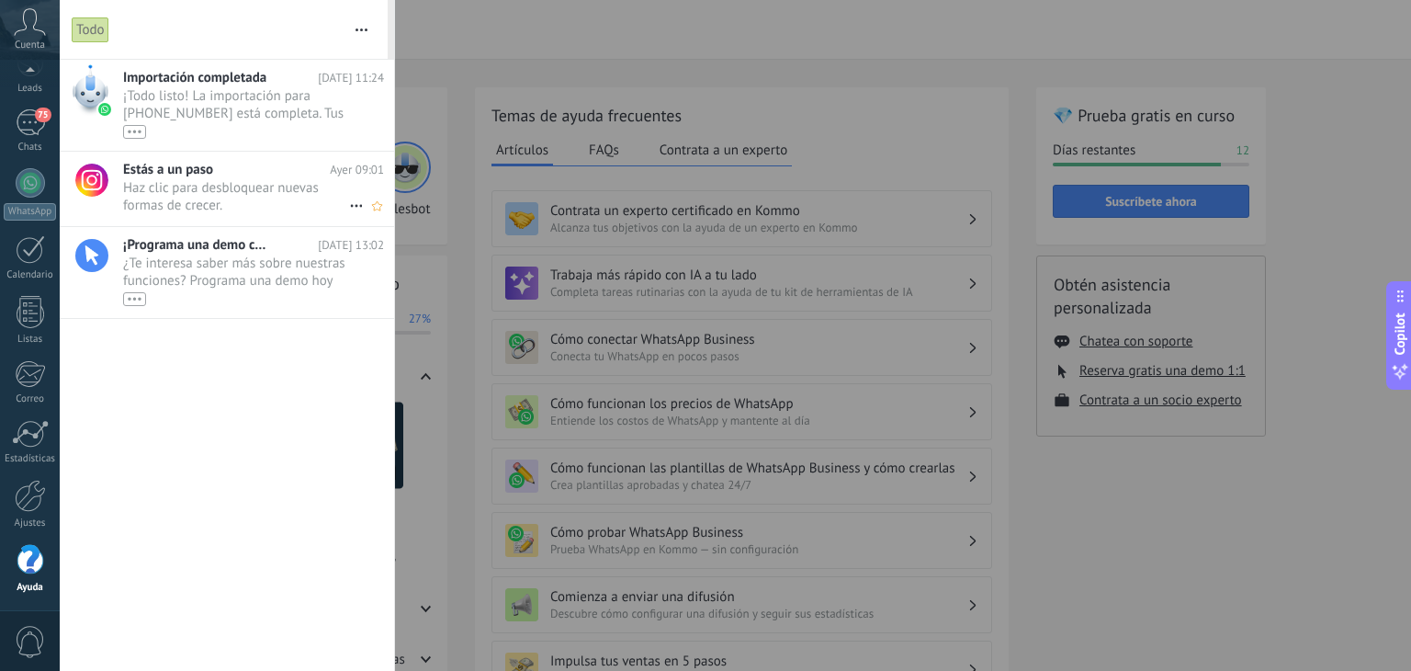
click at [203, 181] on span "Haz clic para desbloquear nuevas formas de crecer. •••" at bounding box center [236, 196] width 226 height 35
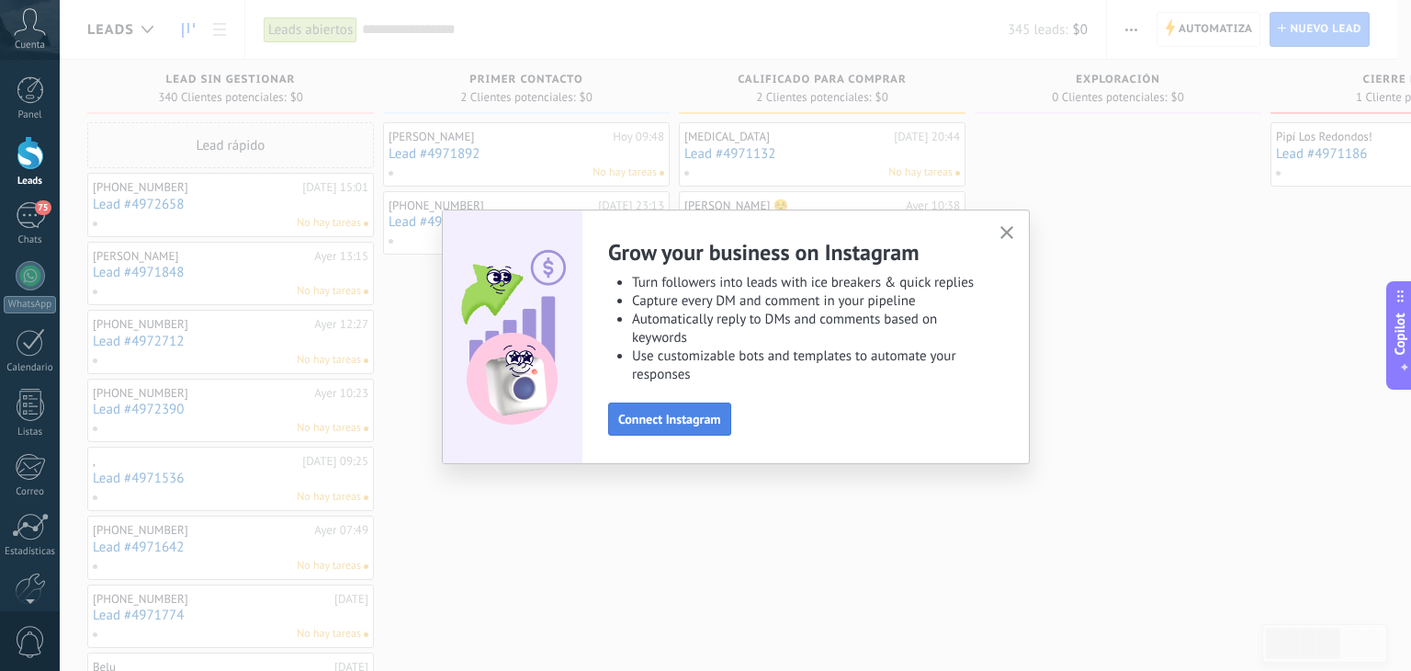
click at [679, 424] on span "Connect Instagram" at bounding box center [669, 418] width 103 height 13
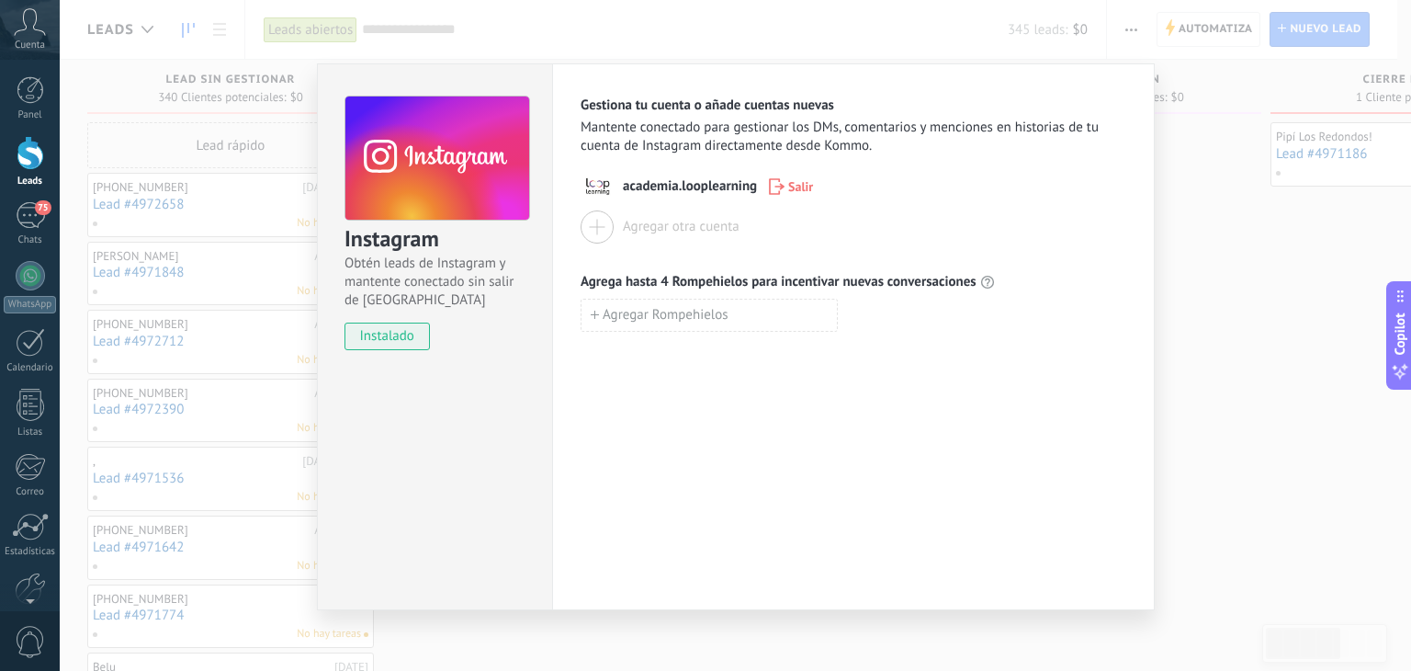
click at [709, 442] on div "Gestiona tu cuenta o añade cuentas nuevas Mantente conectado para gestionar los…" at bounding box center [853, 336] width 603 height 547
click at [658, 218] on div "Agregar otra cuenta" at bounding box center [681, 226] width 117 height 17
click at [972, 626] on div "Instagram Obtén leads de Instagram y mantente conectado sin salir de Kommo inst…" at bounding box center [735, 335] width 1351 height 671
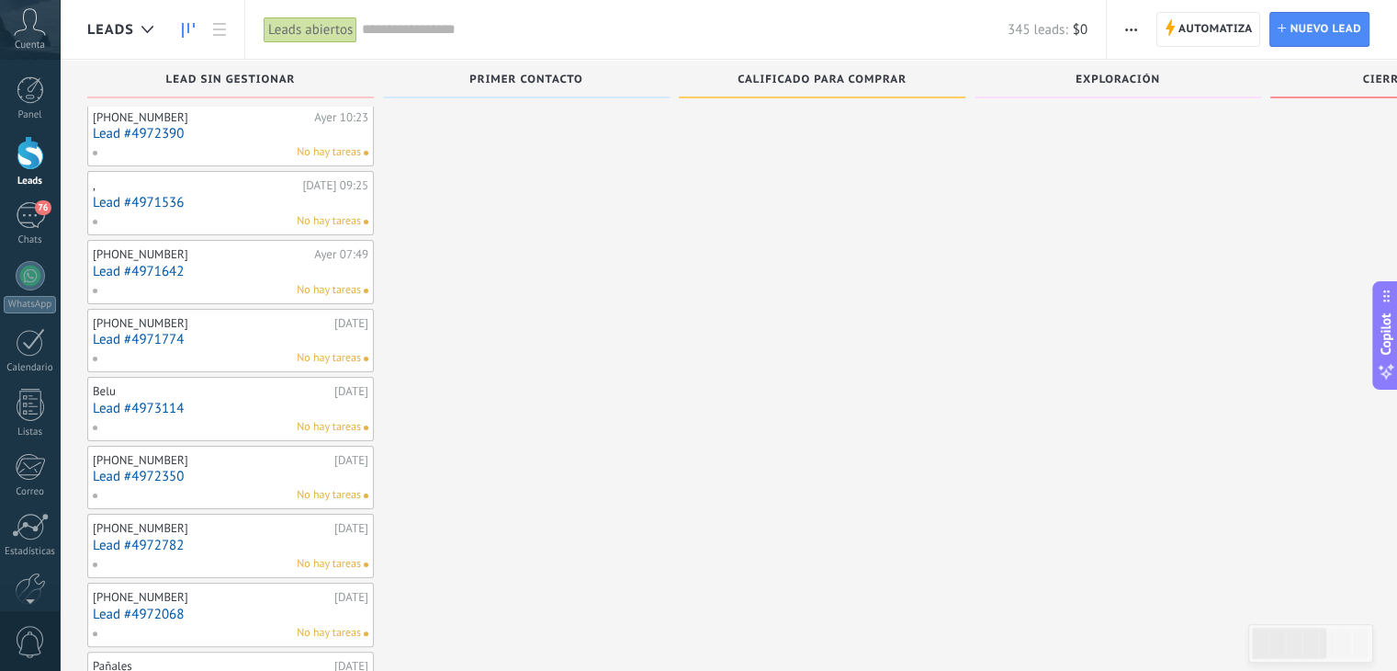
click at [23, 147] on div at bounding box center [31, 153] width 28 height 34
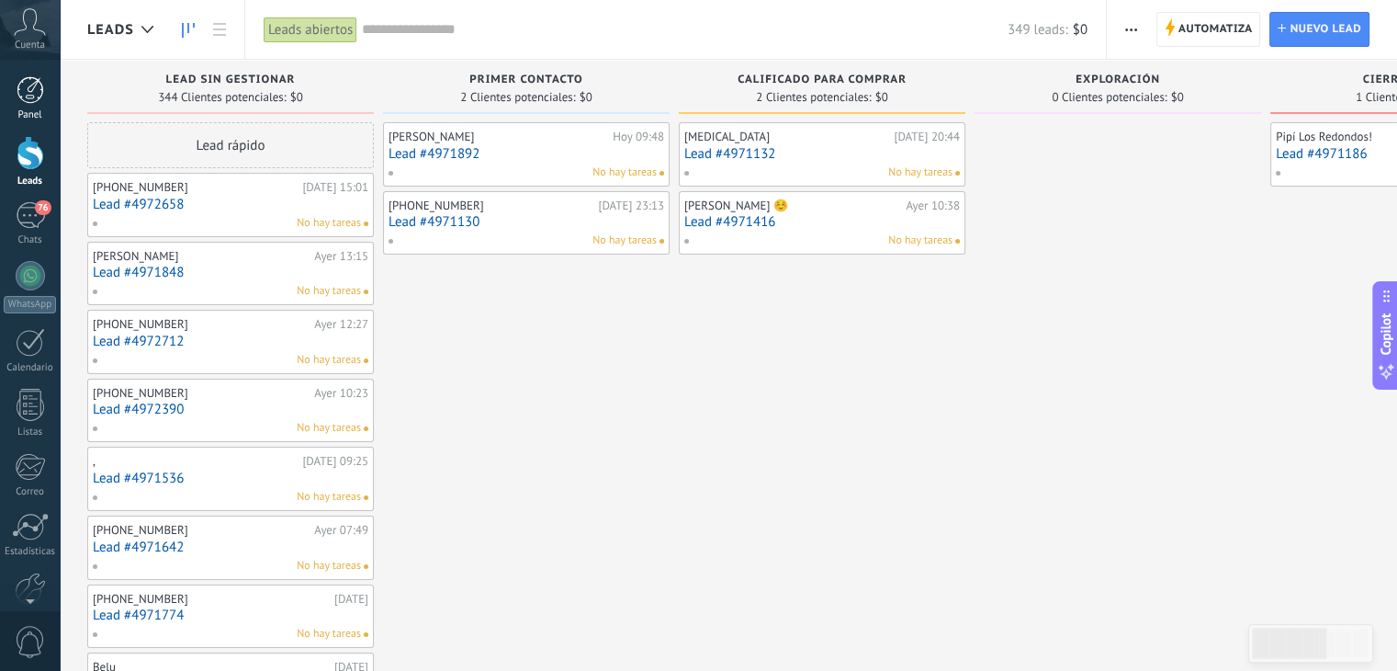
click at [33, 95] on div at bounding box center [31, 90] width 28 height 28
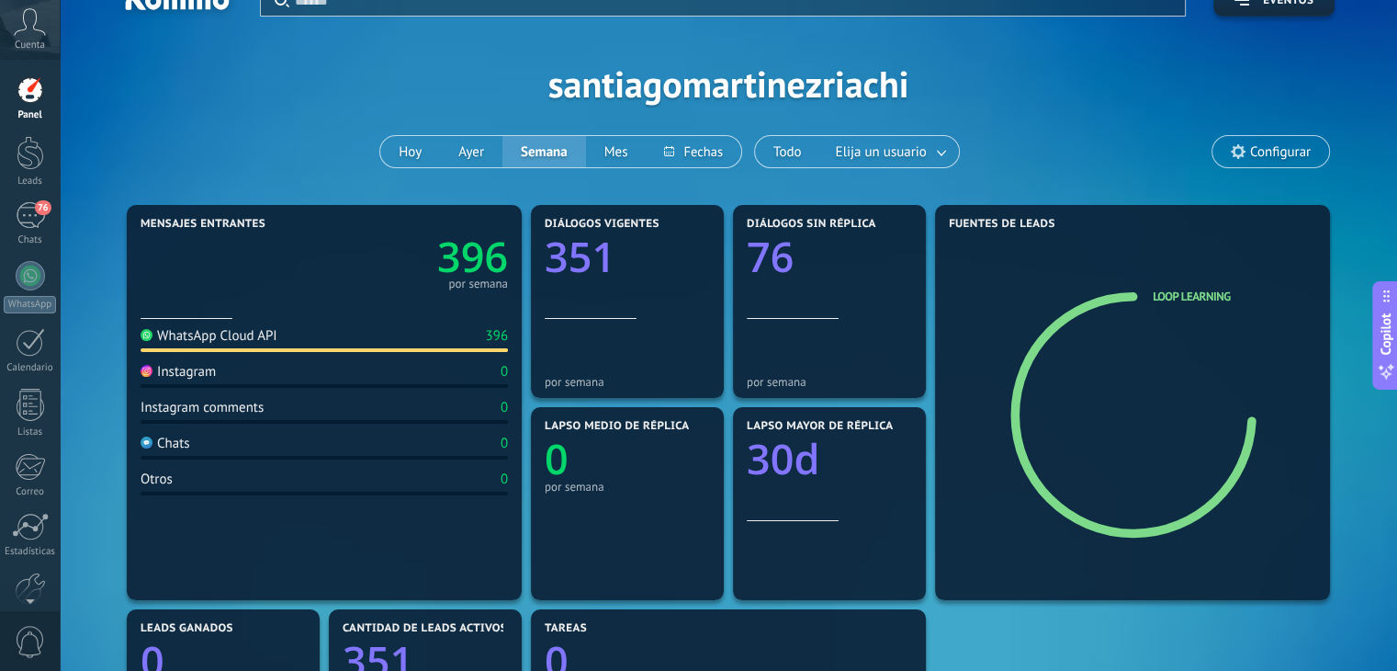
scroll to position [92, 0]
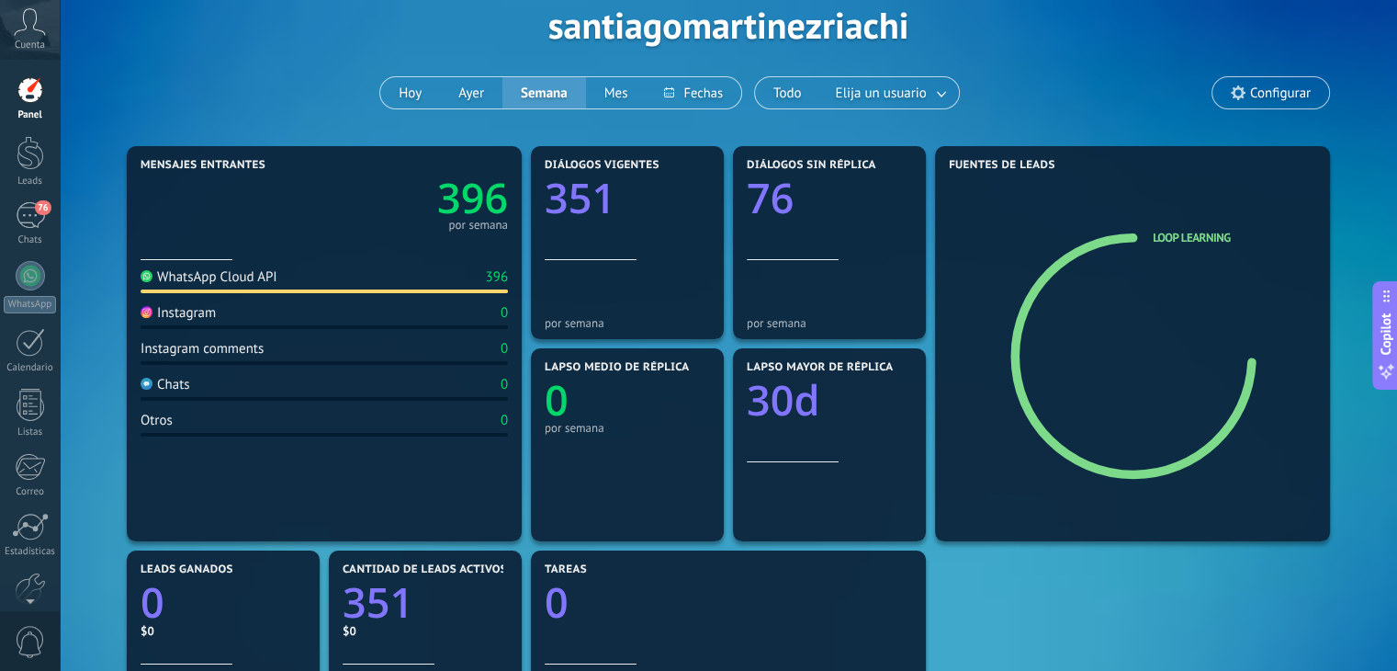
click at [208, 317] on div "Instagram" at bounding box center [178, 312] width 75 height 17
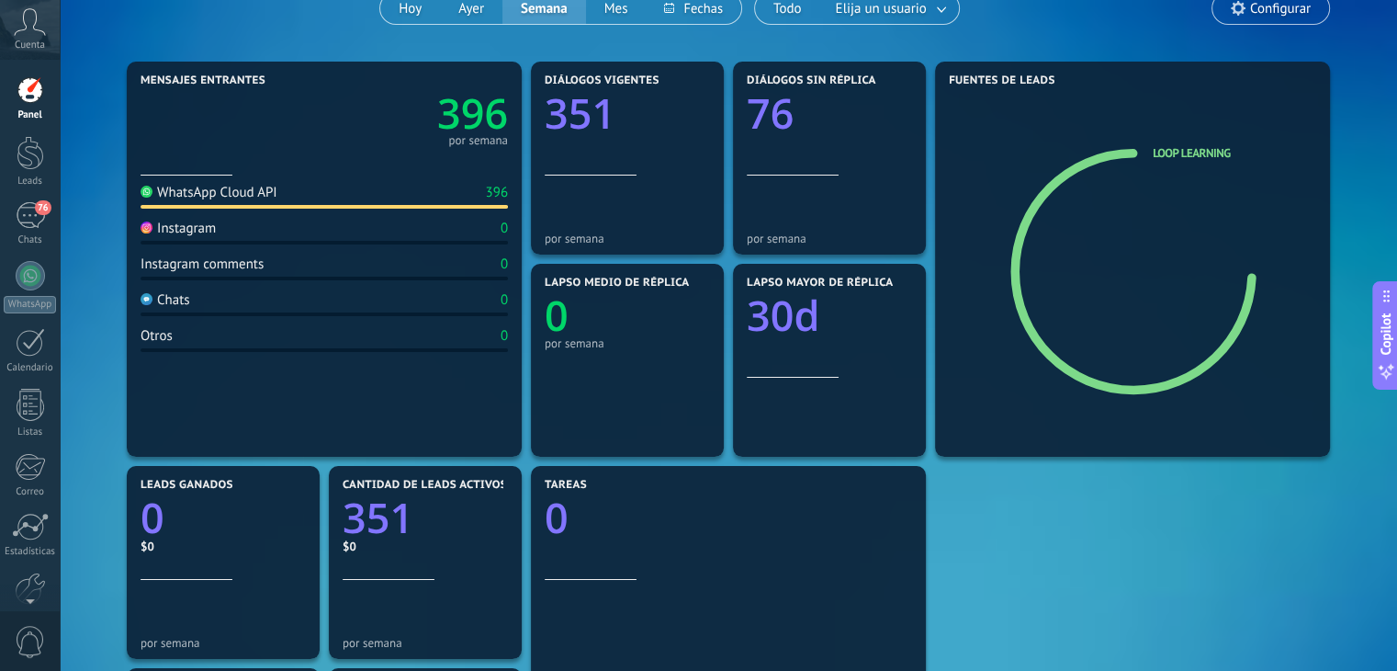
scroll to position [184, 0]
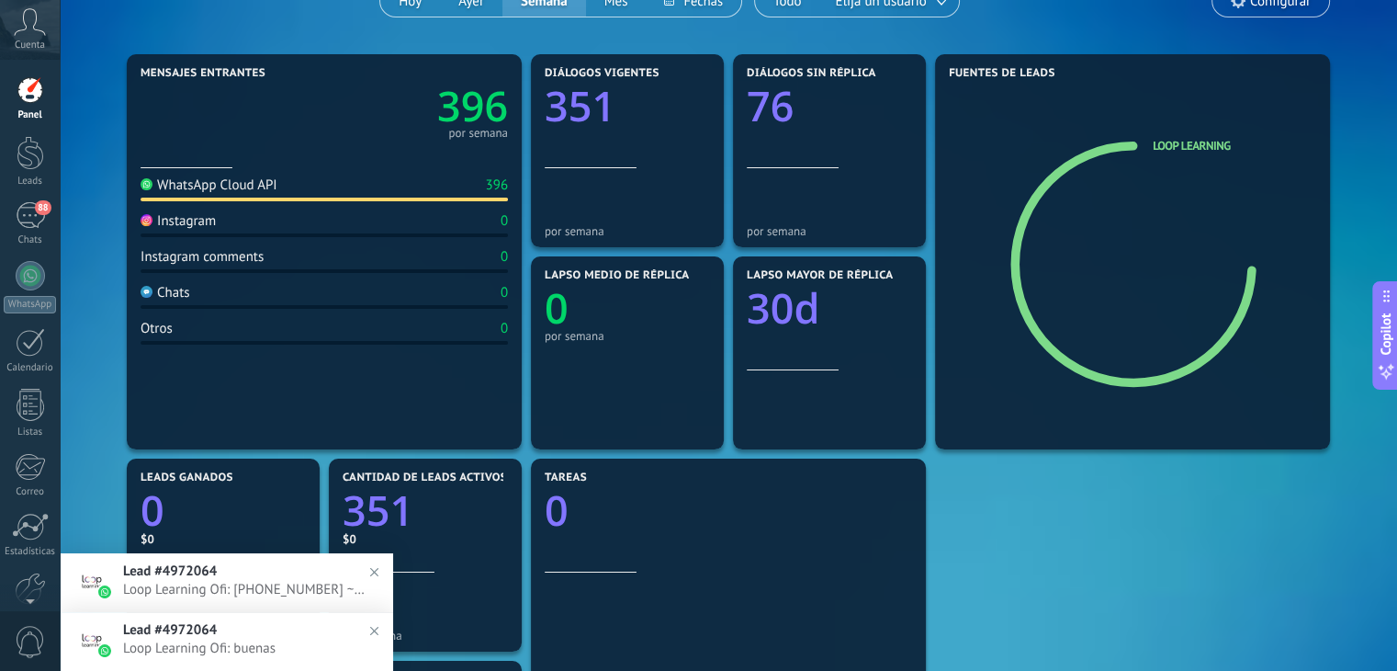
click at [250, 585] on span "Loop Learning Ofi: [PHONE_NUMBER] ~[GEOGRAPHIC_DATA] Peque de 12 años" at bounding box center [244, 589] width 243 height 17
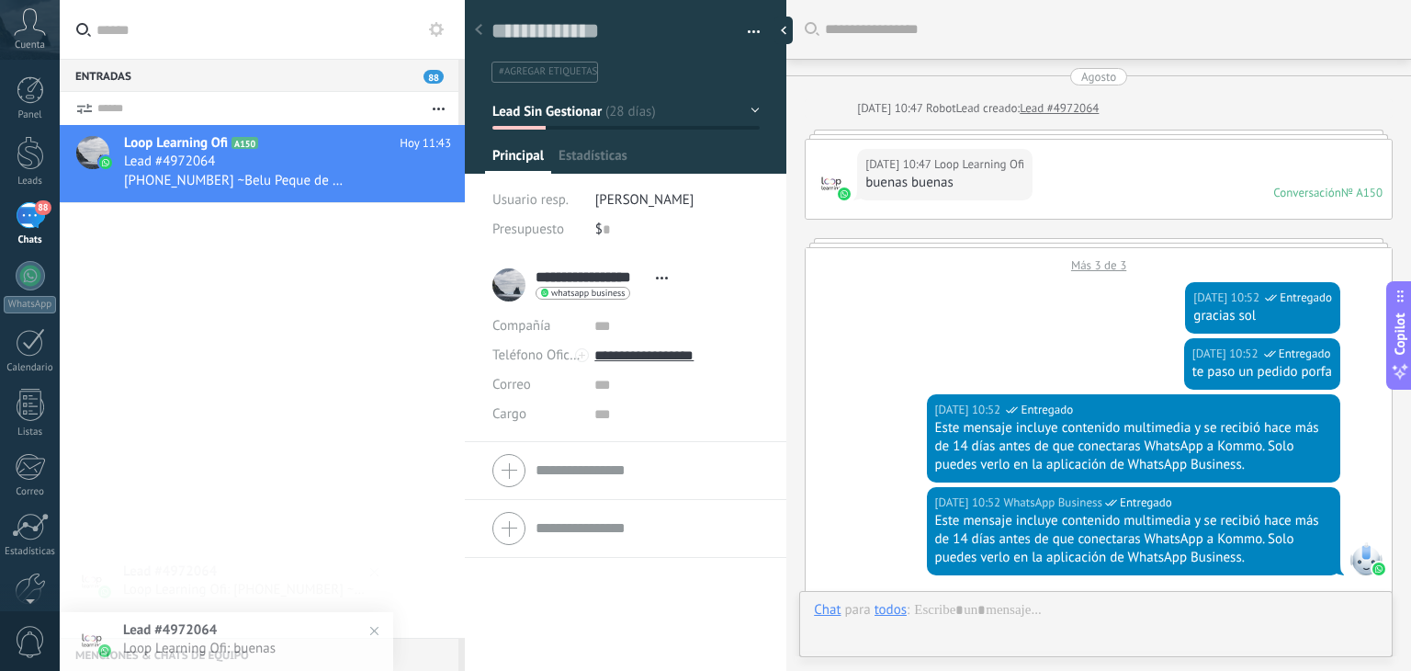
scroll to position [4375, 0]
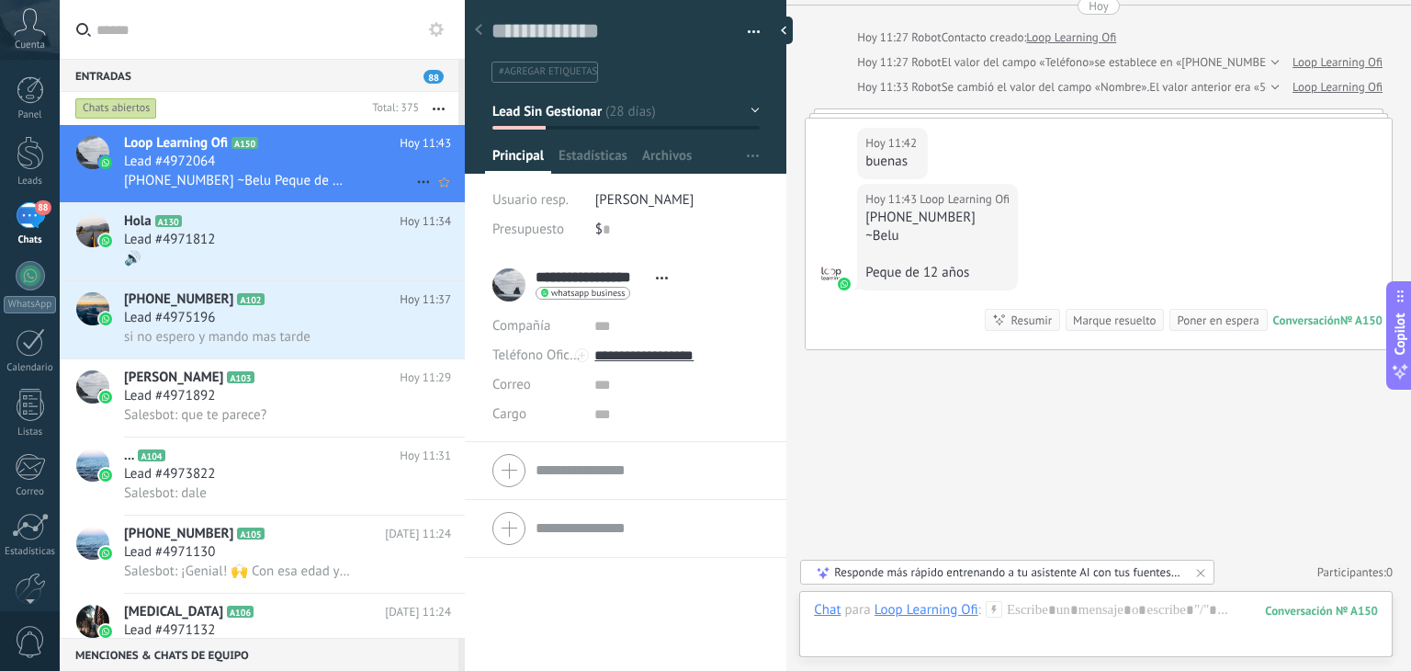
click at [203, 168] on span "Lead #4972064" at bounding box center [169, 161] width 91 height 18
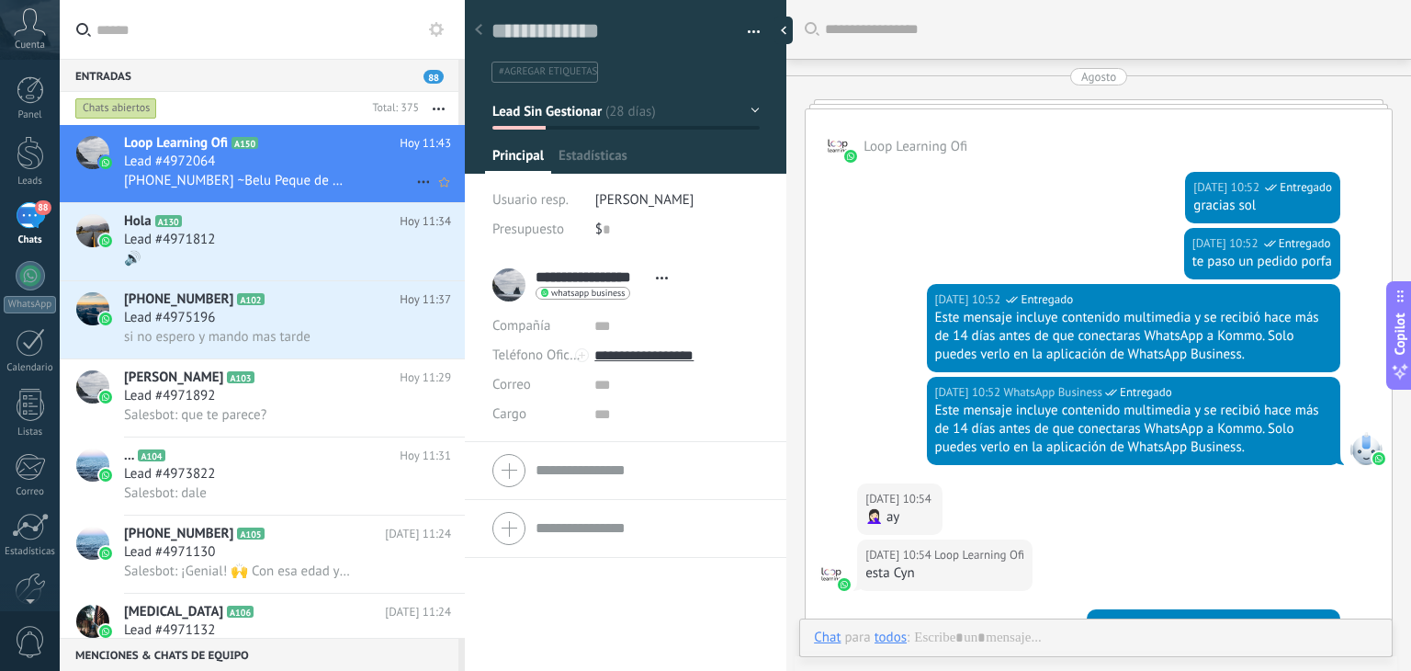
scroll to position [4169, 0]
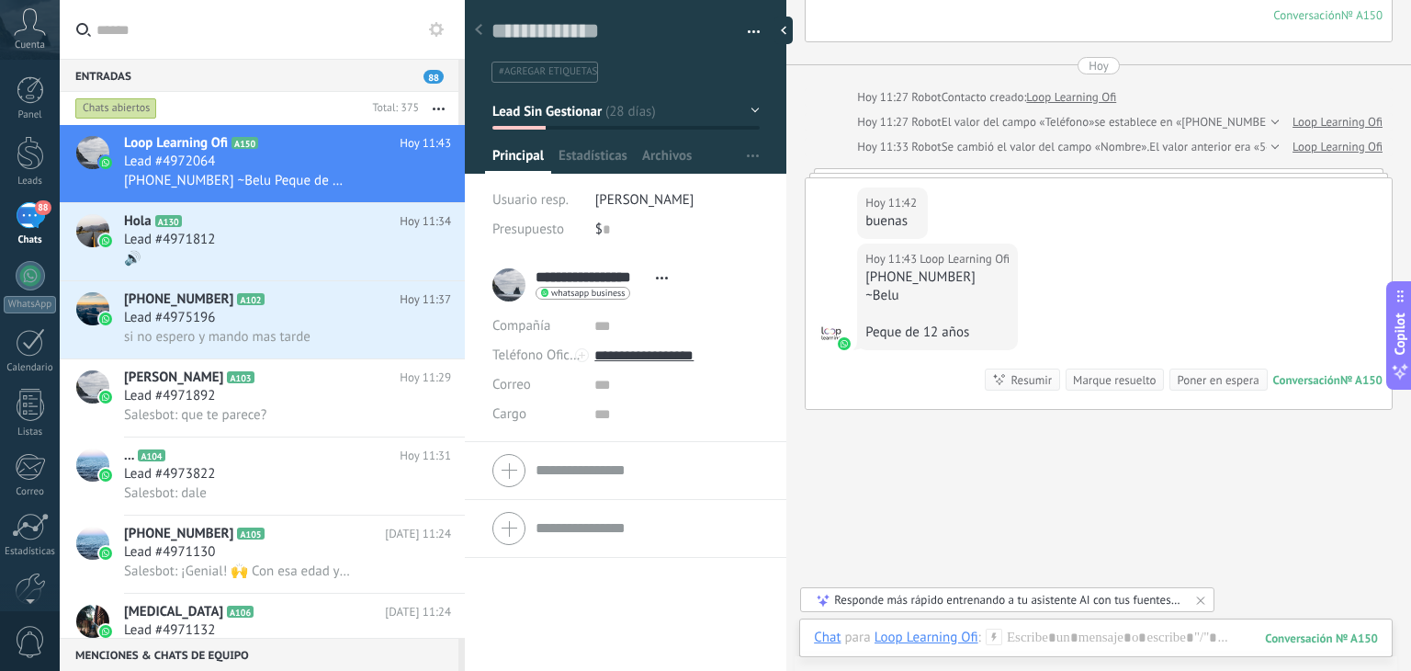
click at [718, 133] on div at bounding box center [626, 81] width 322 height 186
click at [484, 37] on div at bounding box center [479, 31] width 26 height 36
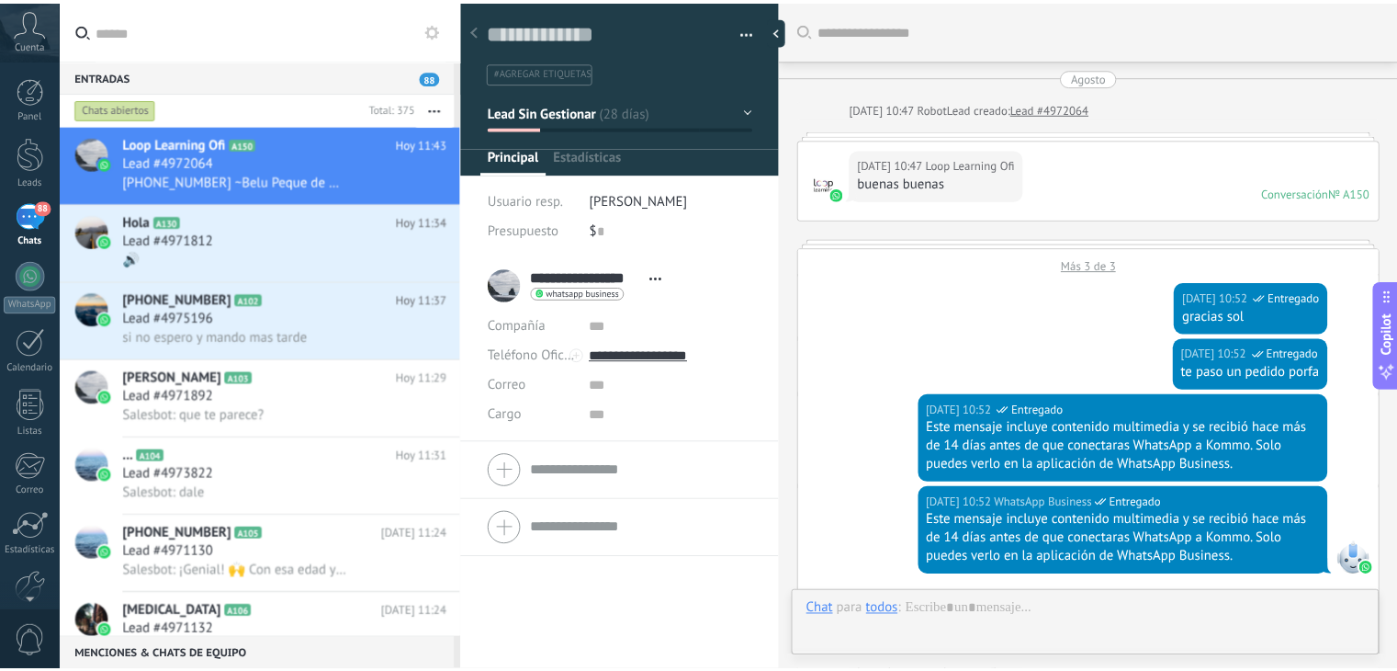
scroll to position [27, 0]
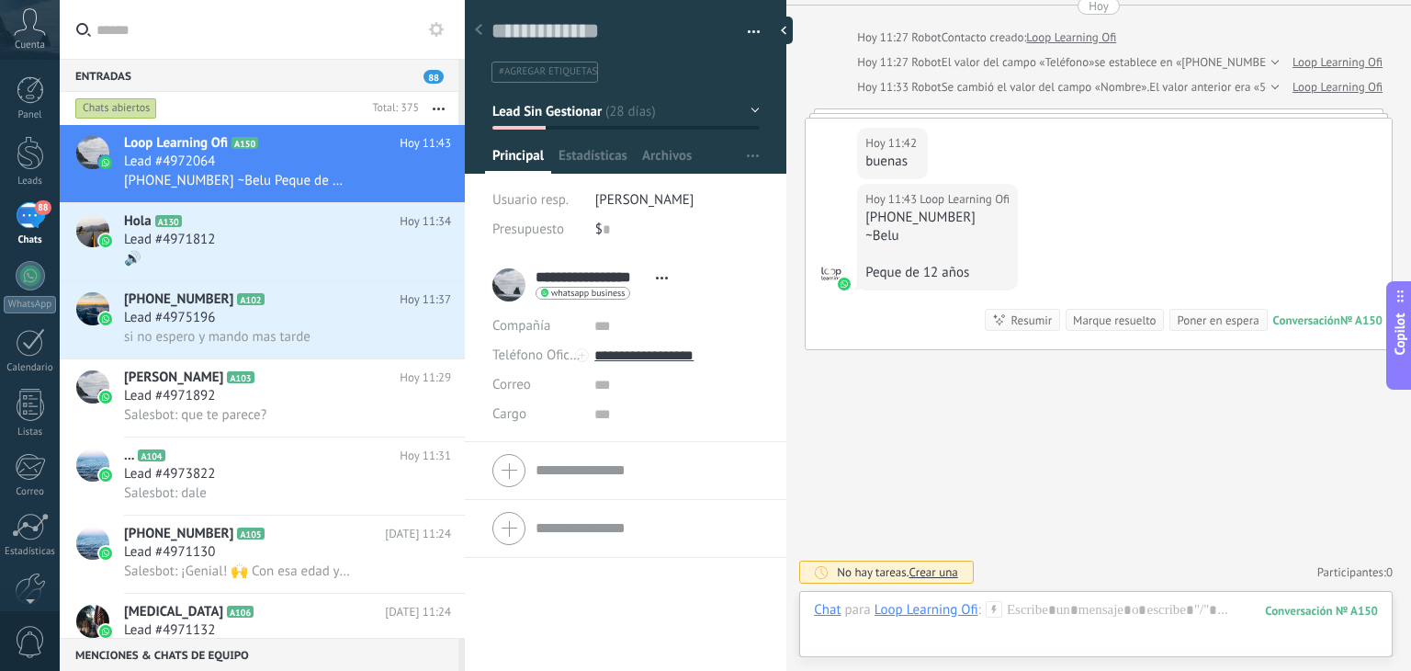
click at [480, 30] on icon at bounding box center [478, 29] width 7 height 11
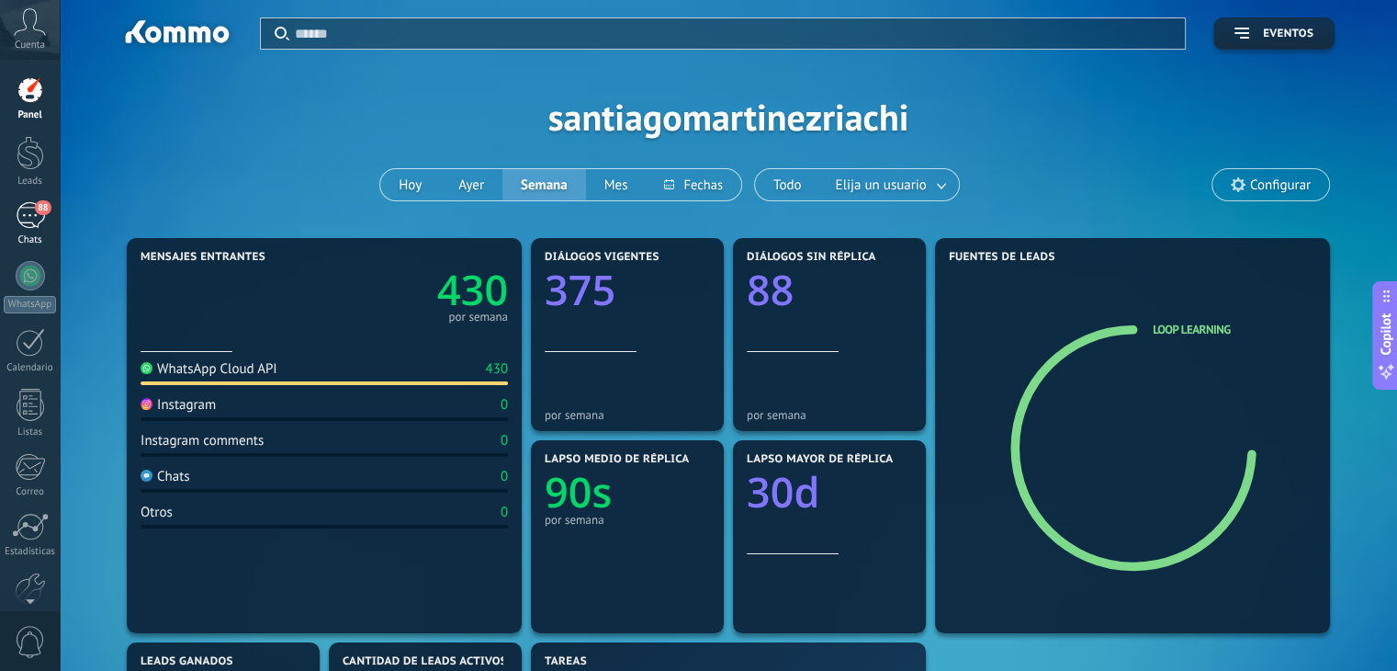
click at [22, 232] on link "88 Chats" at bounding box center [30, 224] width 60 height 44
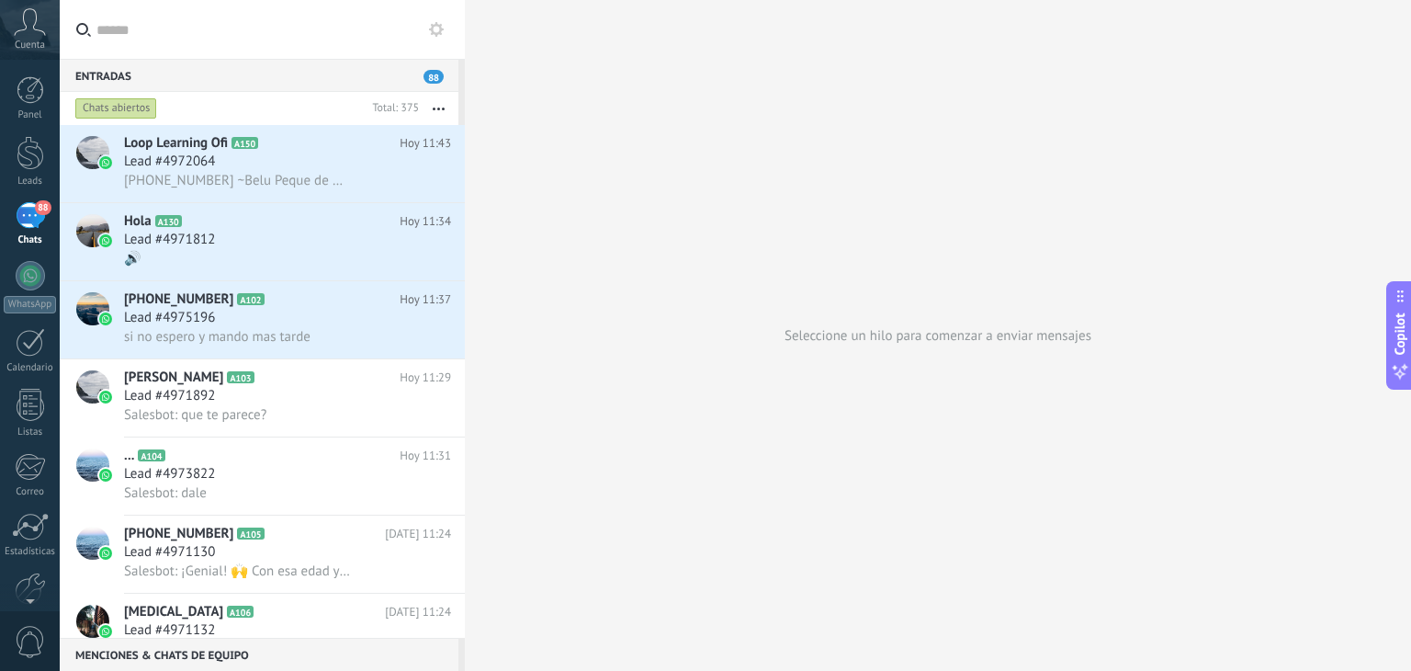
click at [17, 225] on div "88" at bounding box center [30, 215] width 29 height 27
click at [25, 141] on div at bounding box center [31, 153] width 28 height 34
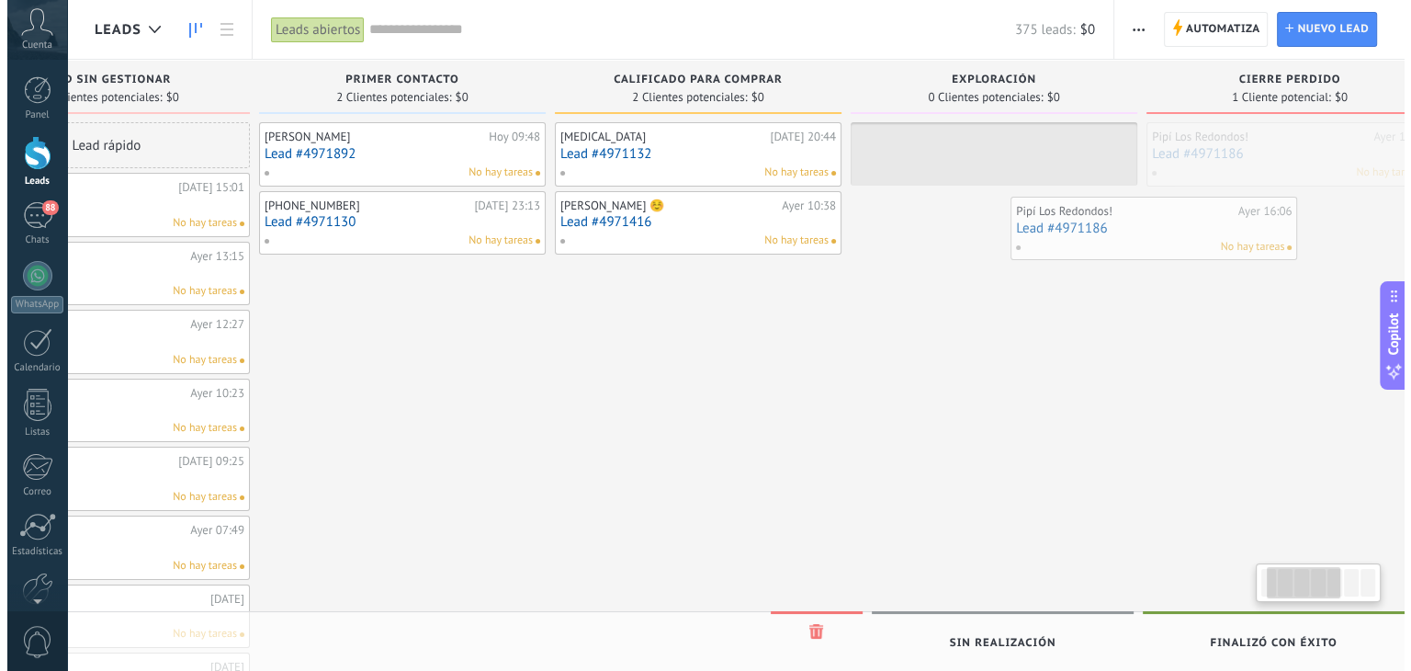
scroll to position [0, 141]
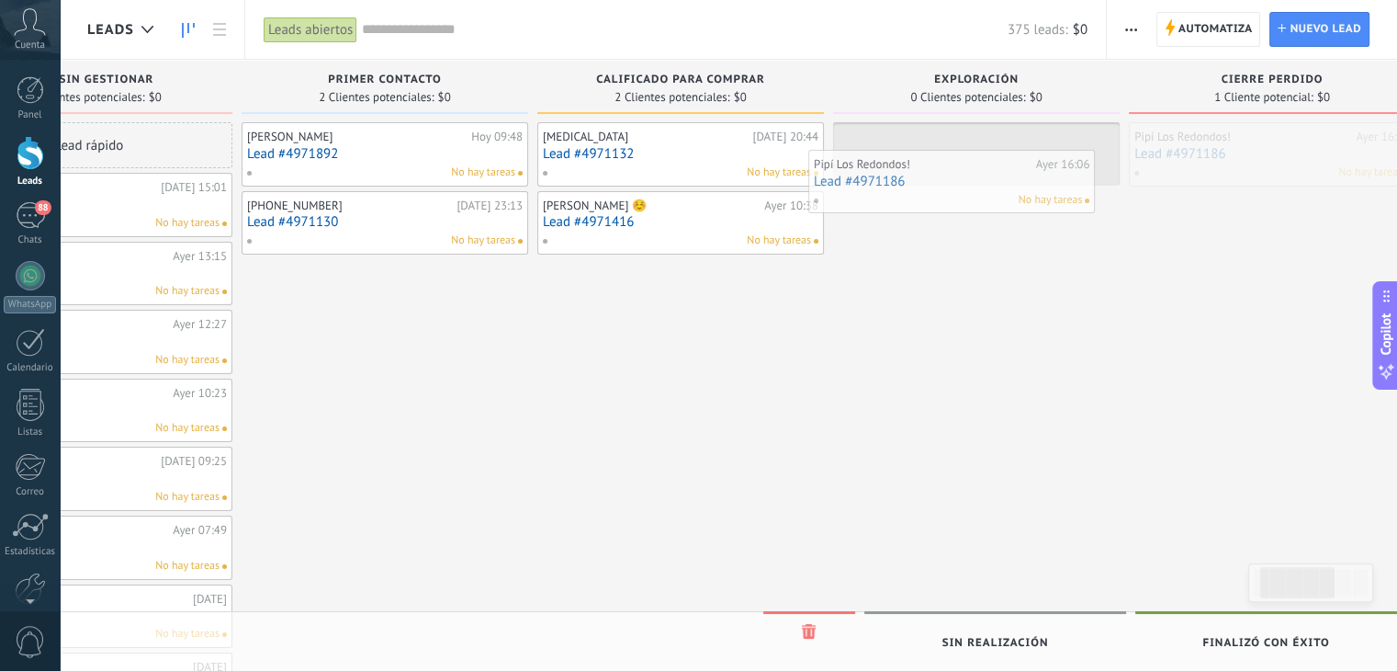
drag, startPoint x: 1318, startPoint y: 138, endPoint x: 886, endPoint y: 164, distance: 433.5
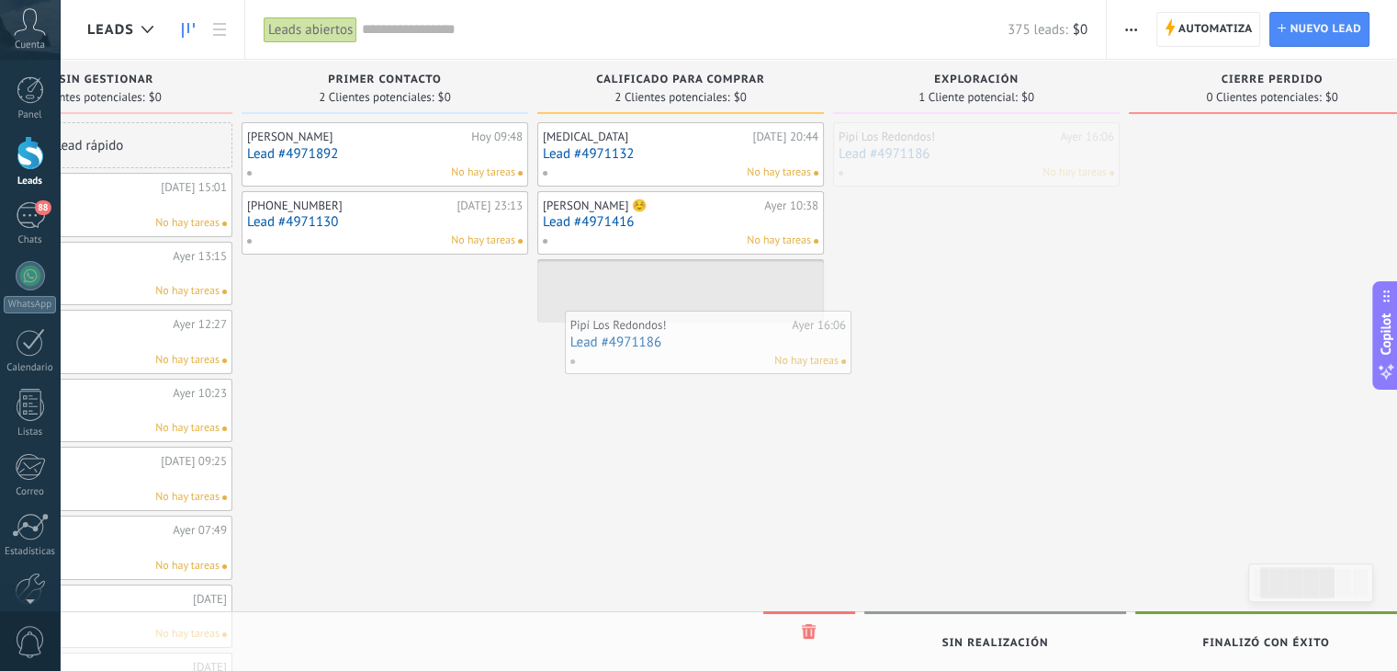
drag, startPoint x: 944, startPoint y: 154, endPoint x: 672, endPoint y: 342, distance: 330.2
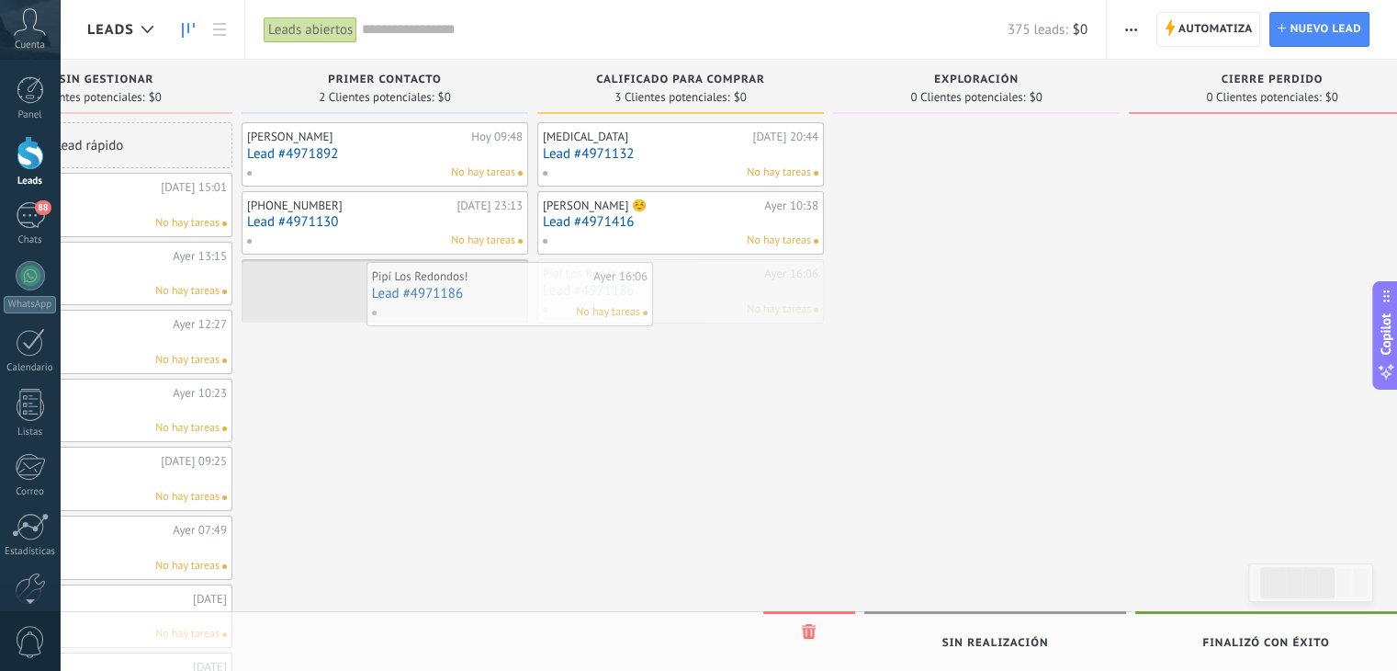
drag, startPoint x: 639, startPoint y: 300, endPoint x: 447, endPoint y: 299, distance: 192.0
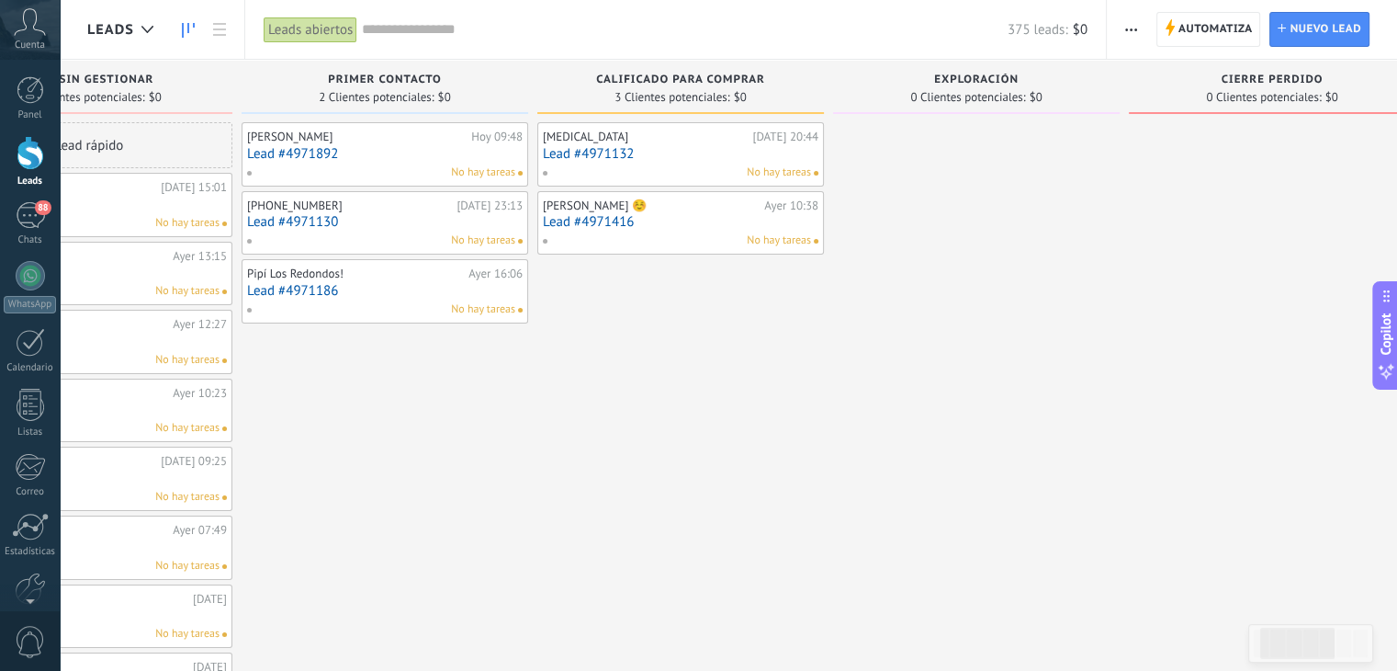
click at [594, 152] on link "Lead #4971132" at bounding box center [681, 154] width 276 height 16
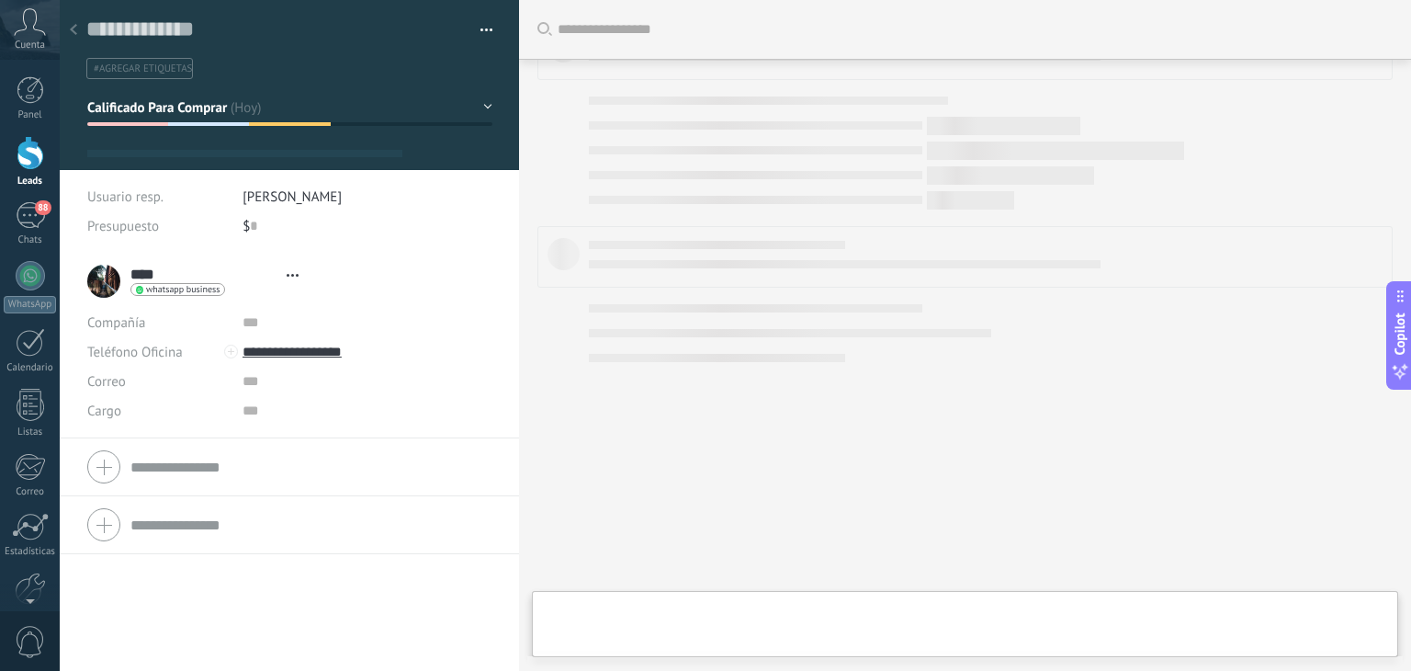
scroll to position [27, 0]
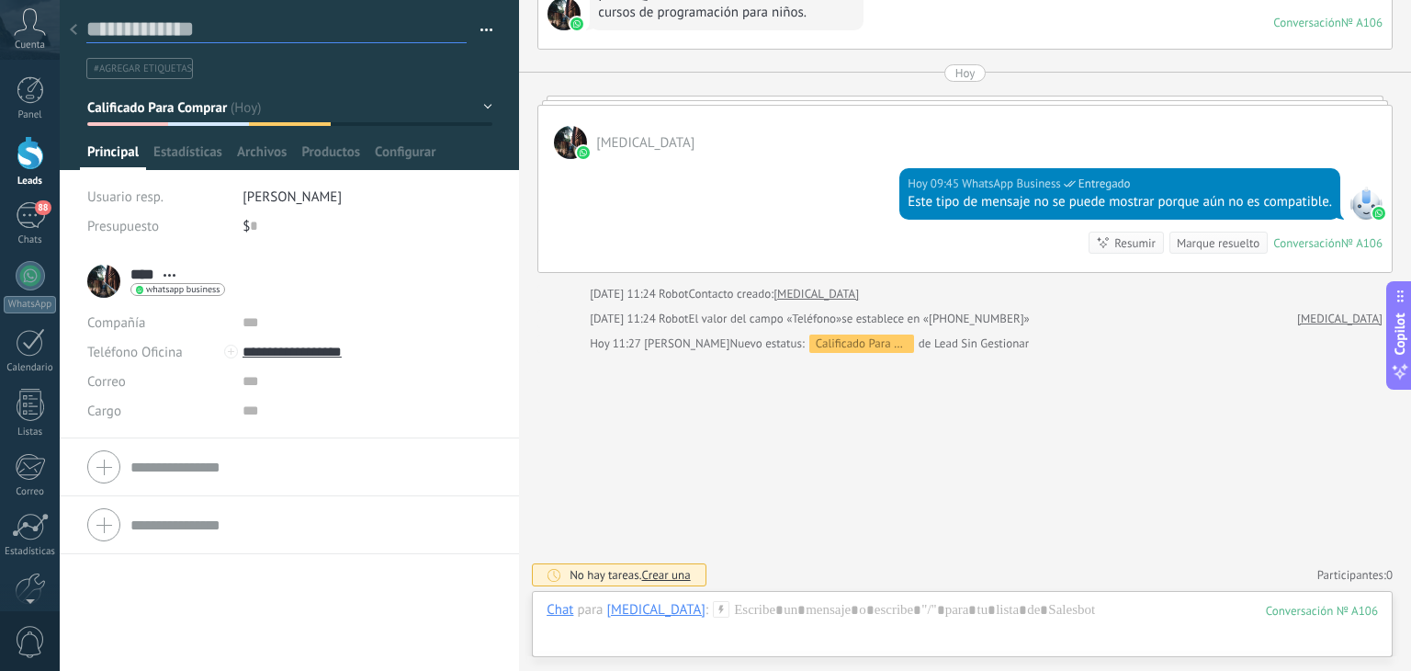
click at [163, 32] on textarea at bounding box center [276, 30] width 380 height 28
type textarea "*"
type textarea "**"
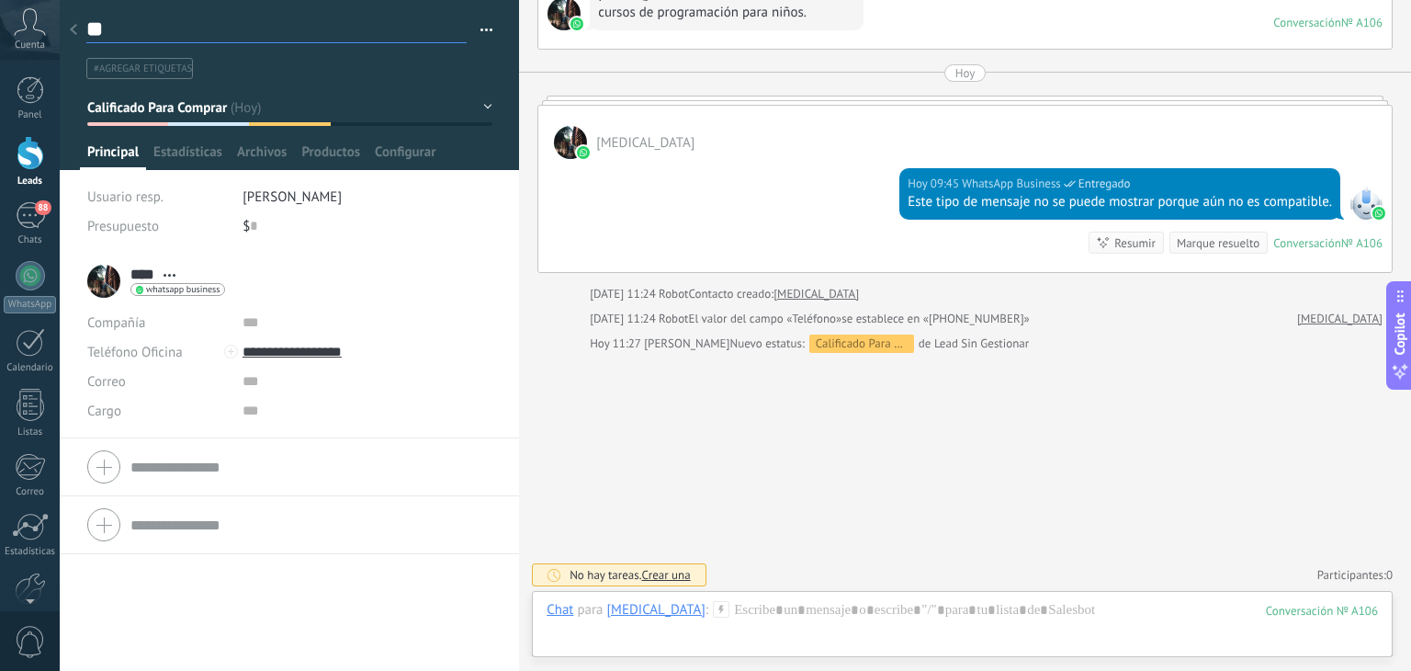
type textarea "***"
type textarea "****"
type textarea "*****"
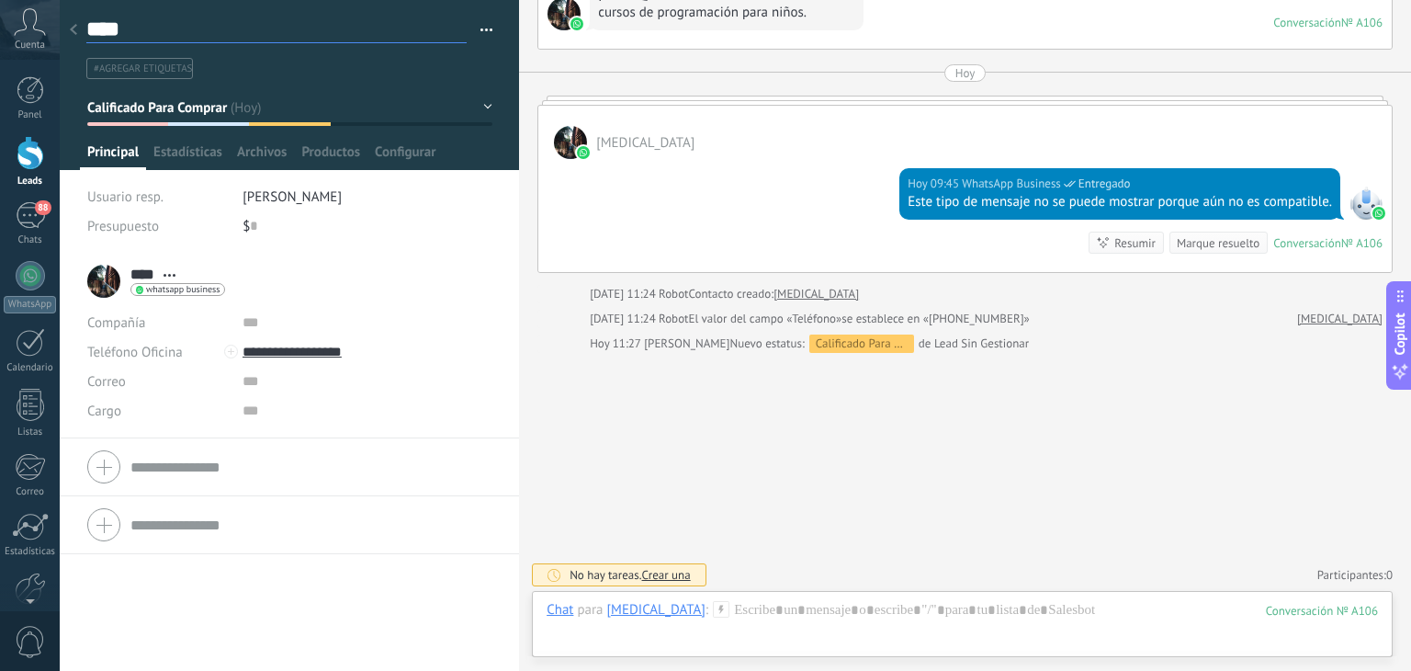
type textarea "*****"
type textarea "******"
type textarea "*******"
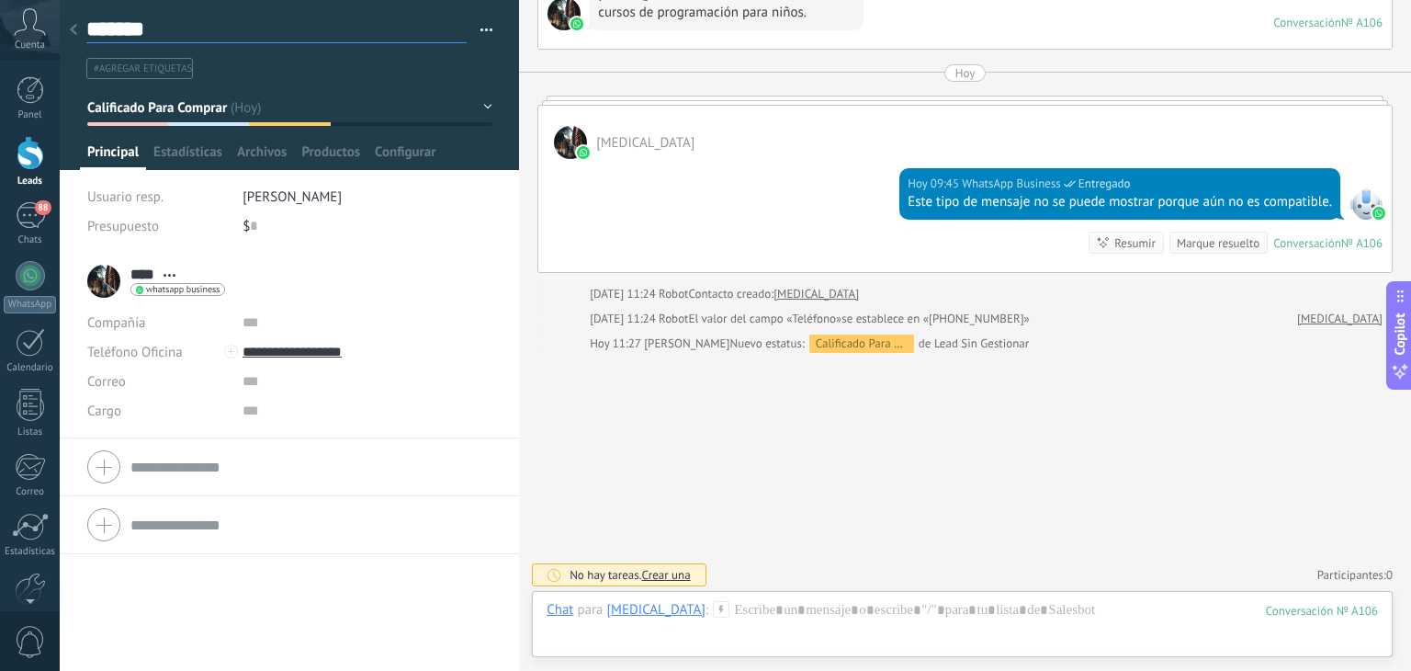
type textarea "********"
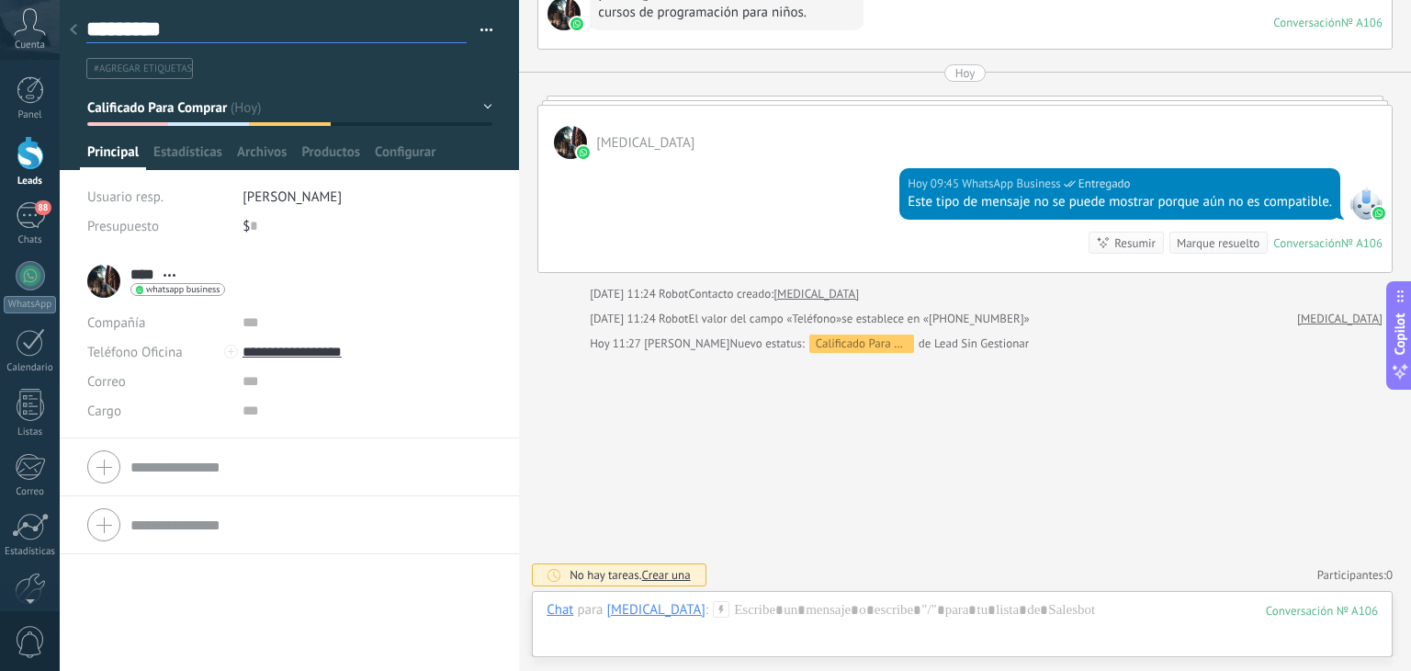
type textarea "********"
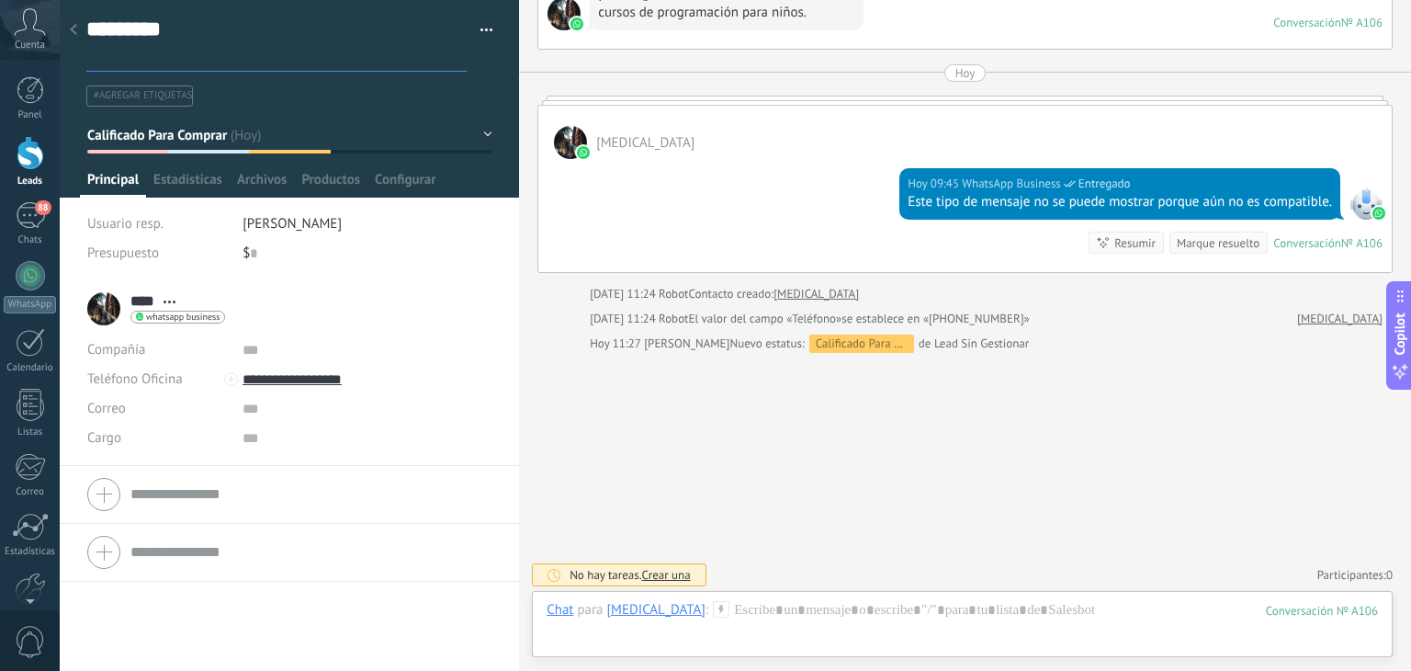
type textarea "********"
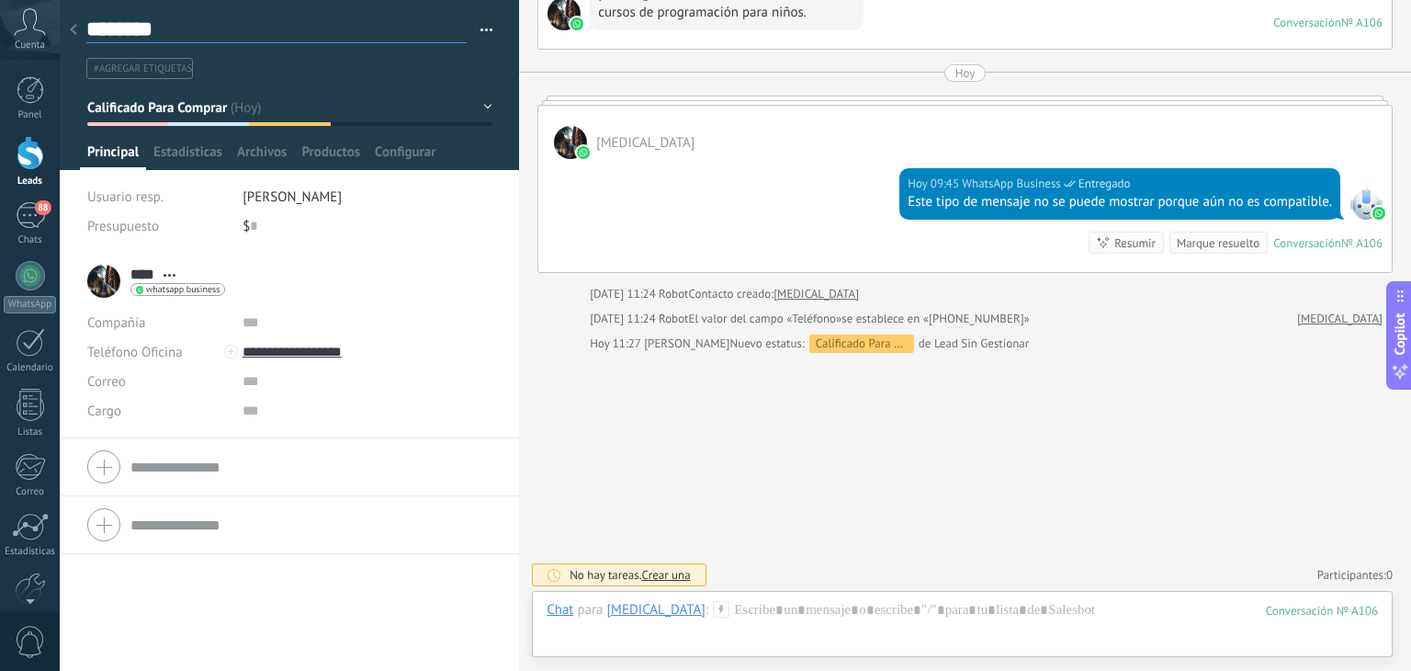
type textarea "********"
click at [555, 314] on div at bounding box center [564, 319] width 33 height 17
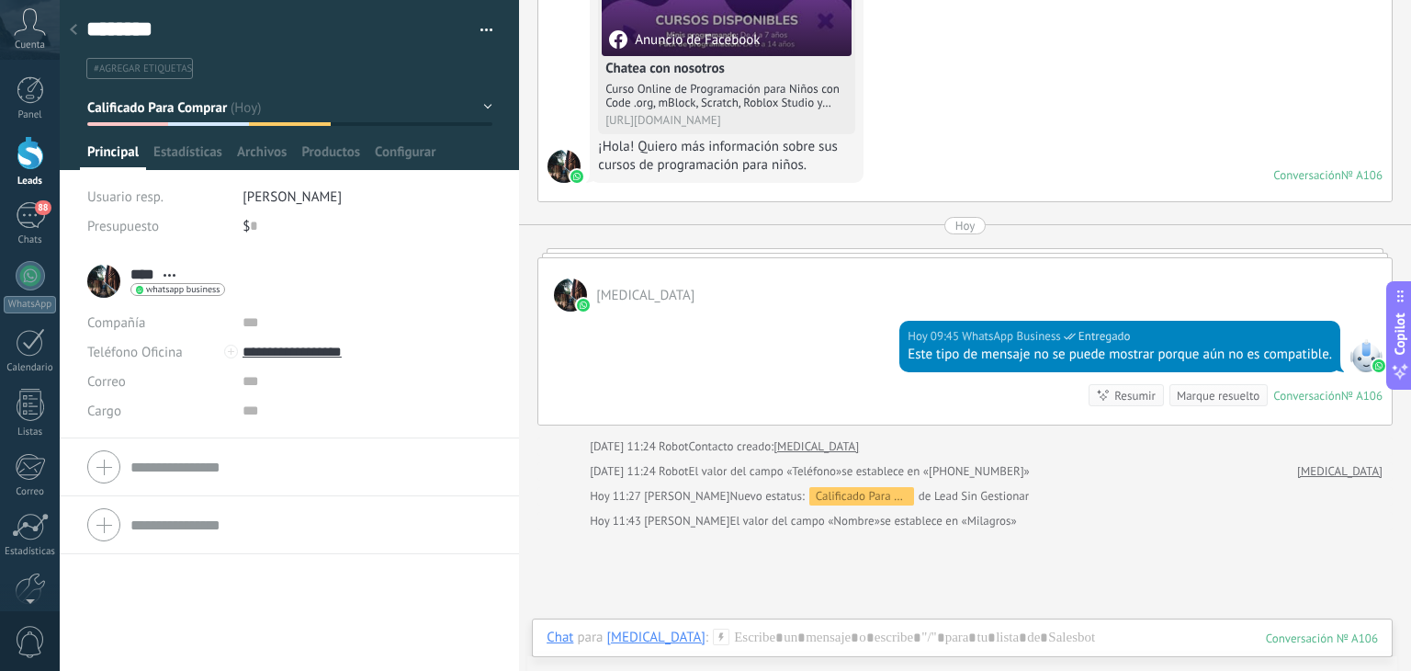
scroll to position [459, 0]
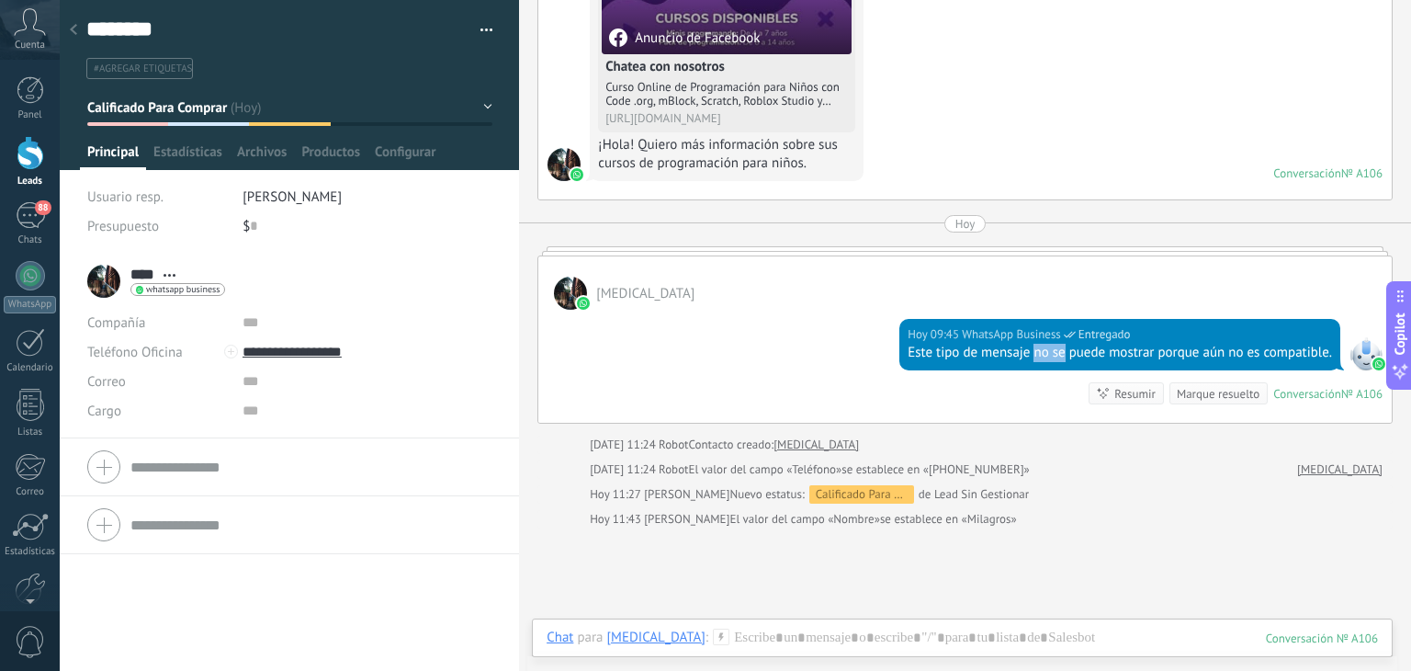
drag, startPoint x: 1038, startPoint y: 347, endPoint x: 1068, endPoint y: 348, distance: 30.3
click at [1063, 347] on div "Este tipo de mensaje no se puede mostrar porque aún no es compatible." at bounding box center [1120, 353] width 424 height 18
drag, startPoint x: 892, startPoint y: 343, endPoint x: 871, endPoint y: 343, distance: 21.1
click at [891, 343] on div "[DATE] 09:45 WhatsApp Business Entregado Este tipo de mensaje no se puede mostr…" at bounding box center [964, 366] width 853 height 113
click at [28, 161] on div at bounding box center [31, 153] width 28 height 34
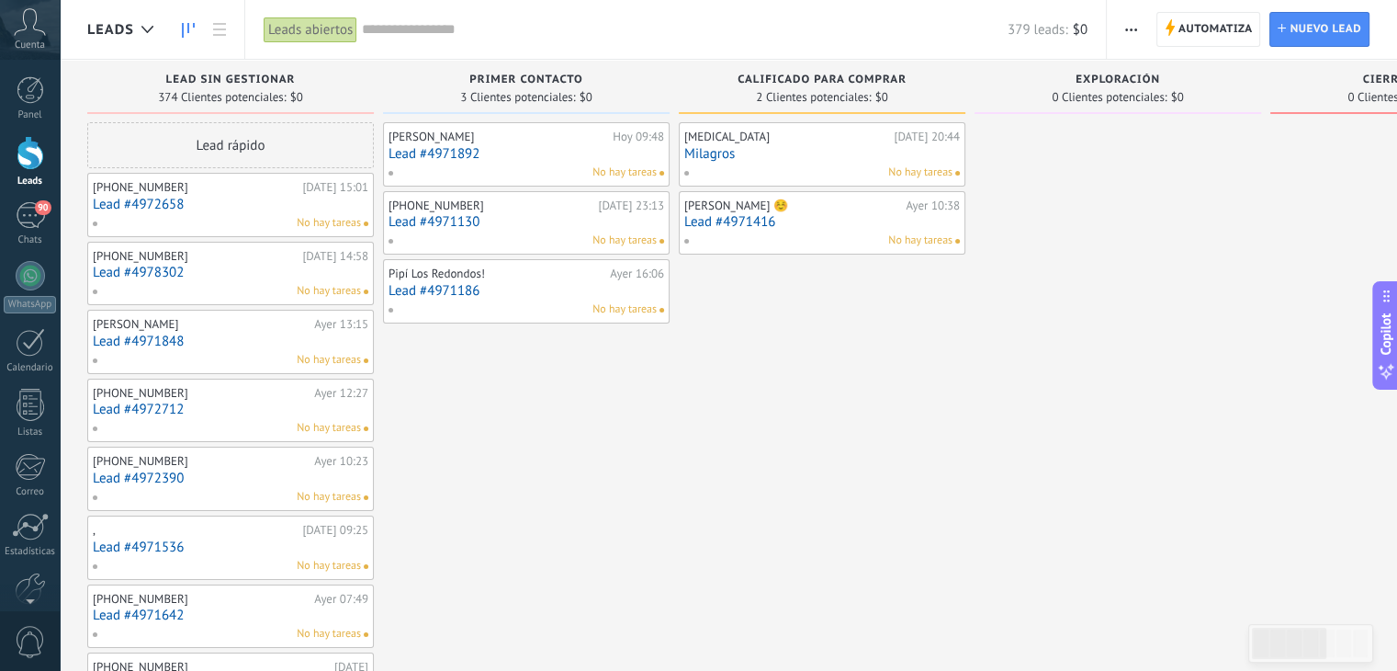
click at [206, 189] on div "[PHONE_NUMBER]" at bounding box center [195, 187] width 205 height 15
click at [202, 198] on link "Lead #4972658" at bounding box center [231, 205] width 276 height 16
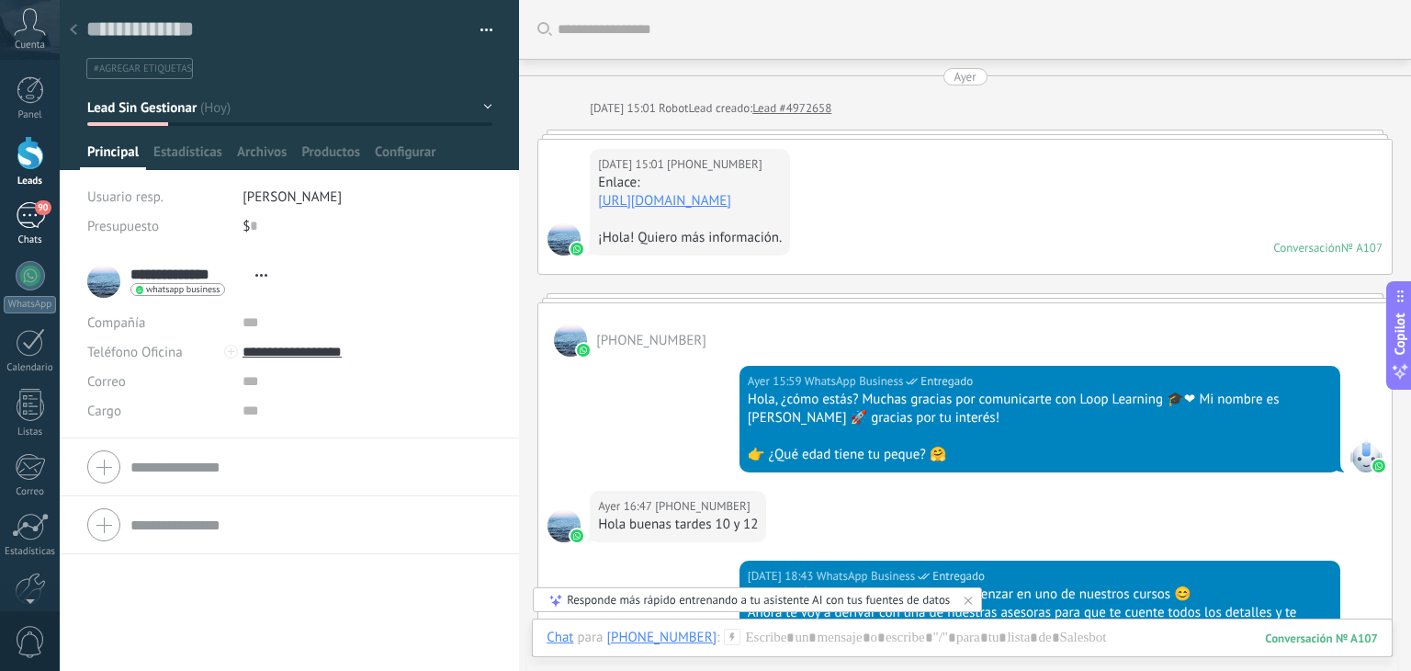
click at [29, 210] on div "90" at bounding box center [30, 215] width 29 height 27
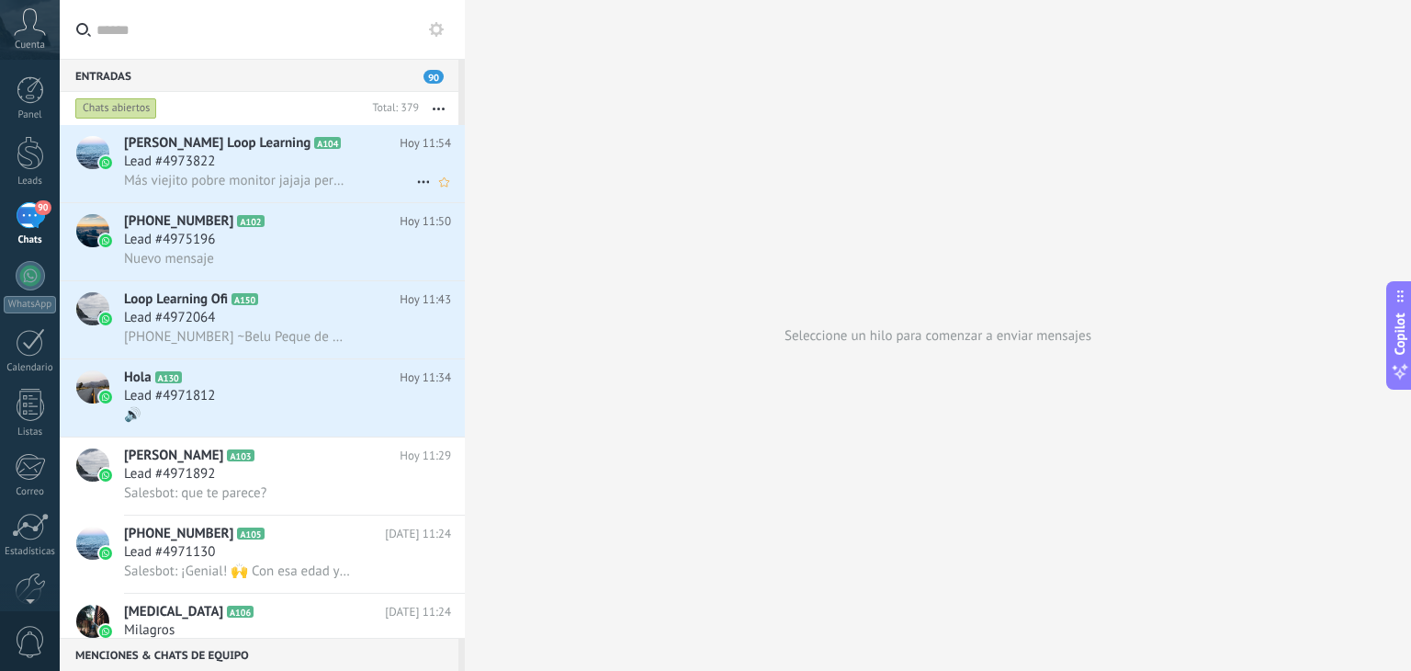
click at [227, 181] on span "Más viejito pobre monitor jajaja pero zafa" at bounding box center [237, 180] width 226 height 17
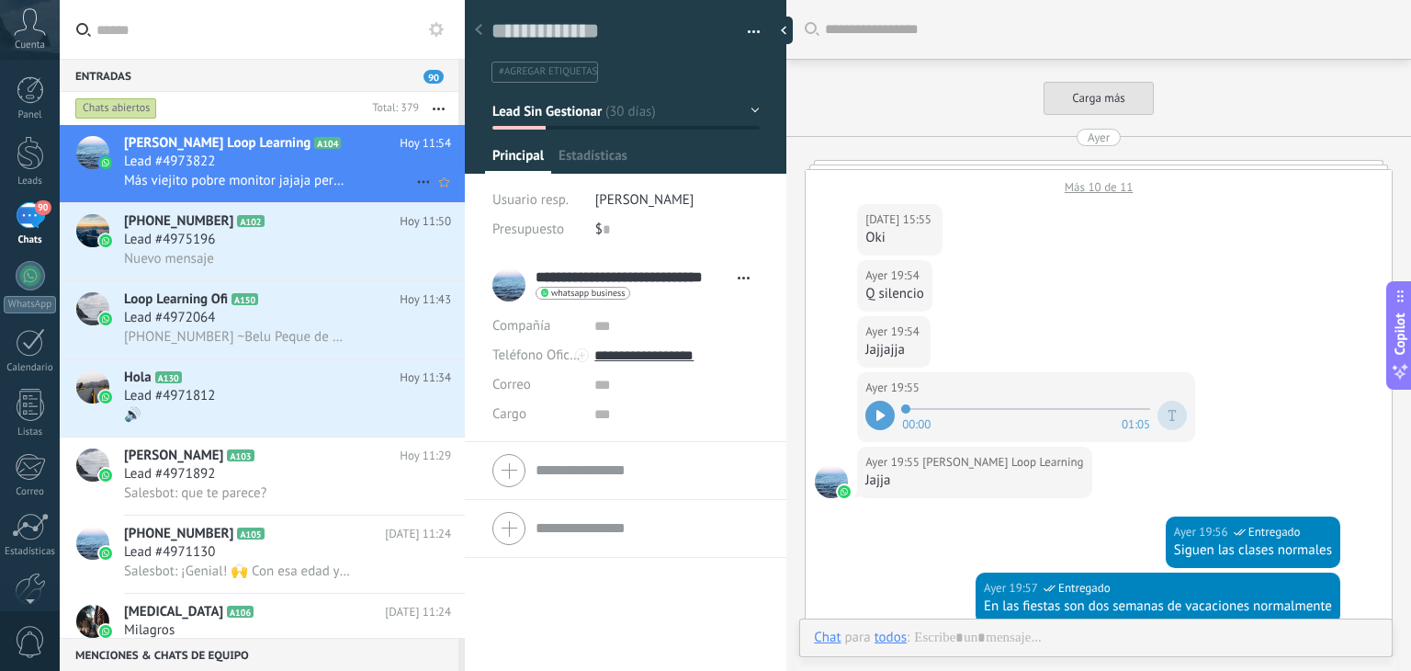
type textarea "**********"
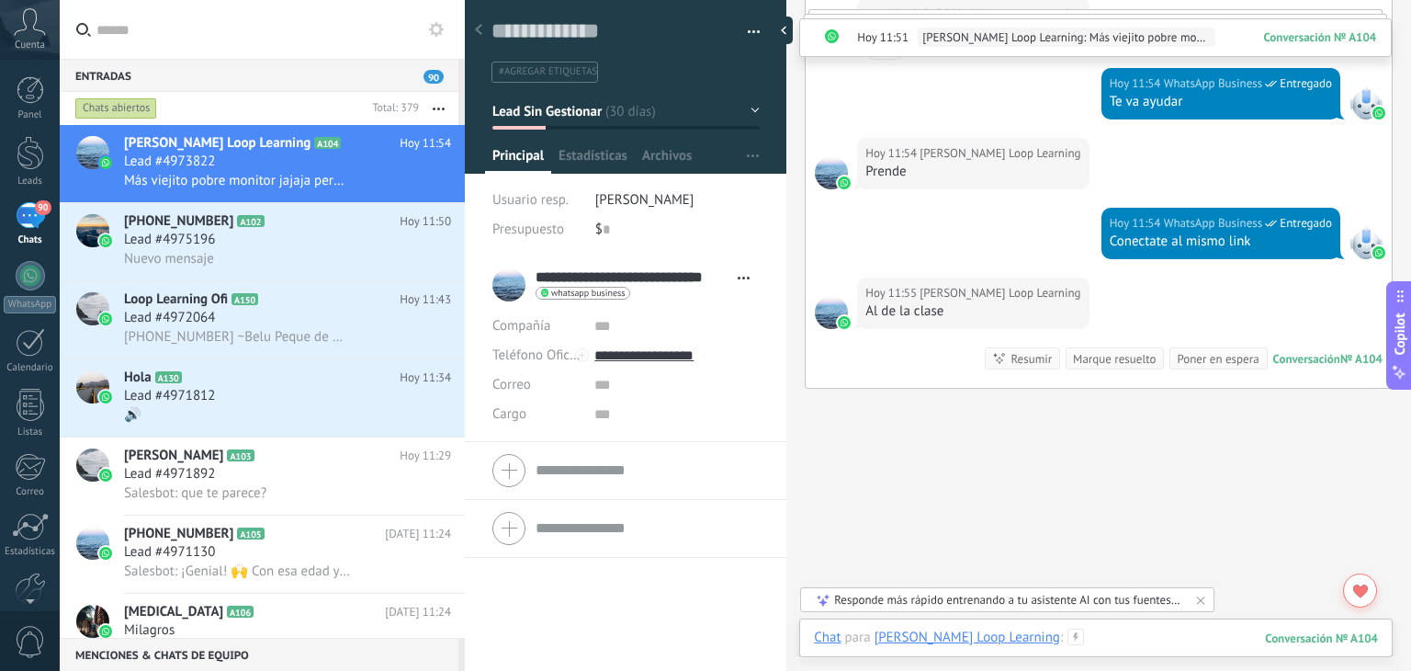
click at [1149, 646] on div at bounding box center [1096, 655] width 564 height 55
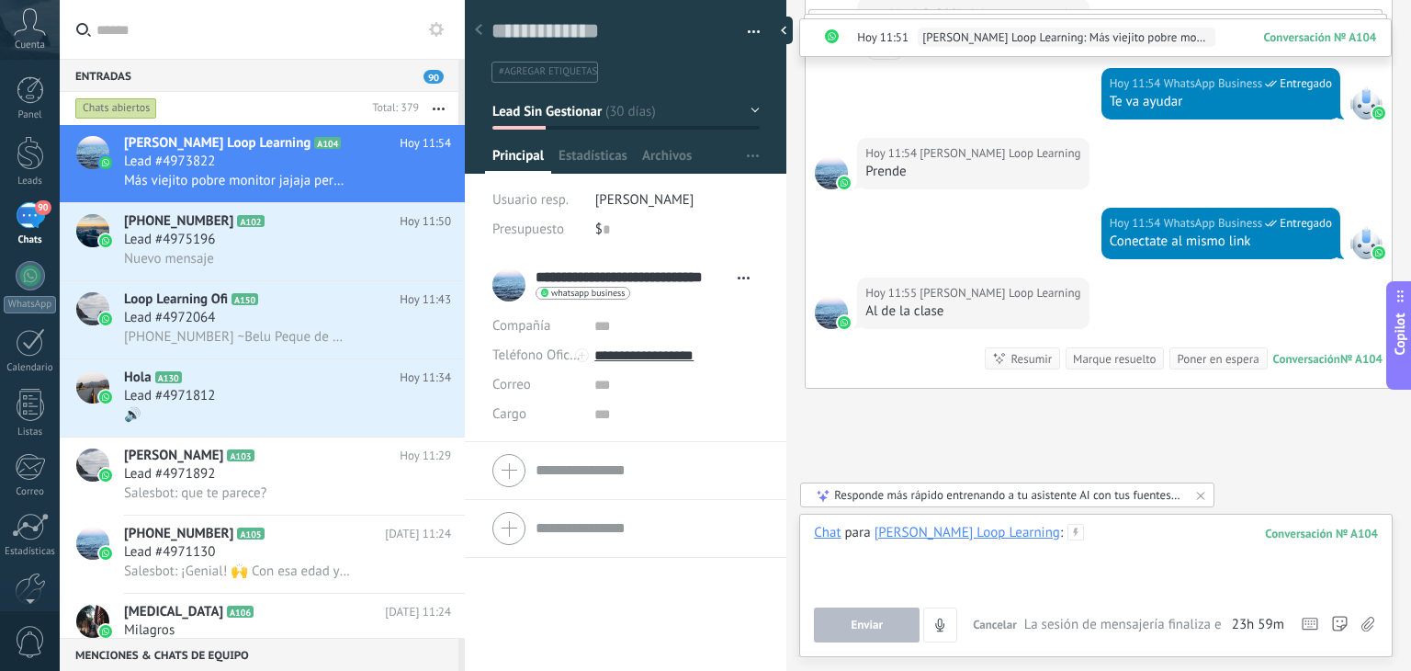
paste div
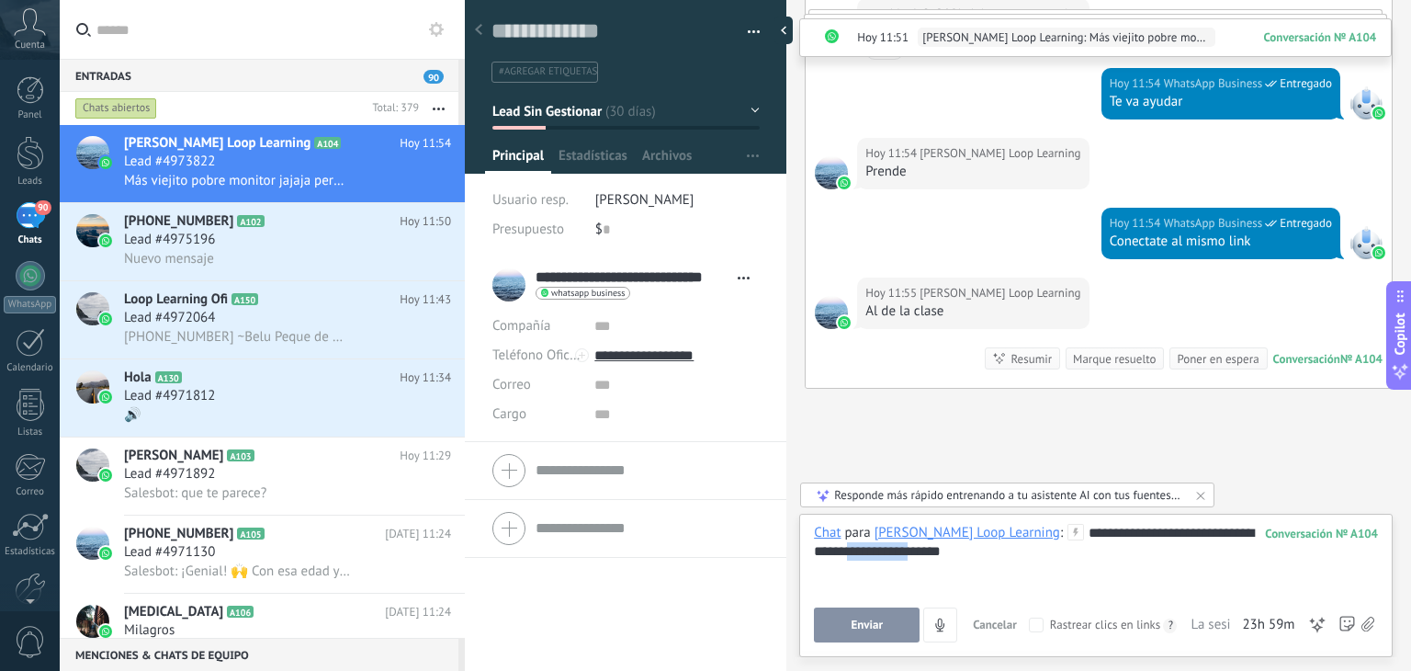
drag, startPoint x: 875, startPoint y: 548, endPoint x: 1090, endPoint y: 567, distance: 215.7
click at [1087, 567] on div "**********" at bounding box center [1096, 559] width 564 height 70
click at [871, 616] on button "Enviar" at bounding box center [867, 624] width 106 height 35
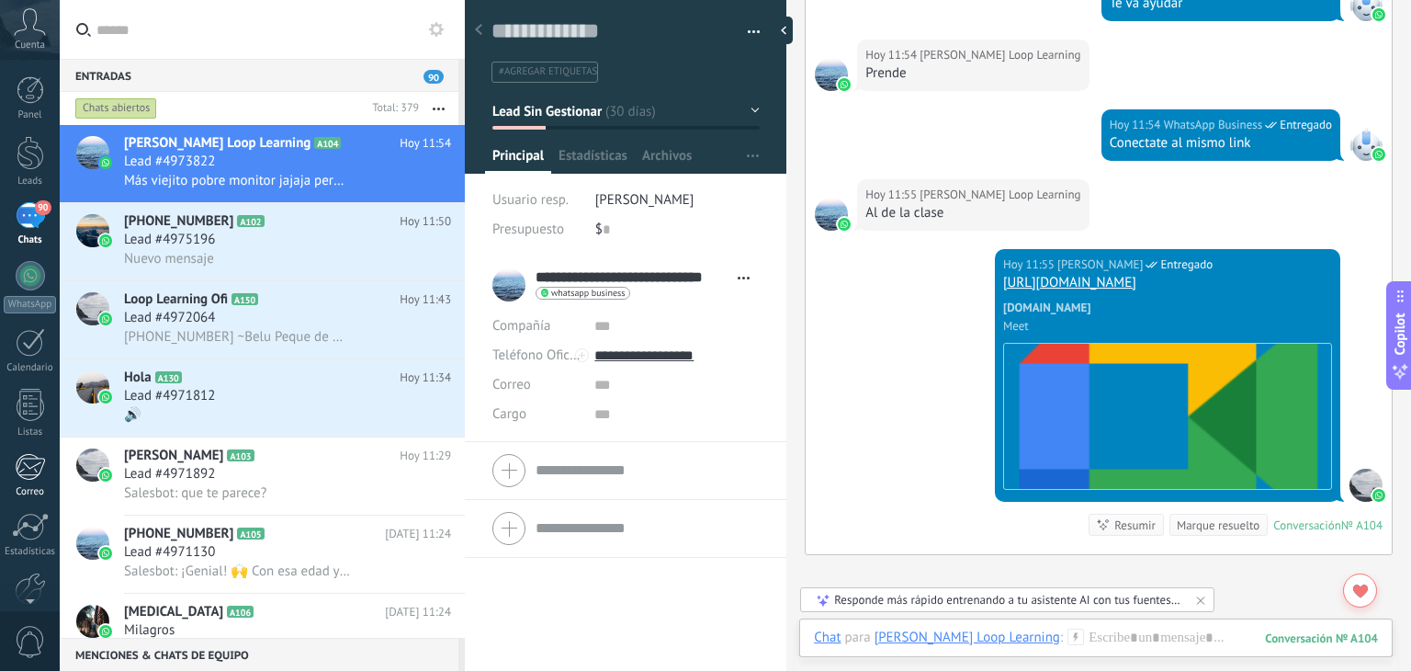
scroll to position [2297, 0]
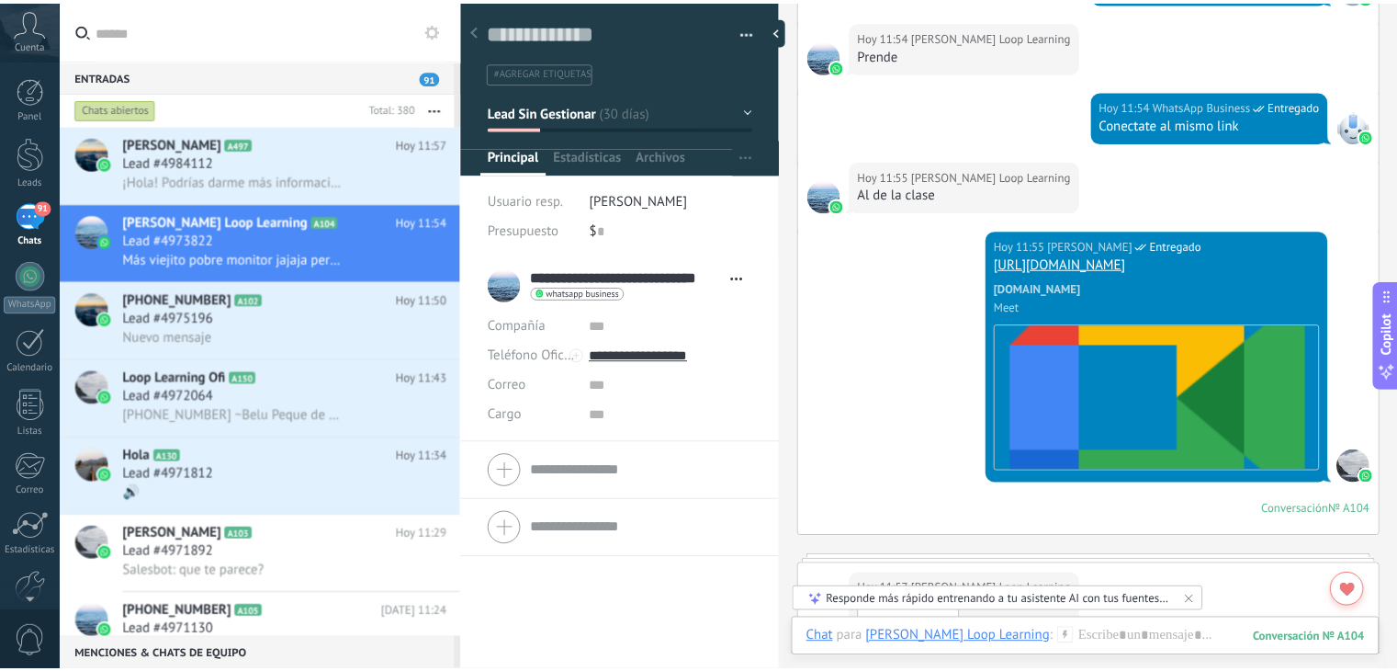
scroll to position [2300, 0]
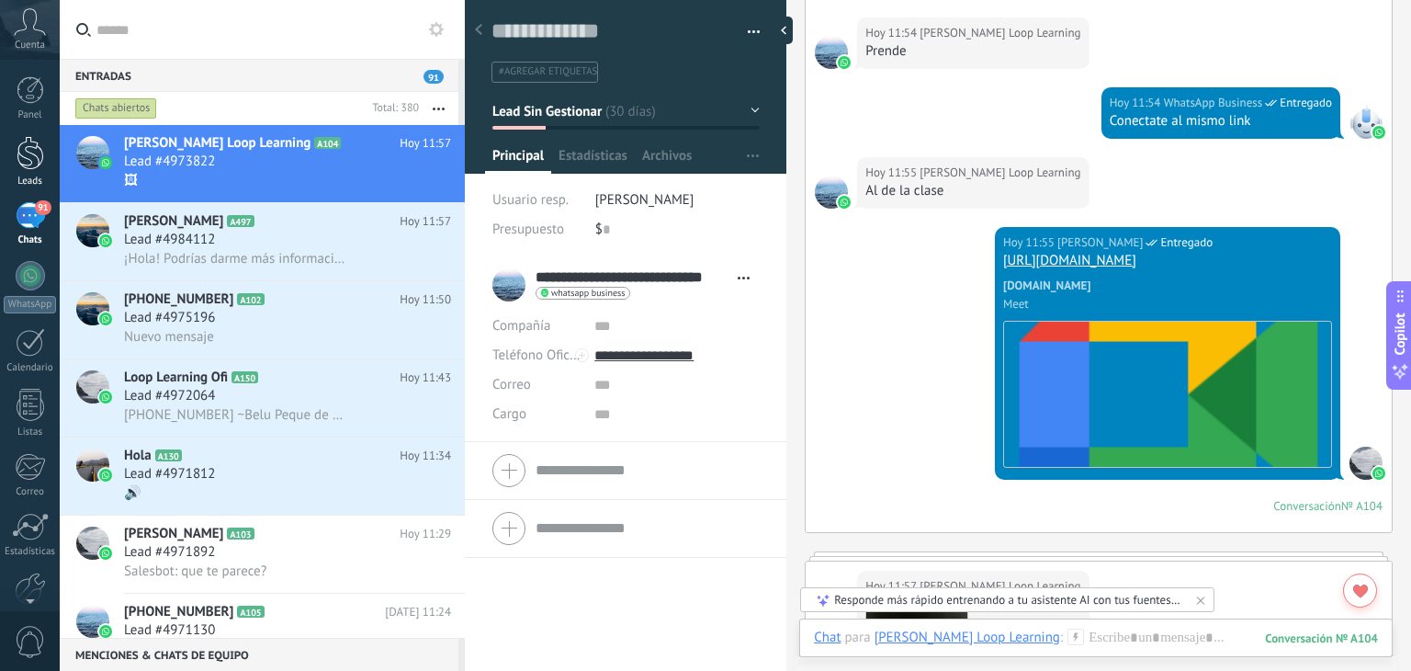
click at [31, 163] on div at bounding box center [31, 153] width 28 height 34
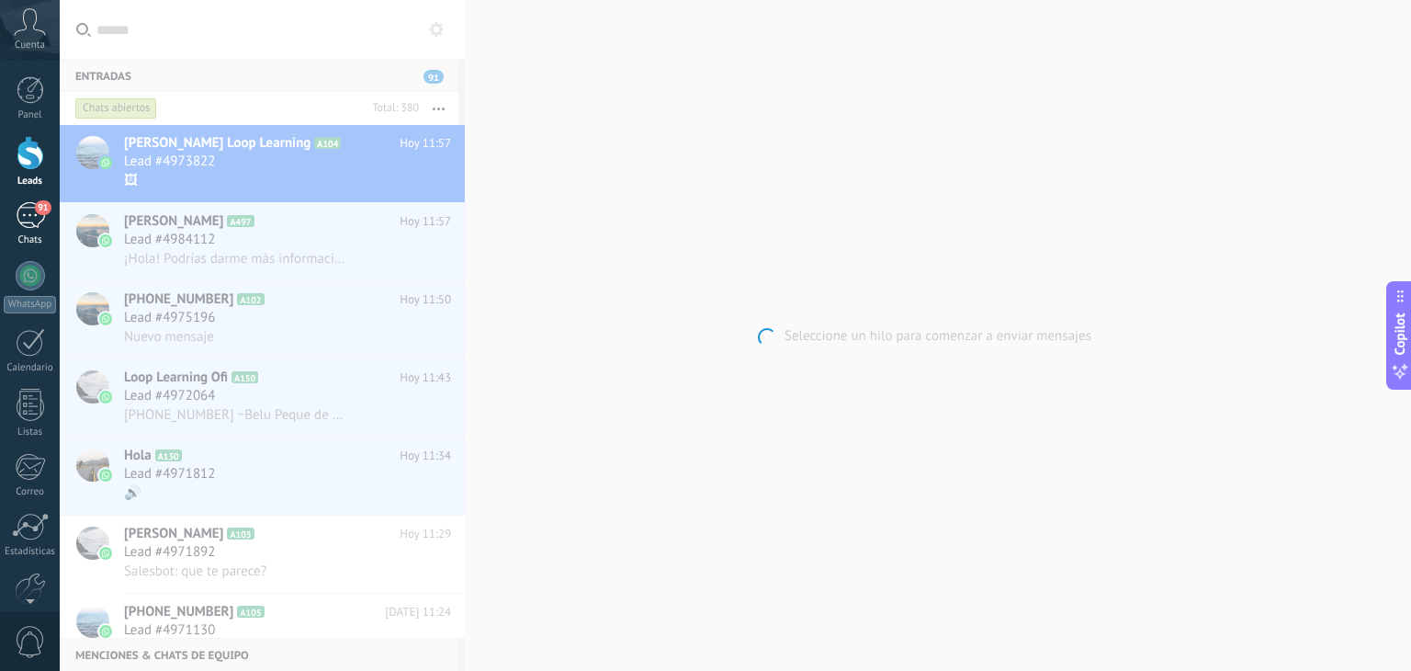
click at [26, 218] on div "91" at bounding box center [30, 215] width 29 height 27
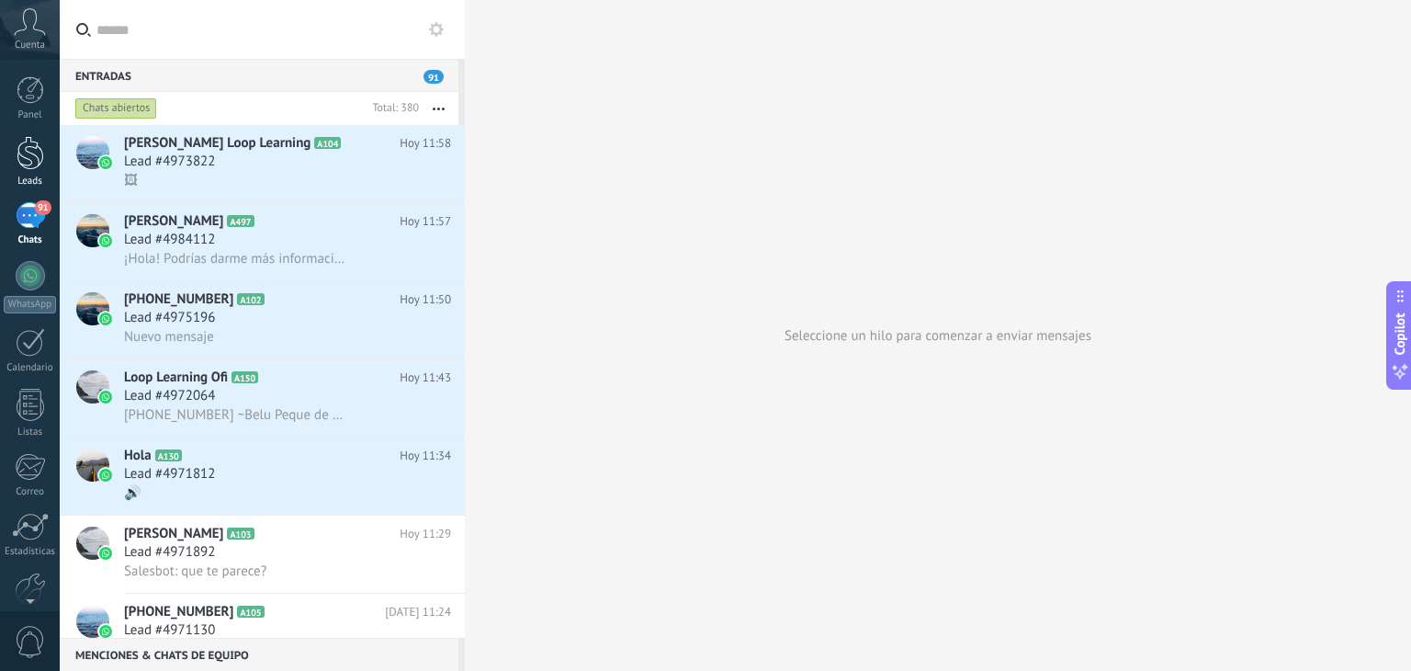
click at [17, 146] on div at bounding box center [31, 153] width 28 height 34
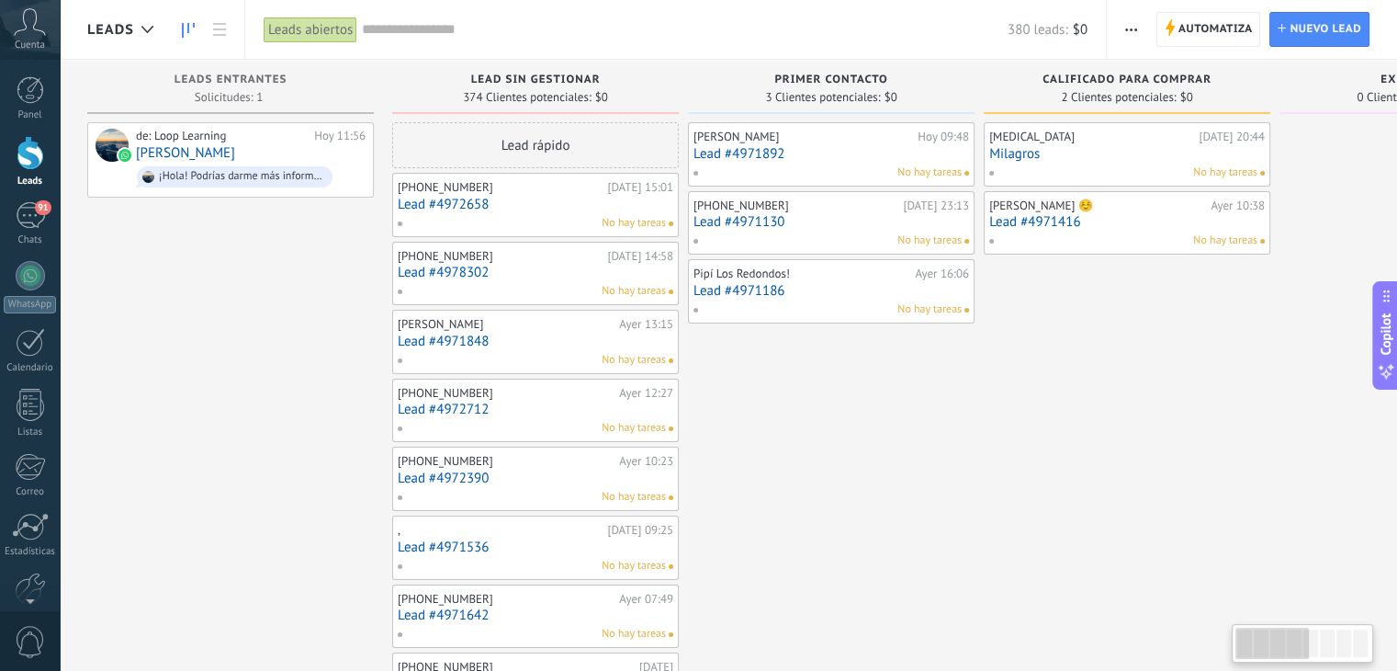
click at [371, 627] on img at bounding box center [374, 630] width 27 height 27
drag, startPoint x: 174, startPoint y: 78, endPoint x: 305, endPoint y: 85, distance: 131.5
click at [305, 85] on div "Leads Entrantes" at bounding box center [230, 81] width 268 height 16
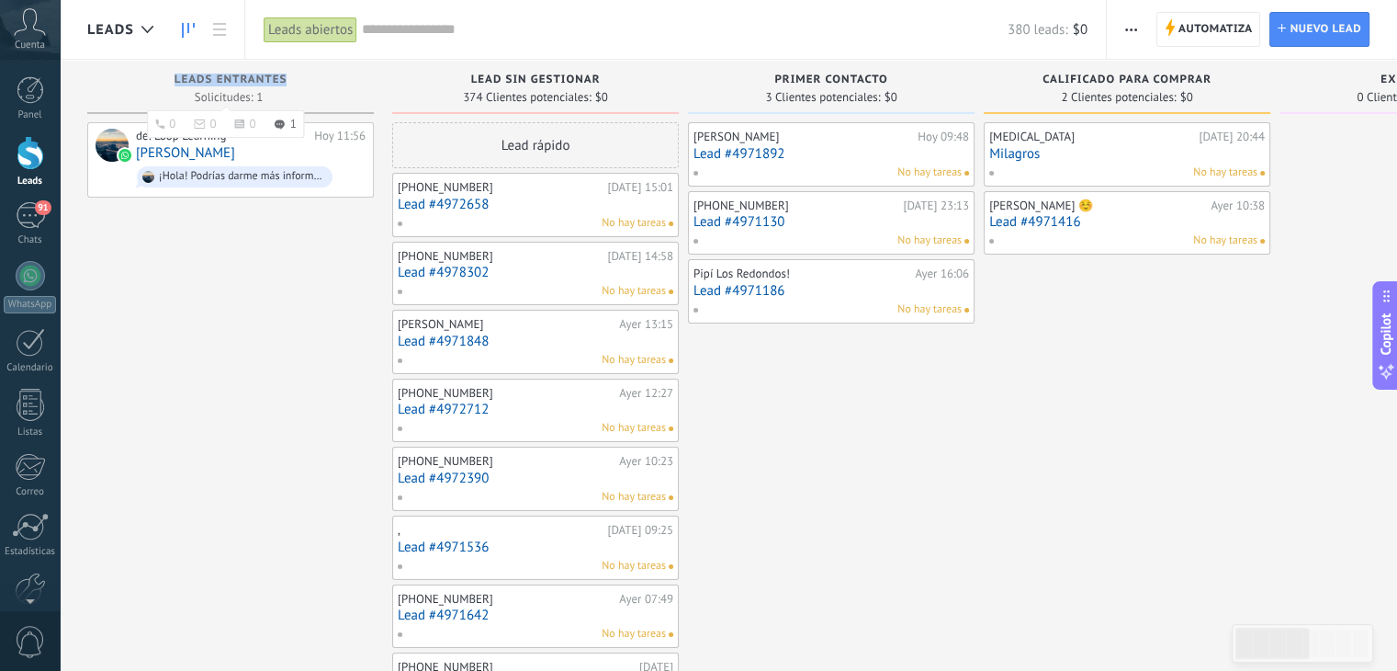
click at [176, 73] on span "Leads Entrantes" at bounding box center [231, 79] width 113 height 13
drag, startPoint x: 169, startPoint y: 73, endPoint x: 312, endPoint y: 65, distance: 143.5
click at [312, 65] on div "Leads Entrantes Solicitudes: 1 0 0 0 1 0 0 0 1" at bounding box center [230, 87] width 287 height 54
drag, startPoint x: 295, startPoint y: 151, endPoint x: 224, endPoint y: 243, distance: 115.9
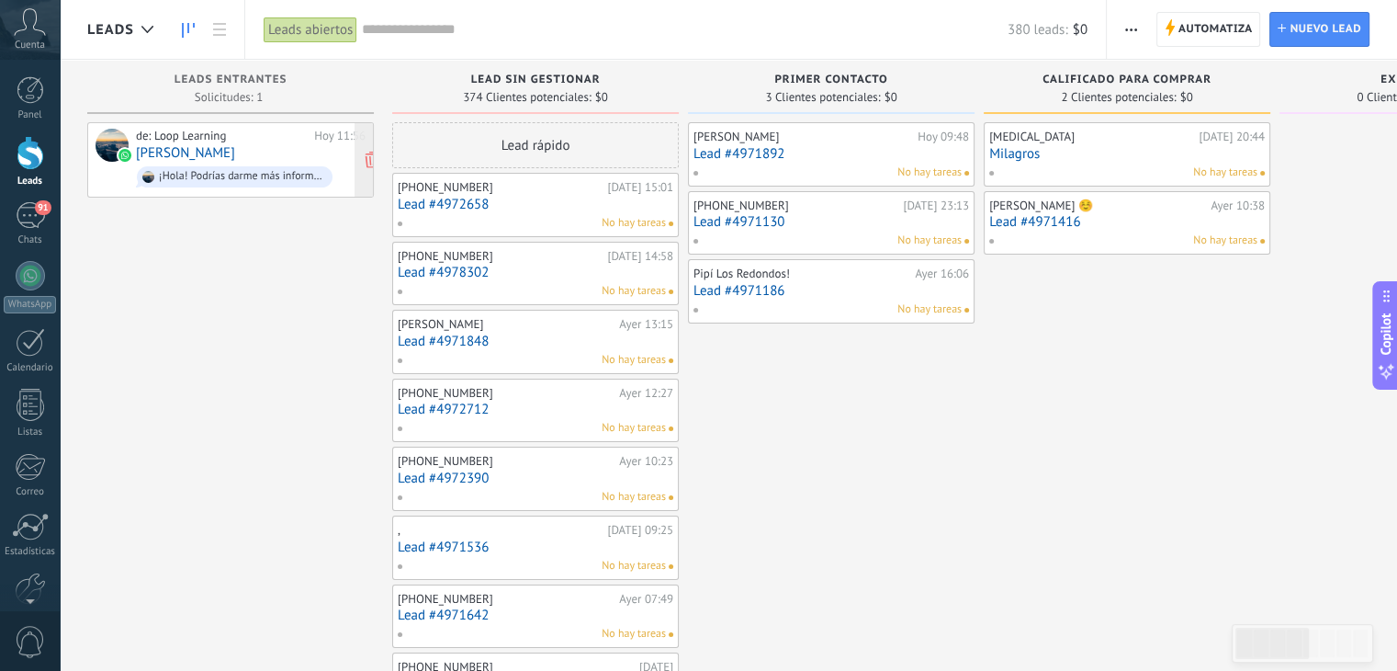
click at [246, 148] on div "de: Loop Learning [DATE] 11:56 [PERSON_NAME] ¡Hola! Podrías darme más informaci…" at bounding box center [251, 160] width 230 height 62
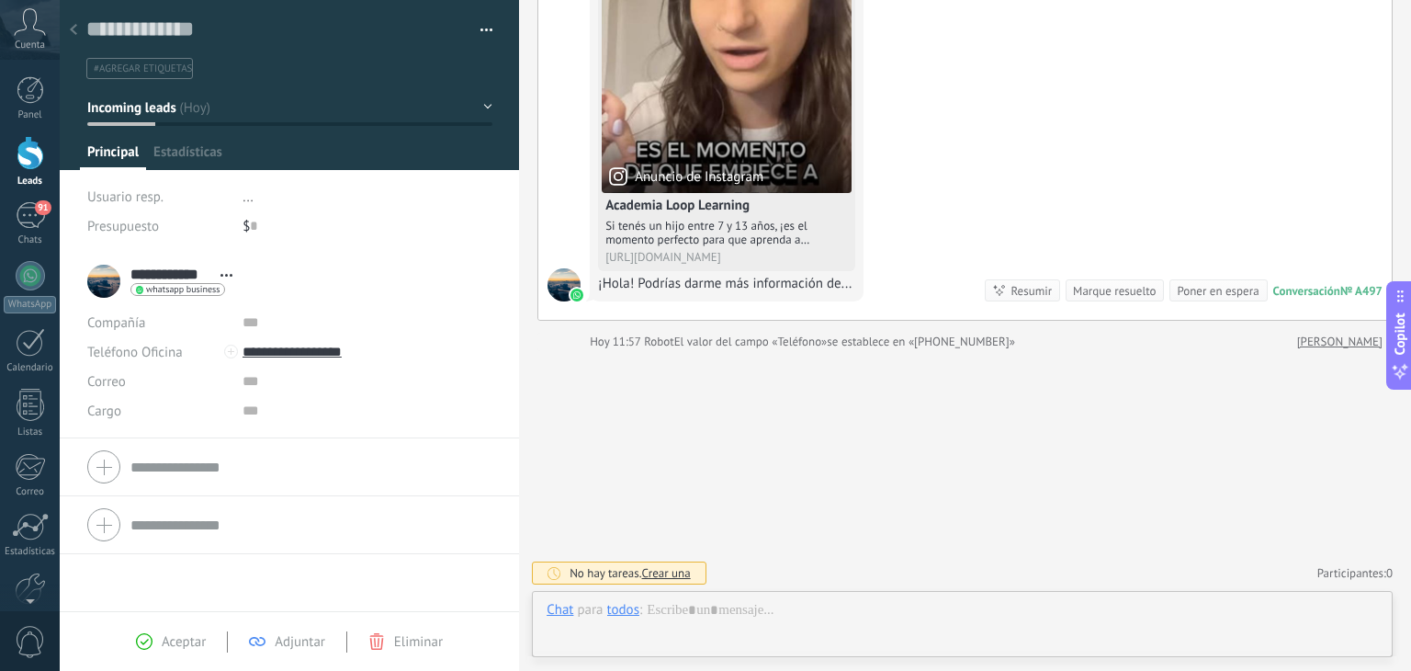
scroll to position [27, 0]
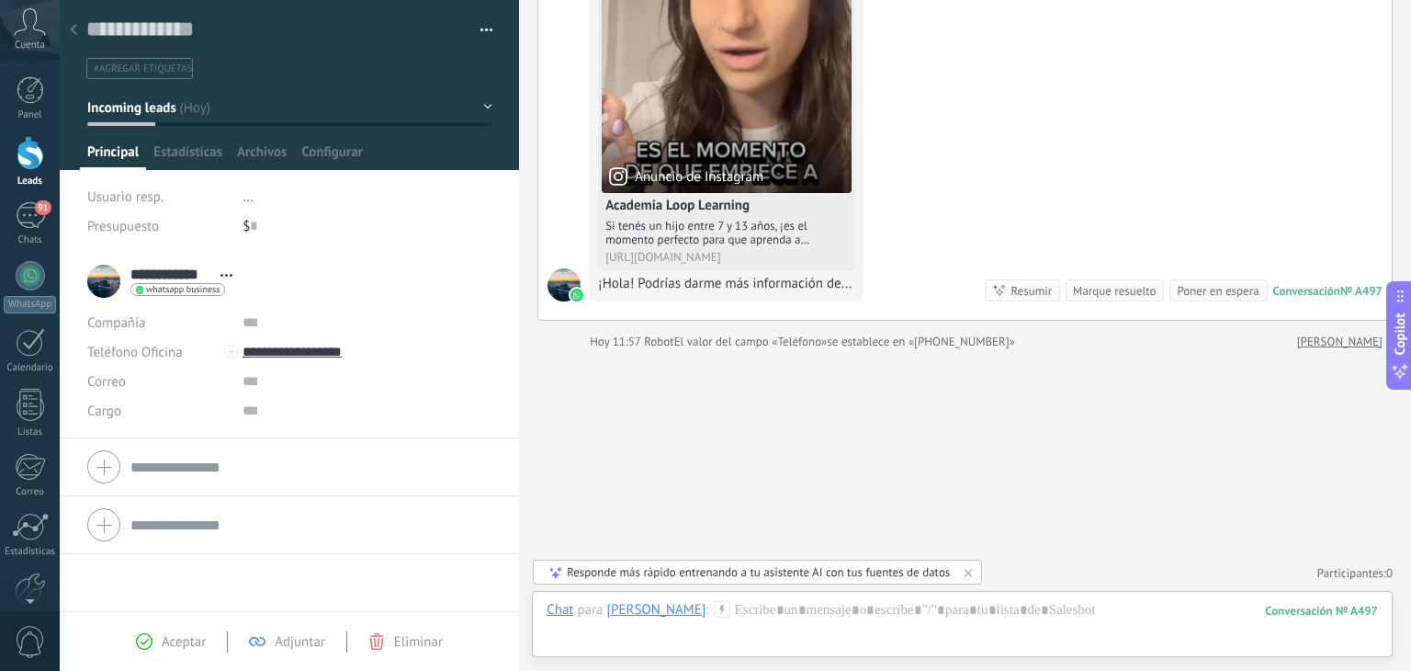
click at [77, 26] on div at bounding box center [74, 31] width 26 height 36
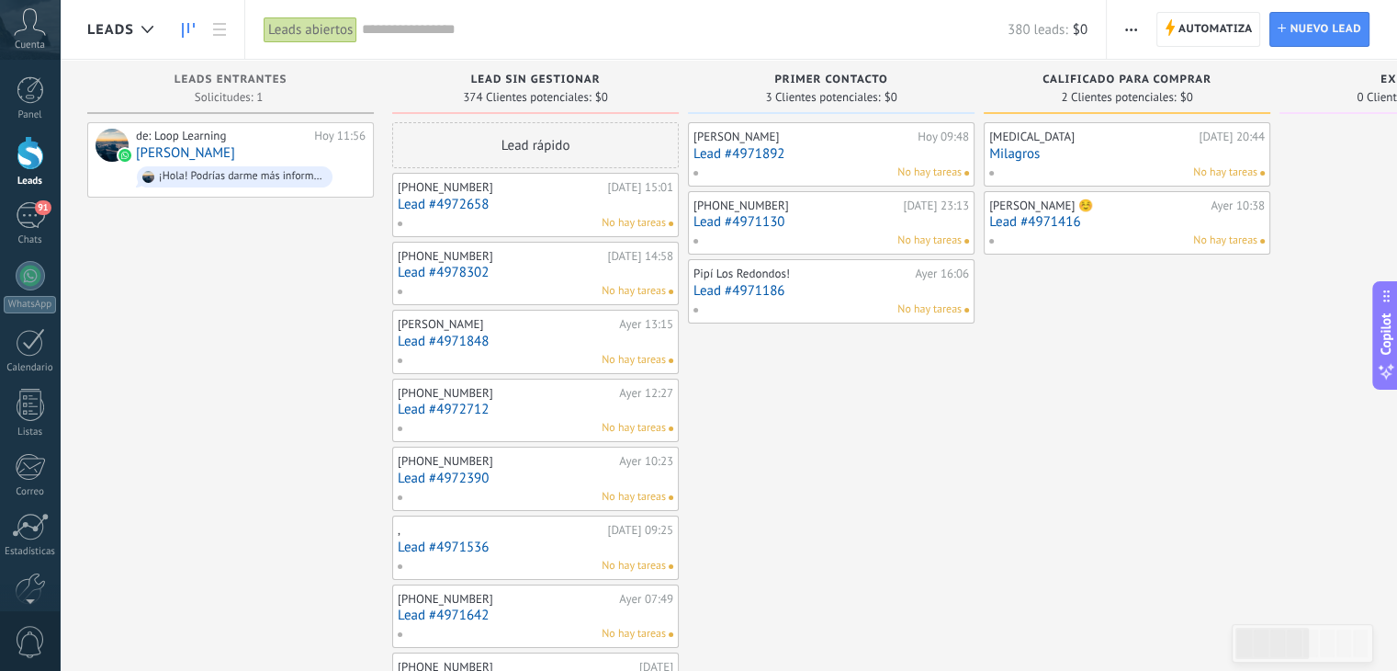
drag, startPoint x: 467, startPoint y: 78, endPoint x: 735, endPoint y: 81, distance: 268.3
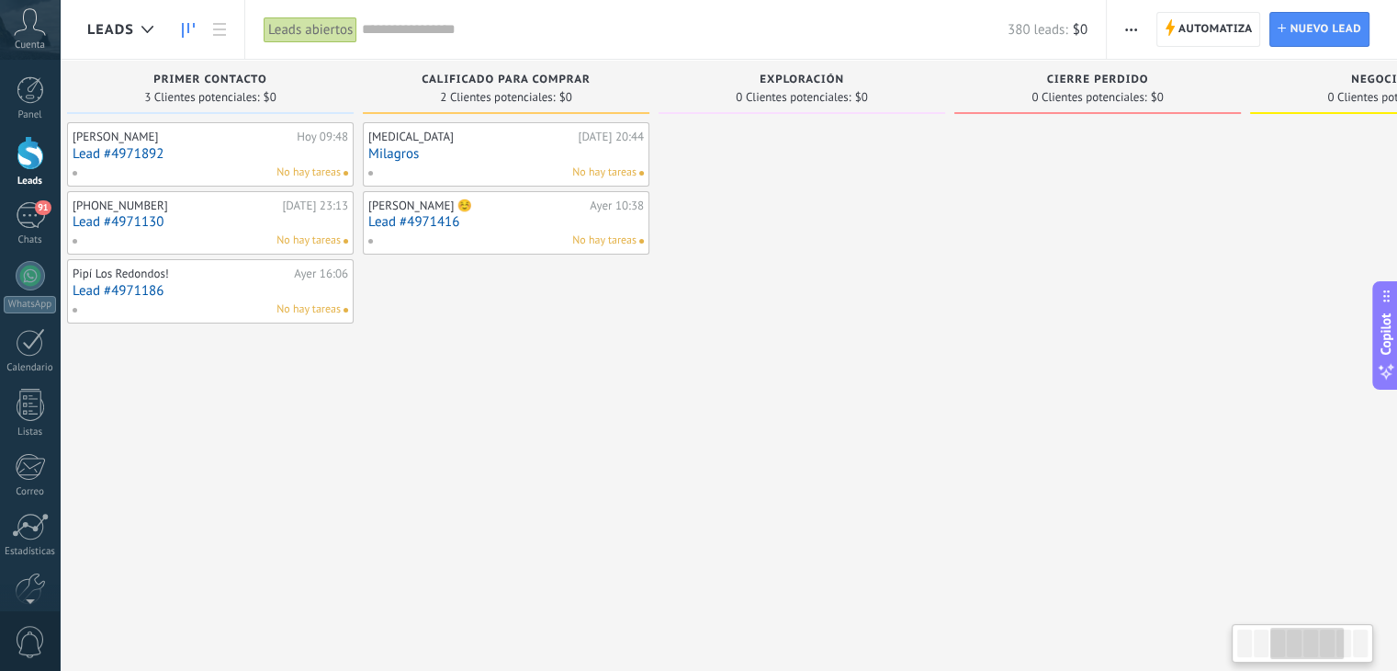
drag, startPoint x: 1191, startPoint y: 516, endPoint x: 599, endPoint y: 428, distance: 598.2
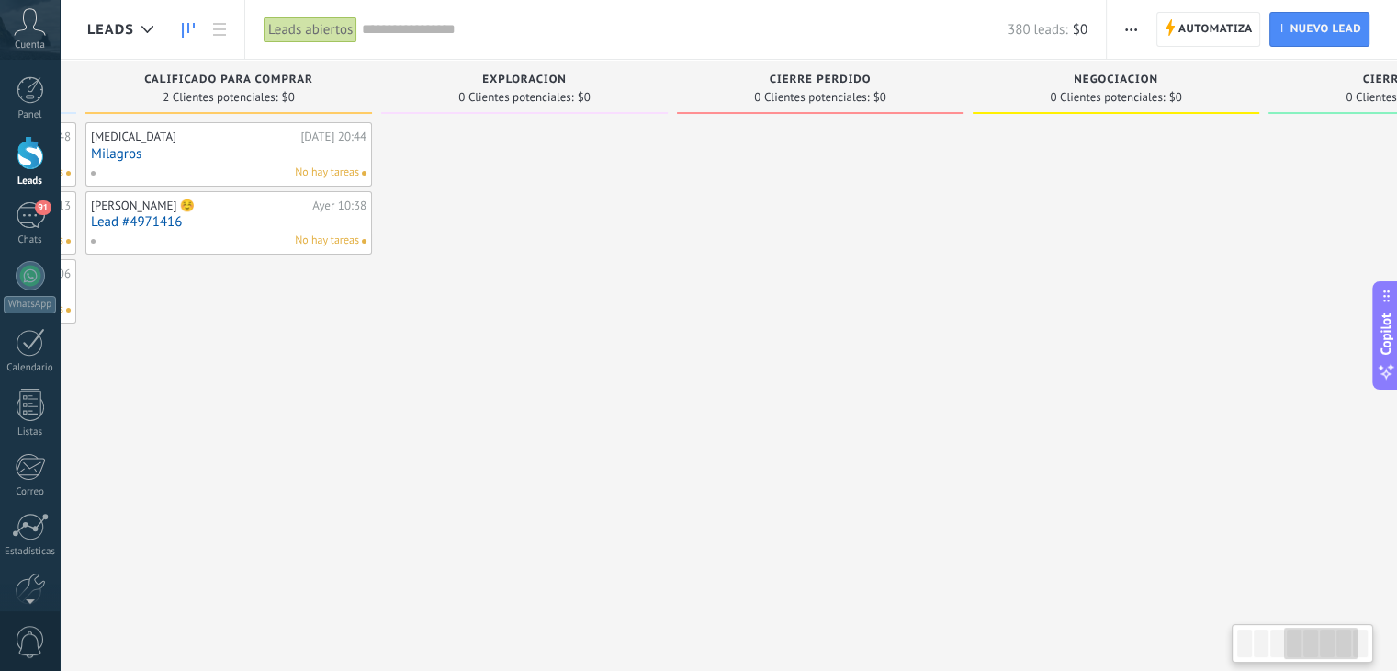
drag, startPoint x: 1267, startPoint y: 302, endPoint x: 960, endPoint y: 311, distance: 307.0
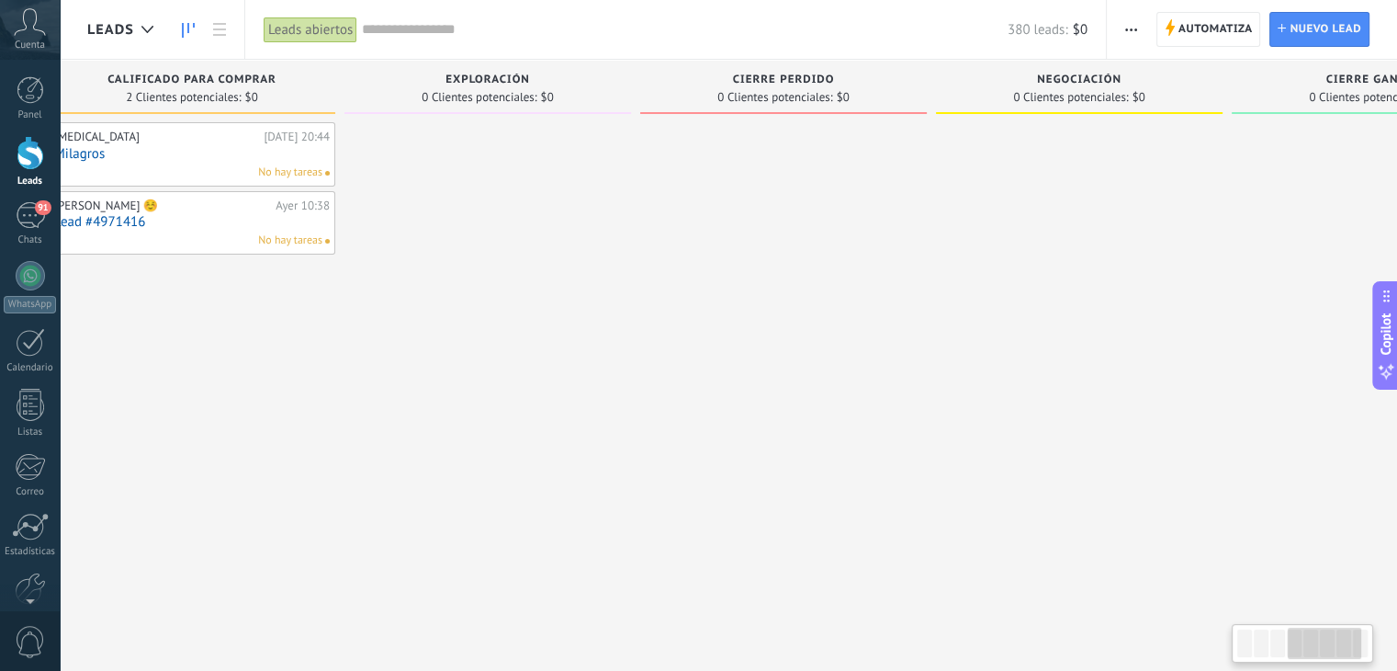
scroll to position [0, 1084]
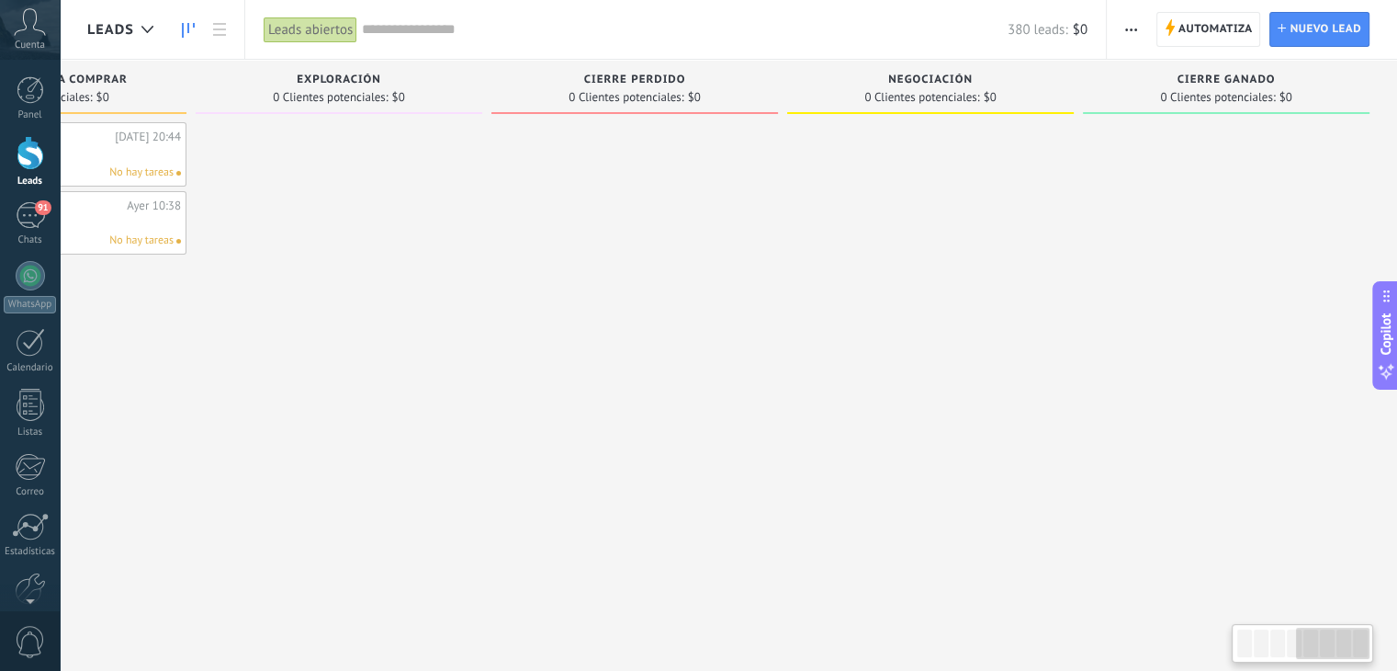
drag, startPoint x: 1180, startPoint y: 238, endPoint x: 1029, endPoint y: 195, distance: 156.7
drag, startPoint x: 952, startPoint y: 103, endPoint x: 679, endPoint y: 98, distance: 272.9
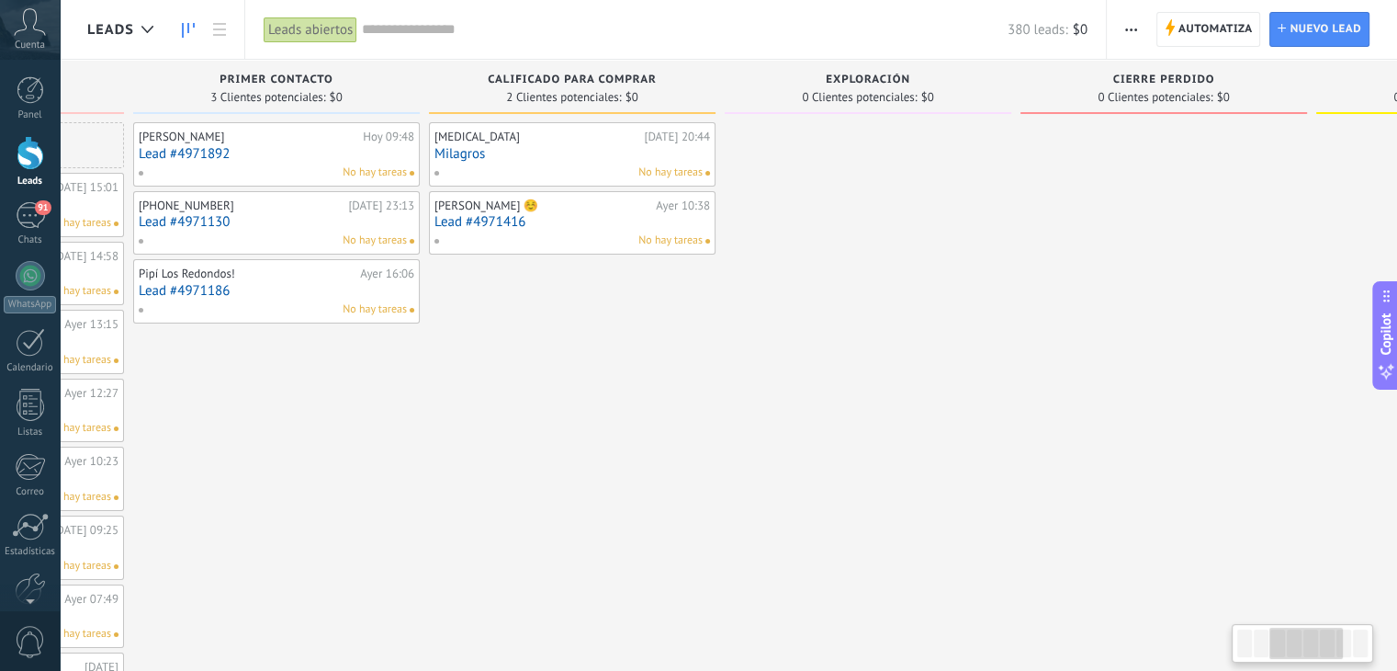
drag, startPoint x: 541, startPoint y: 334, endPoint x: 1031, endPoint y: 369, distance: 490.9
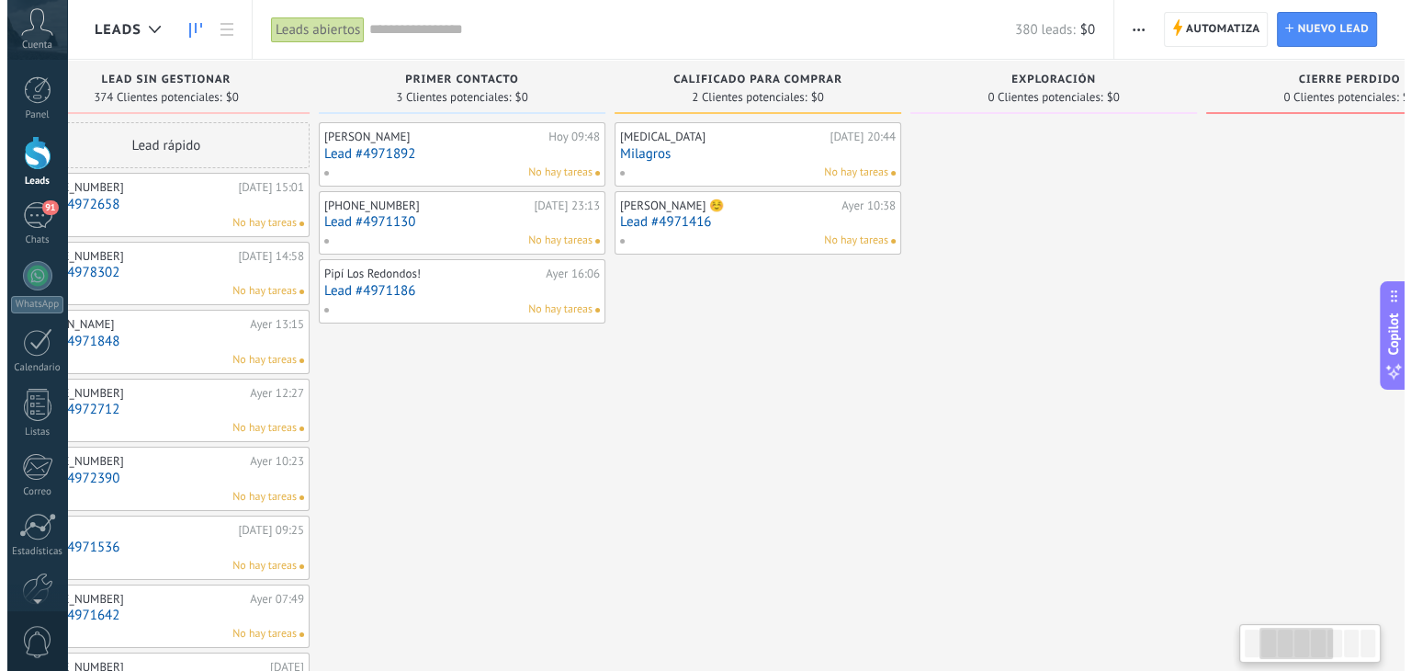
scroll to position [0, 298]
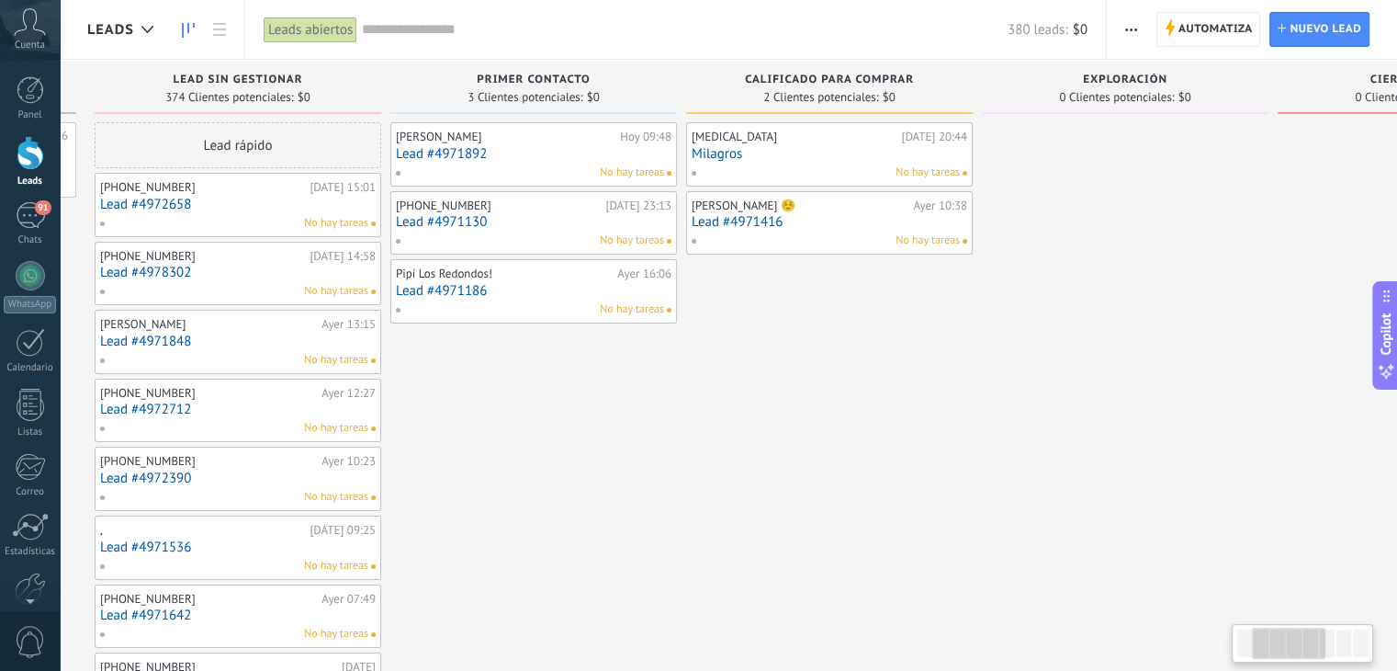
drag, startPoint x: 377, startPoint y: 420, endPoint x: 615, endPoint y: 441, distance: 238.9
click at [717, 153] on link "Milagros" at bounding box center [830, 154] width 276 height 16
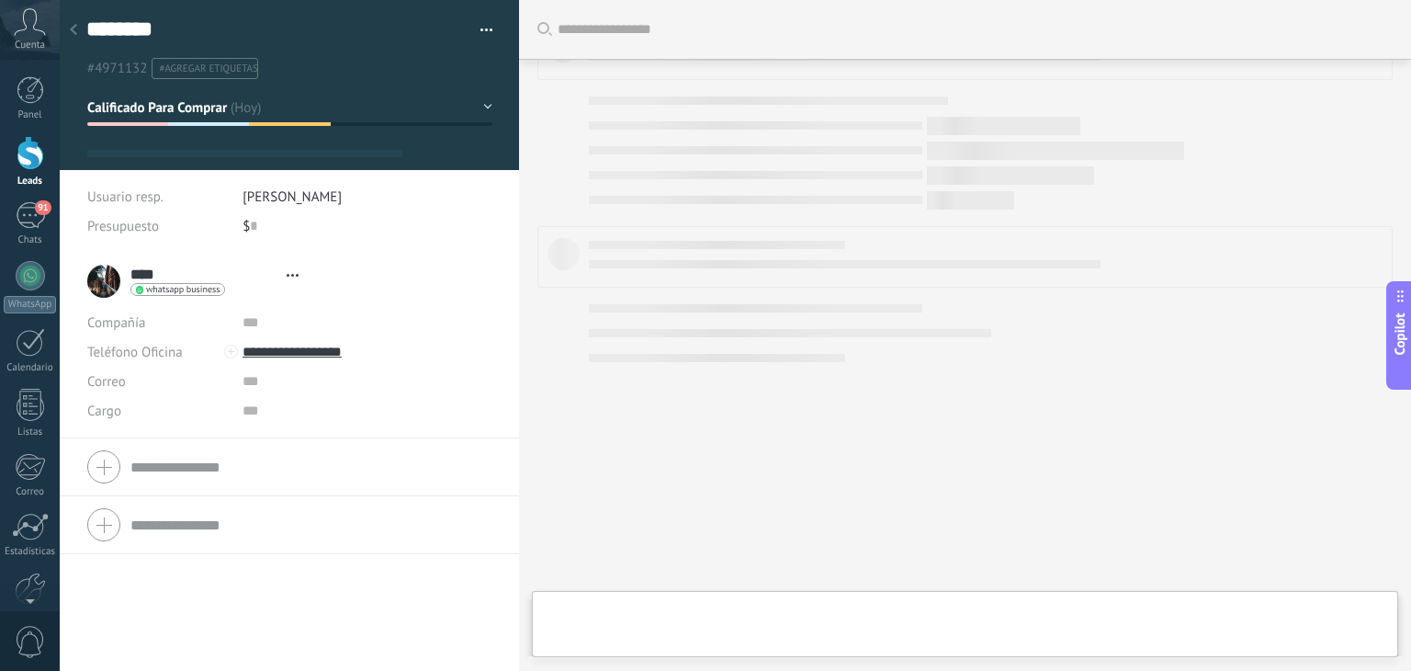
type textarea "********"
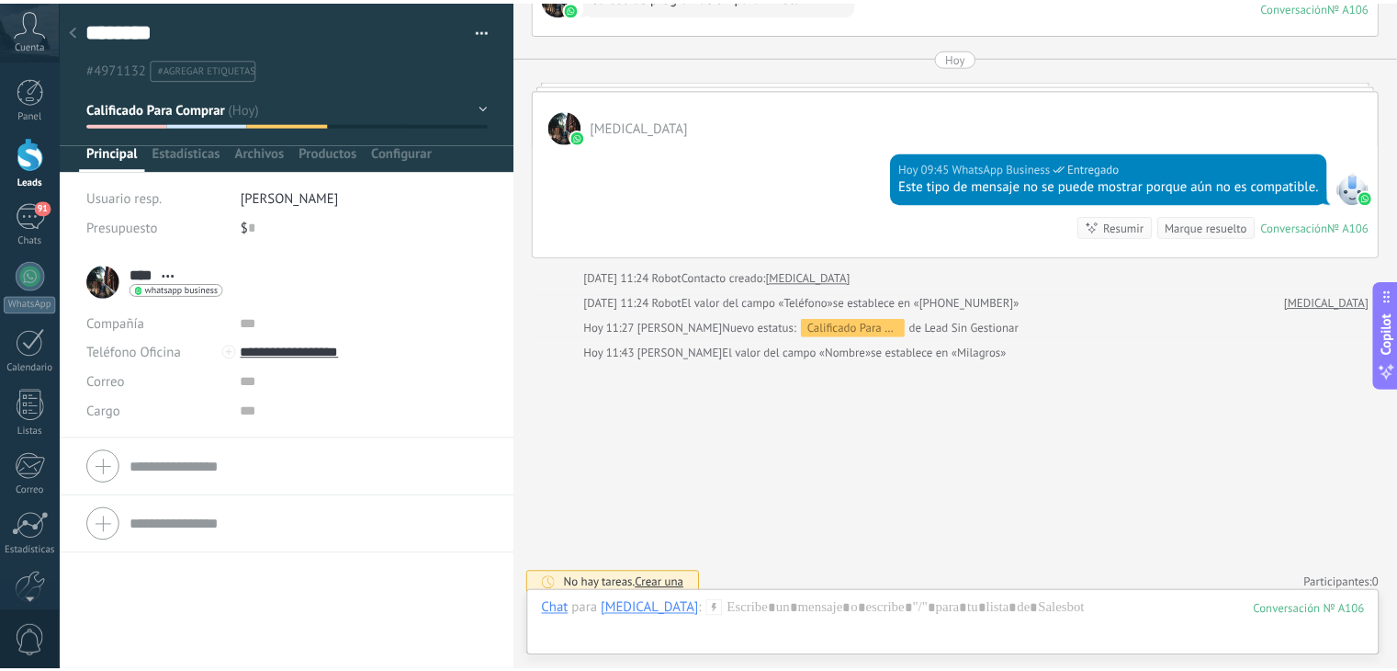
scroll to position [636, 0]
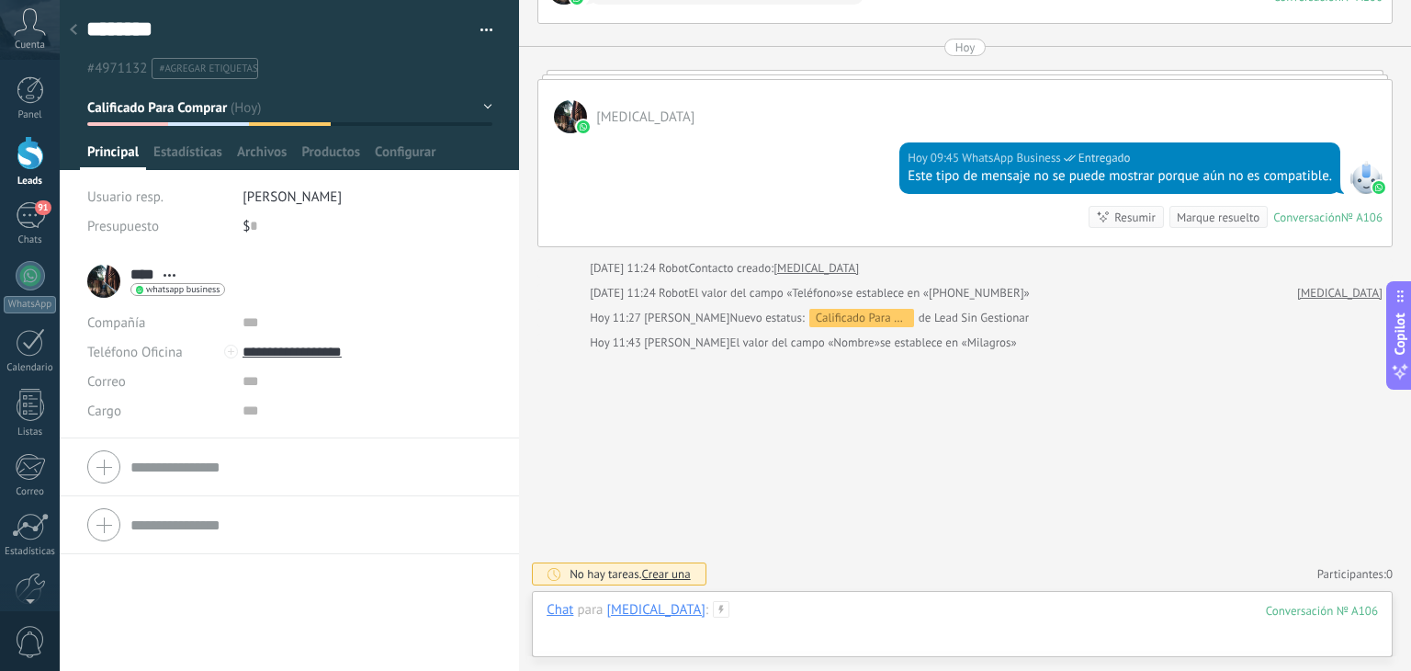
click at [728, 607] on div at bounding box center [962, 628] width 831 height 55
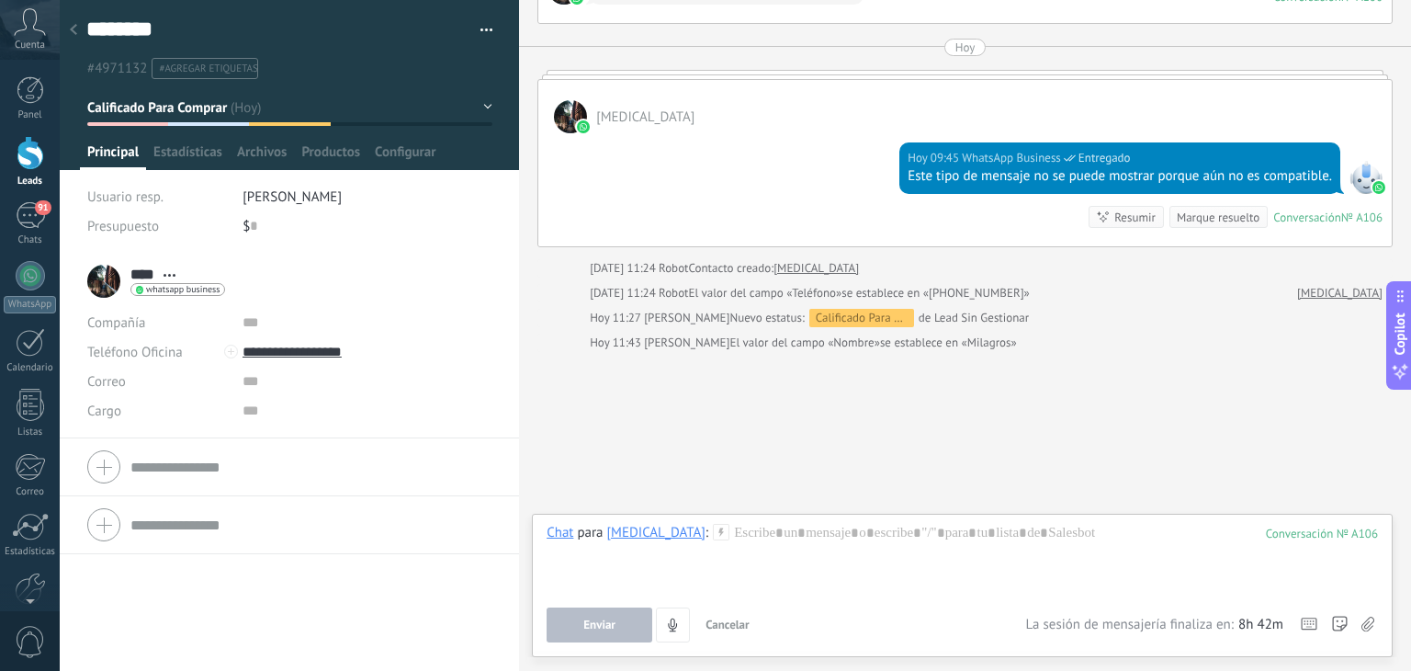
click at [77, 23] on div at bounding box center [74, 31] width 26 height 36
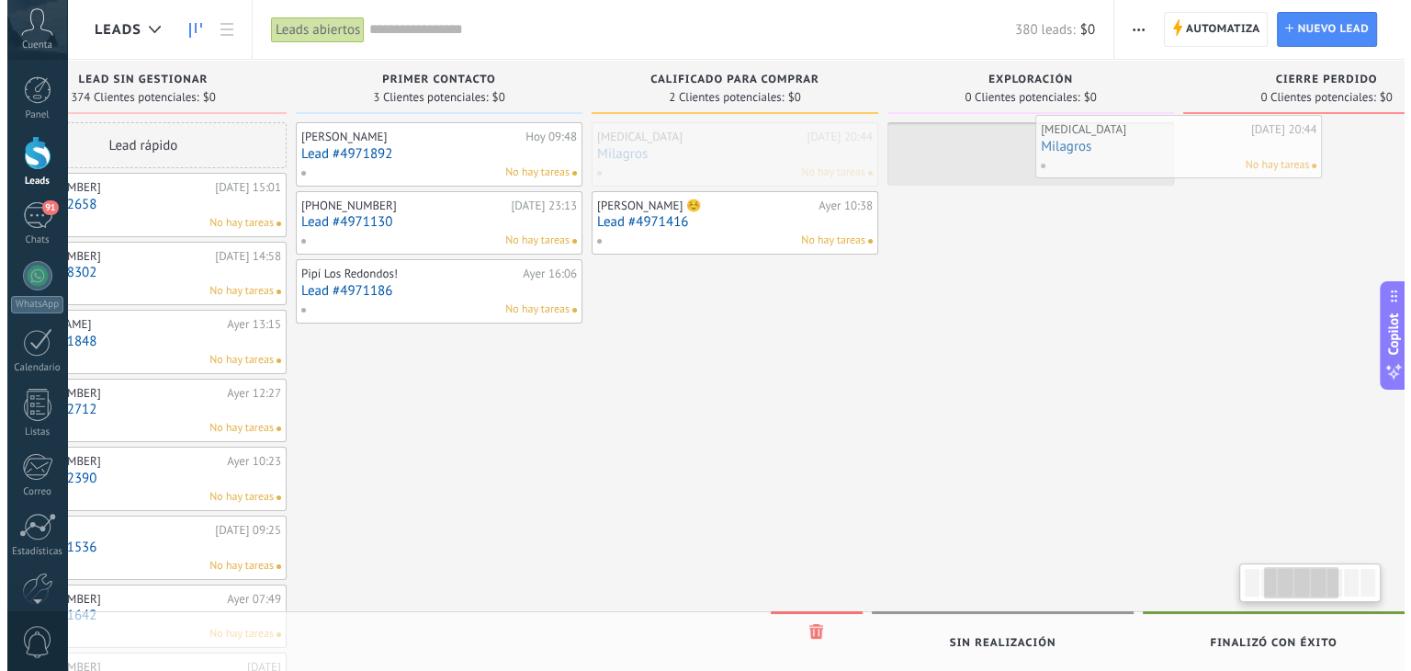
scroll to position [0, 410]
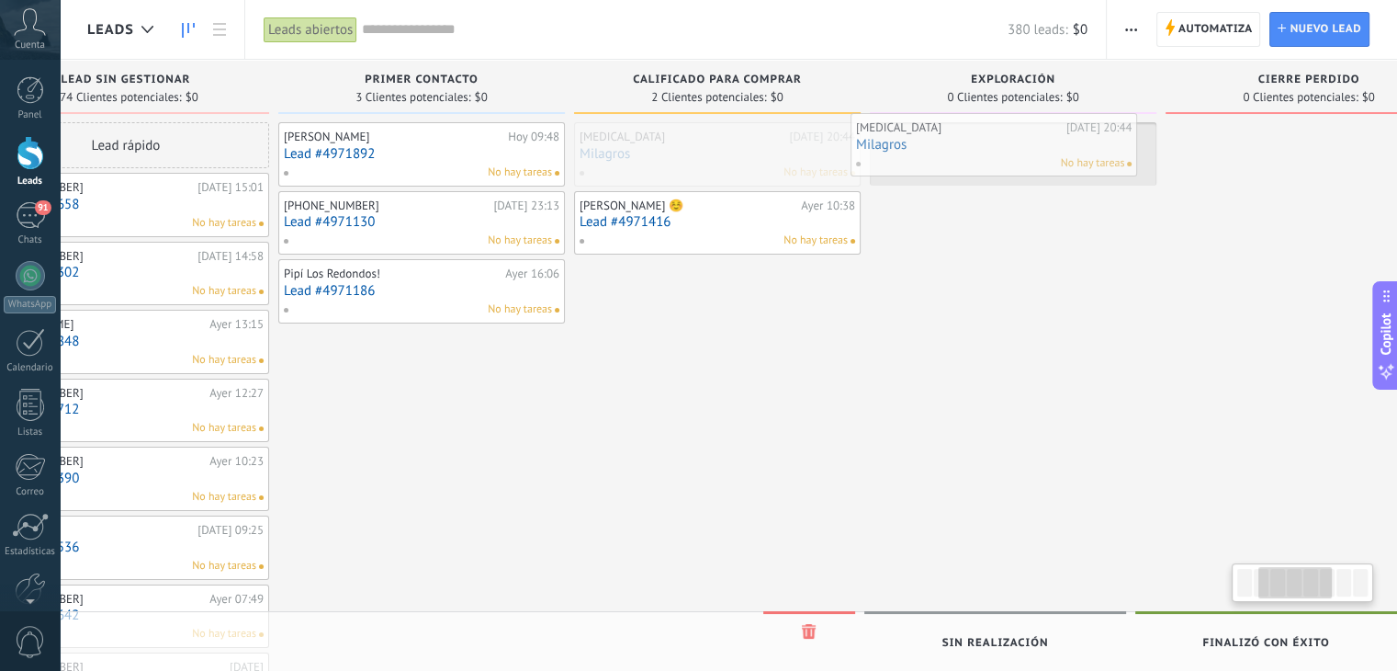
drag, startPoint x: 725, startPoint y: 151, endPoint x: 871, endPoint y: 140, distance: 146.5
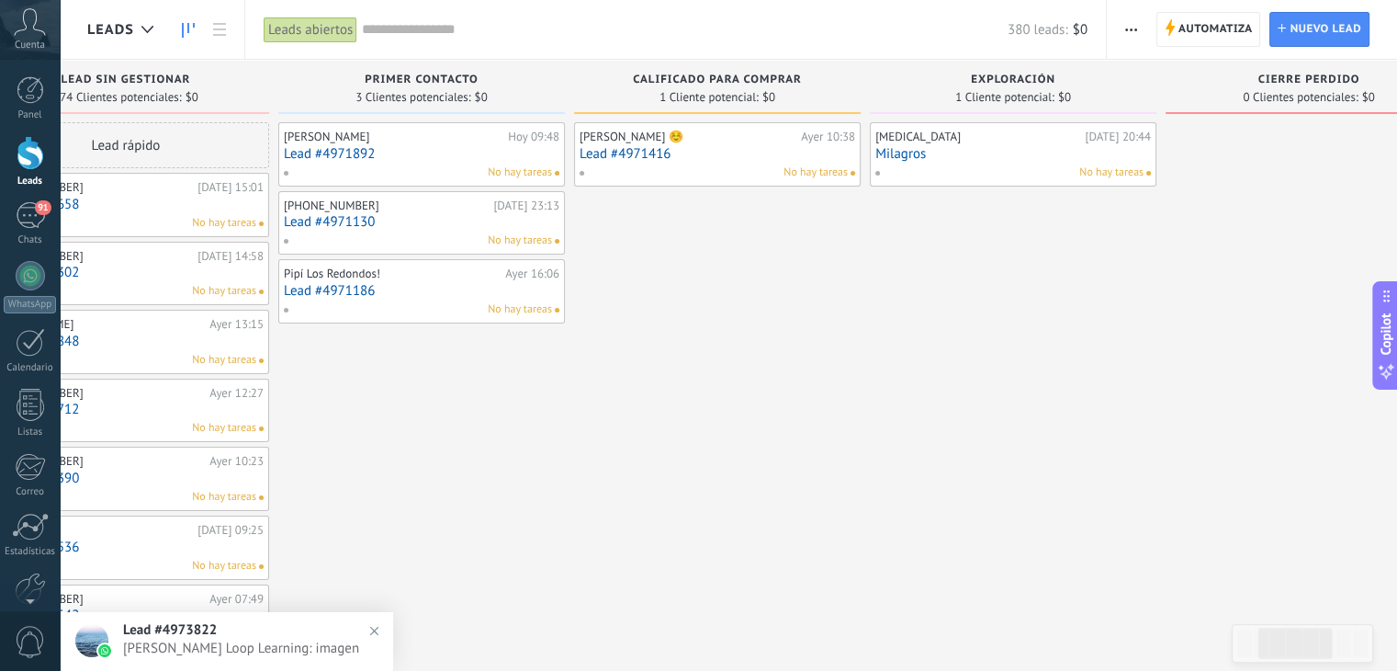
click at [1128, 24] on span "button" at bounding box center [1131, 29] width 12 height 35
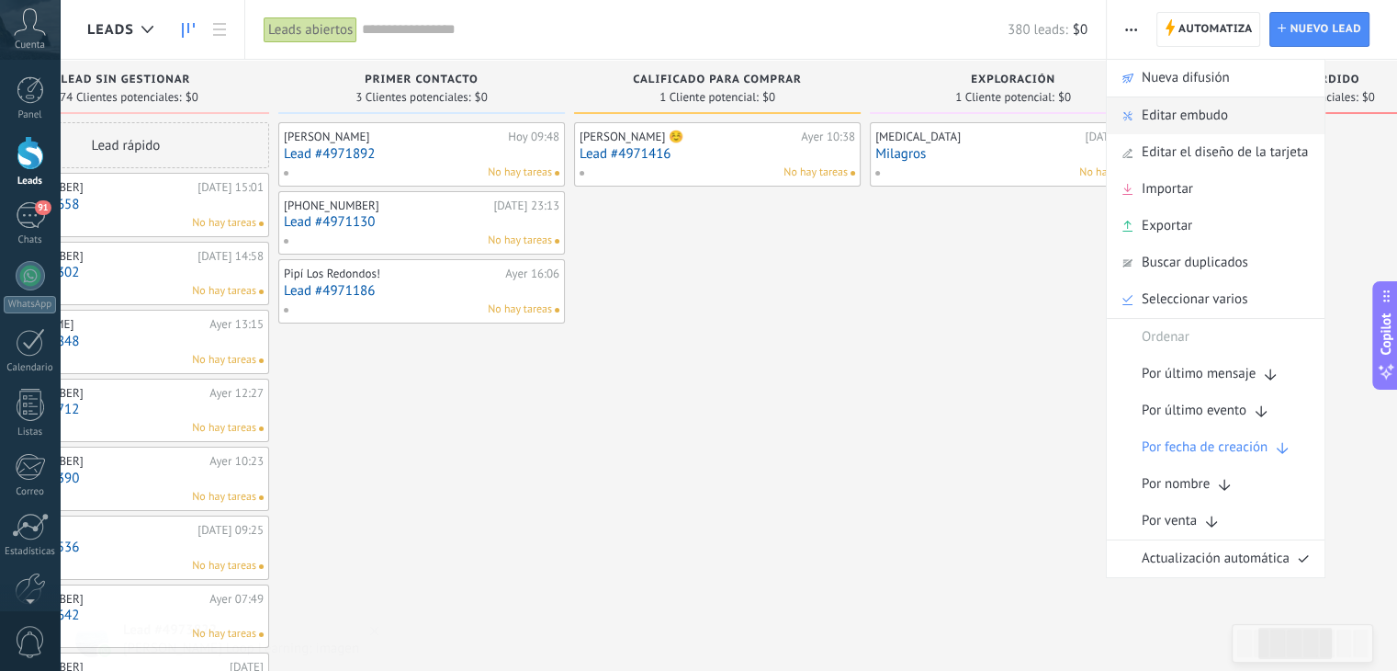
click at [1175, 117] on span "Editar embudo" at bounding box center [1185, 115] width 86 height 37
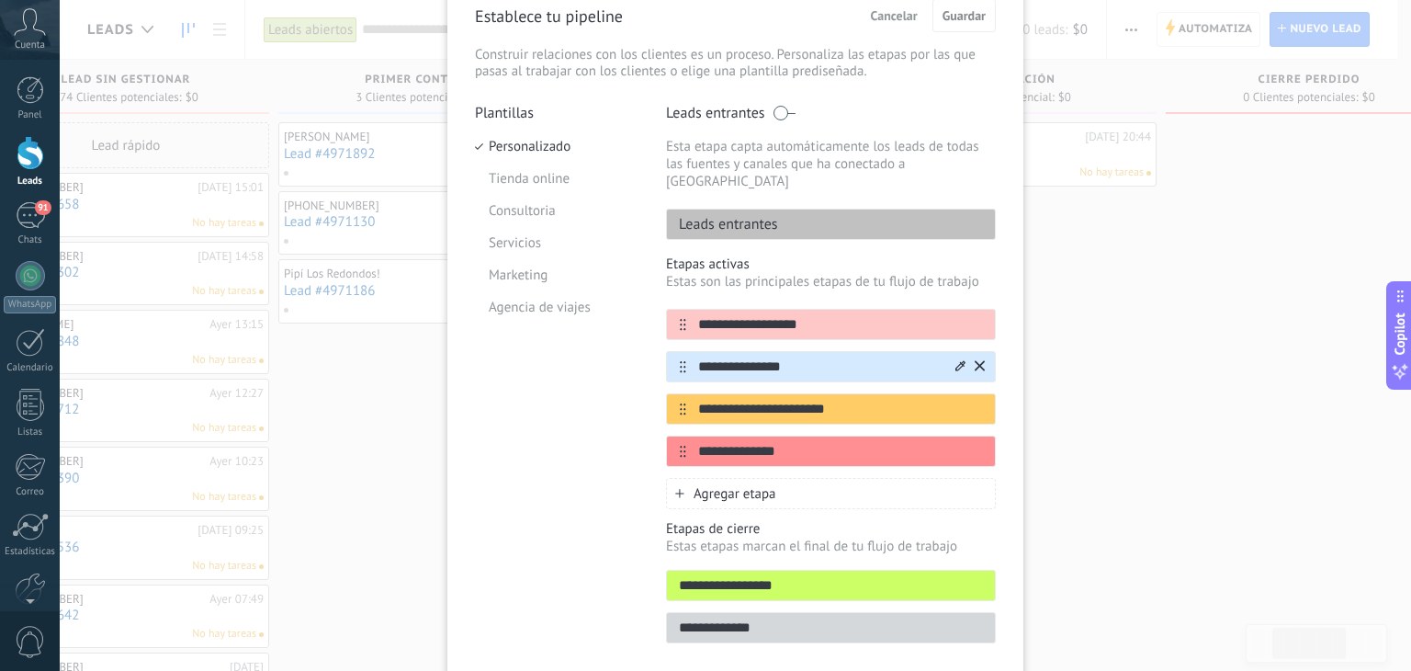
scroll to position [92, 0]
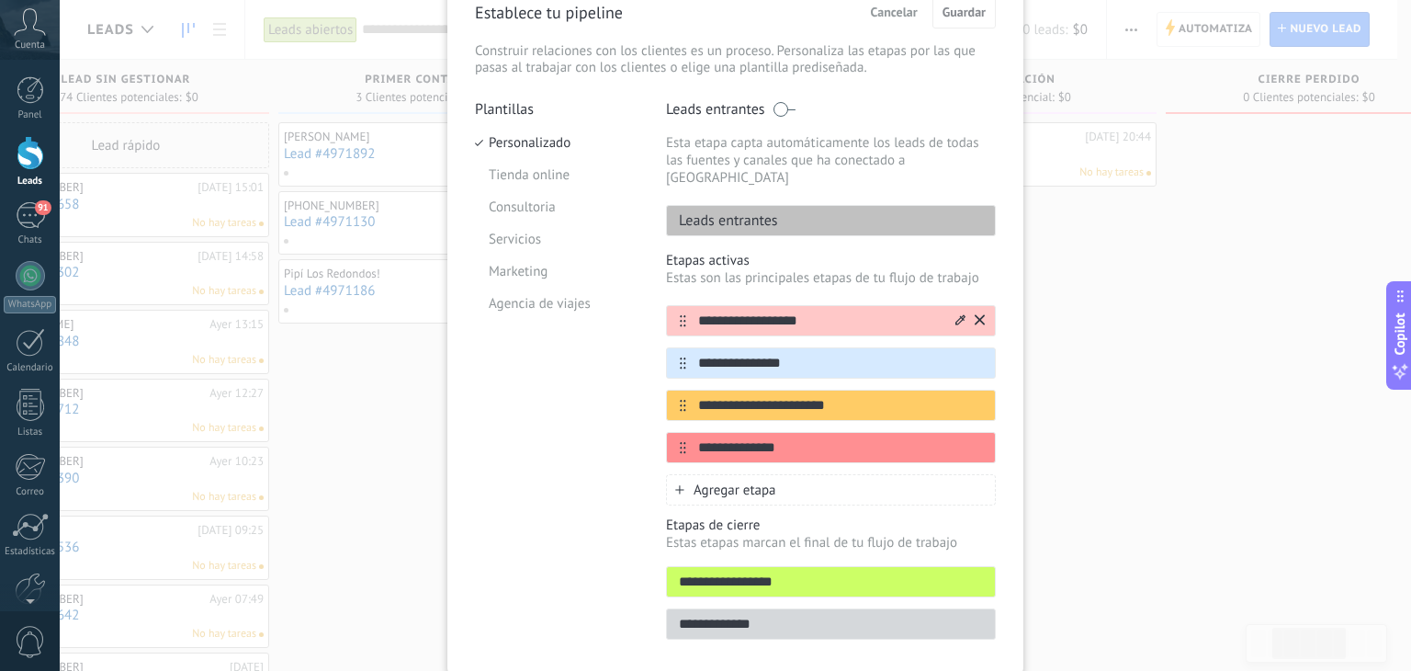
click at [978, 314] on icon at bounding box center [980, 319] width 10 height 10
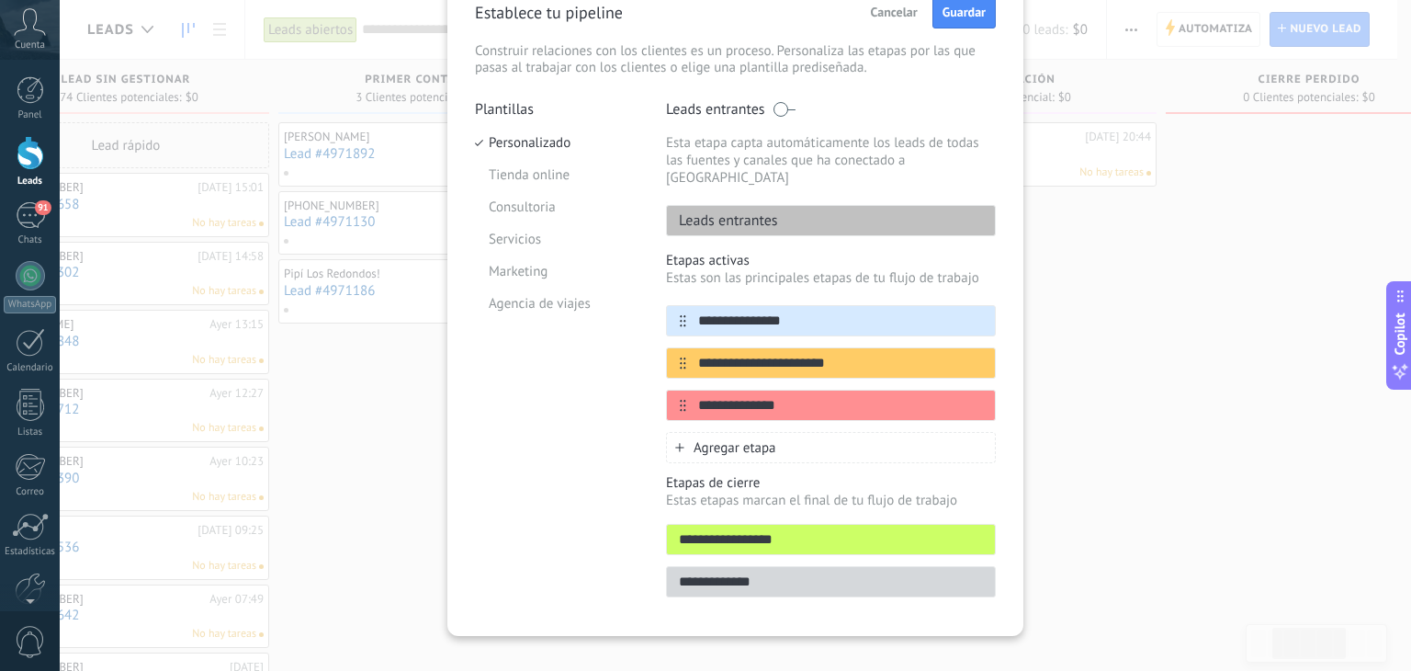
click at [711, 439] on span "Agregar etapa" at bounding box center [735, 447] width 83 height 17
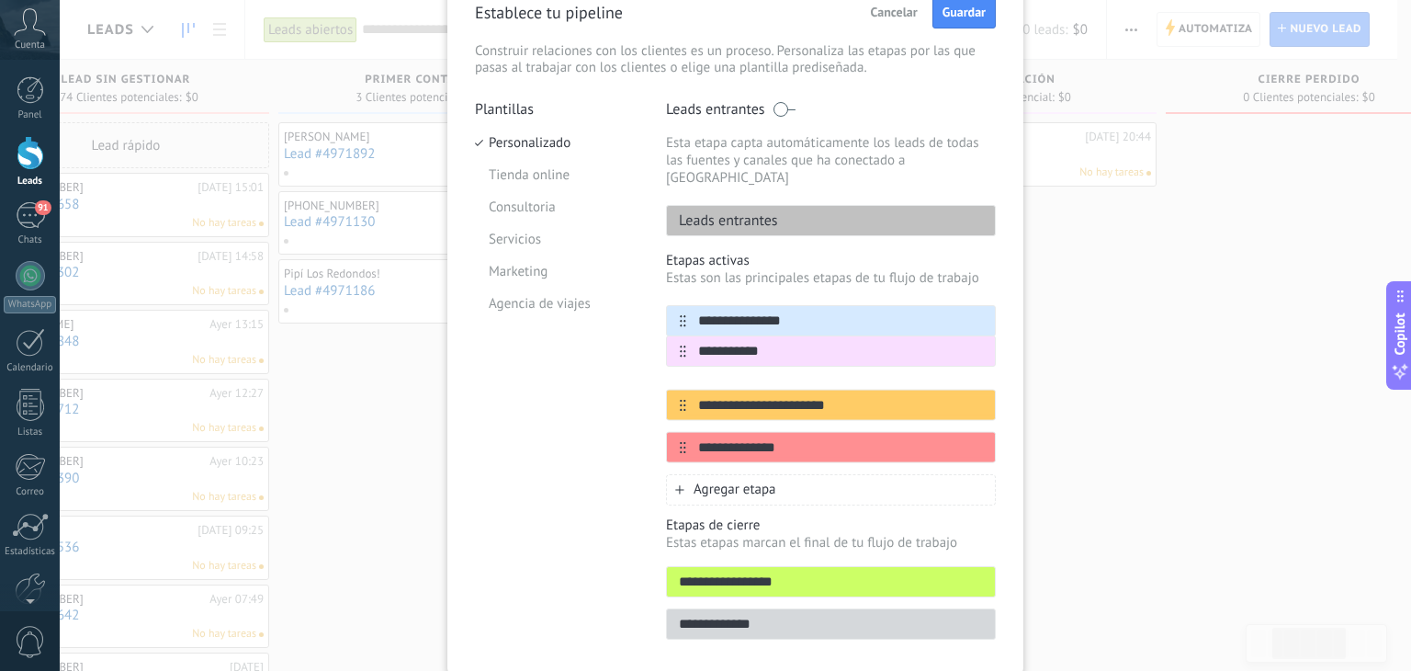
drag, startPoint x: 672, startPoint y: 396, endPoint x: 672, endPoint y: 337, distance: 58.8
click at [672, 337] on div "**********" at bounding box center [831, 384] width 330 height 158
type input "**********"
click at [685, 474] on div "Agregar etapa" at bounding box center [831, 489] width 330 height 31
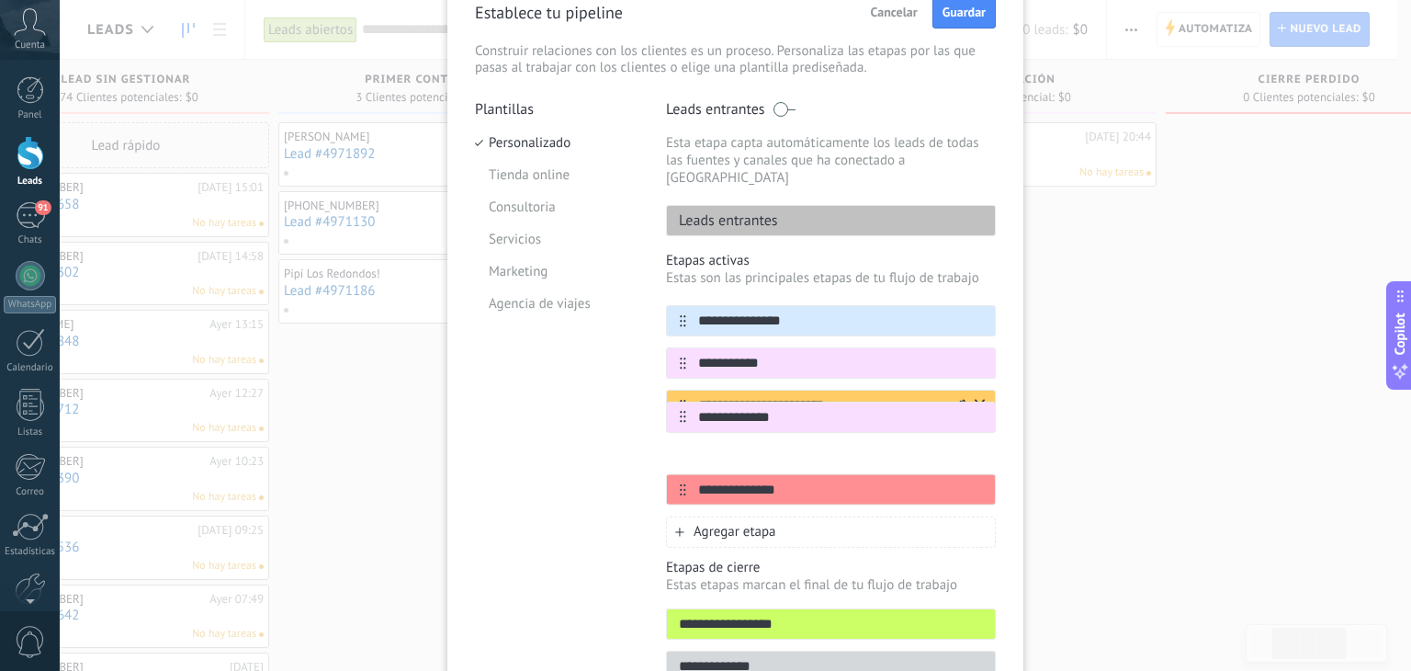
drag, startPoint x: 680, startPoint y: 470, endPoint x: 681, endPoint y: 401, distance: 68.9
click at [681, 401] on div "**********" at bounding box center [831, 405] width 330 height 200
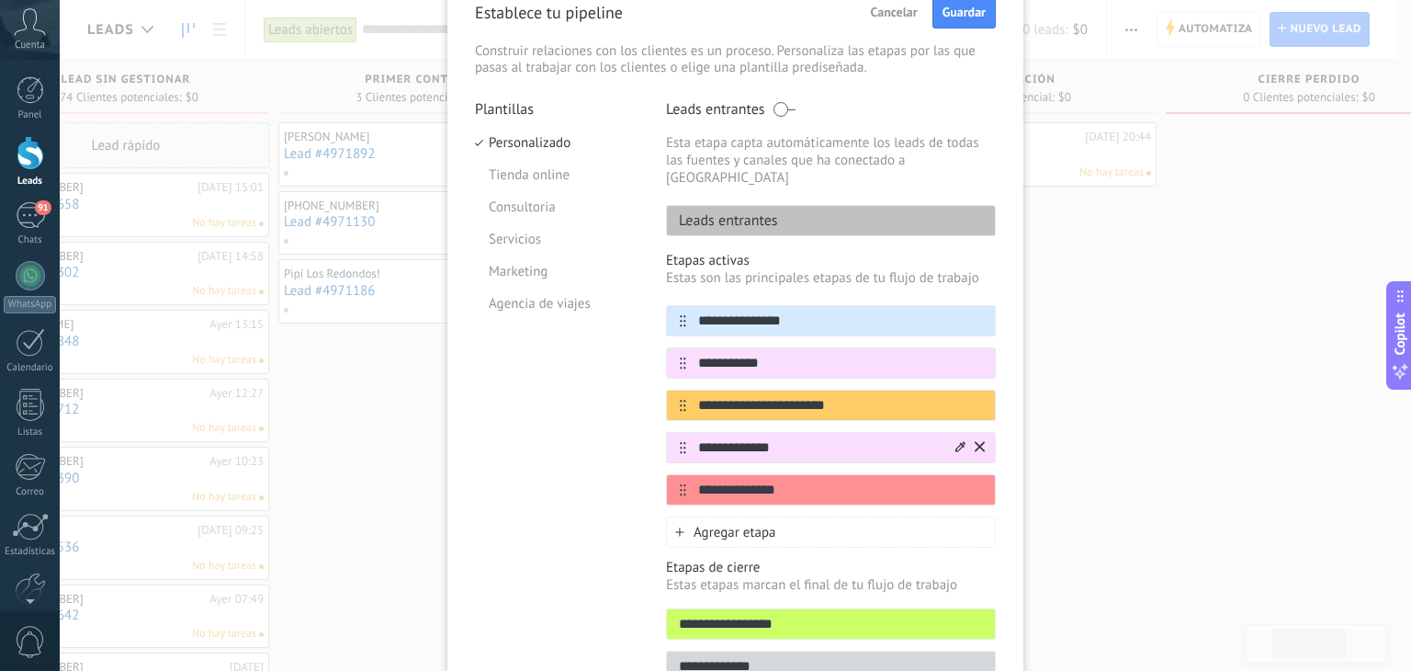
type input "**********"
click at [960, 441] on icon at bounding box center [960, 446] width 10 height 11
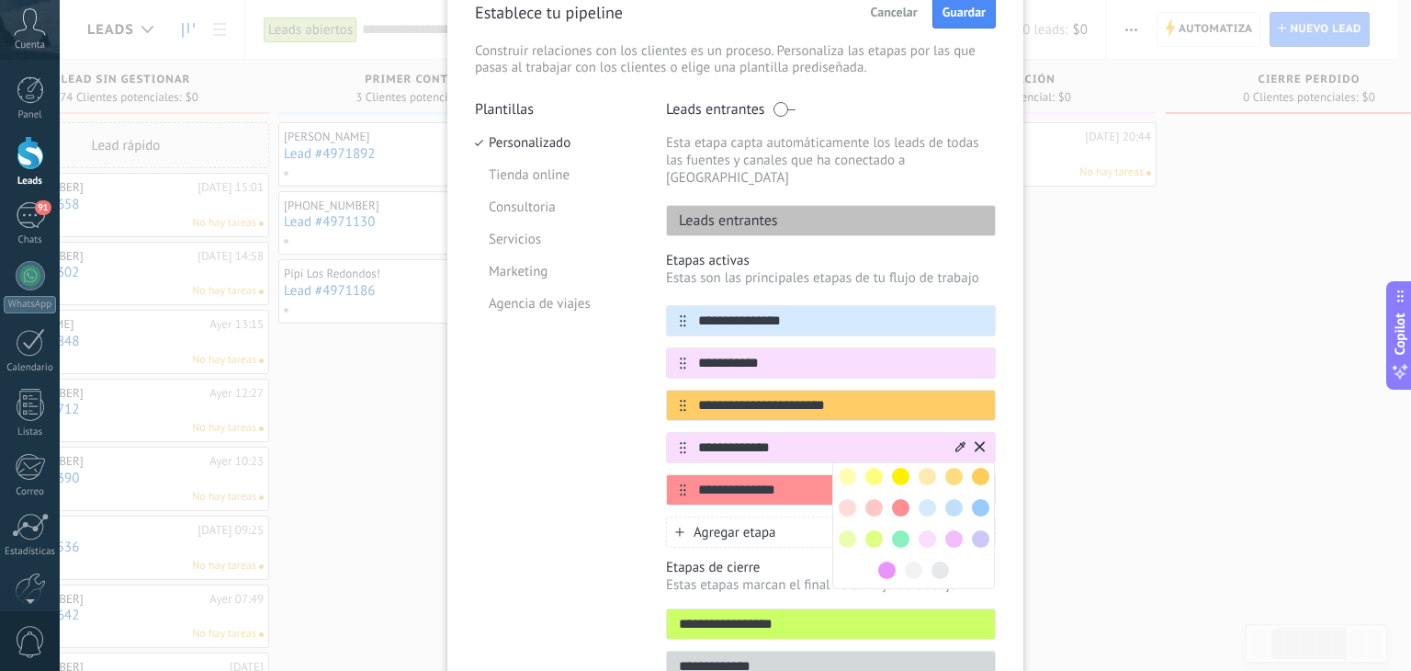
click at [892, 530] on span at bounding box center [900, 538] width 17 height 17
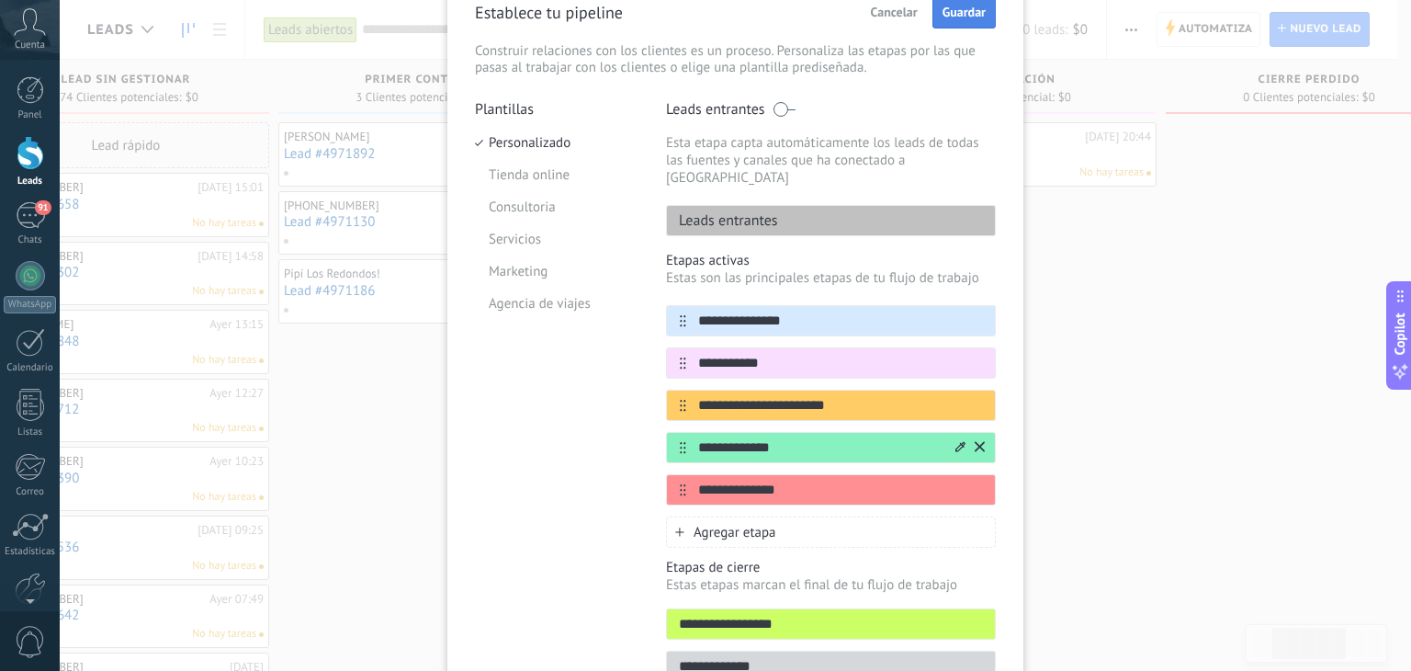
click at [965, 7] on span "Guardar" at bounding box center [964, 12] width 43 height 13
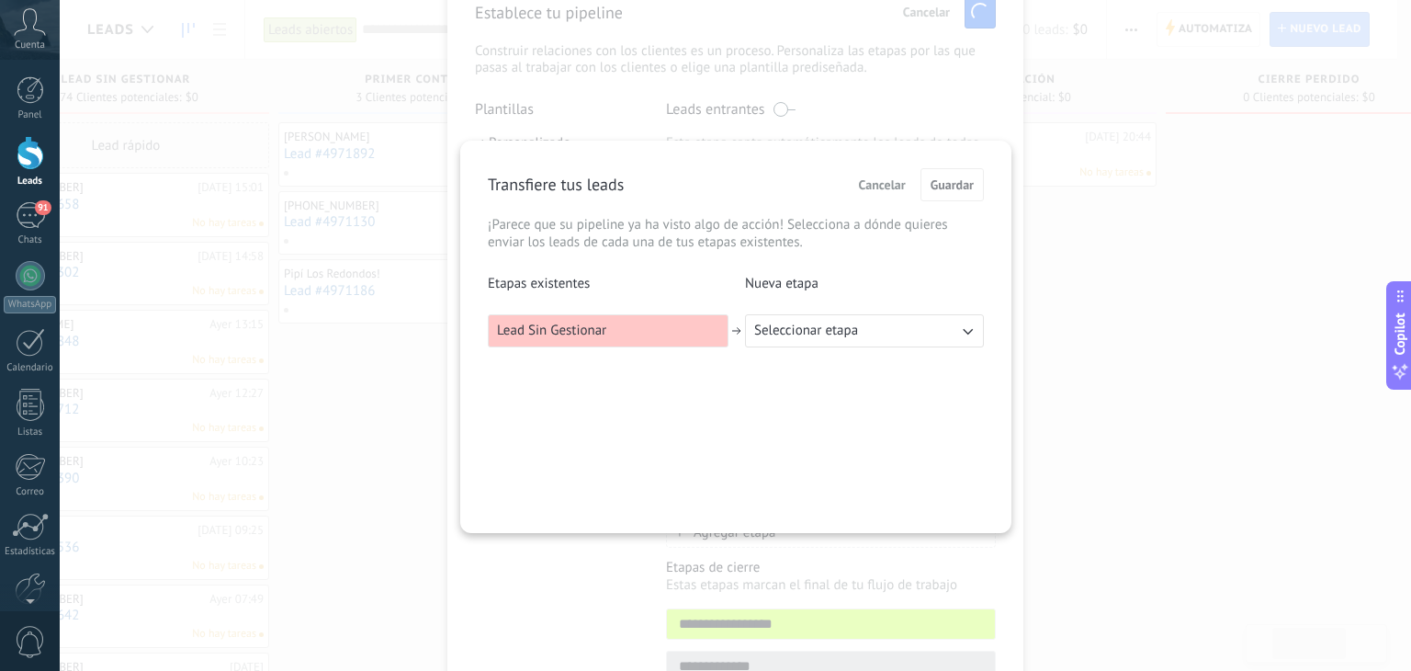
click at [817, 337] on span "Seleccionar etapa" at bounding box center [806, 331] width 104 height 18
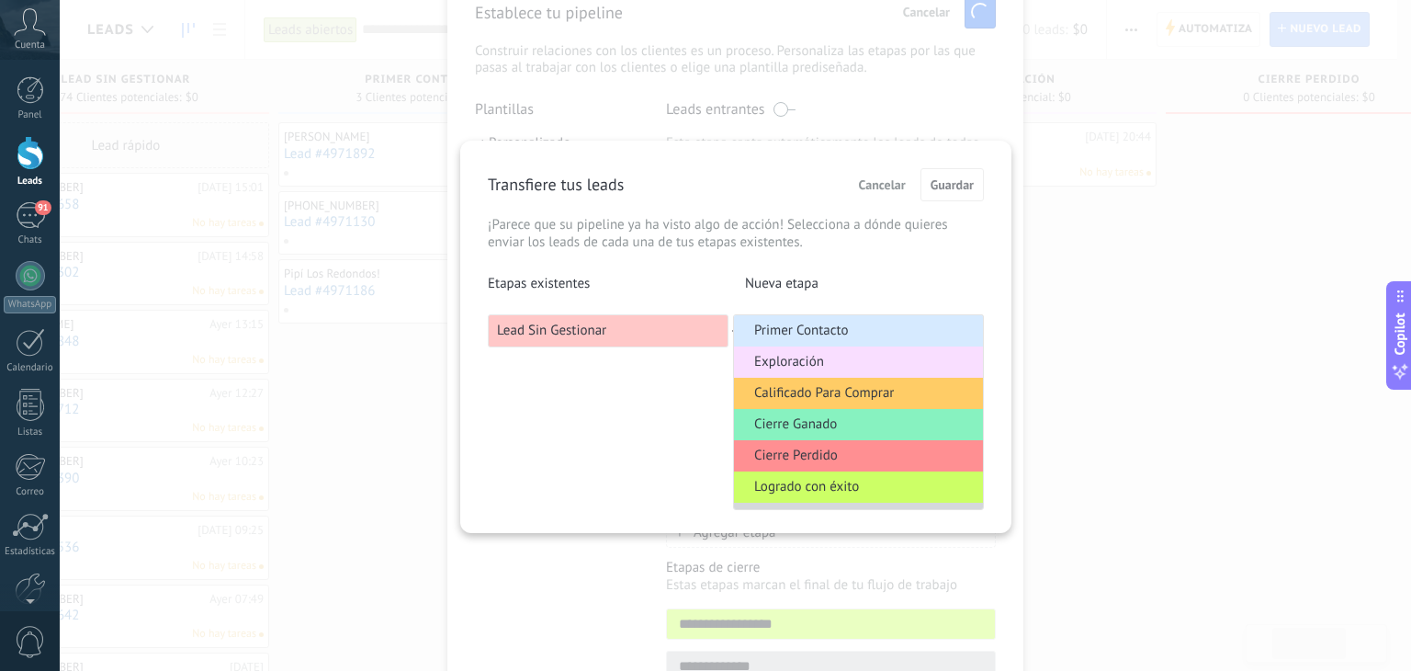
click at [834, 326] on span "Primer Contacto" at bounding box center [801, 331] width 94 height 18
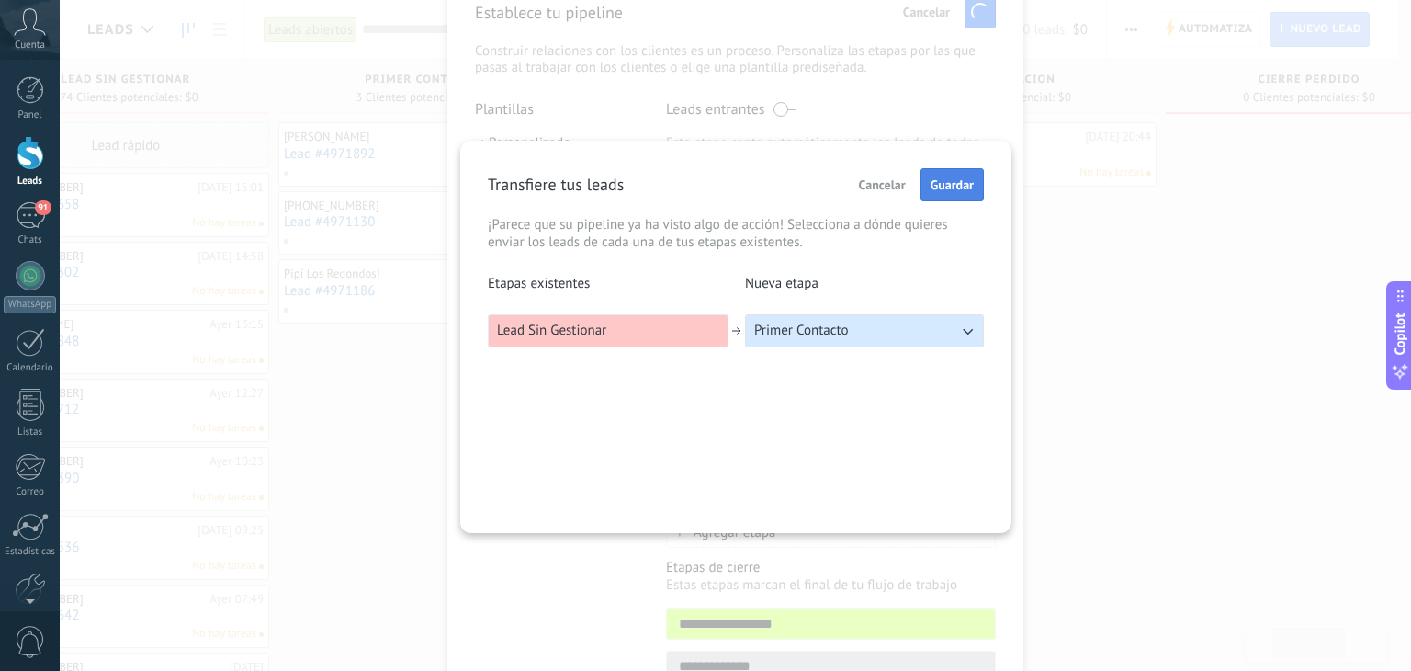
click at [952, 182] on span "Guardar" at bounding box center [952, 184] width 43 height 13
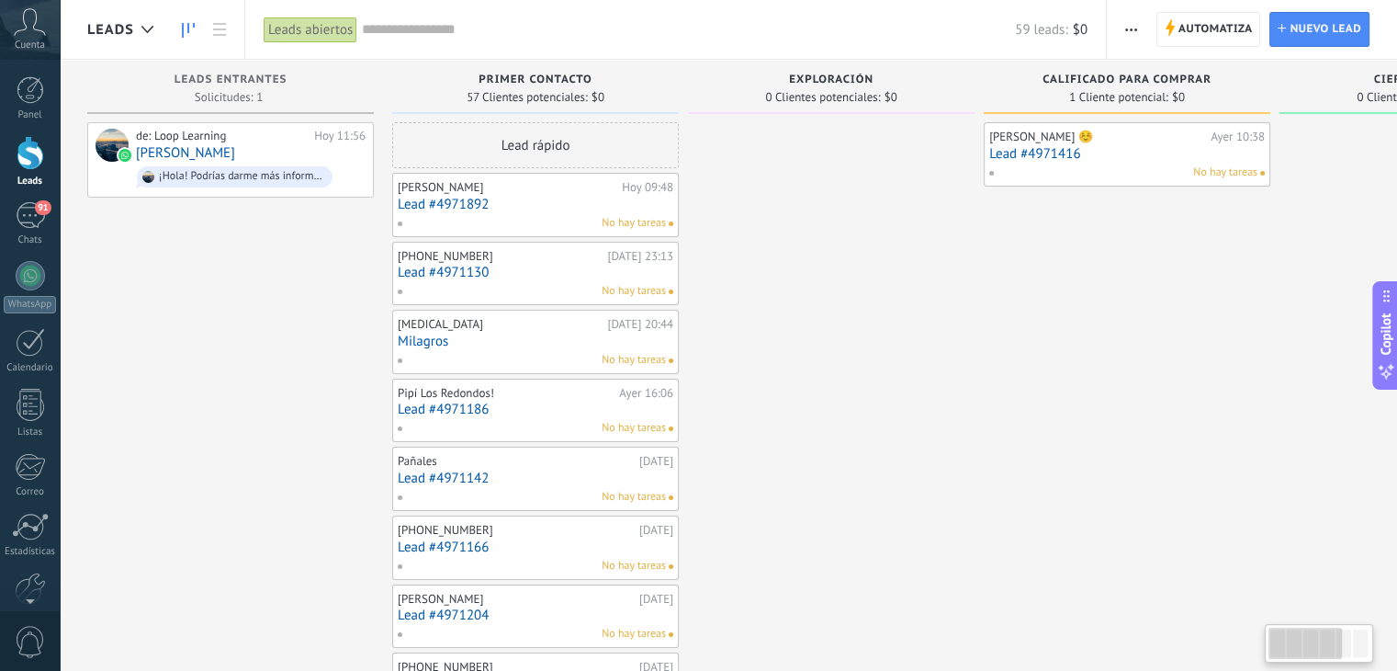
drag, startPoint x: 996, startPoint y: 354, endPoint x: 1202, endPoint y: 376, distance: 207.0
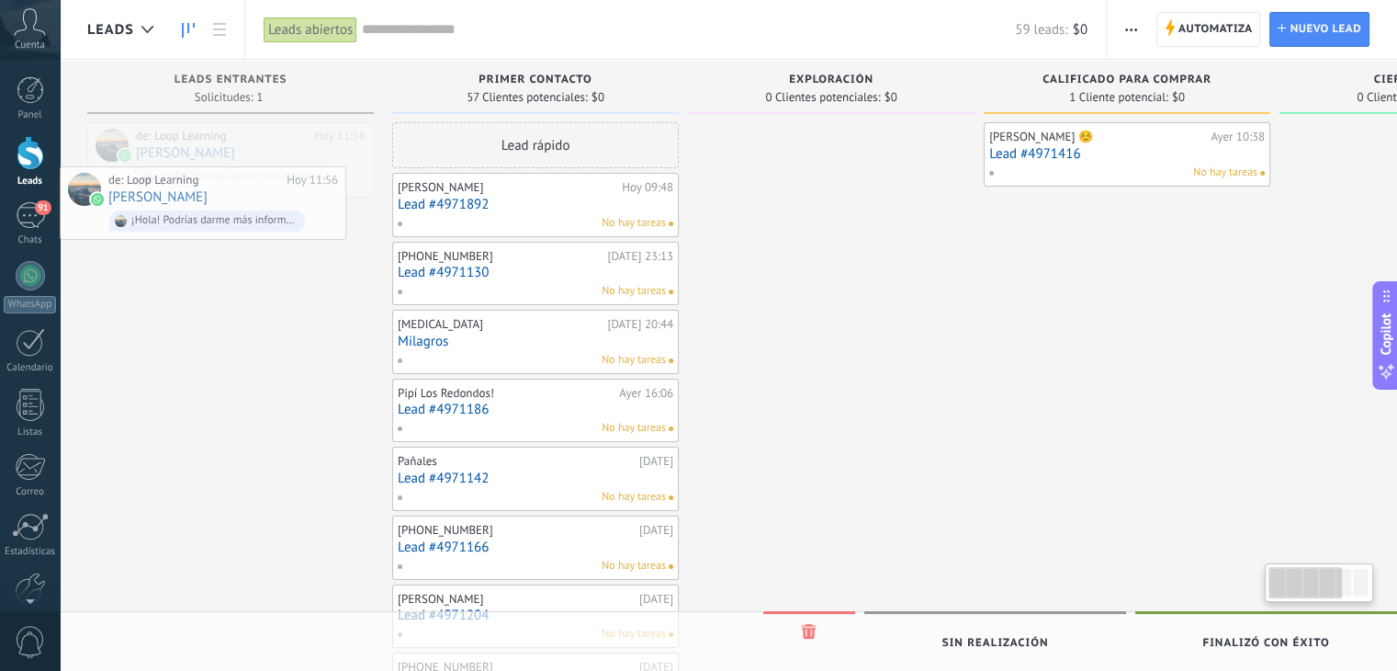
drag, startPoint x: 227, startPoint y: 148, endPoint x: 197, endPoint y: 245, distance: 102.0
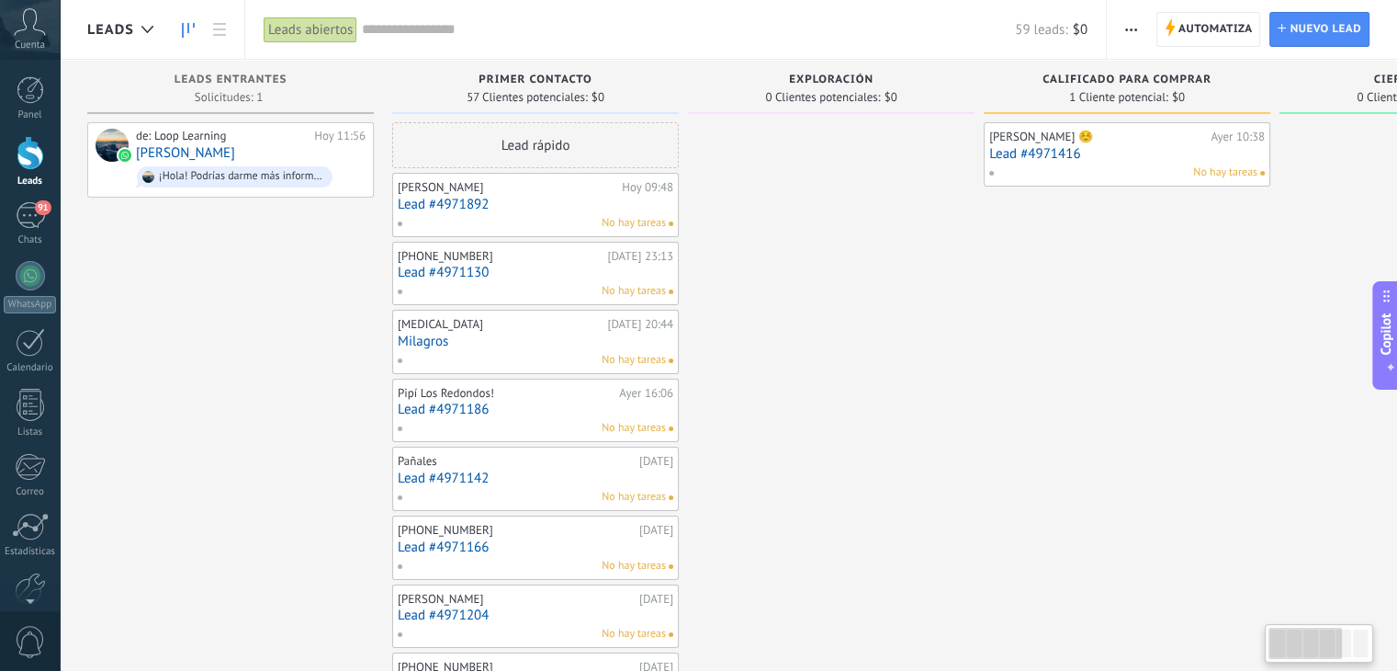
drag, startPoint x: 940, startPoint y: 371, endPoint x: 1018, endPoint y: 417, distance: 90.6
click at [462, 202] on link "Lead #4971892" at bounding box center [536, 205] width 276 height 16
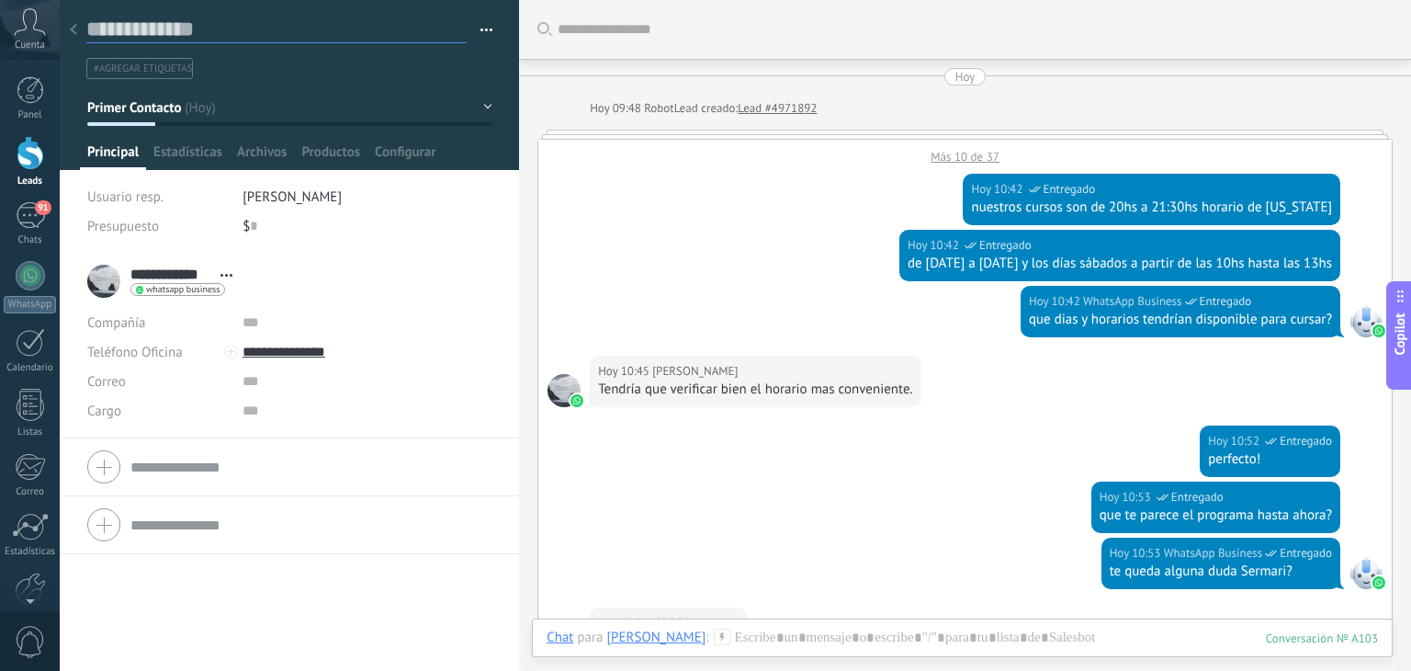
click at [129, 28] on textarea at bounding box center [276, 30] width 380 height 28
type textarea "*"
type textarea "**"
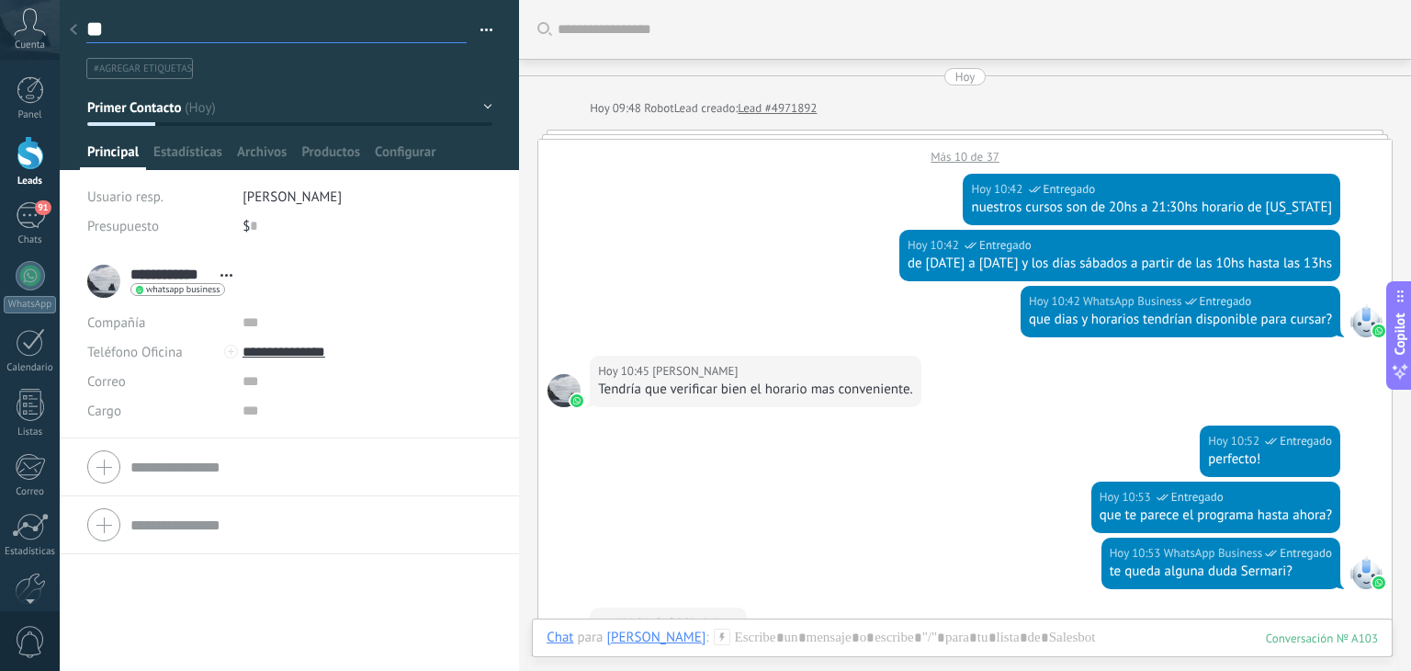
type textarea "***"
type textarea "****"
type textarea "*****"
type textarea "******"
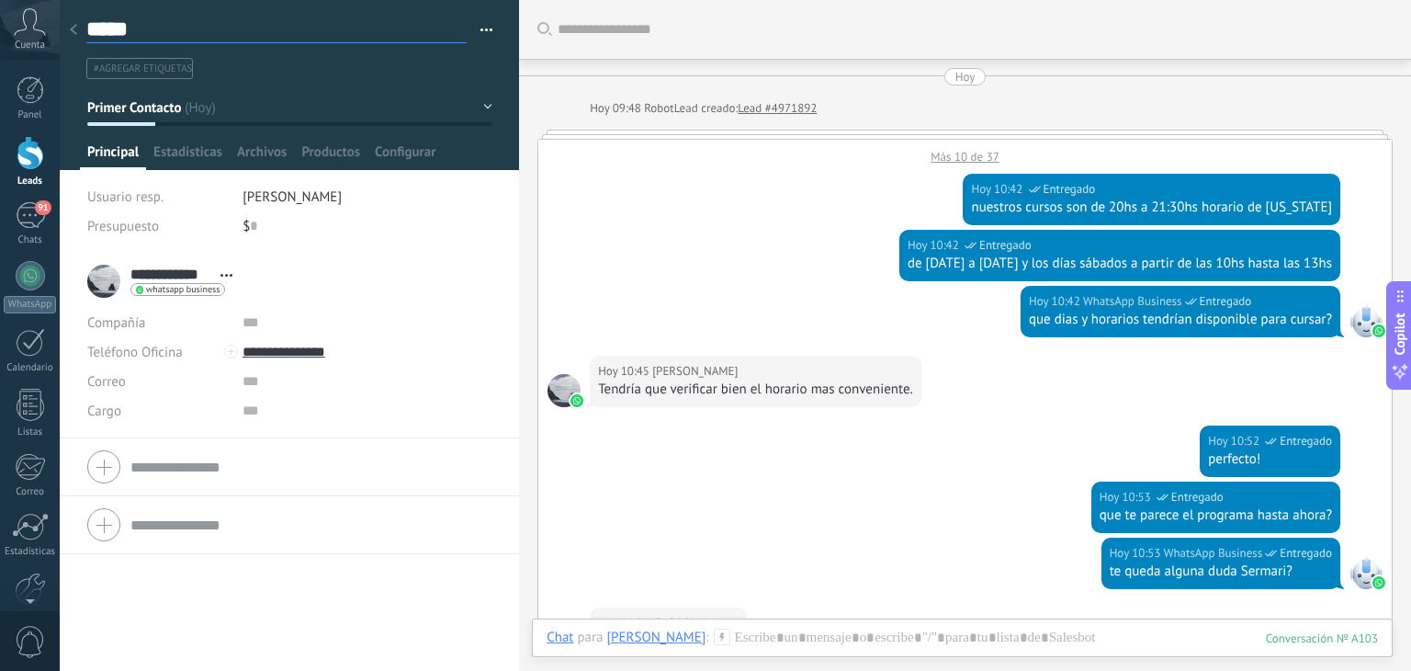
type textarea "******"
type textarea "*******"
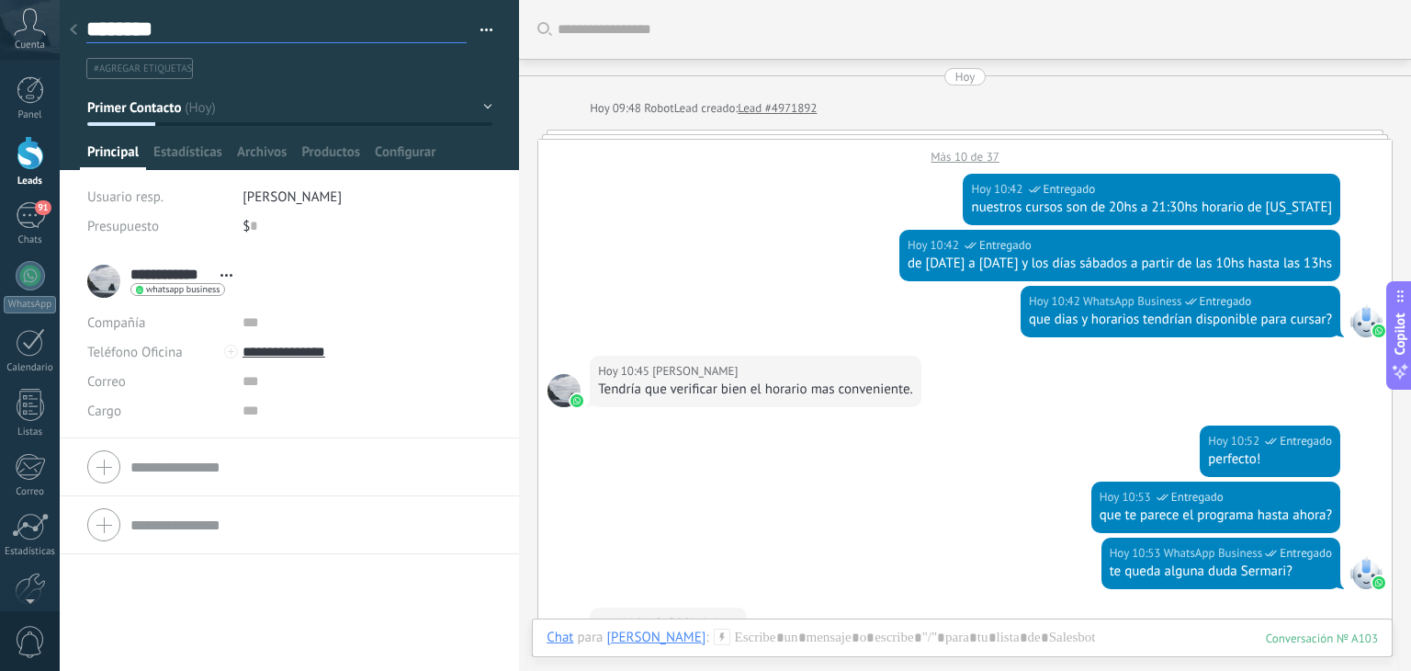
type textarea "*********"
type textarea "**********"
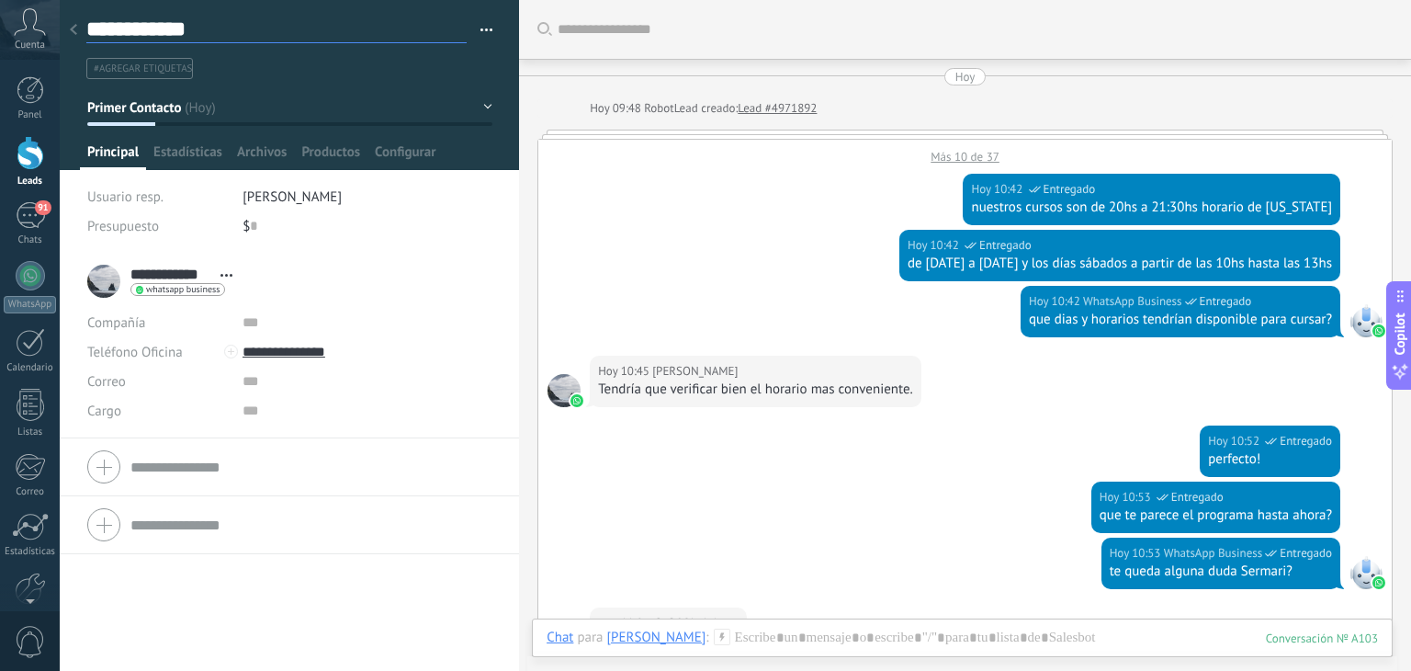
scroll to position [27, 0]
type textarea "**********"
click at [304, 78] on ul "#agregar etiquetas" at bounding box center [286, 68] width 403 height 25
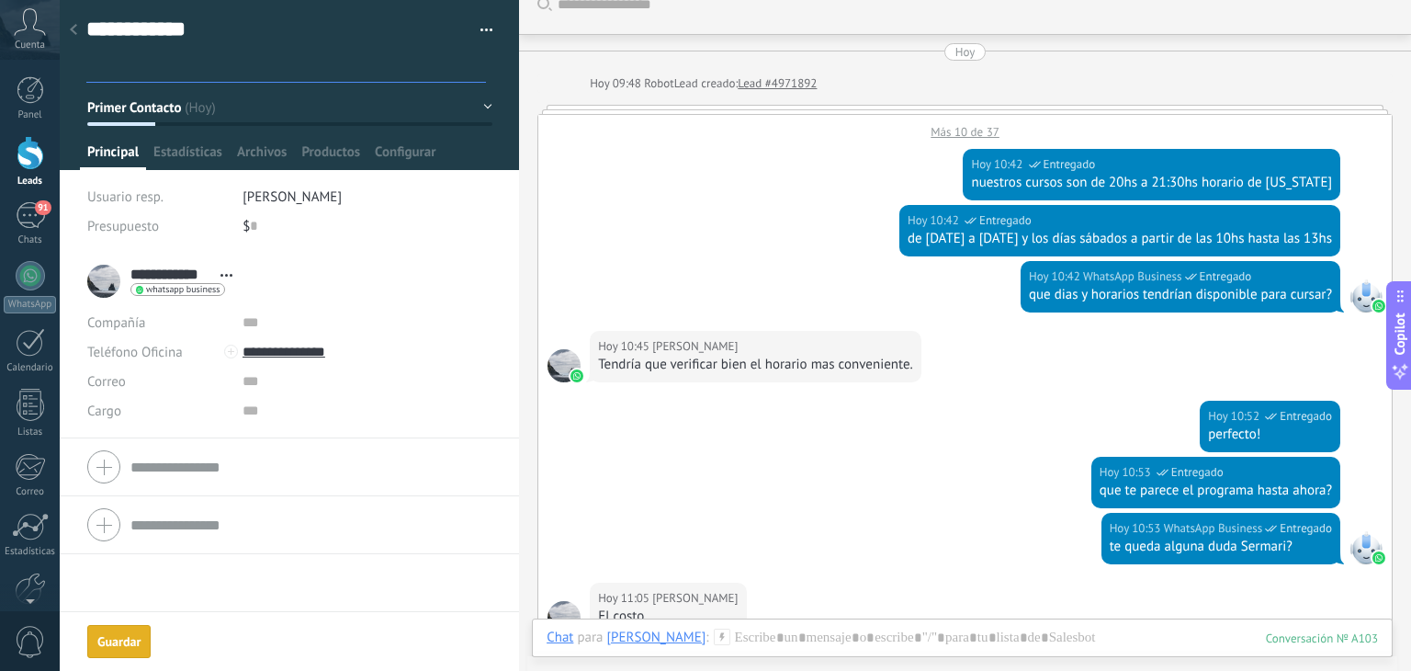
click at [68, 26] on div at bounding box center [74, 31] width 26 height 36
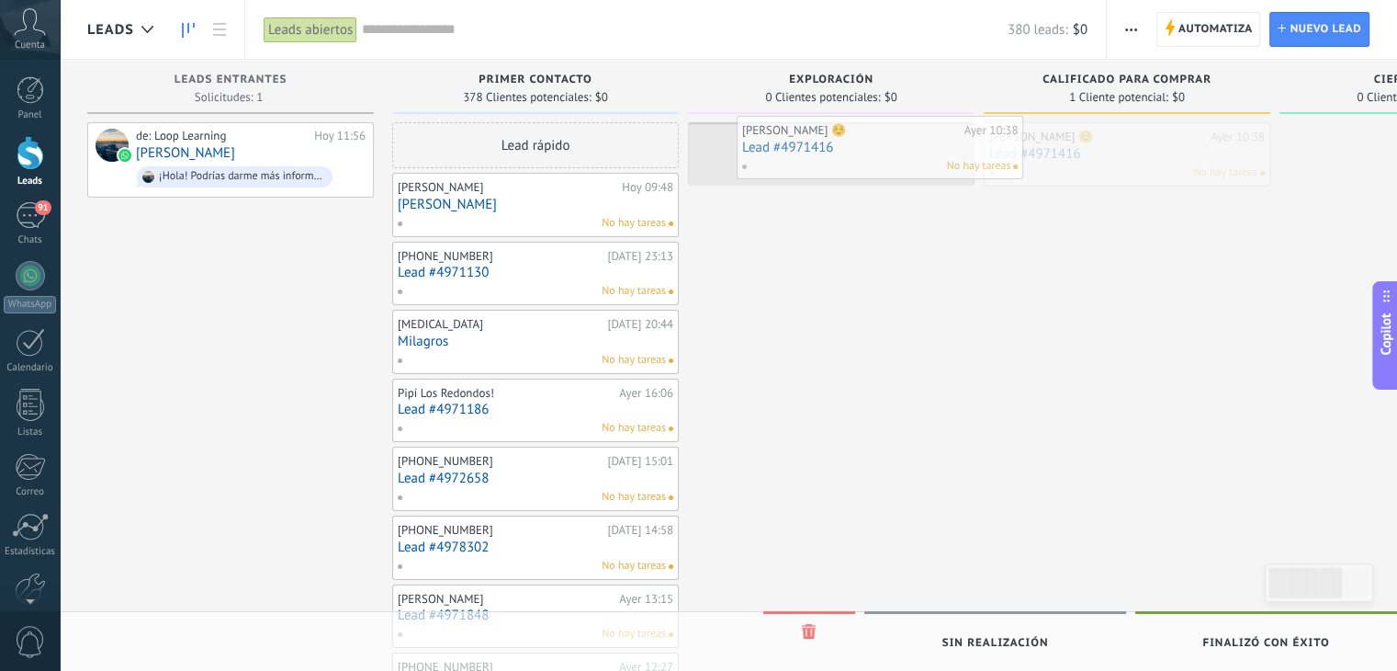
drag, startPoint x: 1034, startPoint y: 154, endPoint x: 787, endPoint y: 148, distance: 247.2
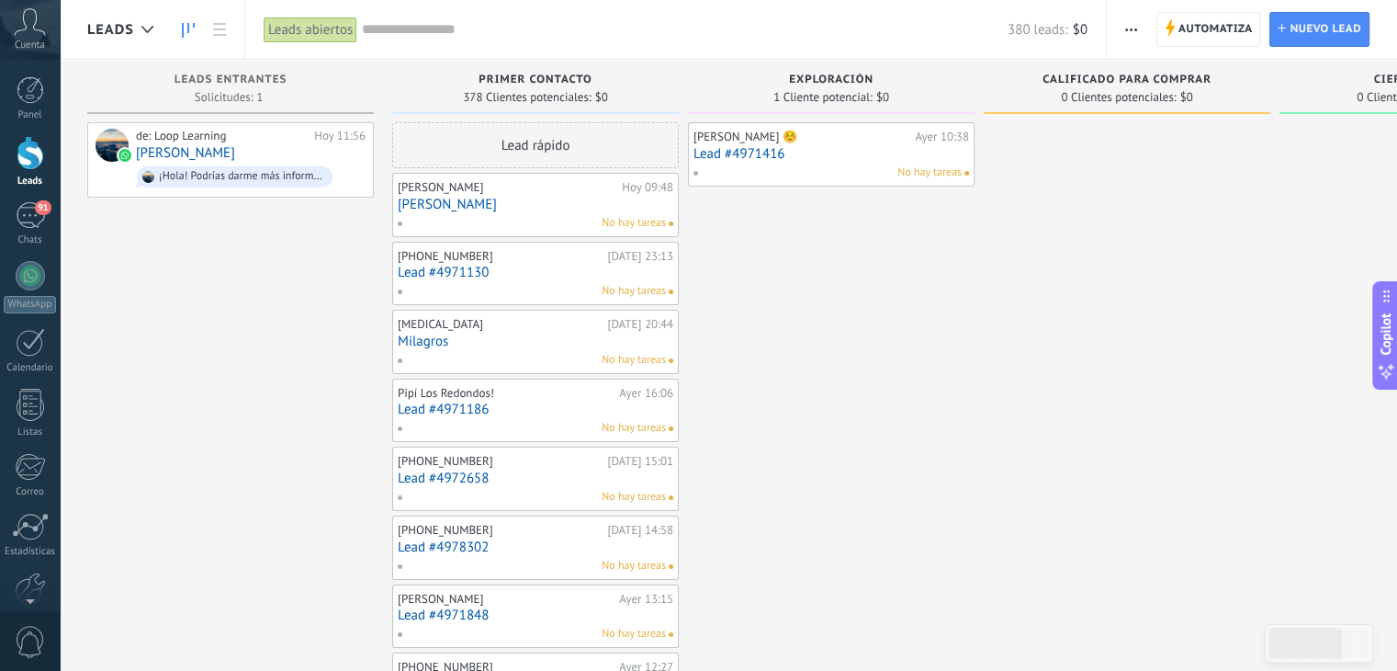
click at [761, 152] on link "Lead #4971416" at bounding box center [832, 154] width 276 height 16
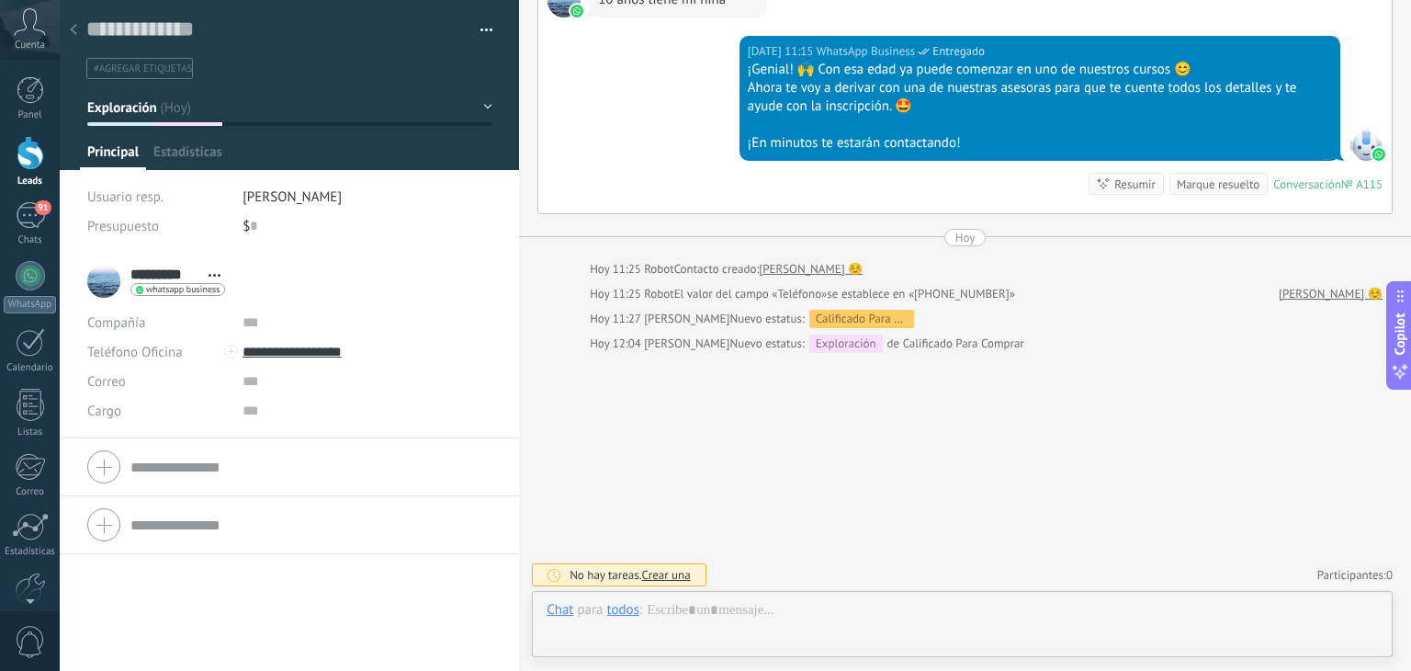
scroll to position [27, 0]
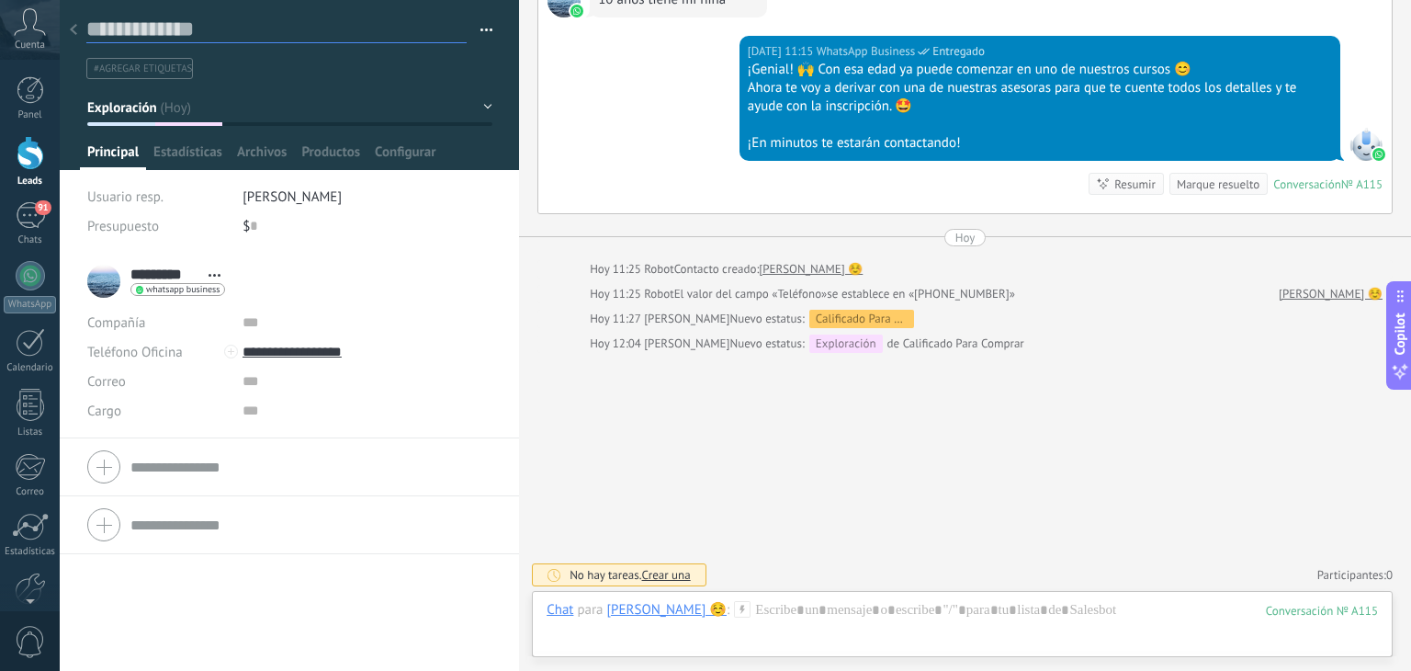
click at [175, 29] on textarea at bounding box center [276, 30] width 380 height 28
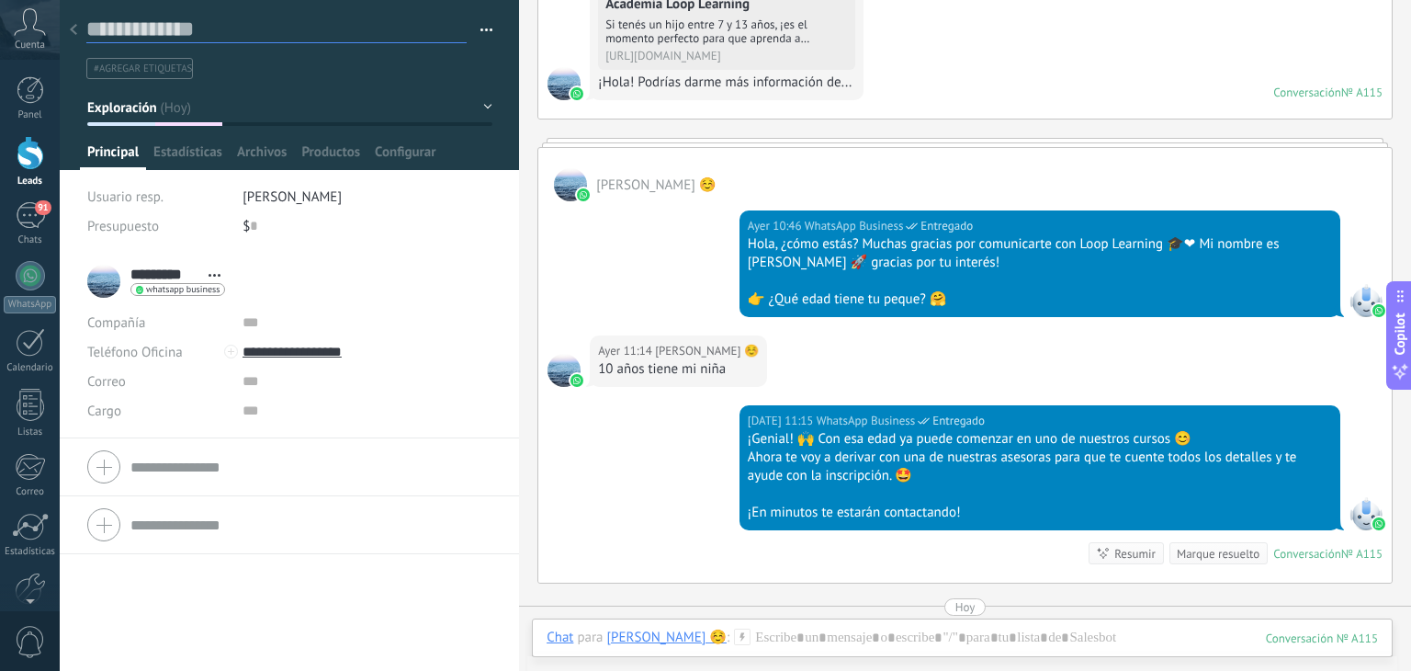
scroll to position [0, 0]
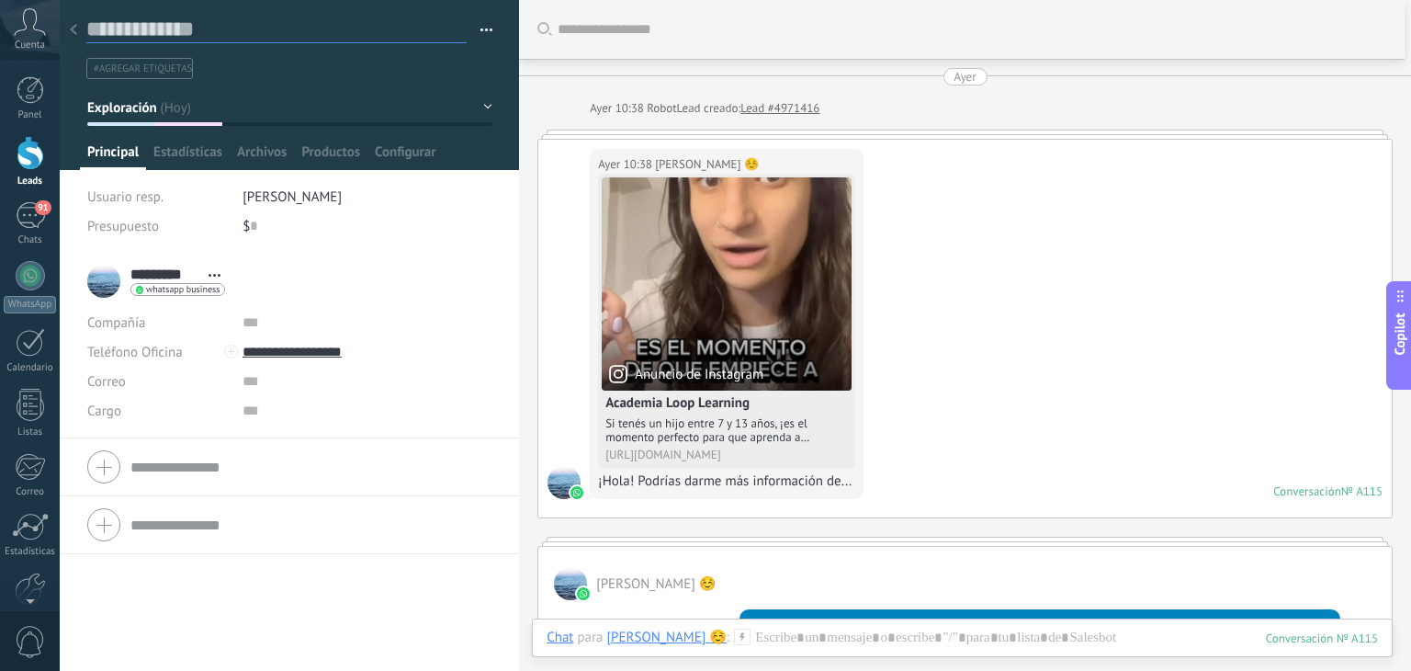
click at [165, 27] on textarea at bounding box center [276, 30] width 380 height 28
type textarea "*"
type textarea "**"
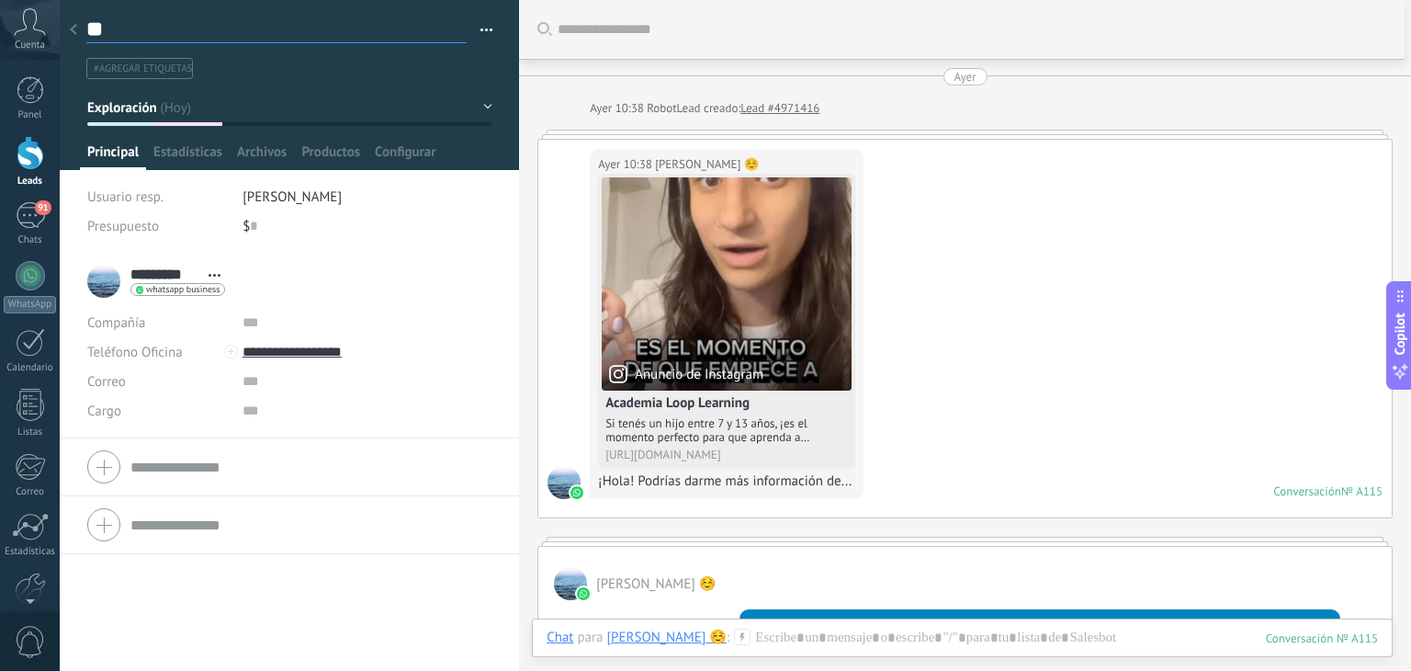
type textarea "***"
type textarea "****"
type textarea "*****"
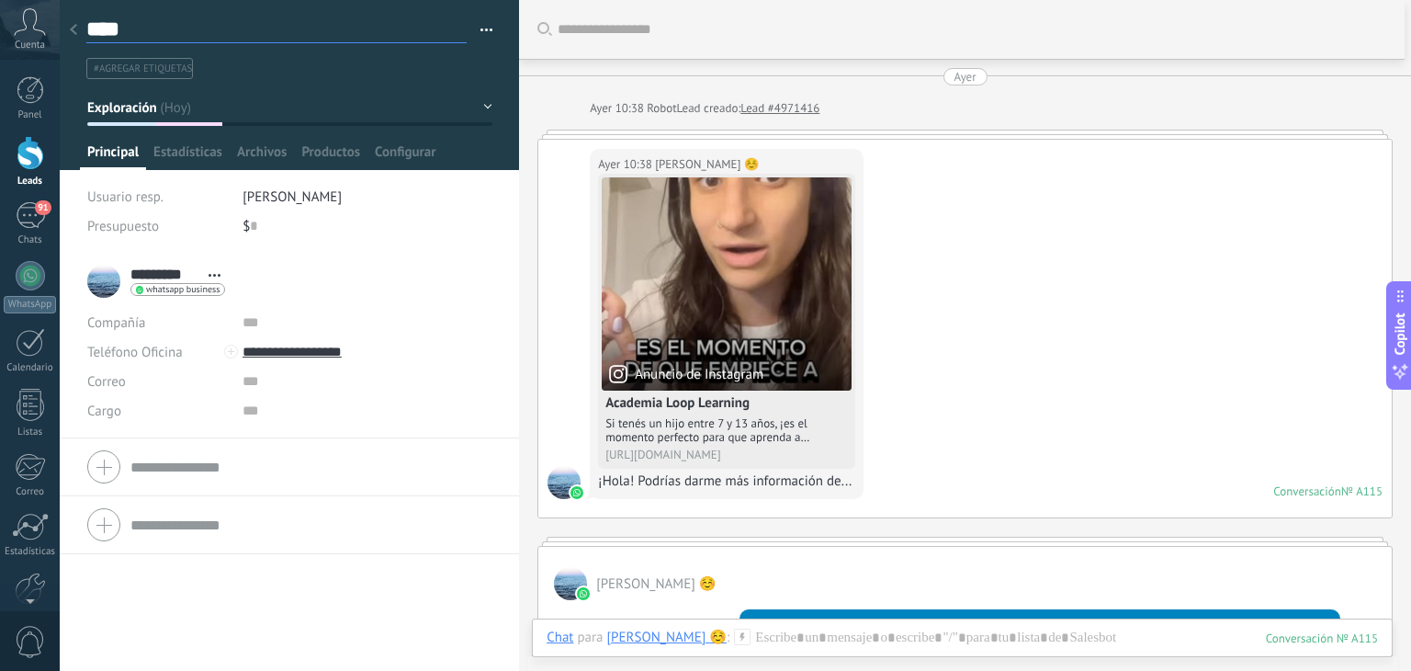
type textarea "*****"
type textarea "******"
click at [162, 71] on span "#agregar etiquetas" at bounding box center [143, 68] width 98 height 13
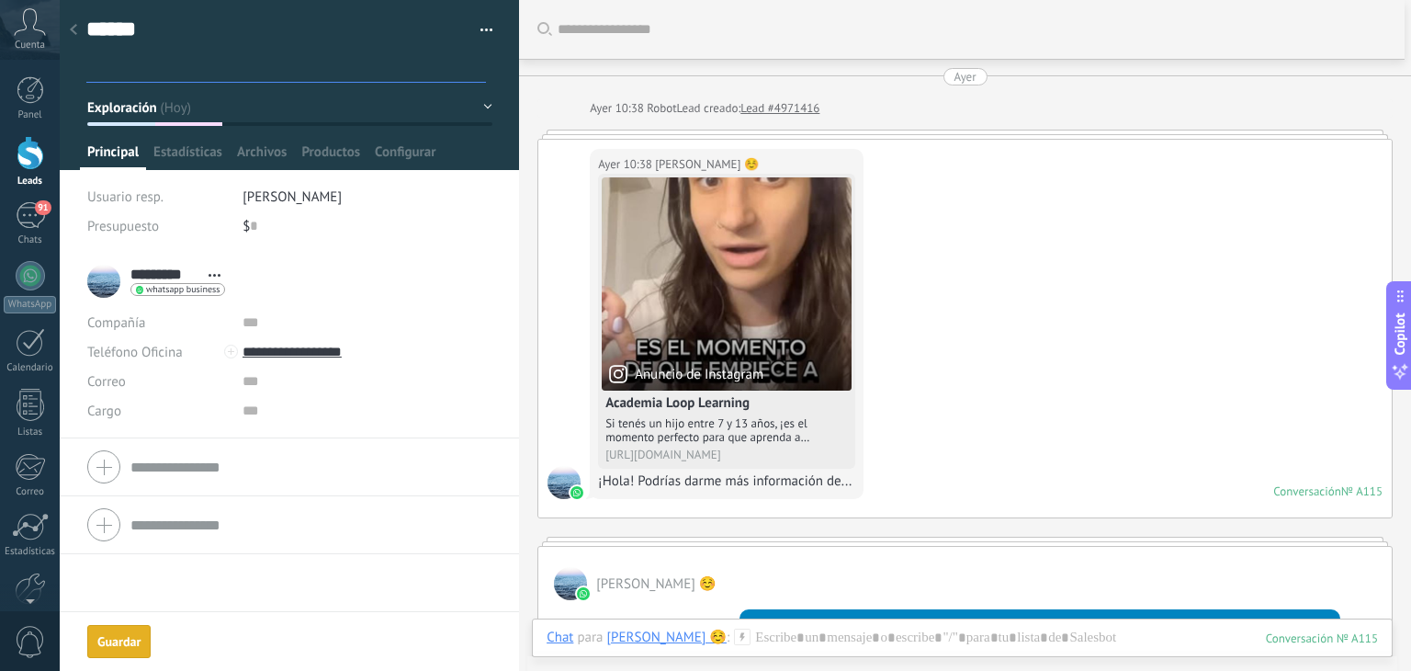
type textarea "******"
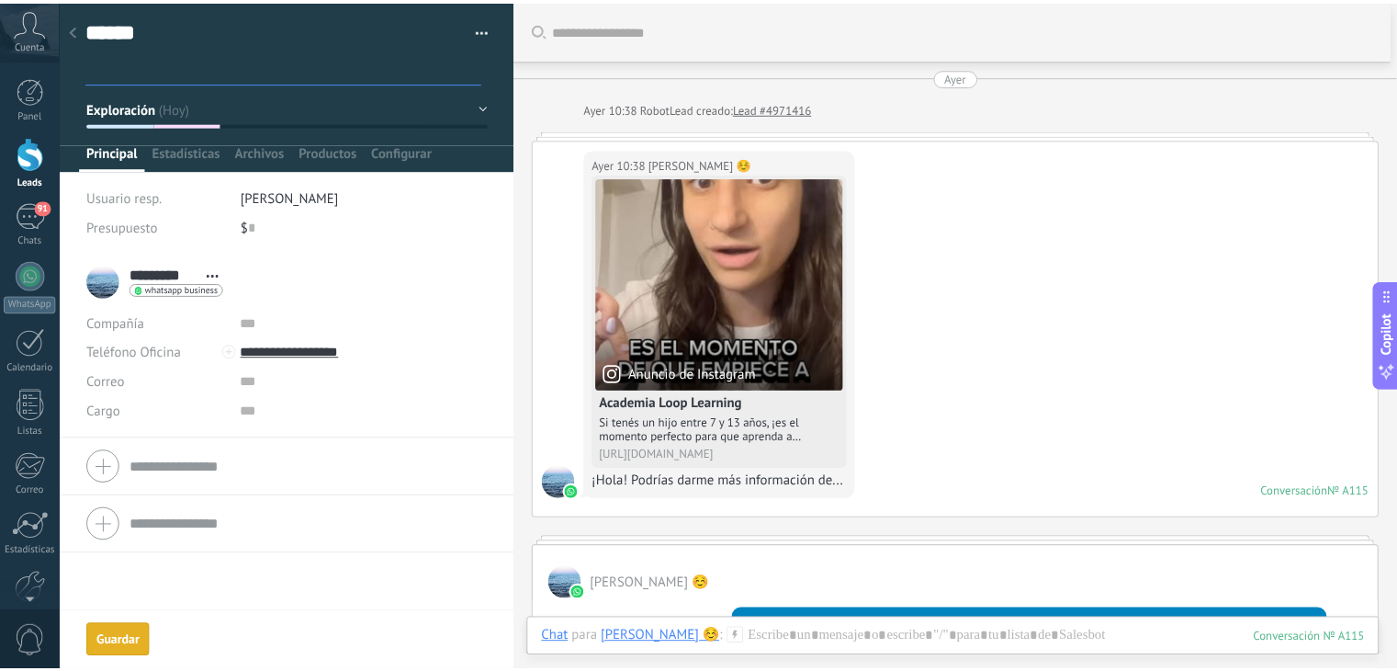
scroll to position [25, 0]
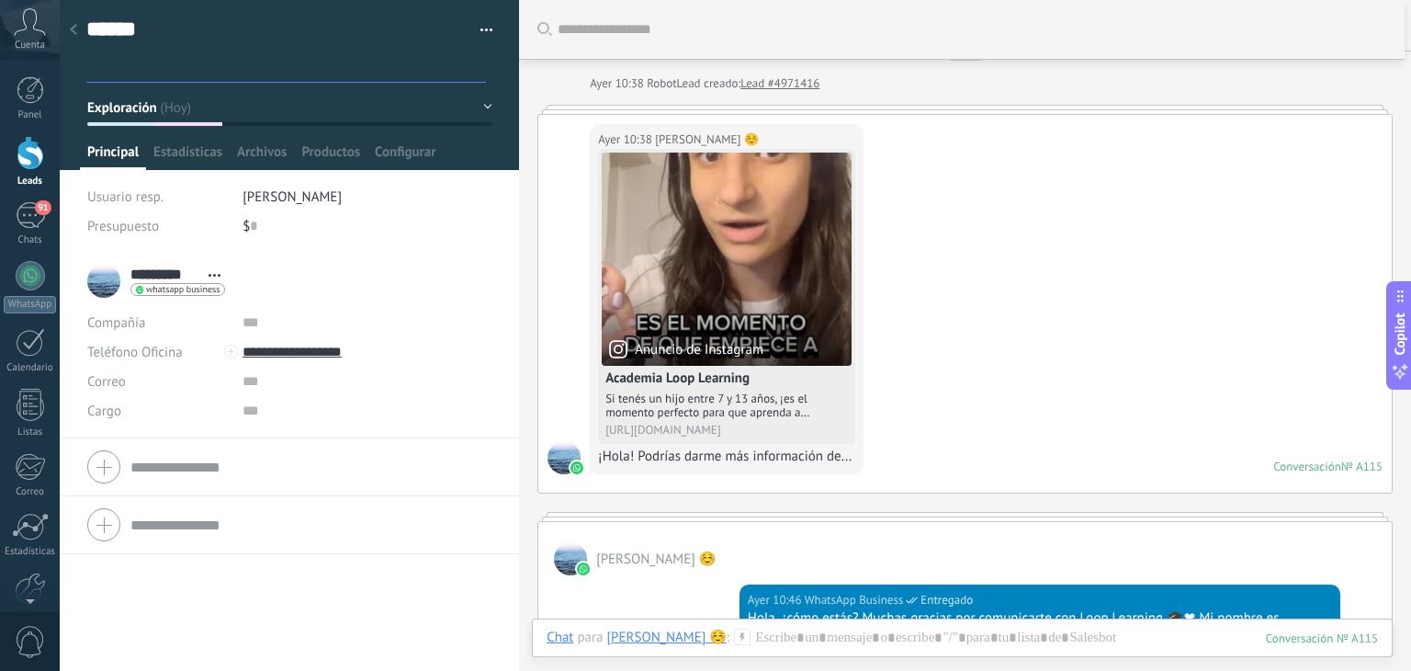
click at [152, 73] on input "text" at bounding box center [288, 68] width 394 height 19
click at [172, 72] on input "text" at bounding box center [288, 68] width 394 height 19
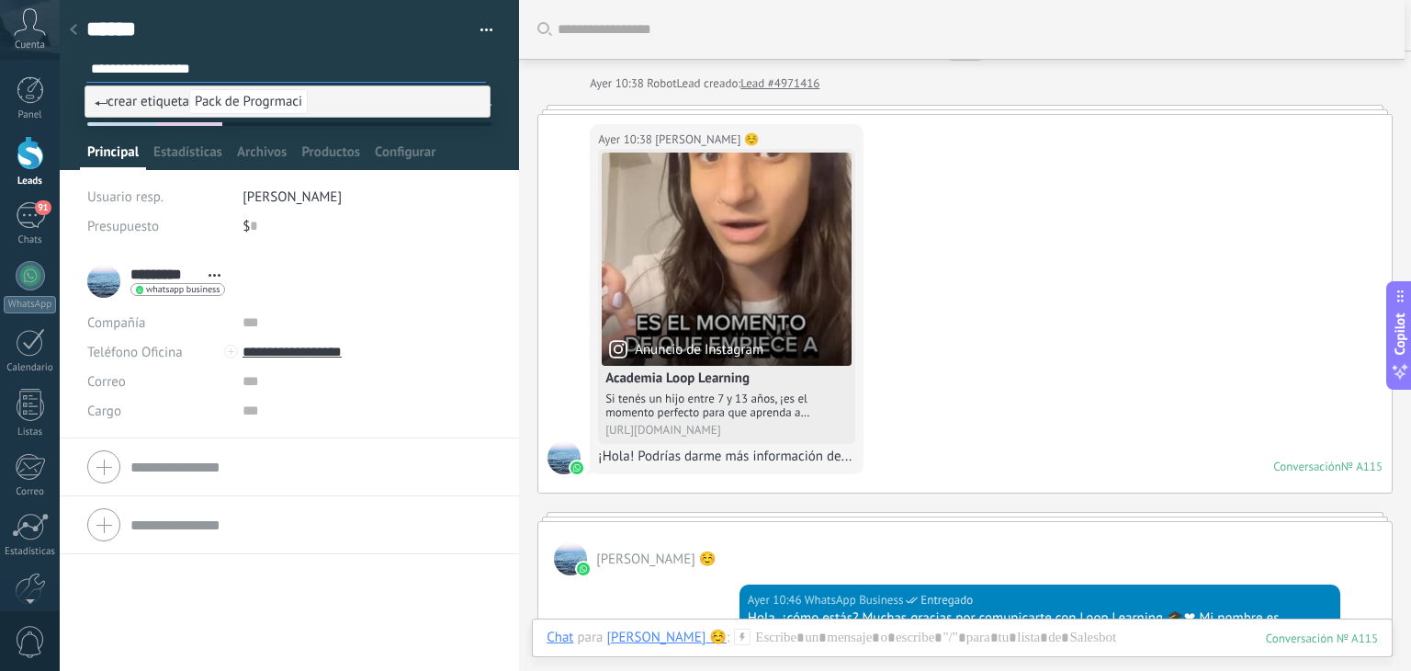
type input "**********"
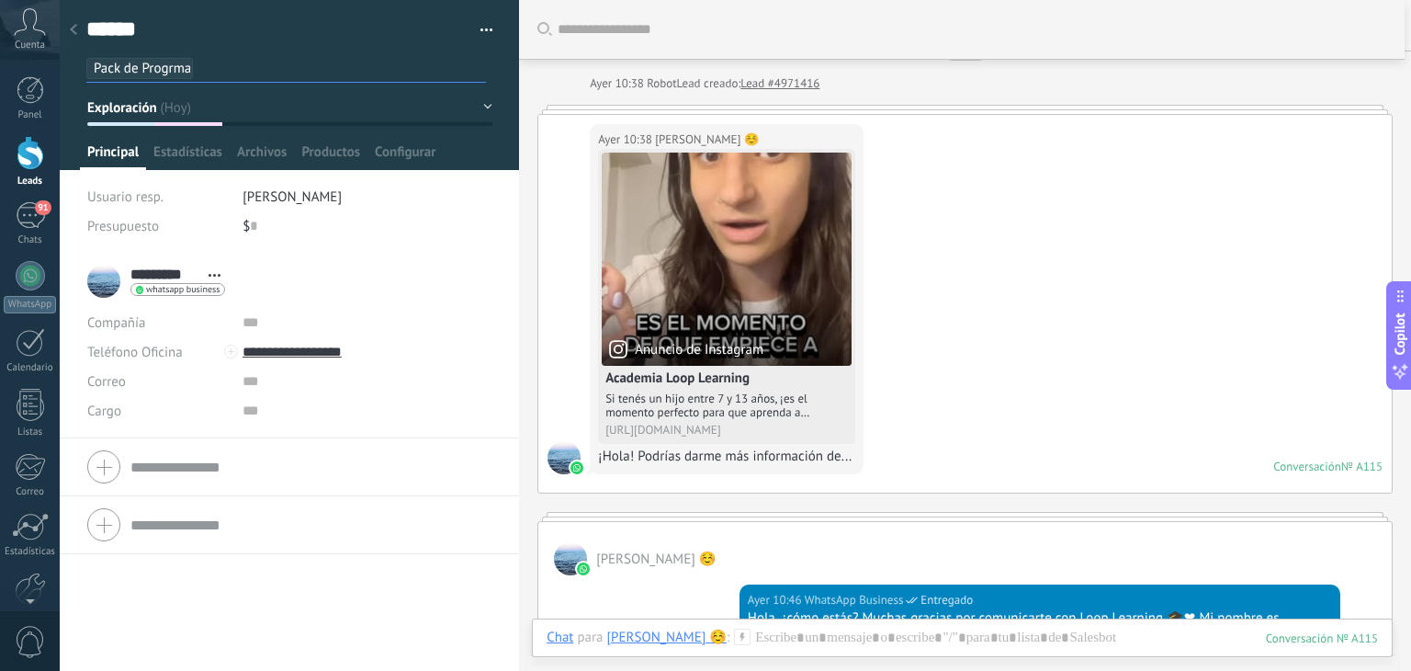
click at [504, 74] on div "****** Guardar y crear Imprimir Administrar etiquetas Exportar a excel" at bounding box center [290, 39] width 460 height 79
click at [73, 27] on icon at bounding box center [73, 29] width 7 height 11
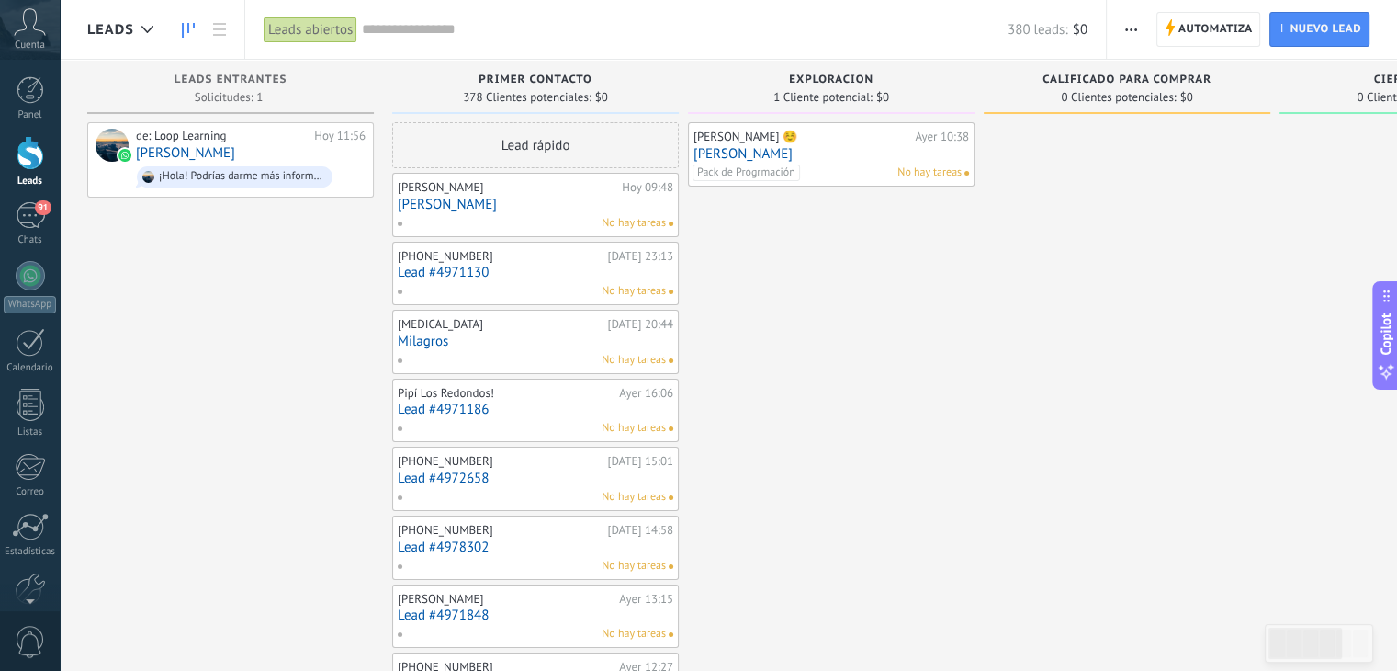
click at [756, 174] on span "Pack de Progrmación" at bounding box center [746, 172] width 107 height 17
type input "**"
click at [373, 20] on input "text" at bounding box center [685, 29] width 646 height 19
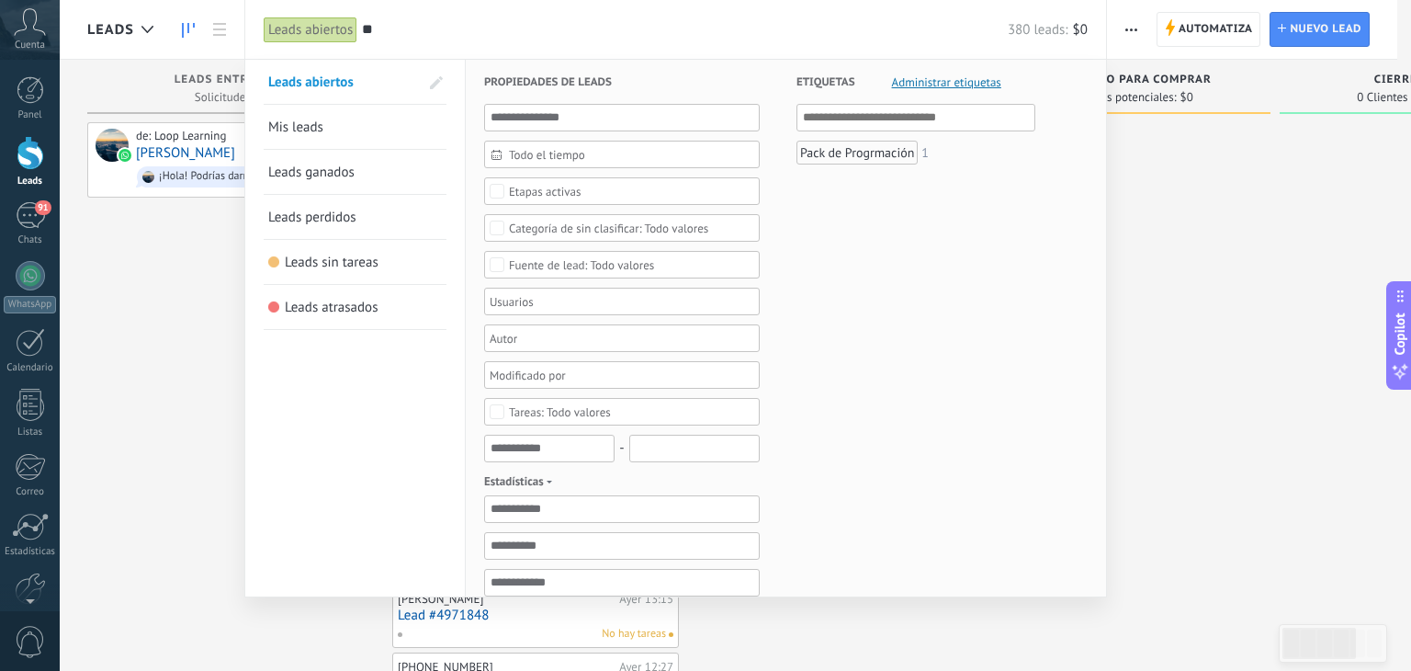
type input "*"
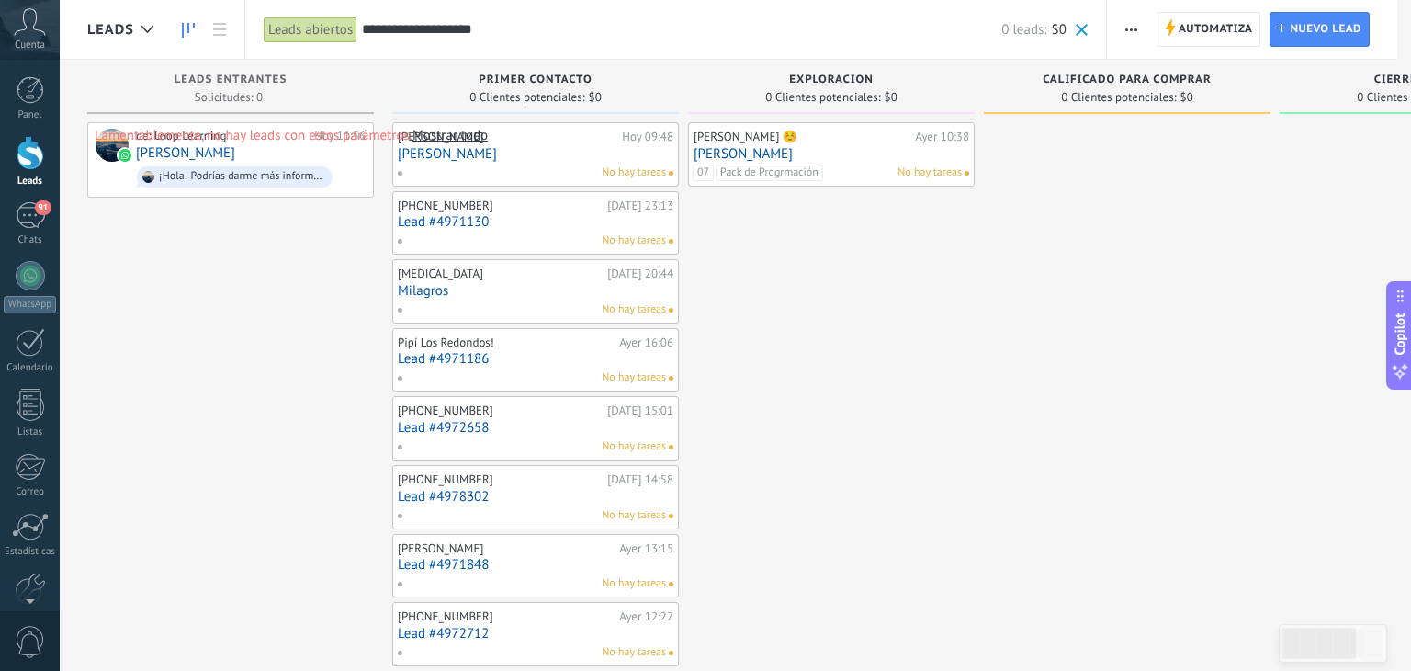
type input "**********"
click at [790, 172] on div at bounding box center [705, 335] width 1411 height 671
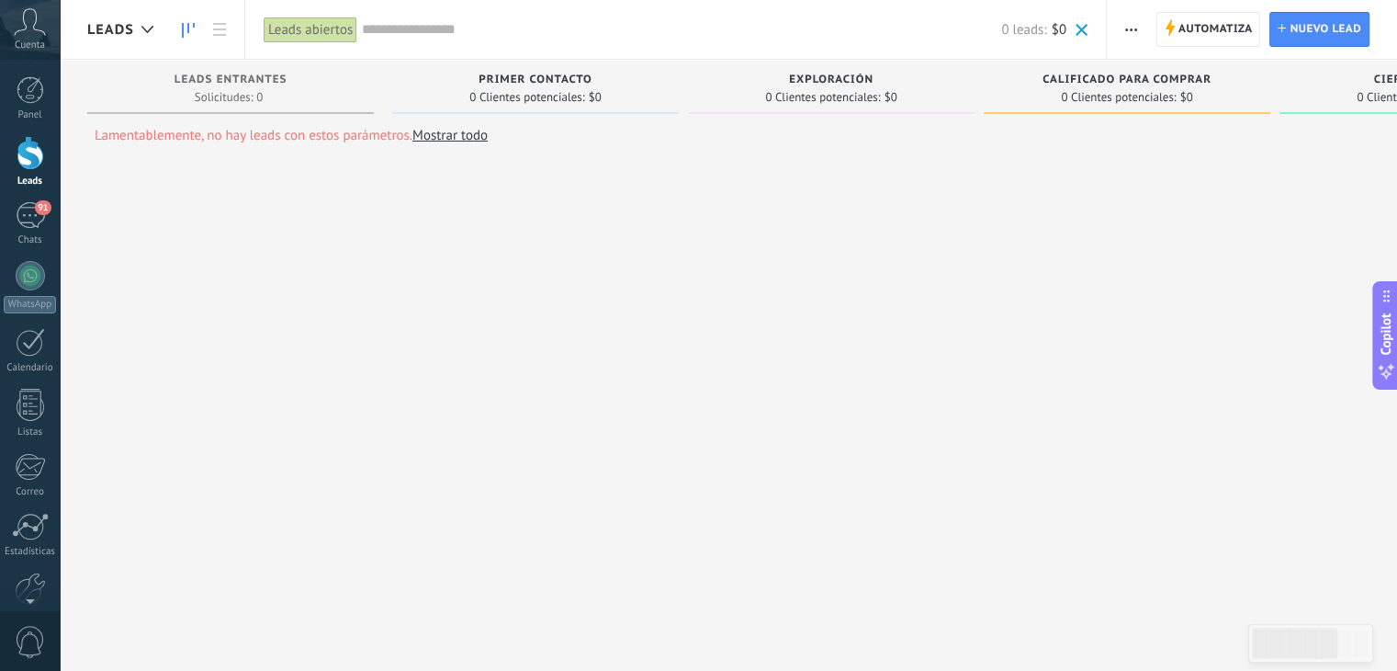
click at [342, 26] on div "Leads abiertos" at bounding box center [311, 30] width 94 height 27
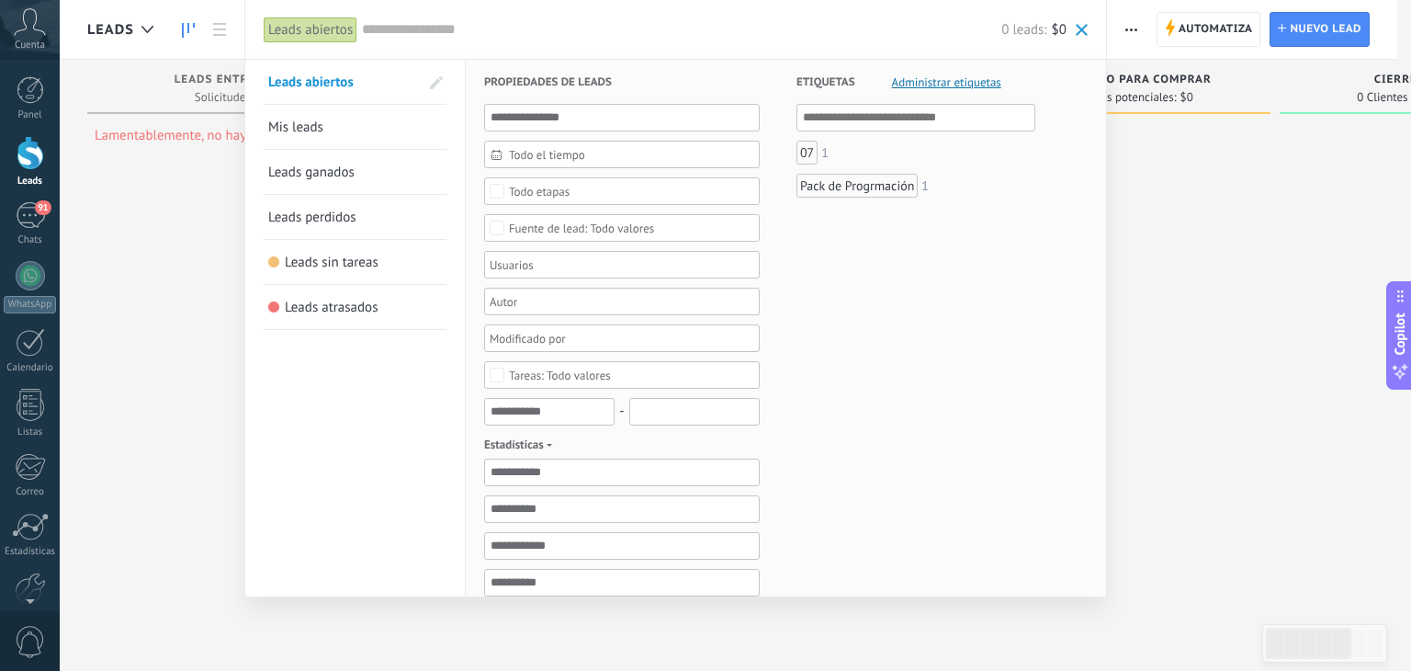
click at [160, 251] on div at bounding box center [705, 335] width 1411 height 671
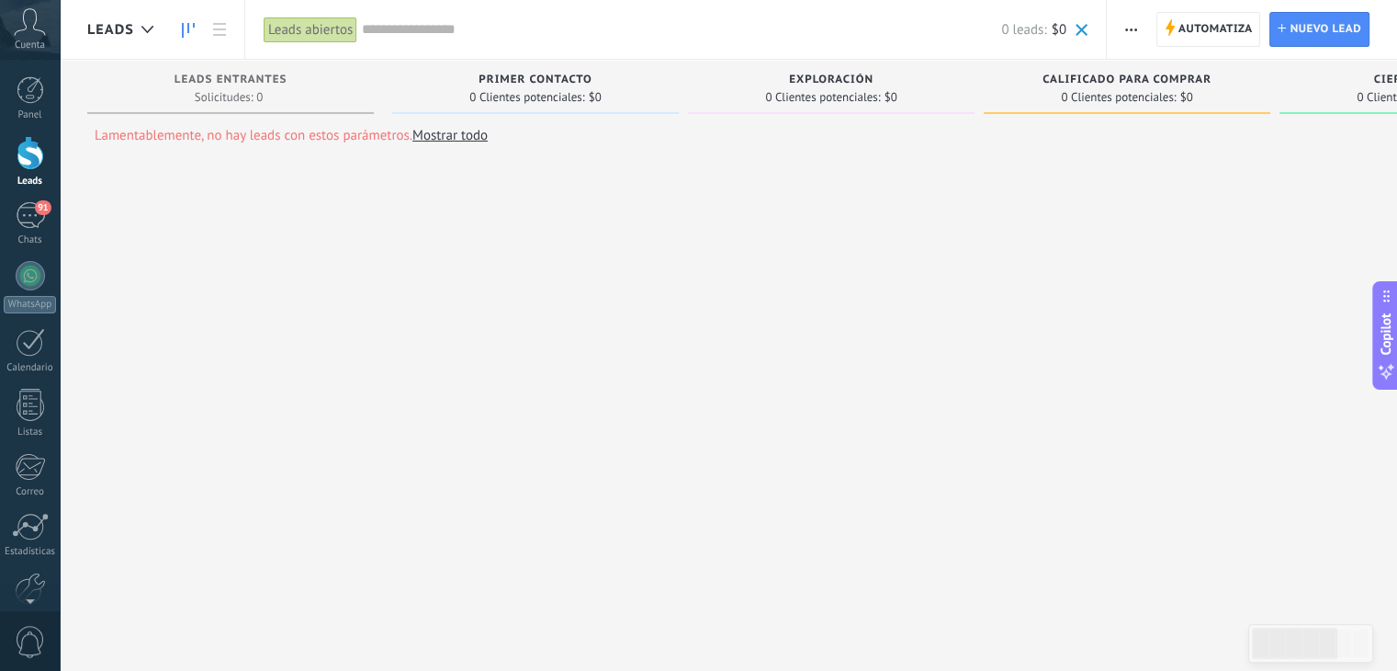
click at [437, 142] on div at bounding box center [698, 335] width 1397 height 671
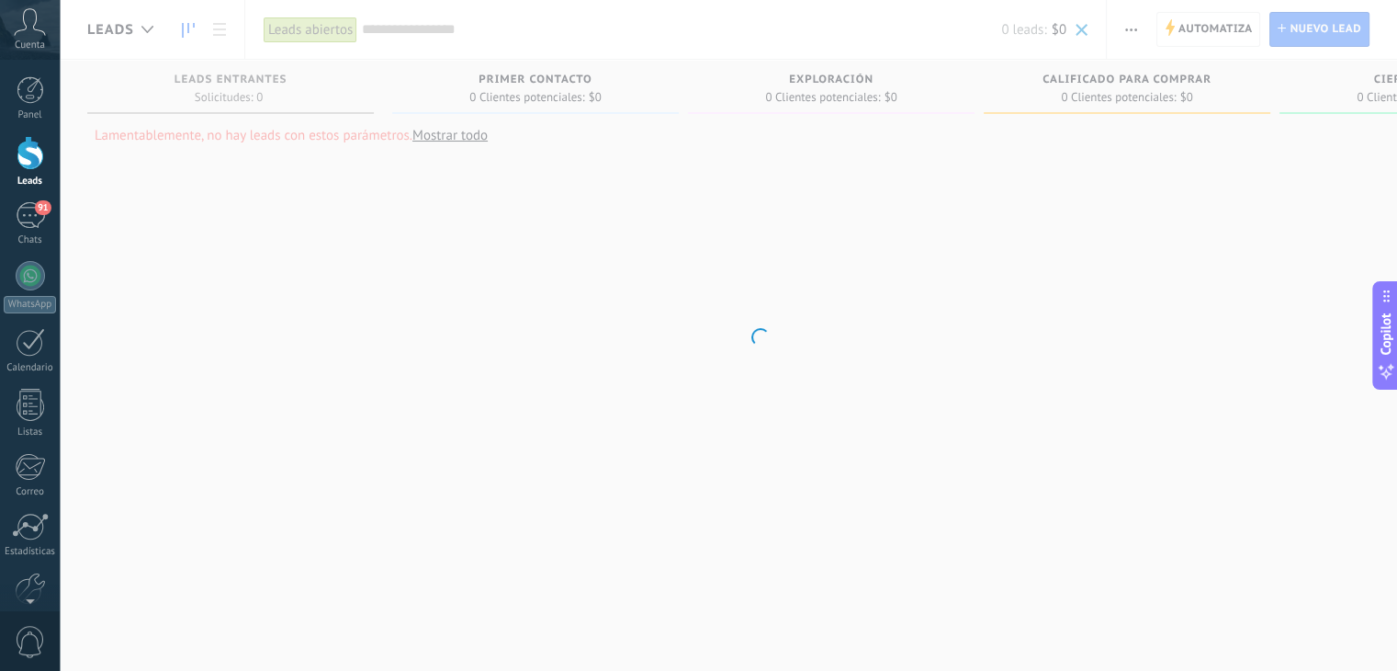
click at [451, 135] on body ".abccls-1,.abccls-2{fill-rule:evenodd}.abccls-2{fill:#fff} .abfcls-1{fill:none}…" at bounding box center [698, 335] width 1397 height 671
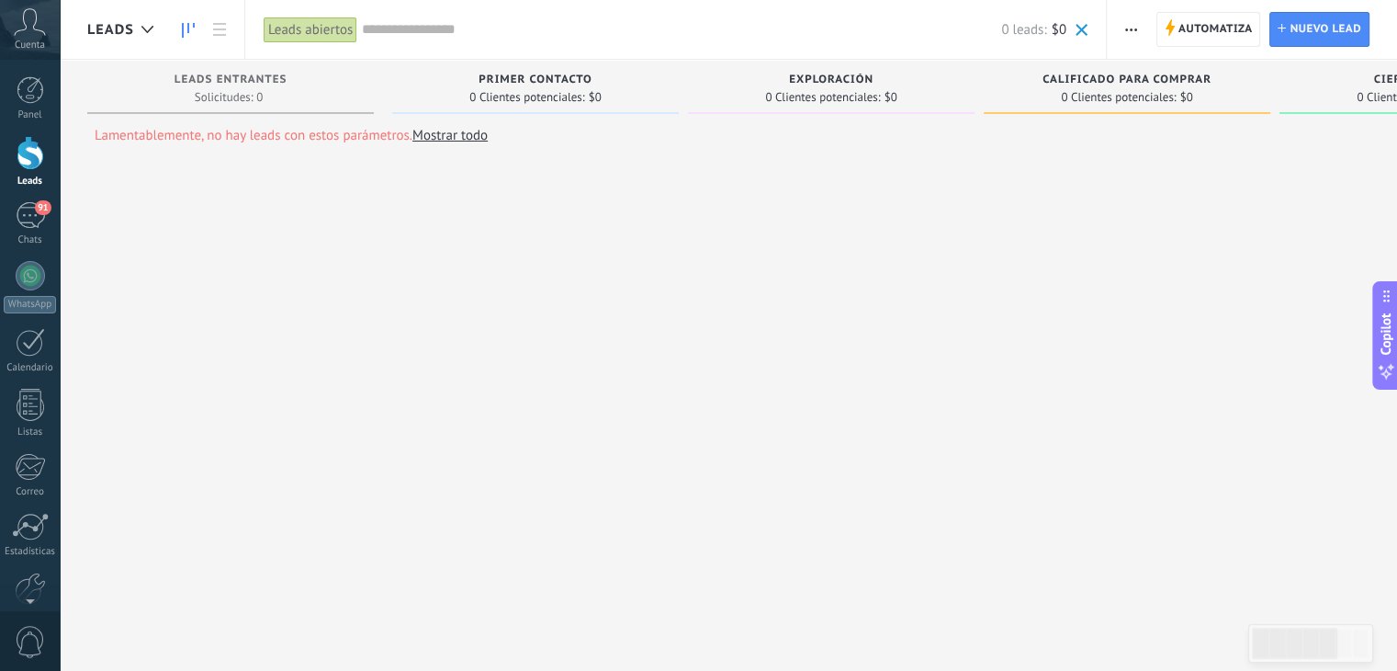
click at [464, 137] on div at bounding box center [698, 335] width 1397 height 671
click at [456, 136] on div at bounding box center [698, 335] width 1397 height 671
click at [812, 182] on div at bounding box center [698, 335] width 1397 height 671
click at [350, 33] on div "Leads abiertos" at bounding box center [311, 30] width 94 height 27
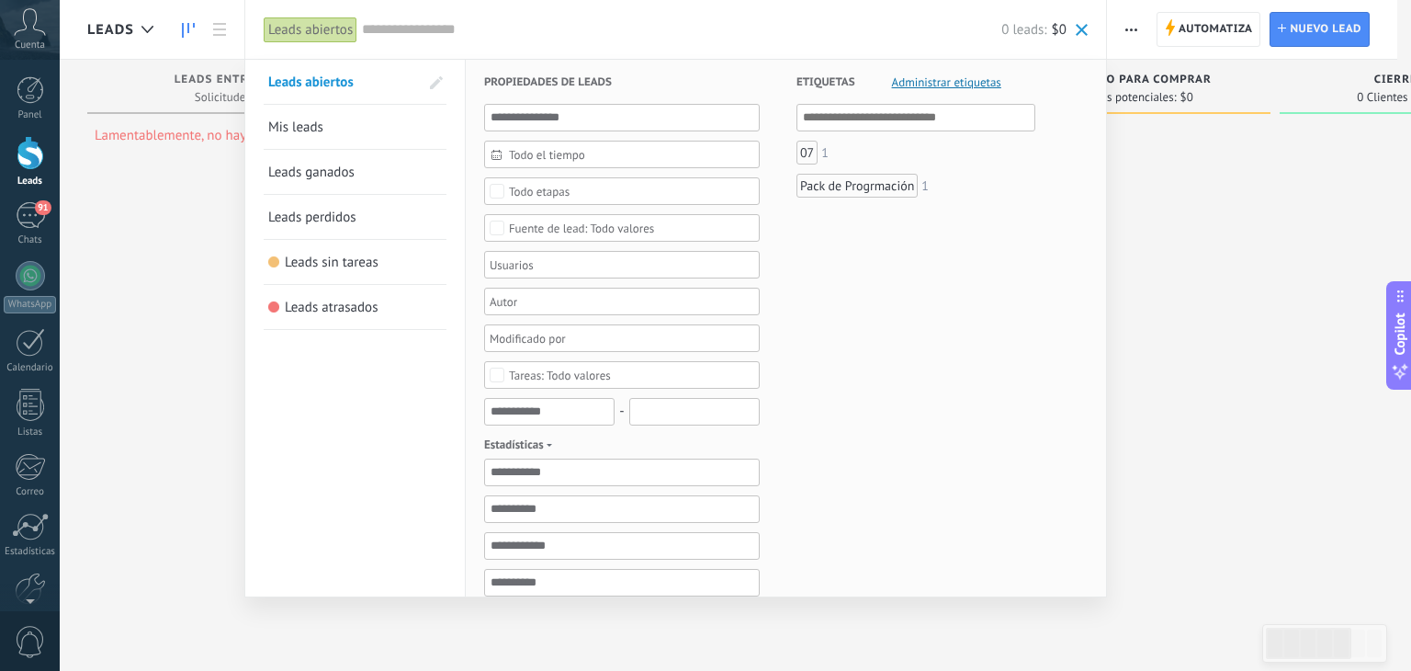
click at [1091, 24] on div "Leads abiertos Aplicar 0 leads: $0 Leads abiertos Mis leads Leads ganados Leads…" at bounding box center [675, 29] width 863 height 59
click at [1086, 26] on span at bounding box center [1082, 30] width 12 height 12
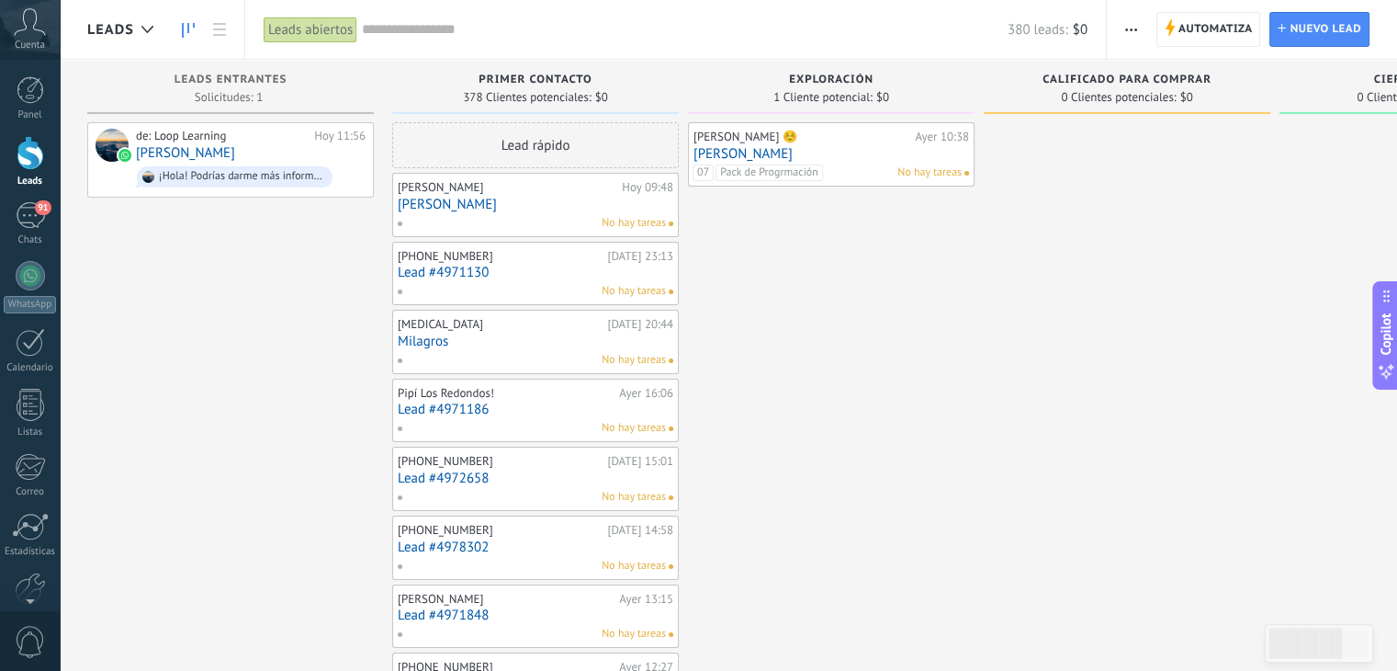
click at [758, 174] on span "Pack de Progrmación" at bounding box center [769, 172] width 107 height 17
click at [786, 141] on span "Pack de Progrmación" at bounding box center [773, 137] width 92 height 15
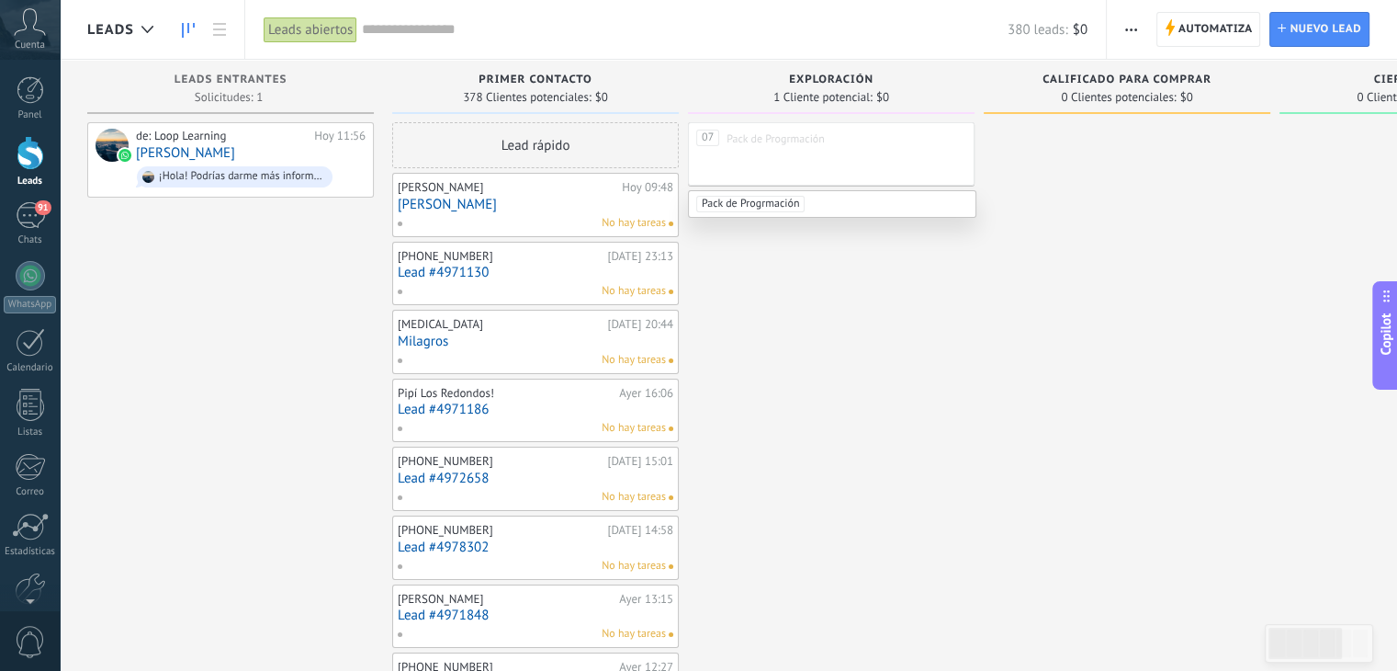
click at [787, 203] on span "Pack de Progrmación" at bounding box center [750, 204] width 109 height 17
click at [797, 141] on span "Pack de Progrmación" at bounding box center [773, 137] width 92 height 15
click at [783, 166] on div "07 Pack de Progrmación" at bounding box center [831, 153] width 287 height 63
click at [774, 140] on input "text" at bounding box center [773, 138] width 92 height 17
type input "**********"
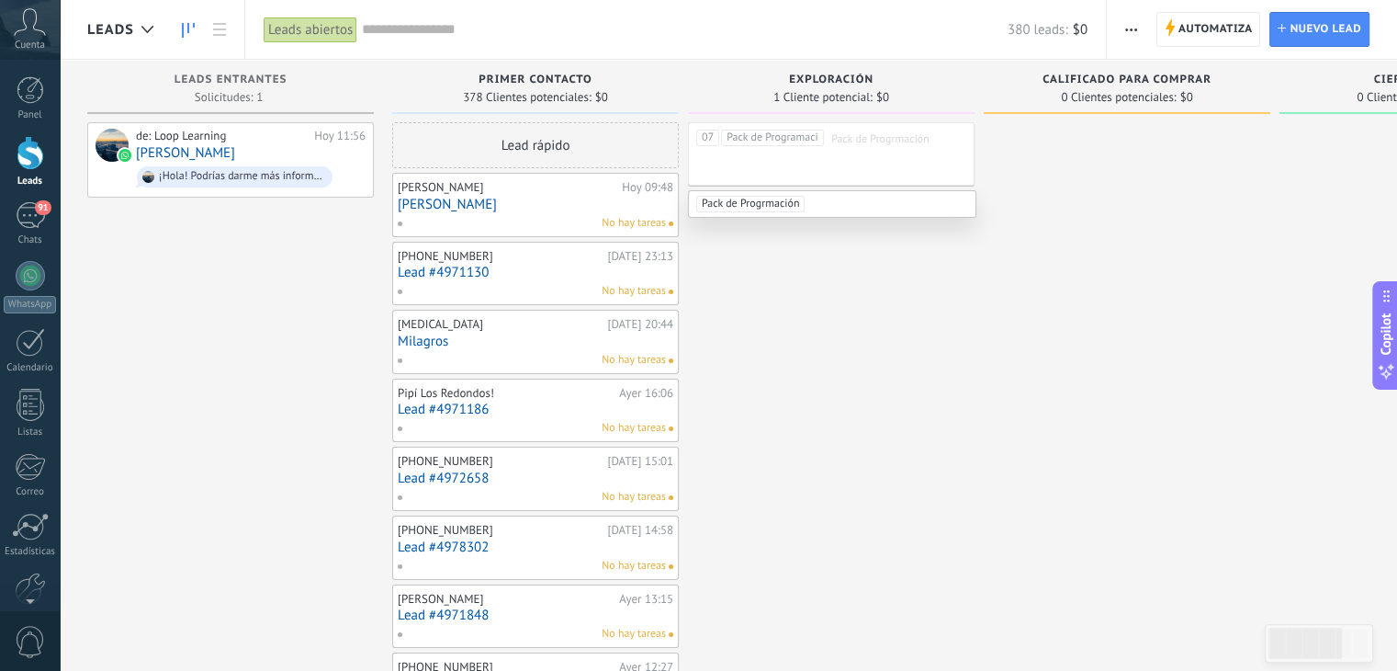
click at [786, 135] on span "Pack de Programación" at bounding box center [773, 137] width 92 height 15
click at [765, 201] on span "Pack de Progrmación" at bounding box center [750, 204] width 109 height 17
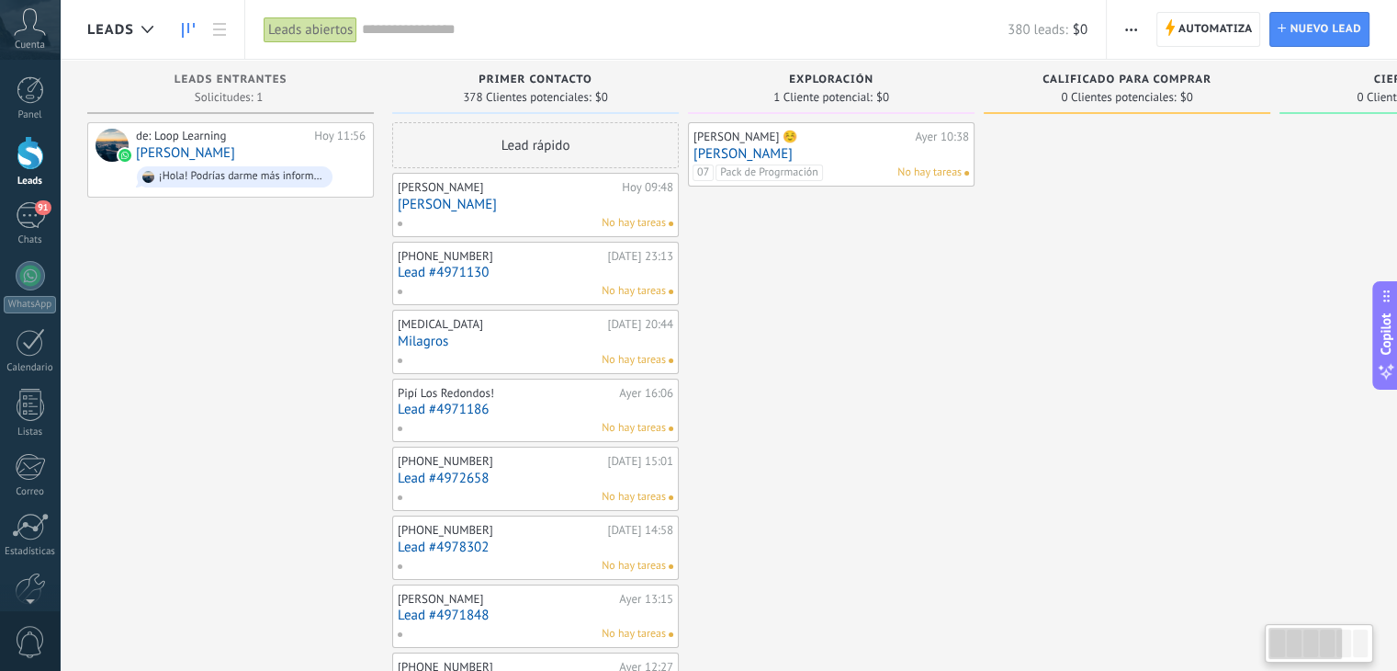
click at [419, 17] on div "380 leads: $0" at bounding box center [725, 29] width 726 height 59
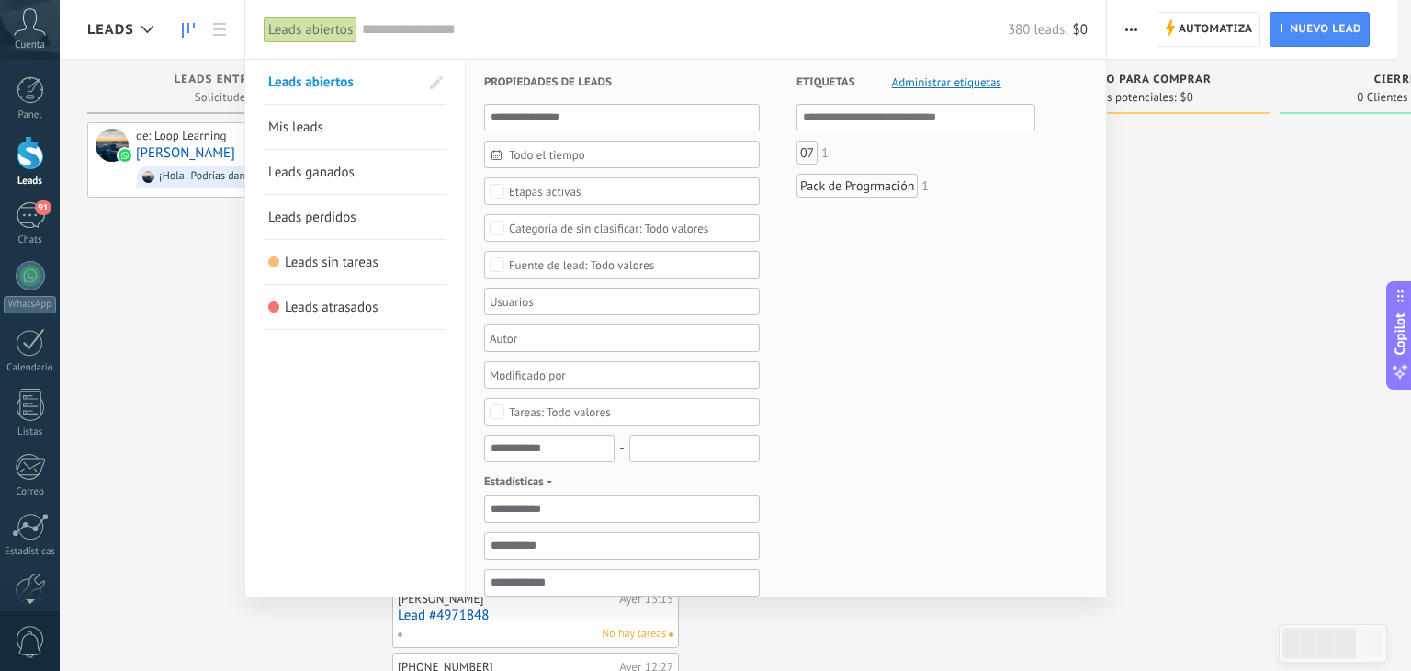
click at [433, 32] on input "text" at bounding box center [685, 29] width 646 height 19
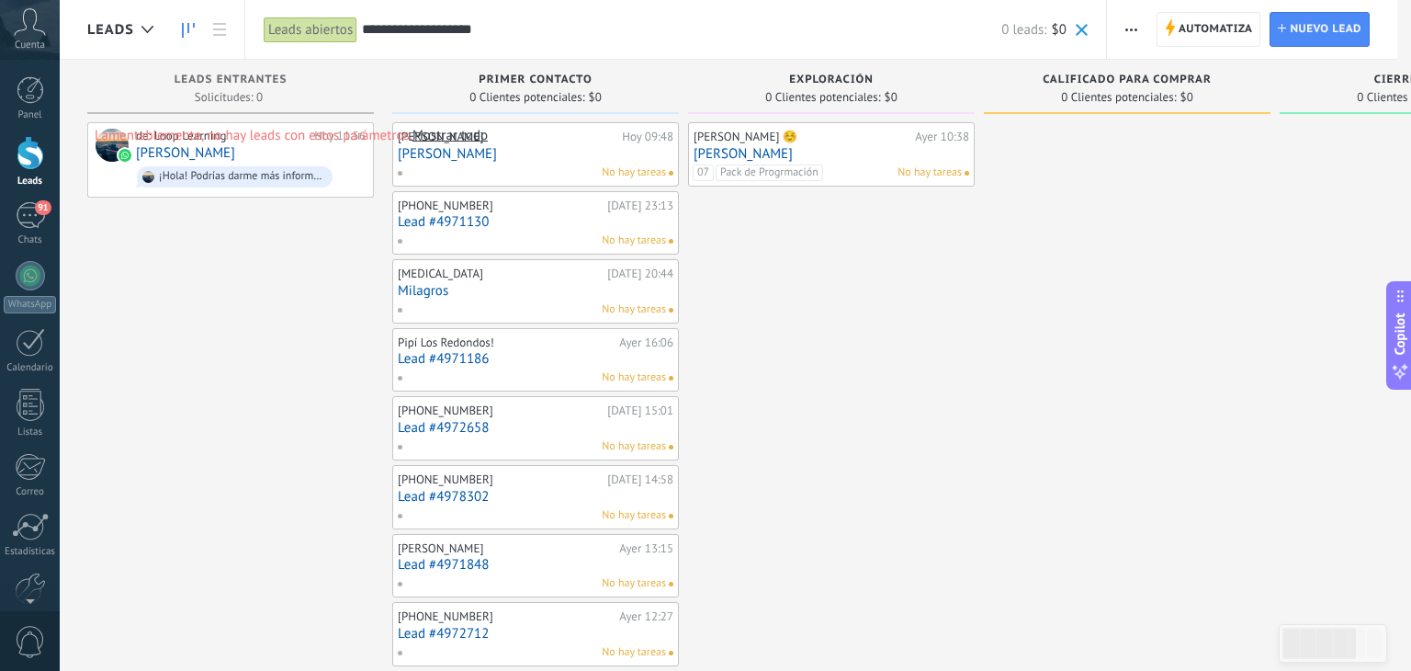
type input "**********"
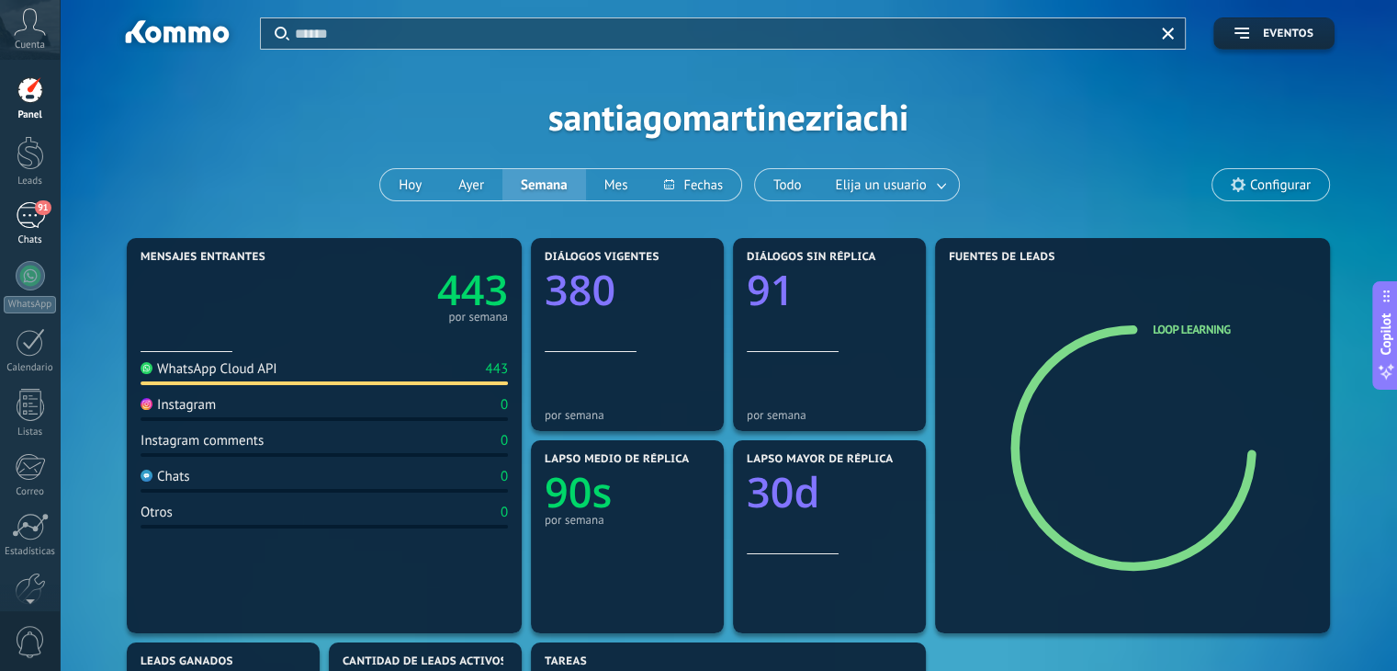
click at [37, 225] on div "91" at bounding box center [30, 215] width 29 height 27
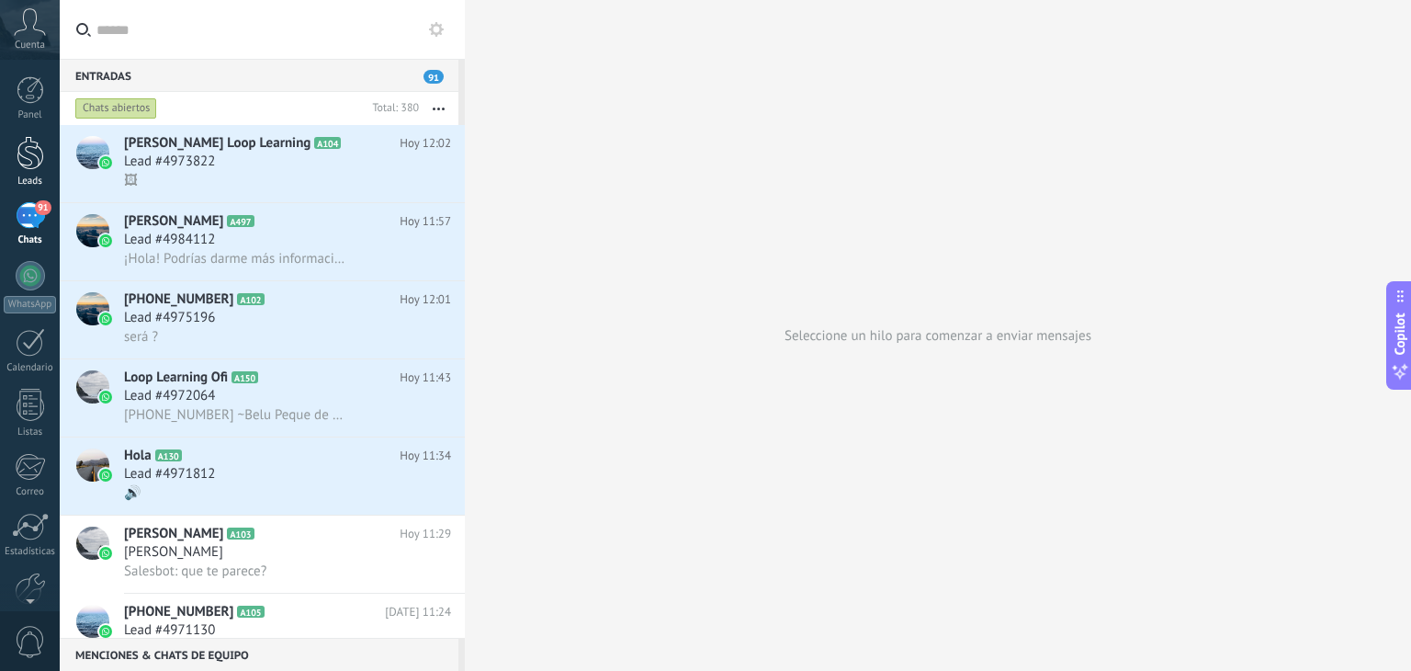
click at [19, 165] on div at bounding box center [31, 153] width 28 height 34
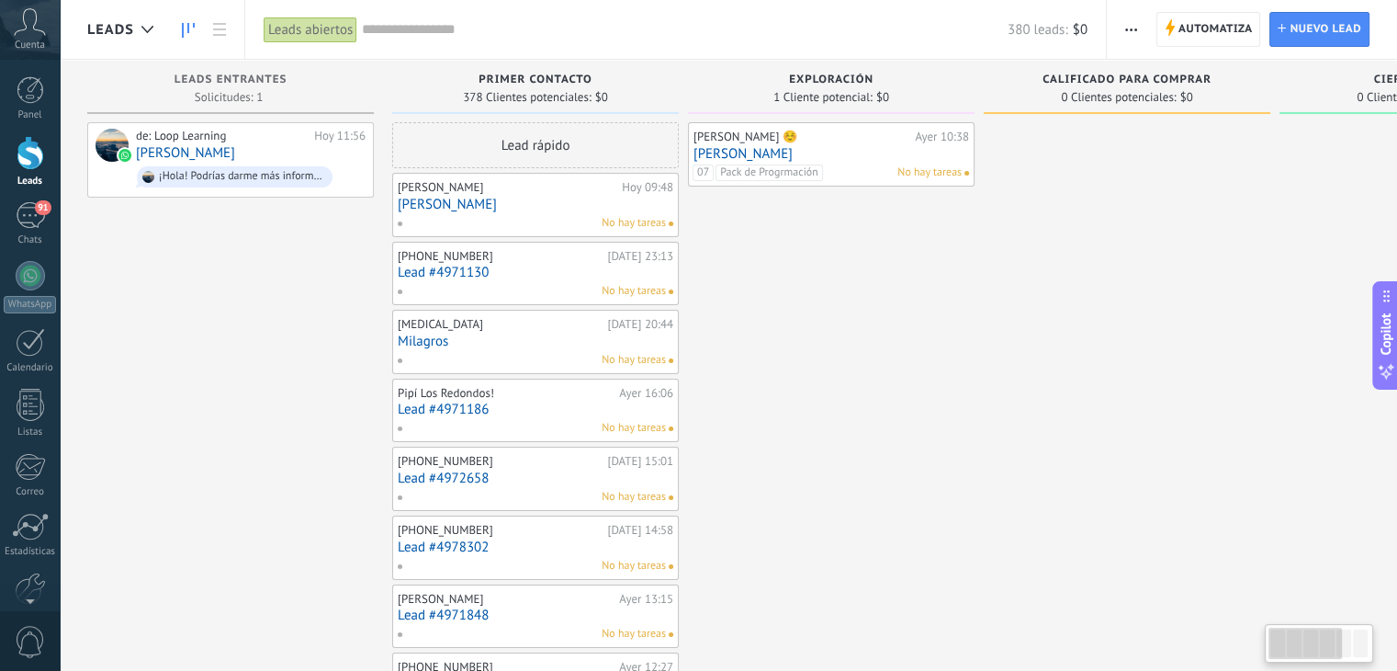
click at [450, 34] on input "text" at bounding box center [685, 29] width 646 height 19
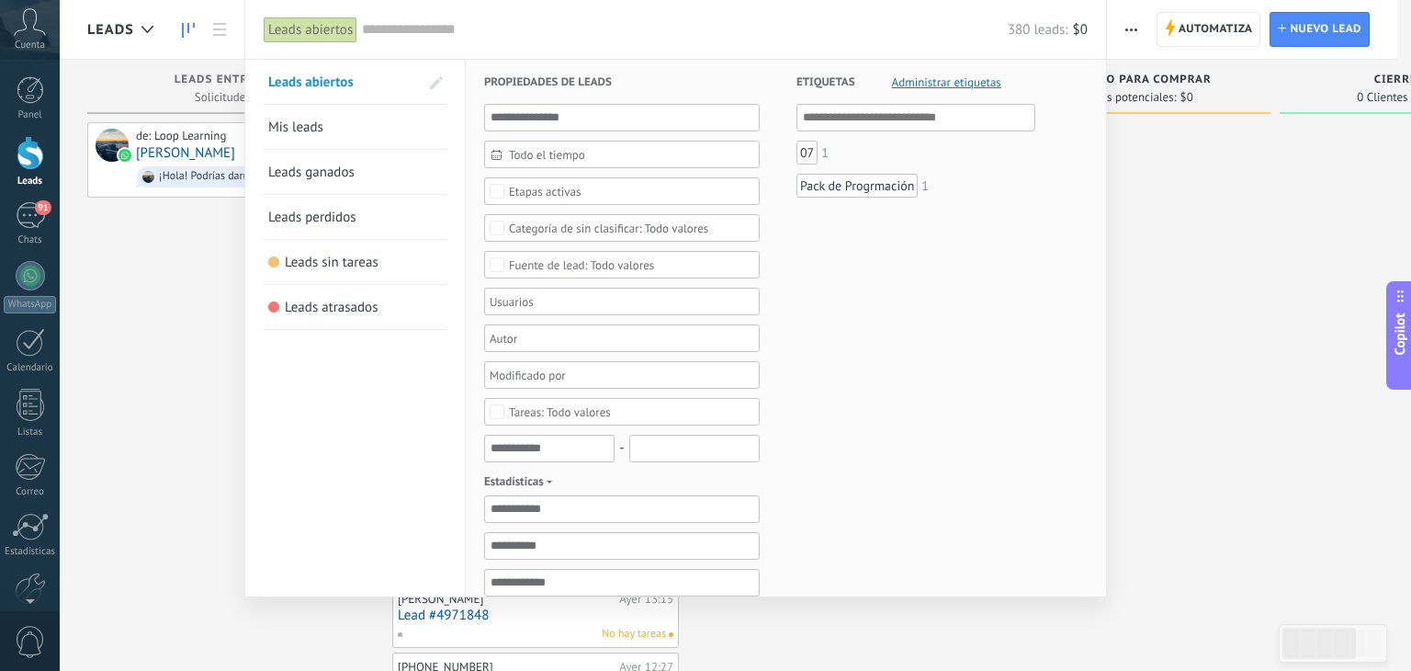
click at [851, 188] on div "Pack de Progrmación" at bounding box center [856, 186] width 121 height 24
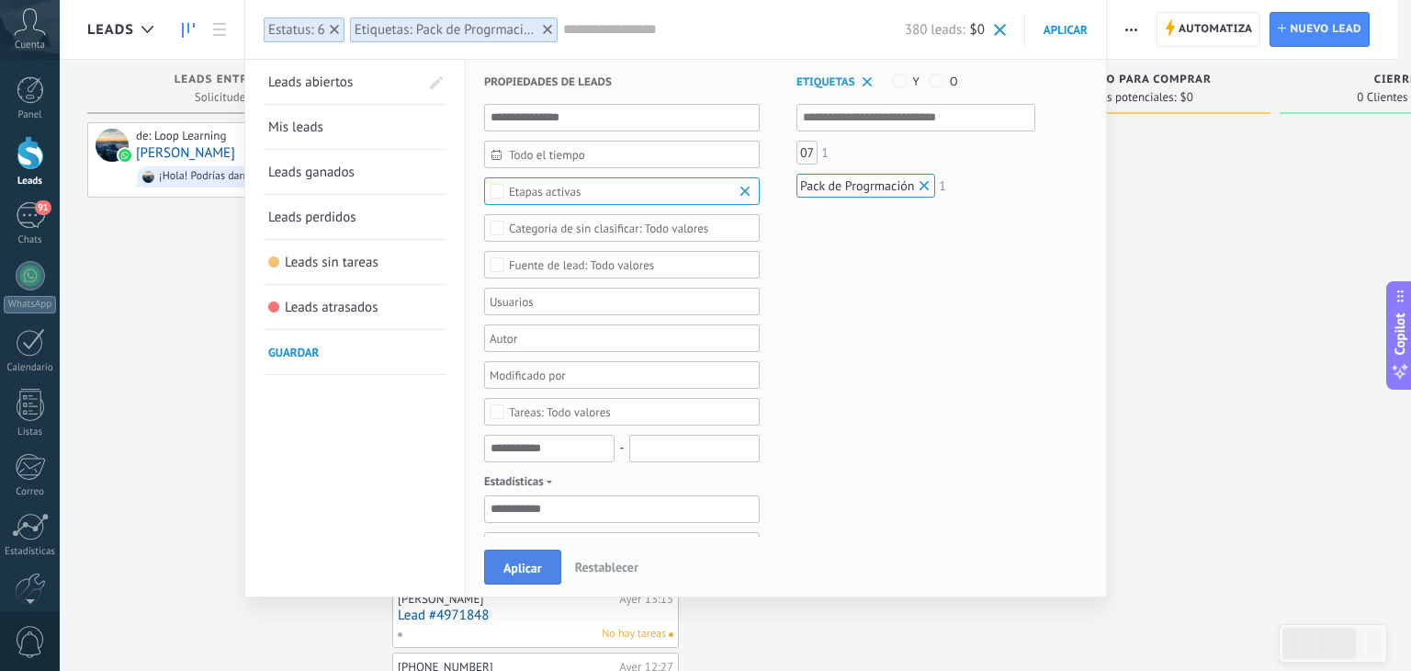
click at [495, 574] on button "Aplicar" at bounding box center [522, 566] width 77 height 35
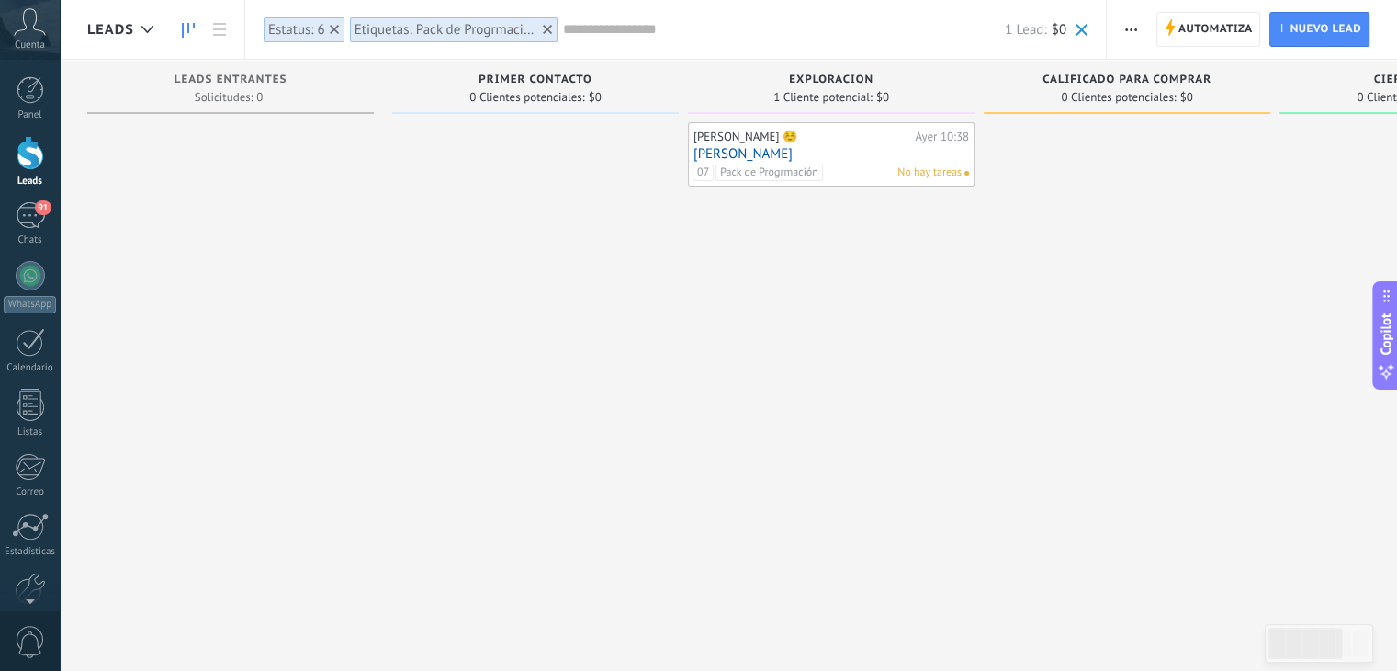
click at [544, 34] on icon at bounding box center [547, 29] width 9 height 9
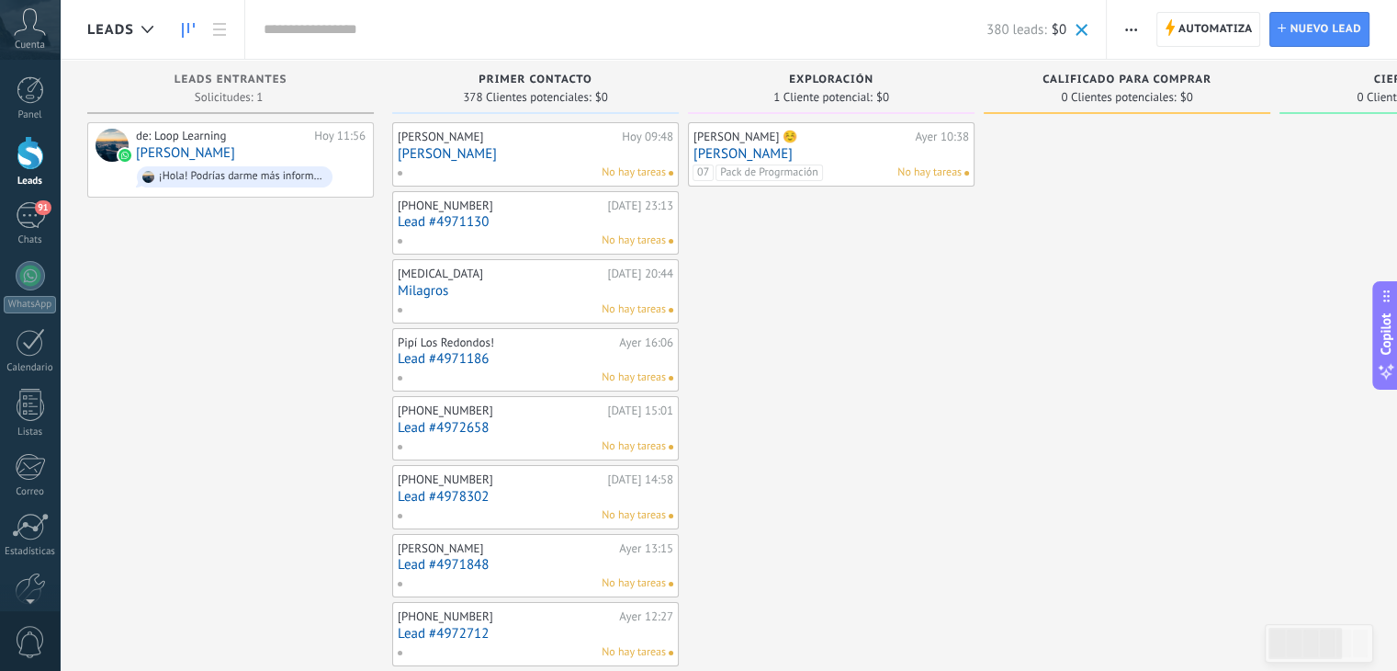
click at [331, 28] on input "text" at bounding box center [625, 29] width 723 height 19
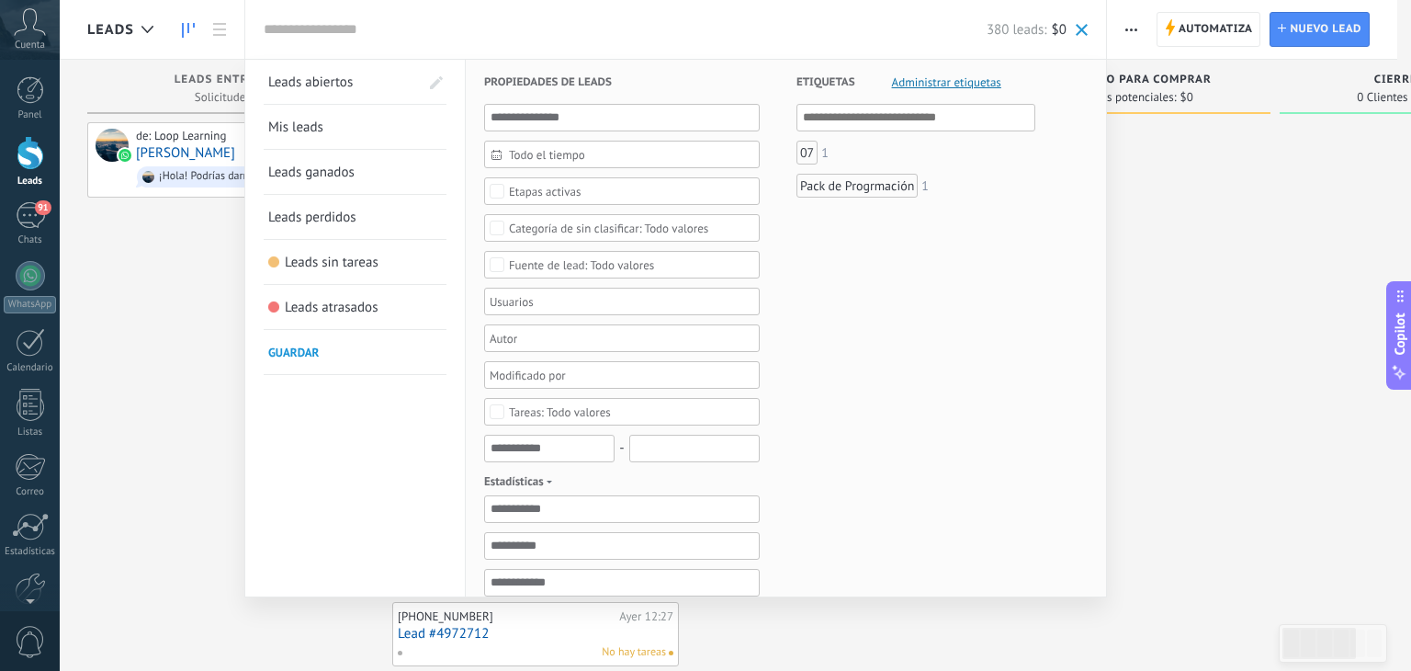
click at [866, 114] on input "text" at bounding box center [917, 118] width 228 height 22
click at [802, 154] on div "07" at bounding box center [806, 153] width 21 height 24
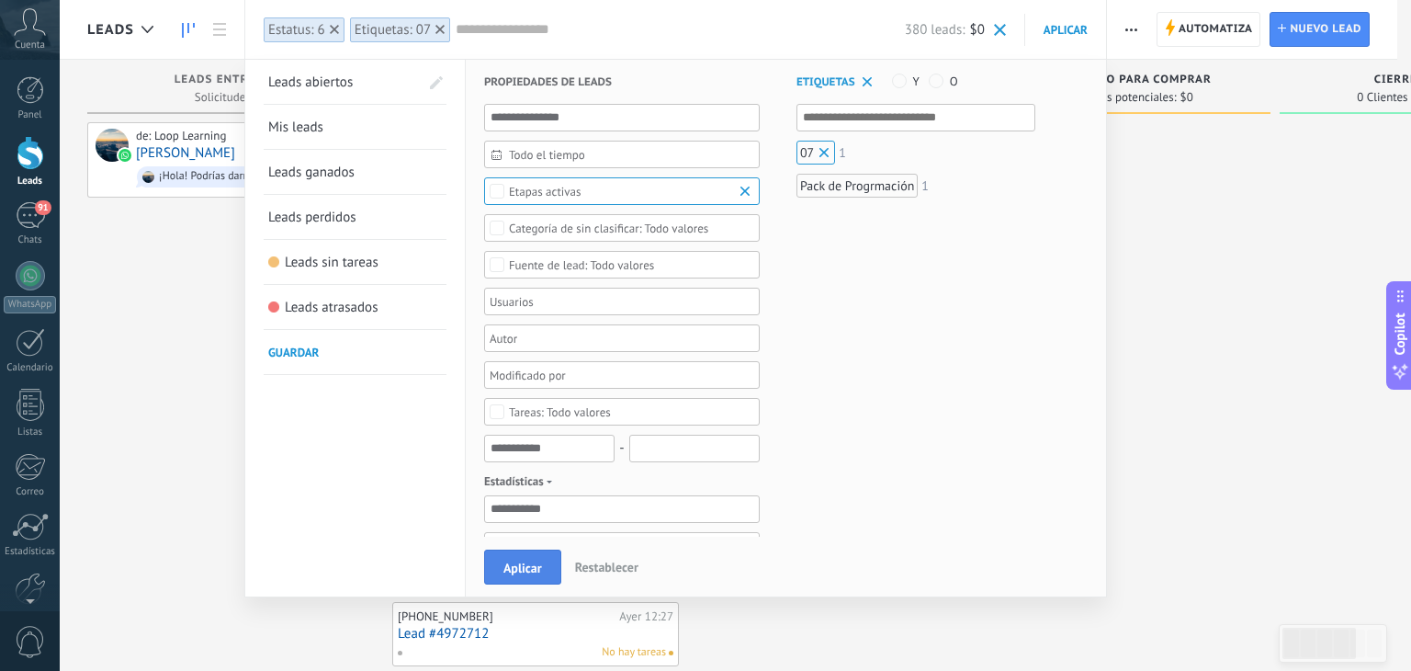
click at [515, 551] on button "Aplicar" at bounding box center [522, 566] width 77 height 35
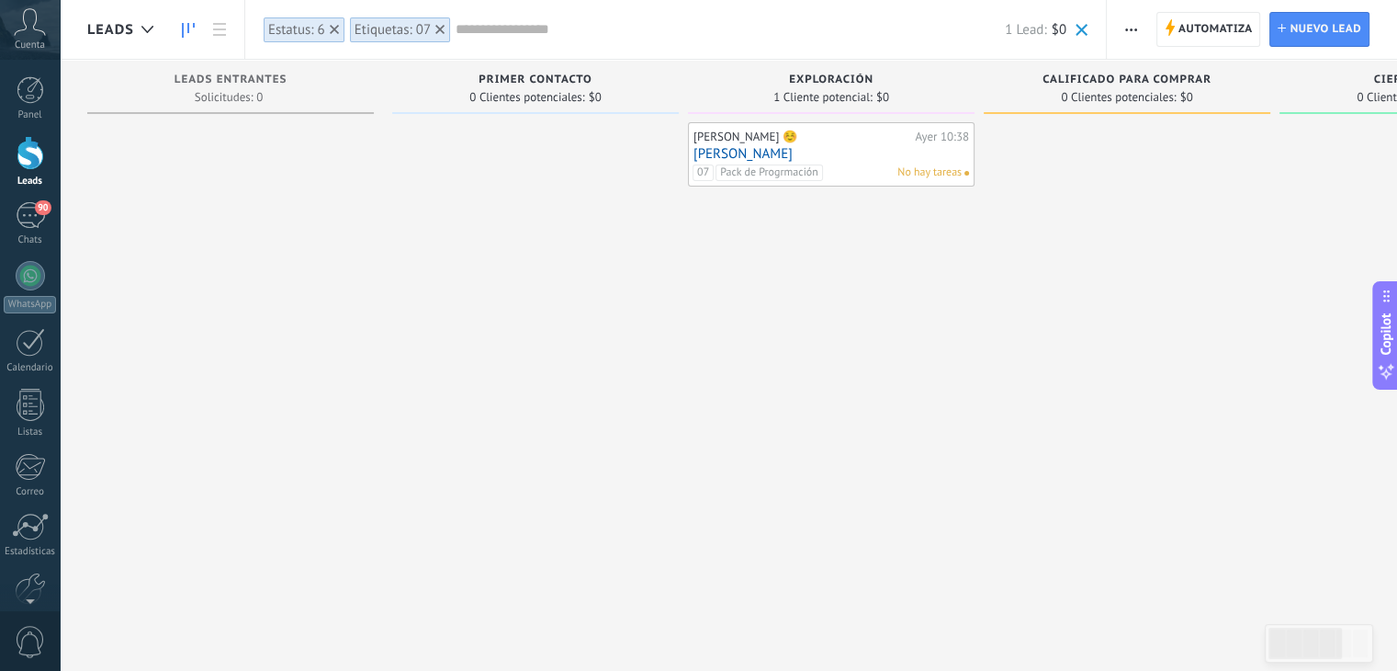
click at [441, 27] on use at bounding box center [439, 29] width 9 height 9
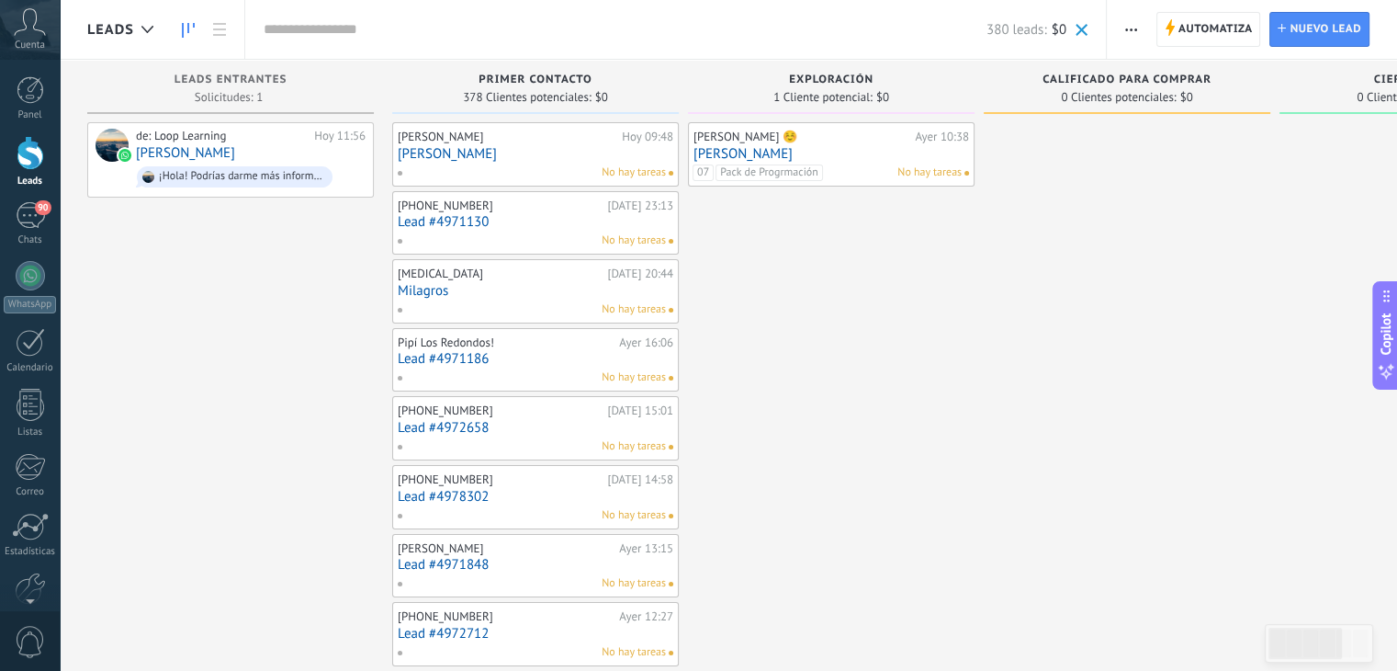
click at [1127, 33] on span "button" at bounding box center [1131, 29] width 12 height 35
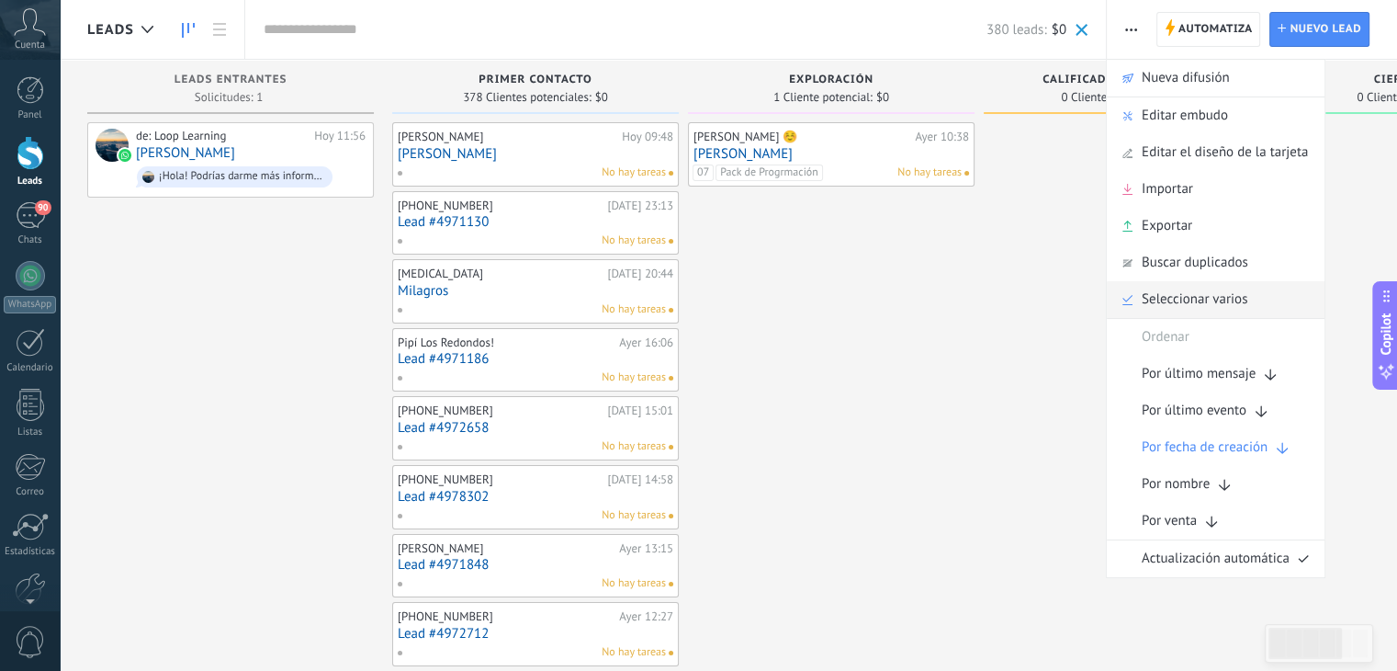
click at [1107, 313] on div "Seleccionar varios" at bounding box center [1216, 299] width 218 height 37
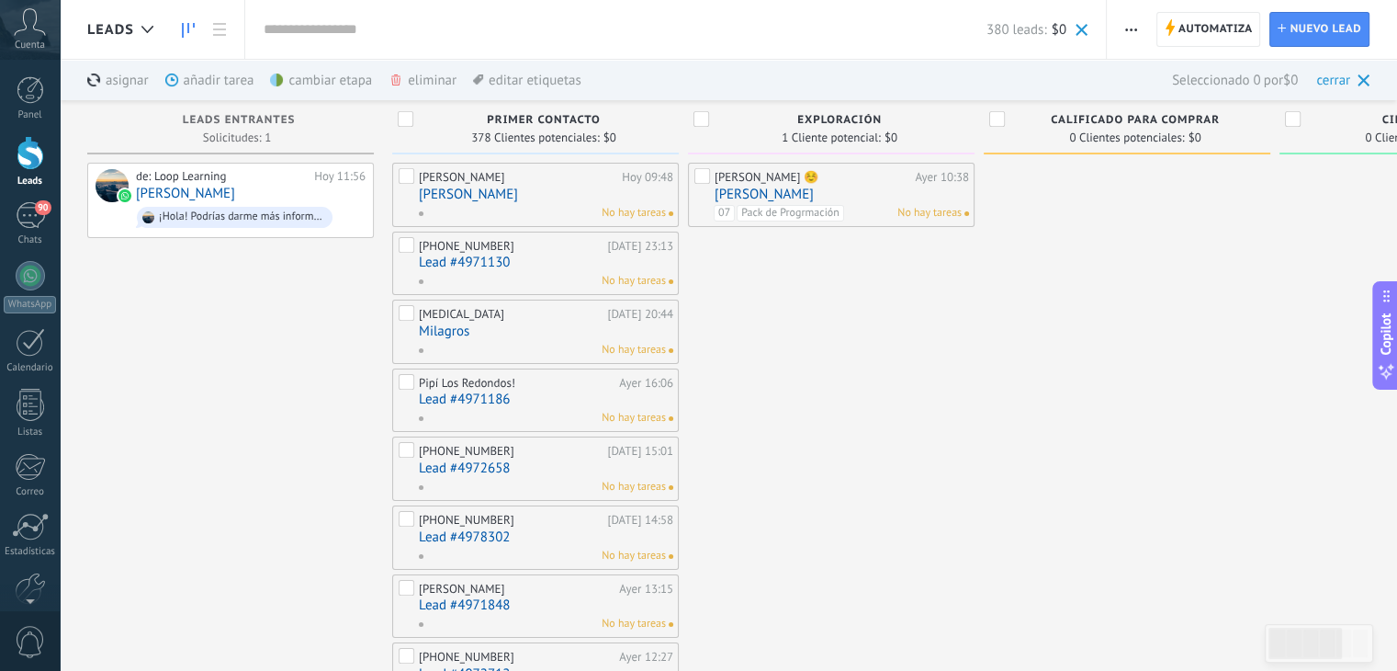
drag, startPoint x: 1357, startPoint y: 78, endPoint x: 1148, endPoint y: 24, distance: 215.5
click at [1352, 75] on div "cerrar" at bounding box center [1342, 80] width 53 height 40
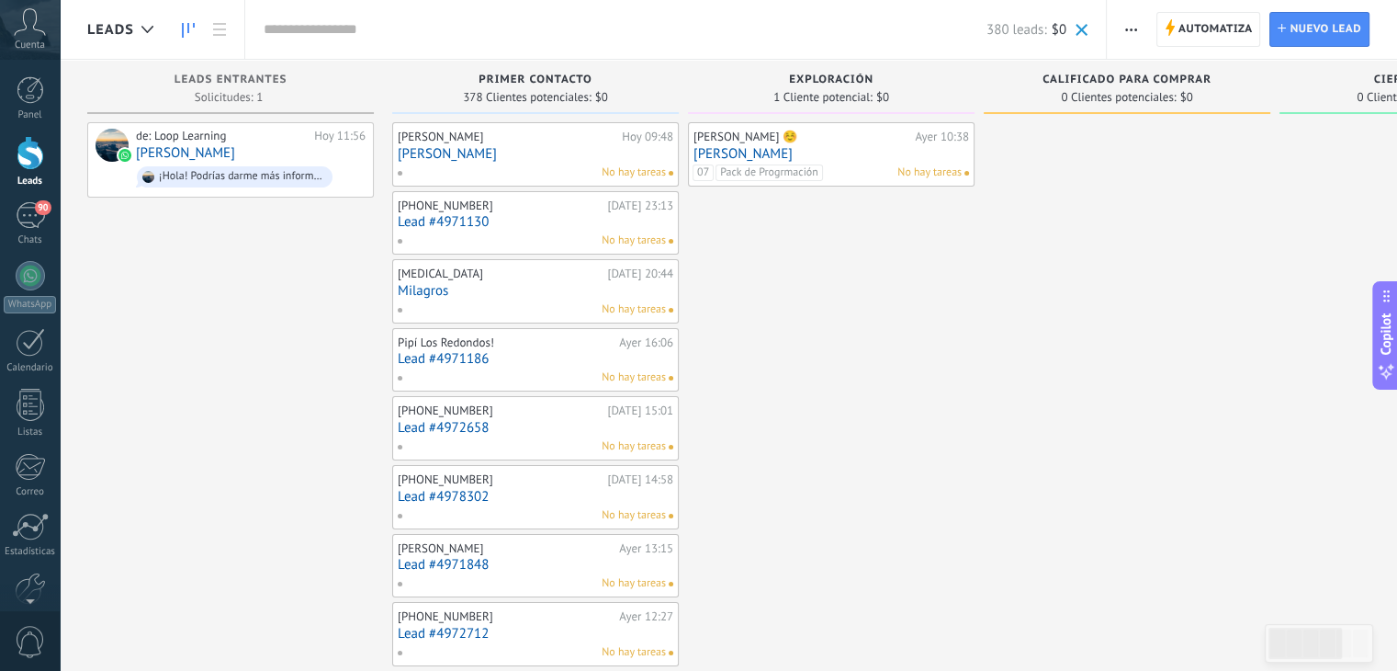
click at [1130, 25] on span "button" at bounding box center [1131, 29] width 12 height 35
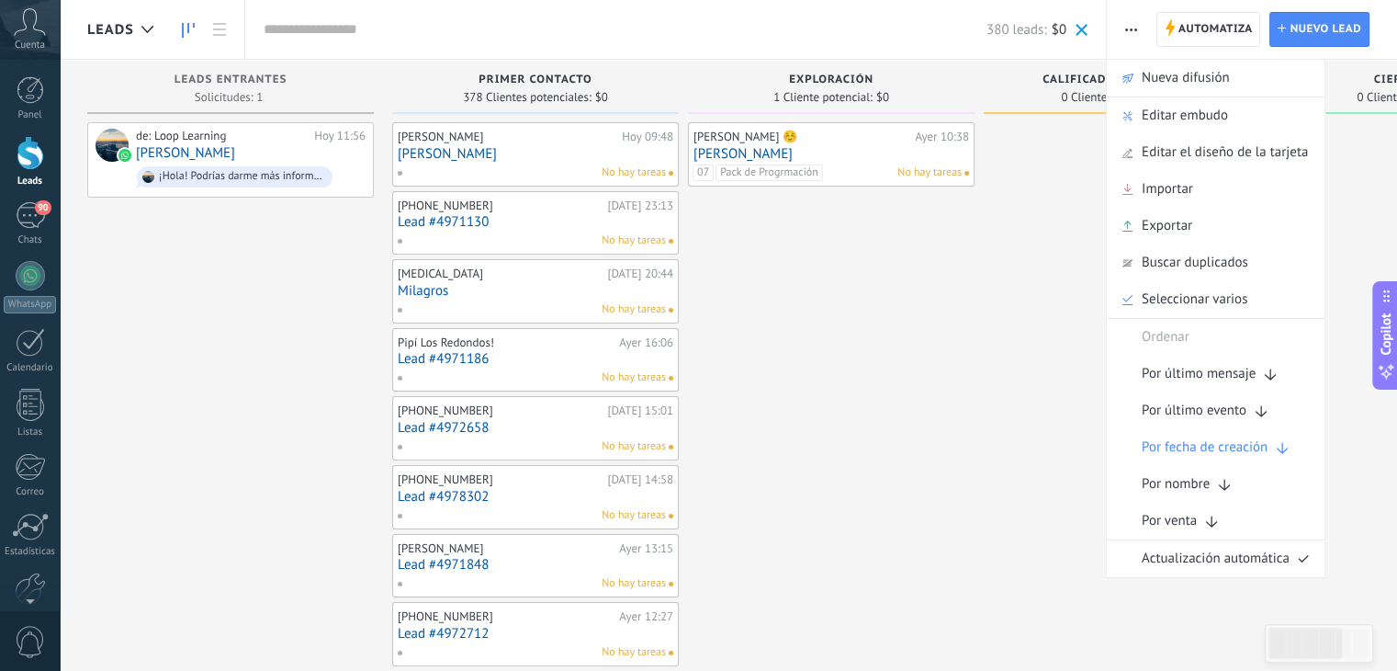
click at [25, 27] on icon at bounding box center [30, 22] width 32 height 28
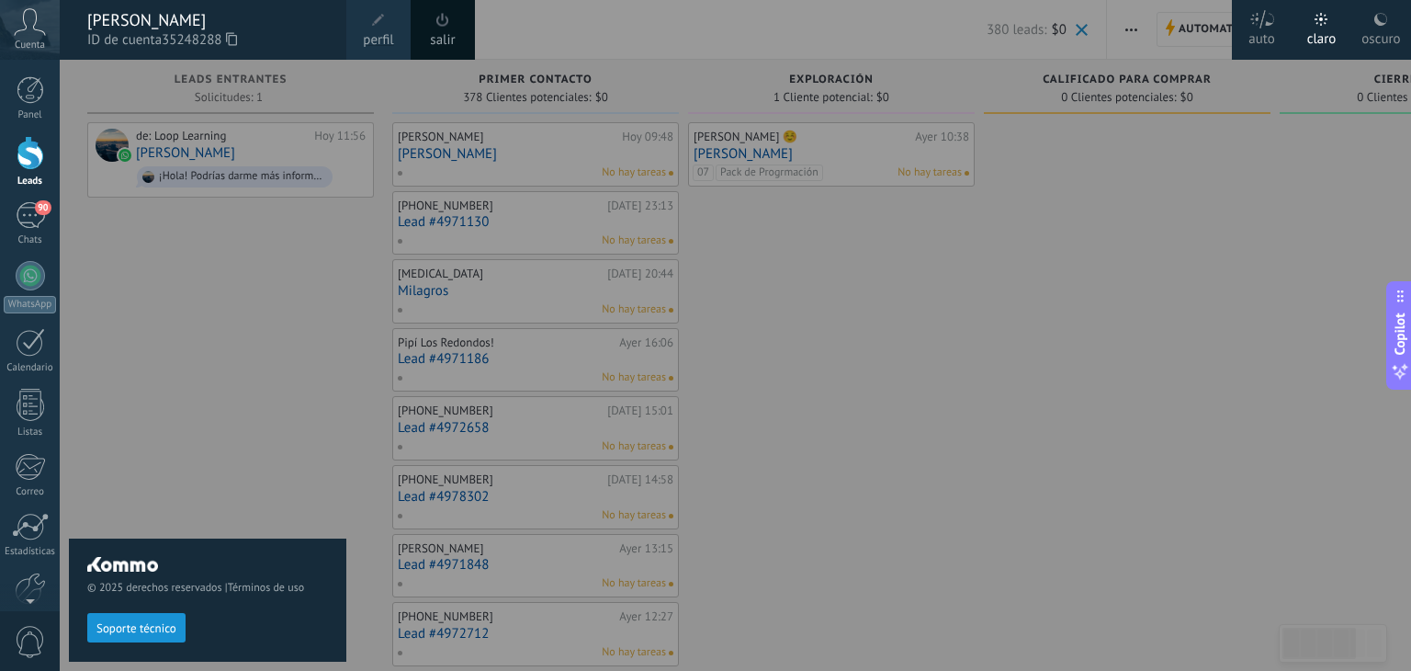
click at [249, 277] on div "© 2025 derechos reservados | Términos de uso Soporte técnico" at bounding box center [207, 365] width 277 height 611
click at [242, 283] on div "© 2025 derechos reservados | Términos de uso Soporte técnico" at bounding box center [207, 365] width 277 height 611
click at [721, 280] on div at bounding box center [765, 335] width 1411 height 671
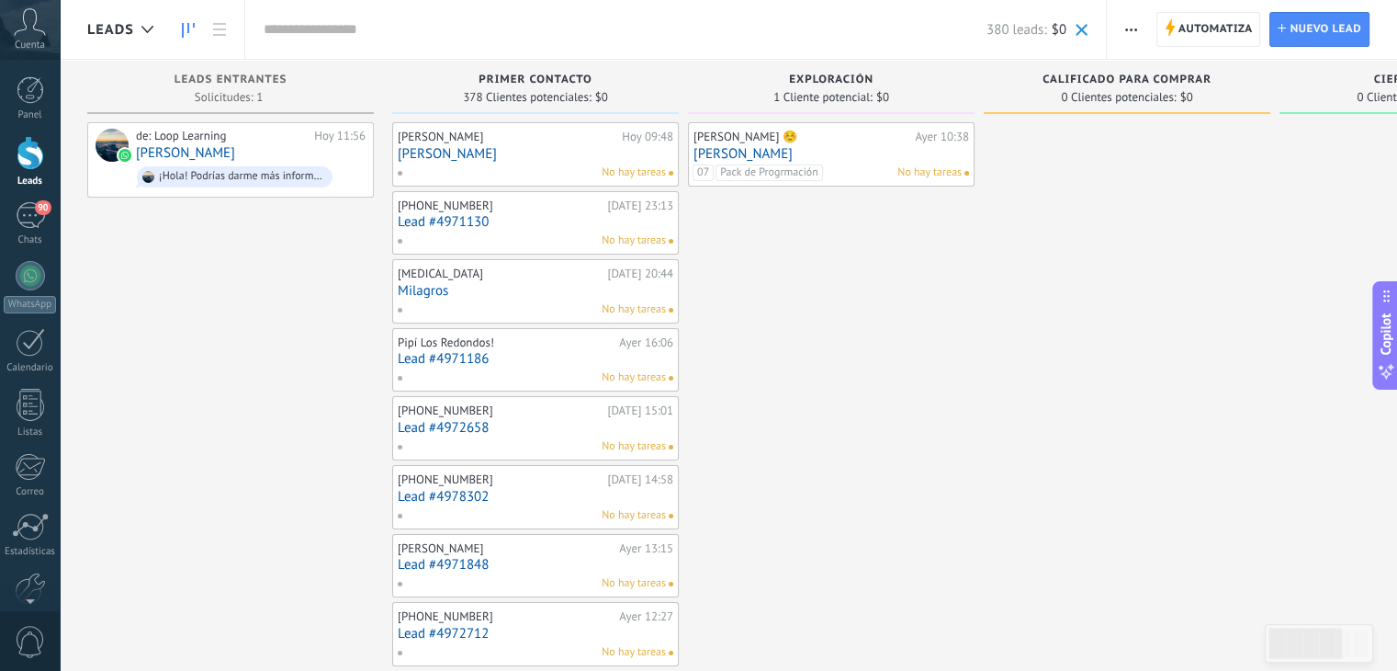
drag, startPoint x: 481, startPoint y: 79, endPoint x: 617, endPoint y: 74, distance: 136.0
click at [617, 74] on div "Primer Contacto" at bounding box center [535, 81] width 268 height 16
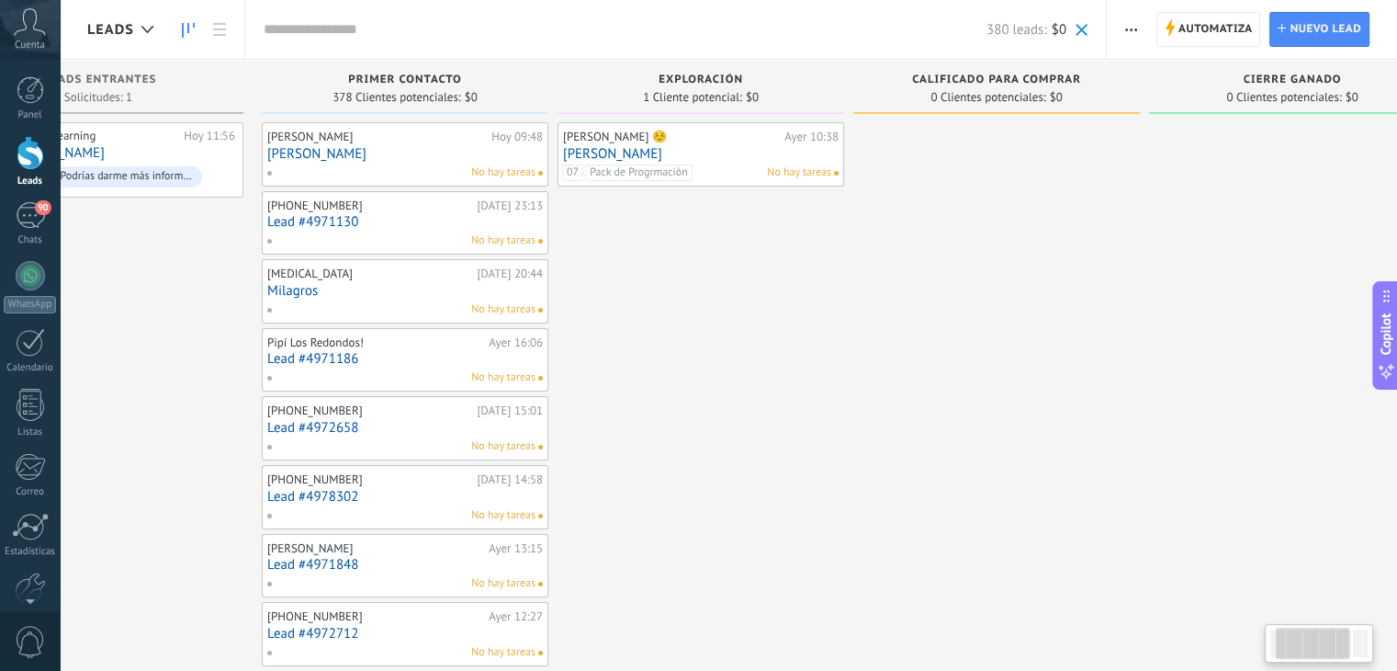
drag, startPoint x: 1087, startPoint y: 391, endPoint x: 949, endPoint y: 383, distance: 138.0
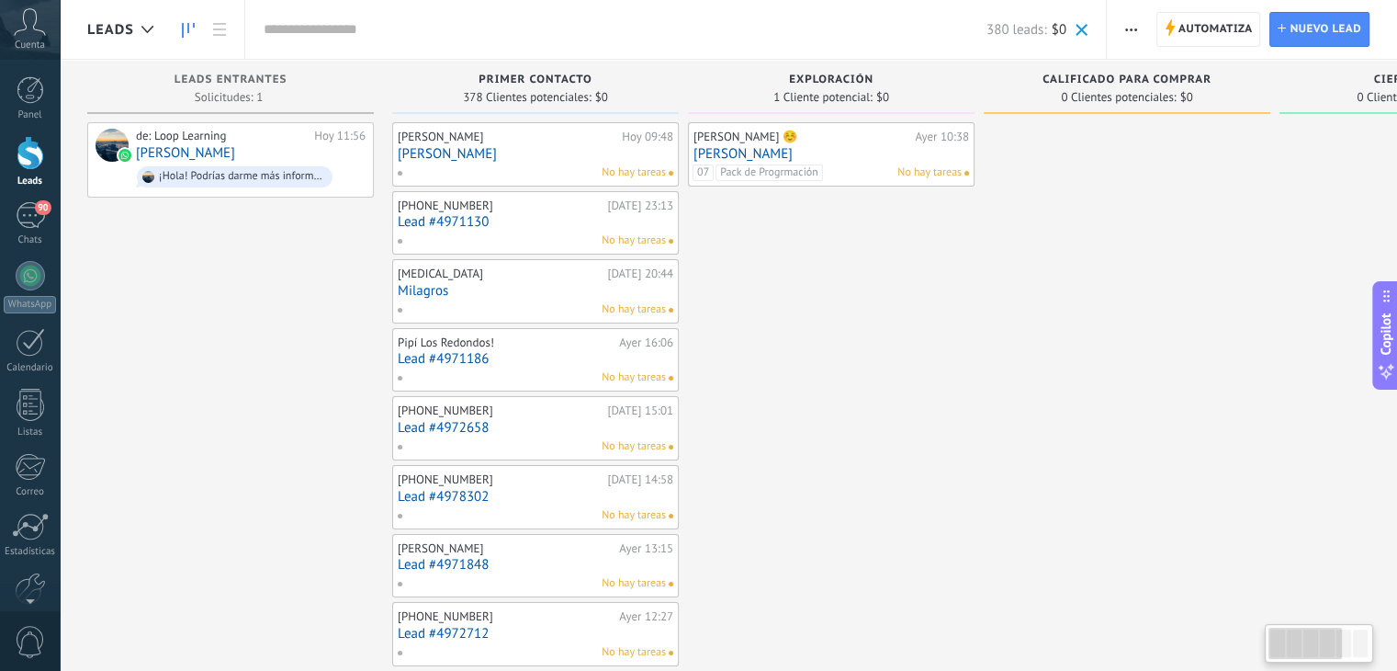
drag, startPoint x: 1121, startPoint y: 254, endPoint x: 1203, endPoint y: 354, distance: 129.1
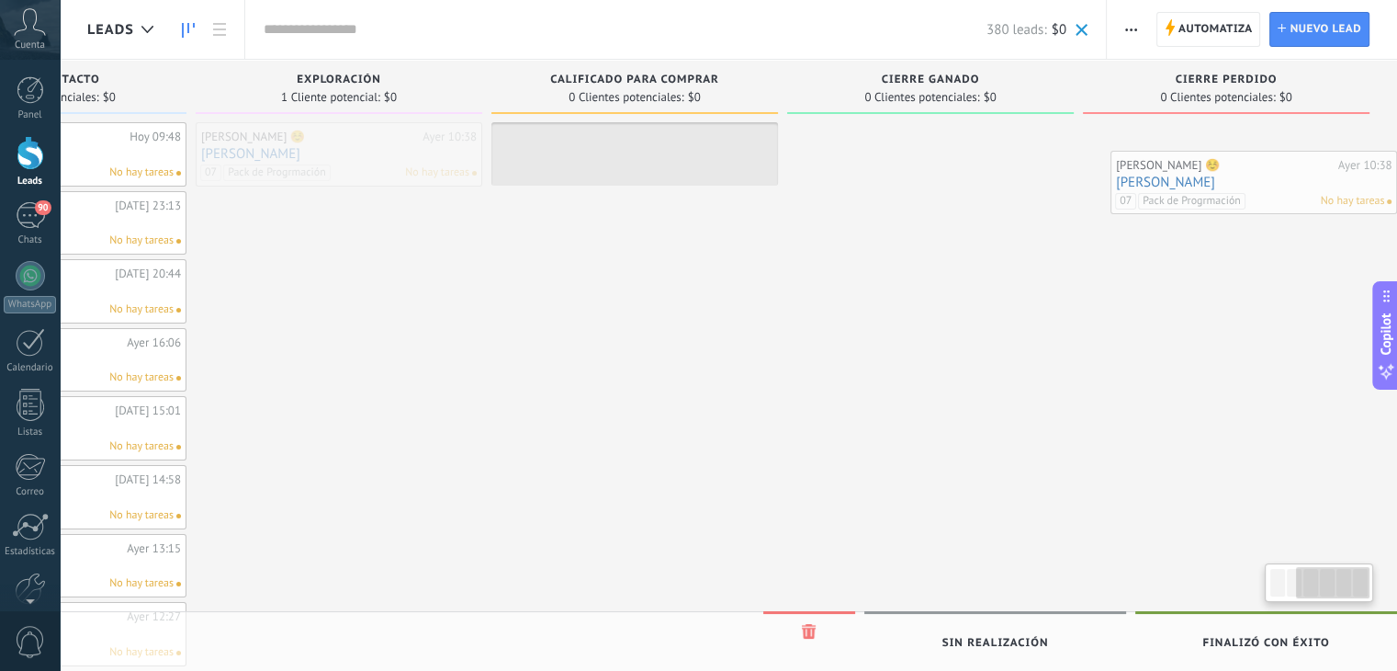
scroll to position [0, 492]
drag, startPoint x: 776, startPoint y: 140, endPoint x: 1241, endPoint y: 161, distance: 465.3
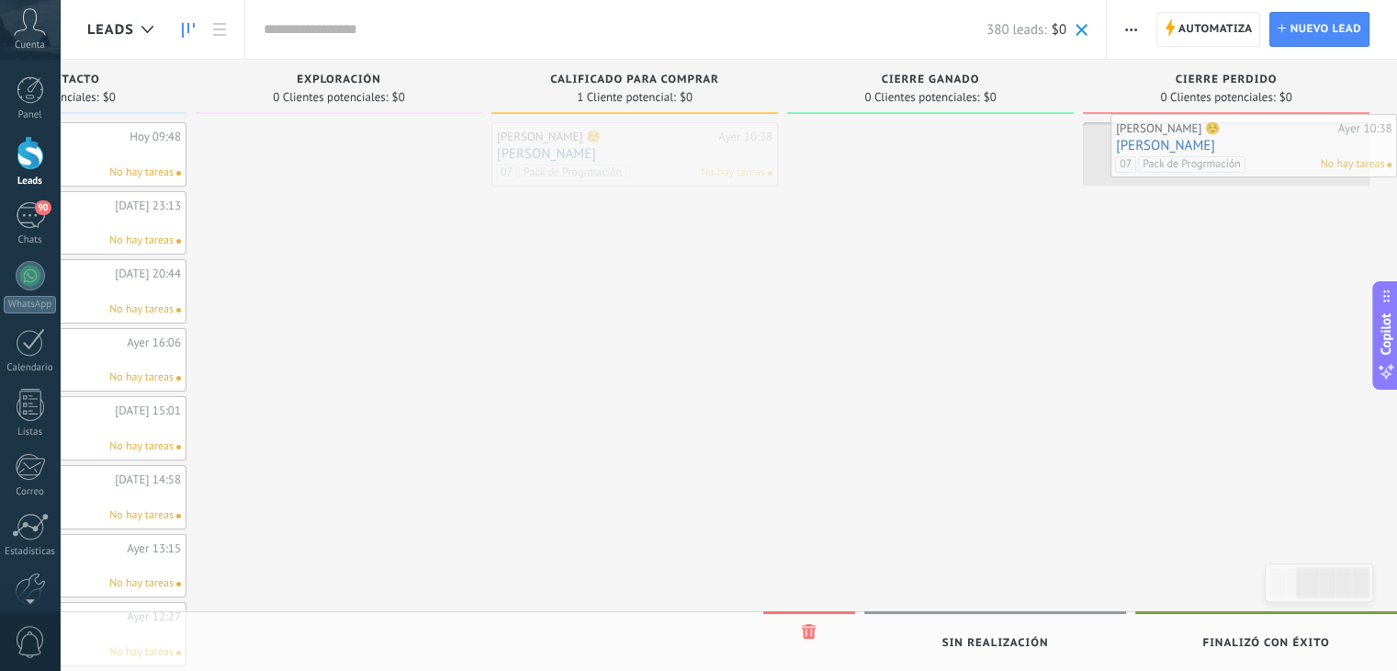
drag, startPoint x: 607, startPoint y: 152, endPoint x: 1270, endPoint y: 143, distance: 662.4
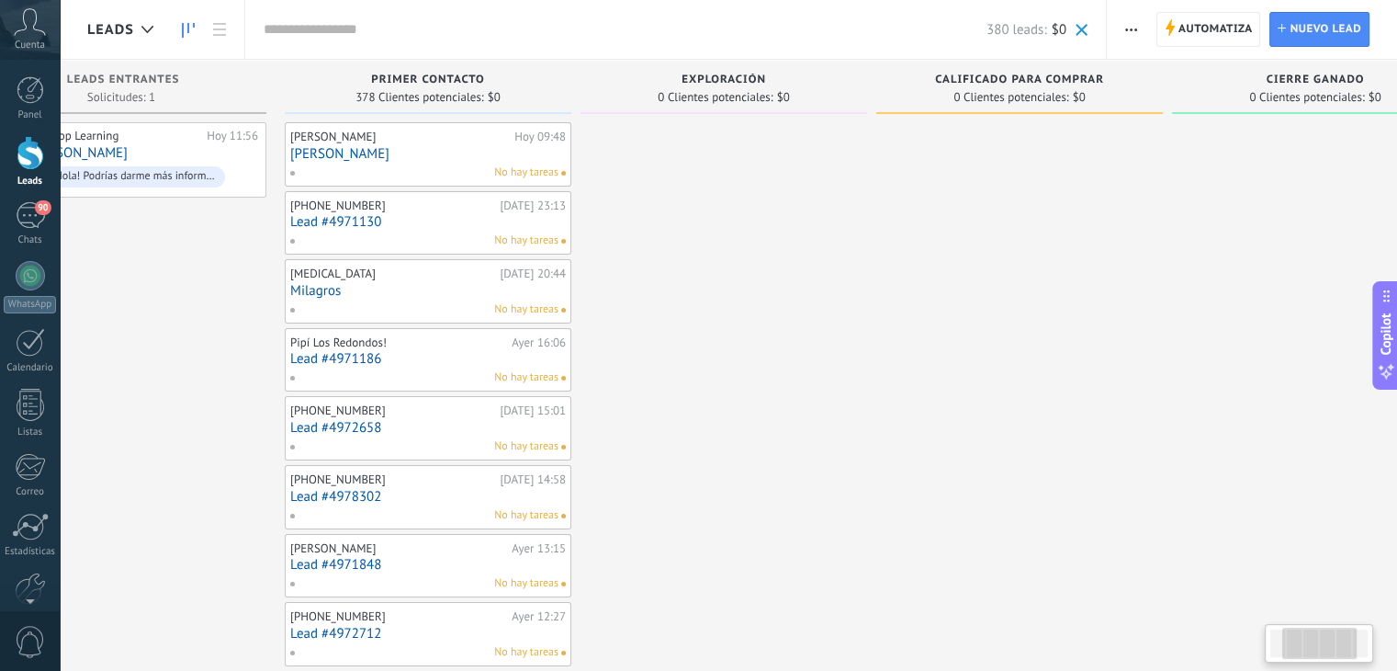
scroll to position [0, 0]
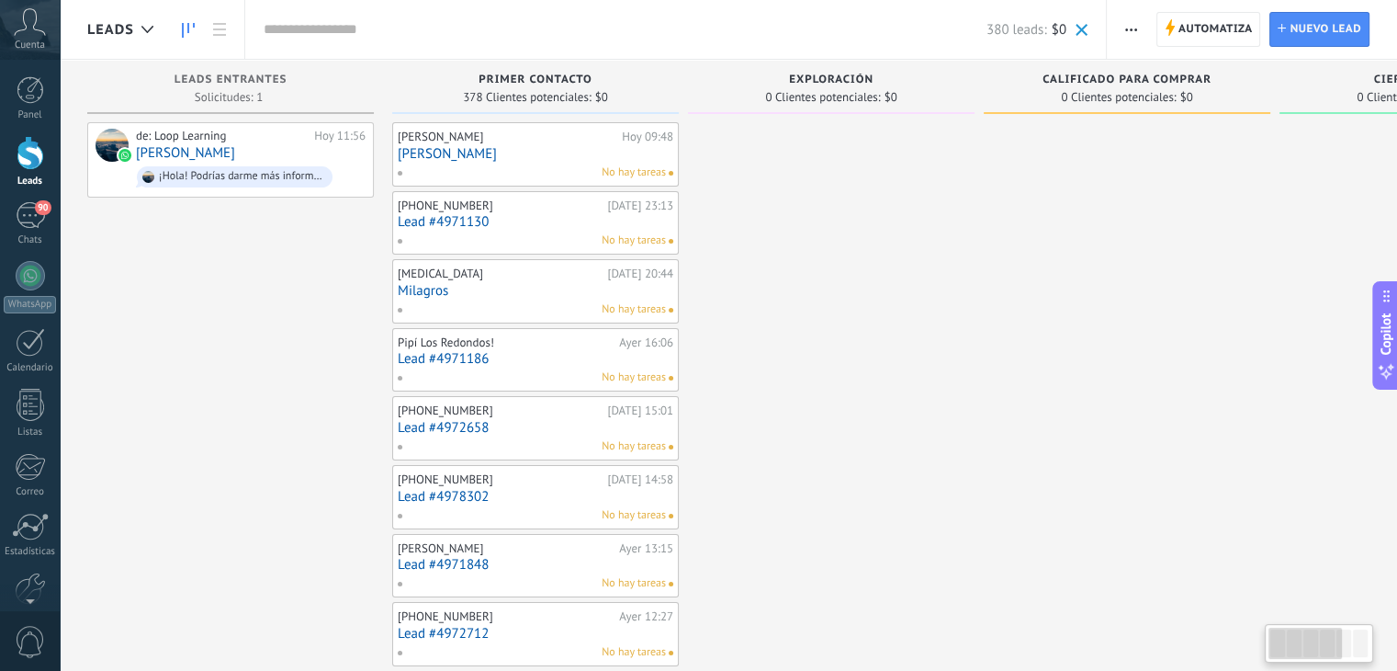
drag, startPoint x: 676, startPoint y: 385, endPoint x: 1185, endPoint y: 400, distance: 509.1
drag, startPoint x: 941, startPoint y: 367, endPoint x: 1140, endPoint y: 458, distance: 219.1
